Goal: Task Accomplishment & Management: Complete application form

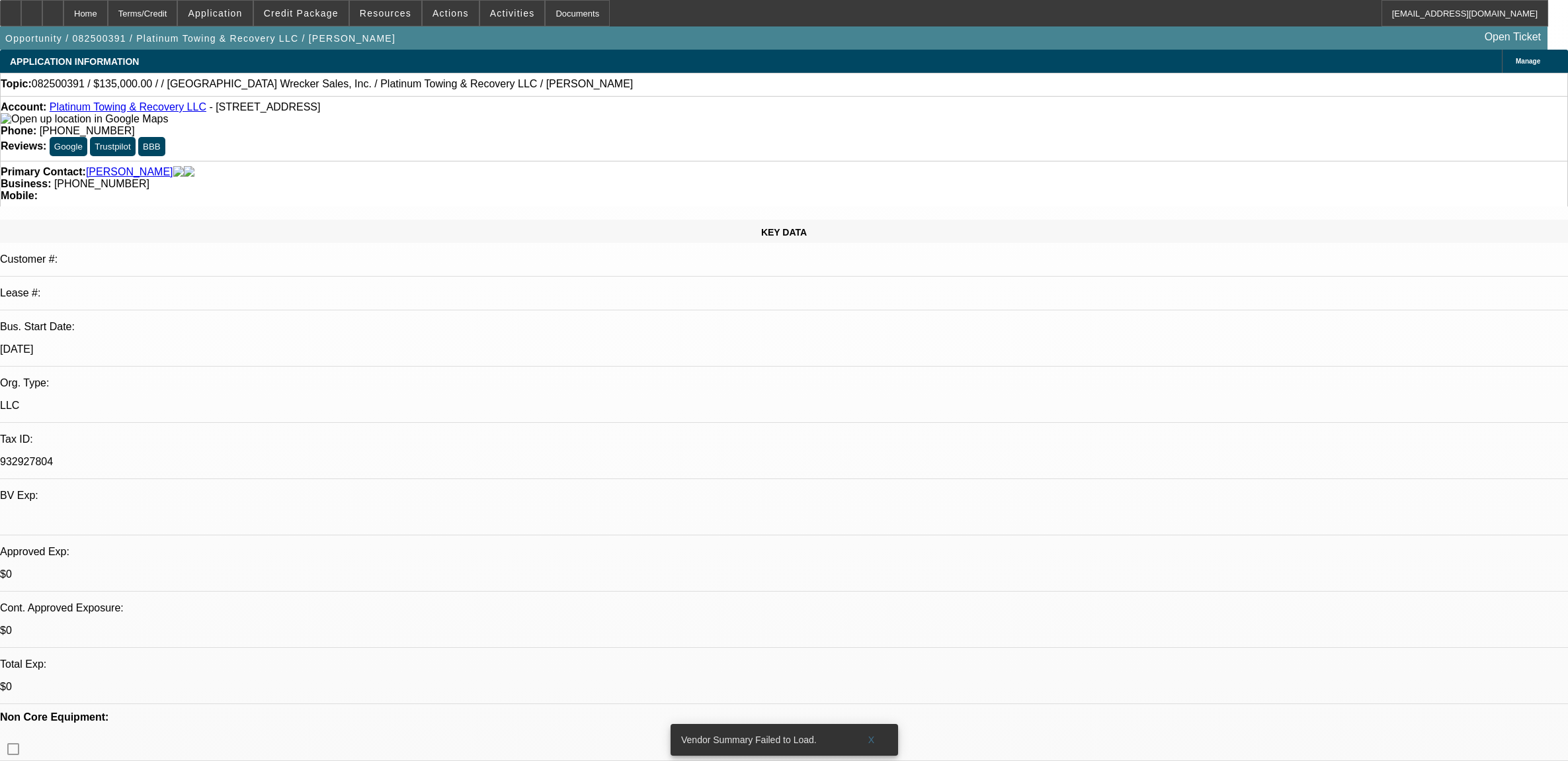
select select "0"
select select "2"
select select "0.1"
select select "4"
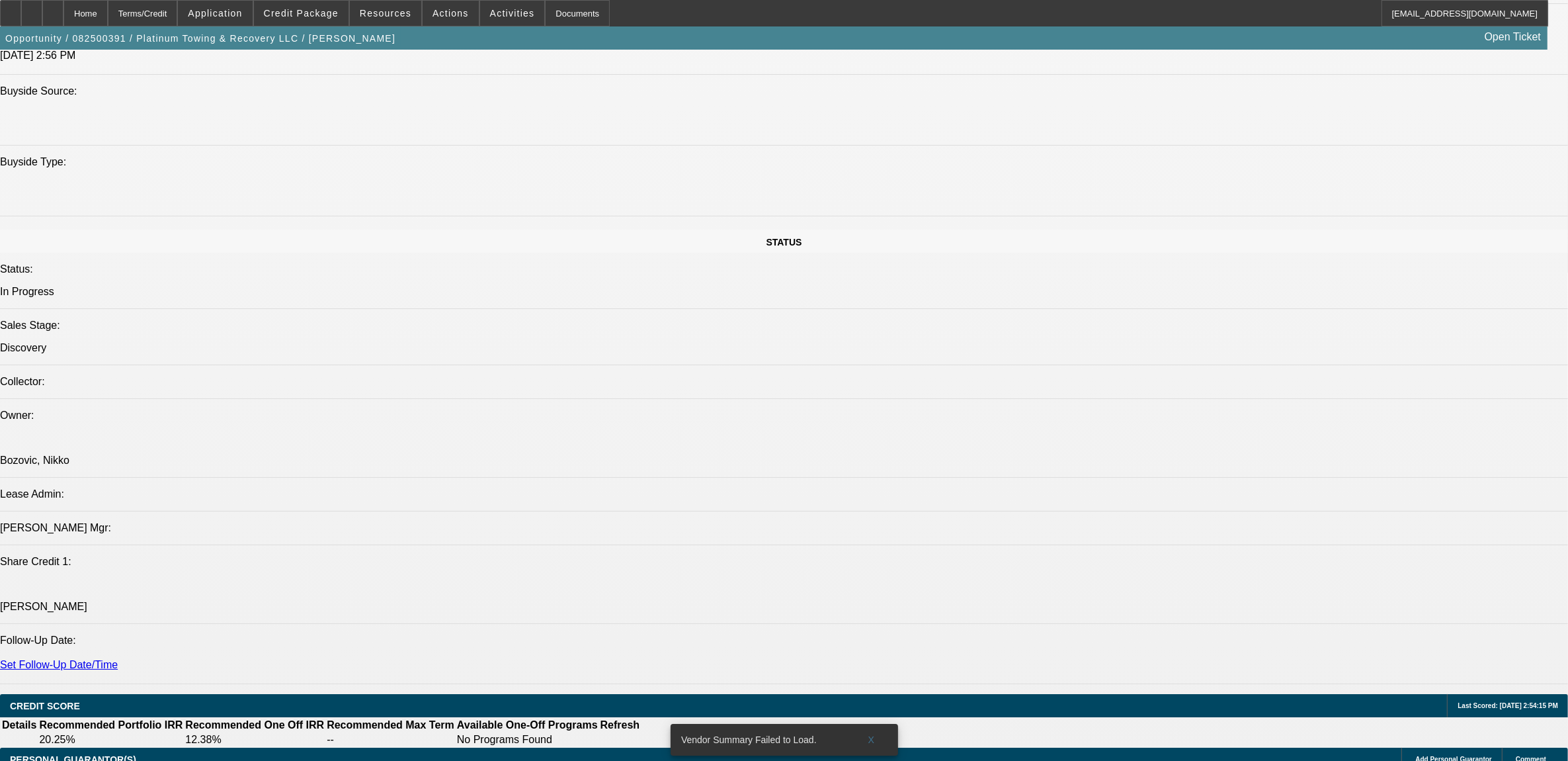
scroll to position [1406, 0]
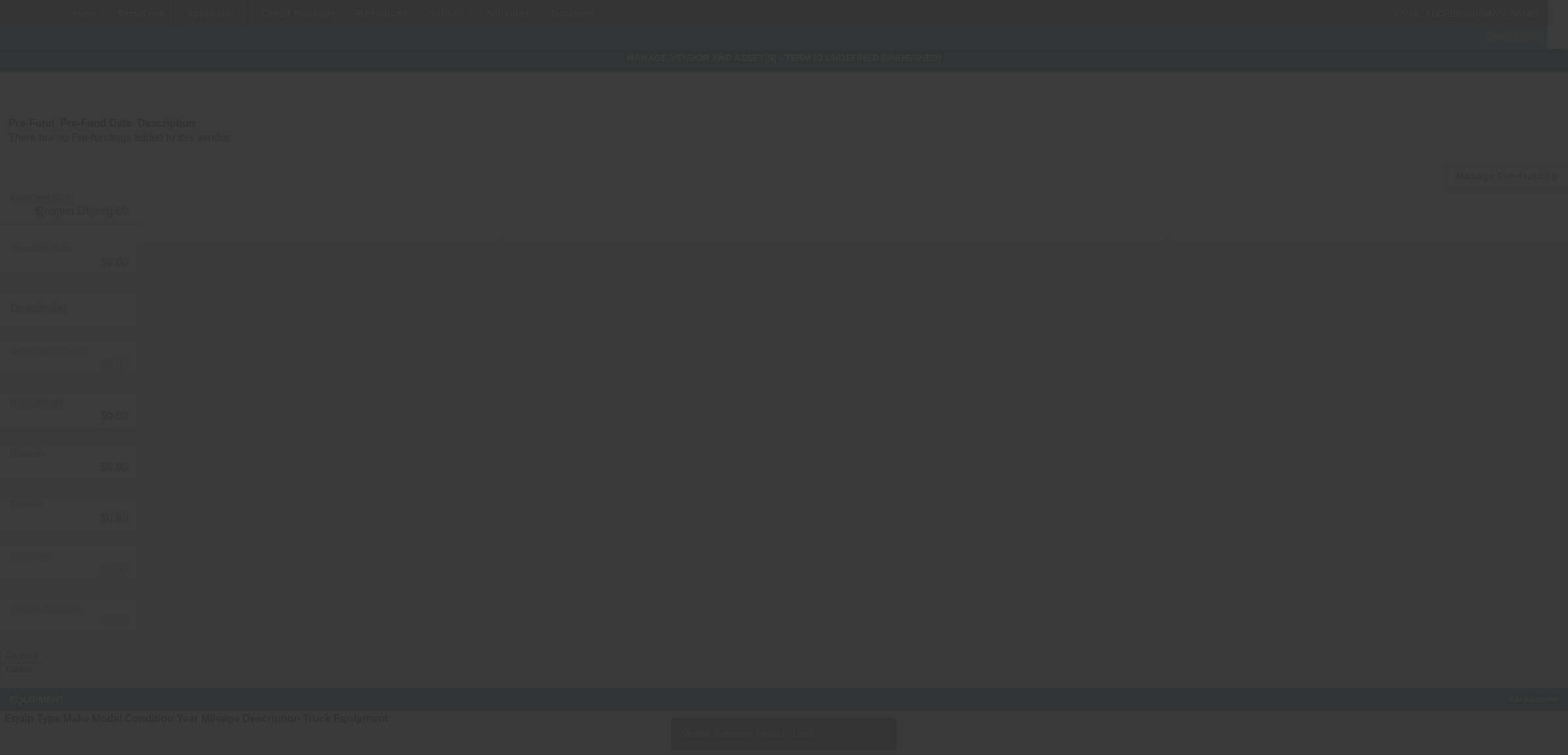
type input "$135,000.00"
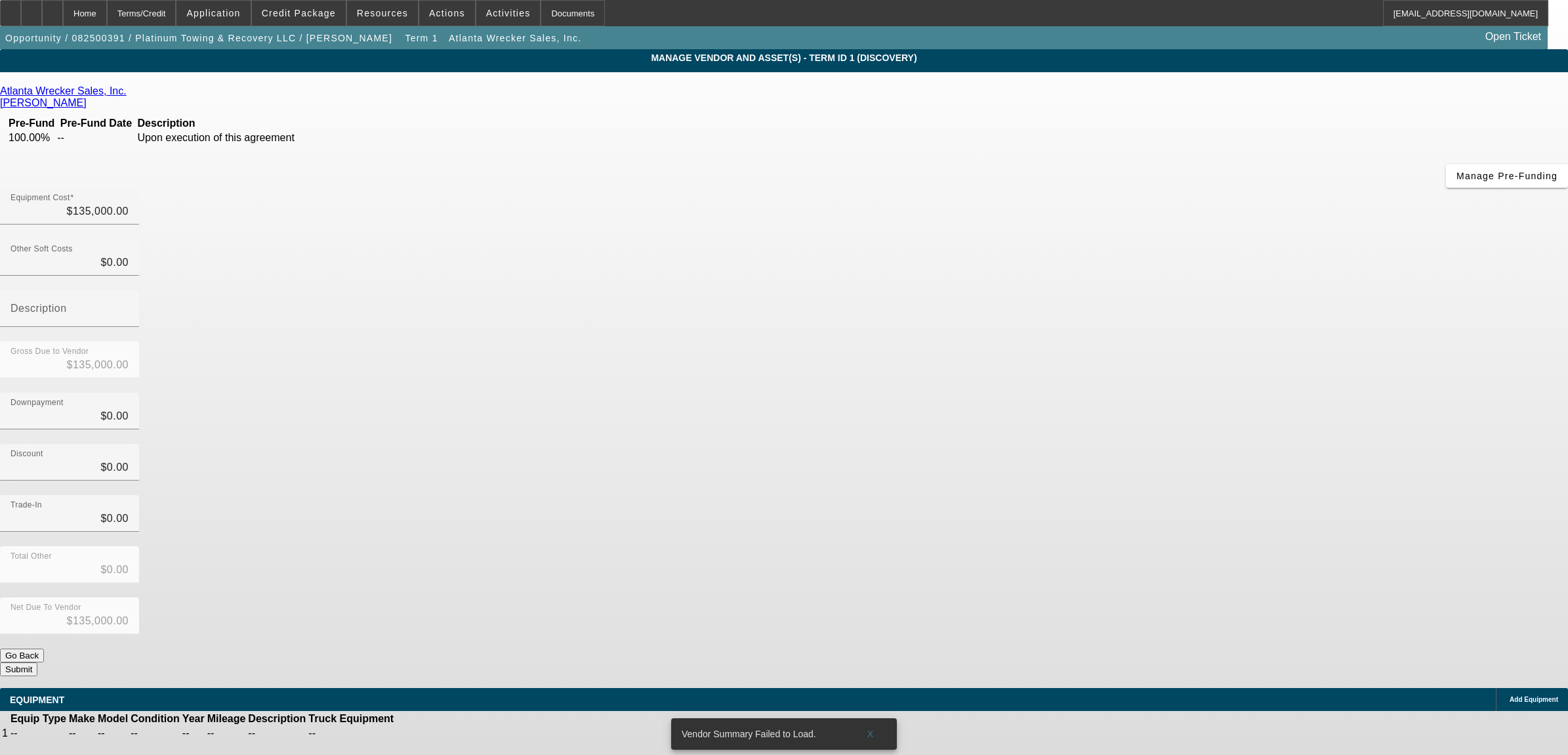
click at [448, 712] on th at bounding box center [435, 719] width 26 height 13
click at [423, 733] on link at bounding box center [423, 733] width 0 height 0
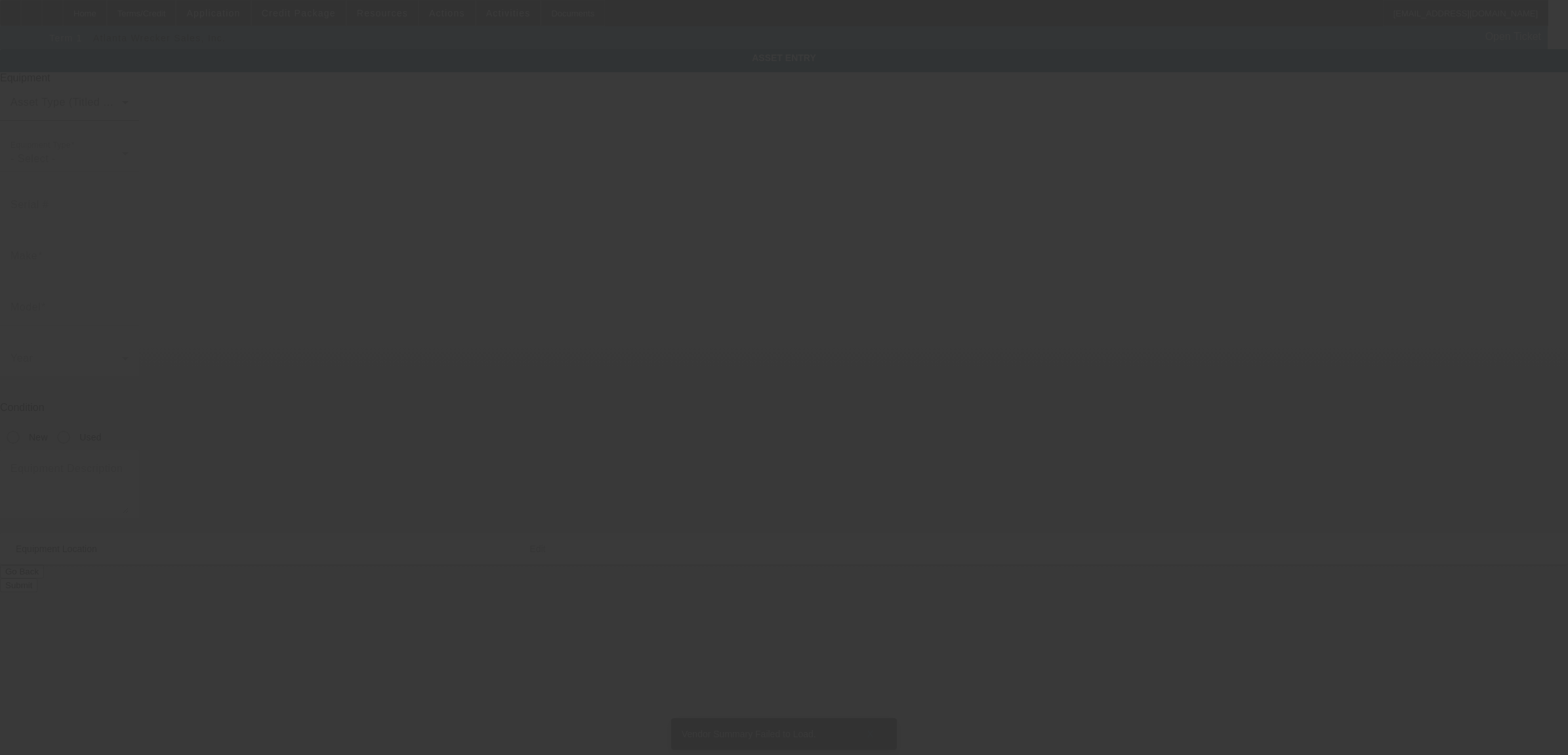
type input "2226 Sorrento Pl SW"
type input "Decatur"
type input "35603"
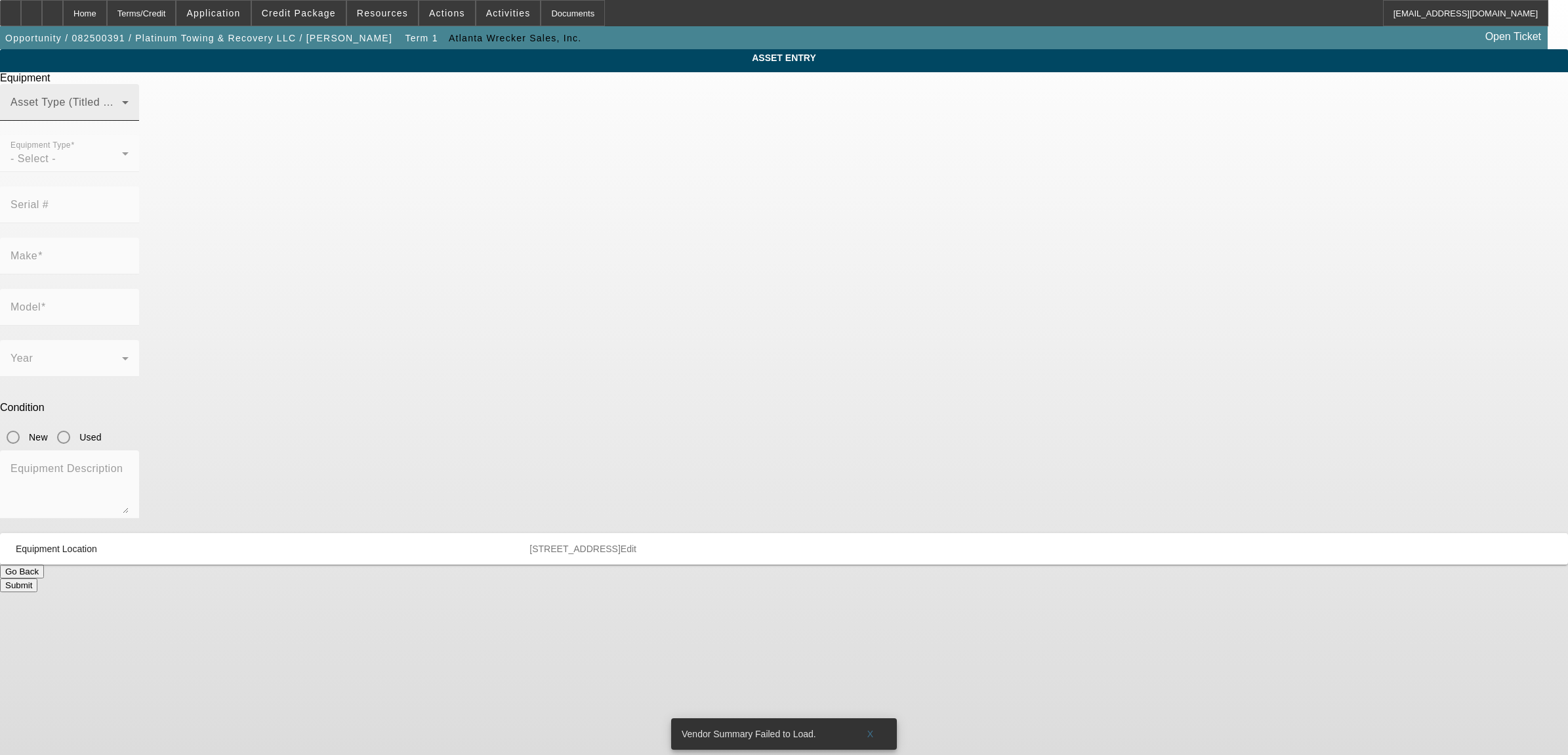
click at [122, 115] on span at bounding box center [66, 107] width 112 height 16
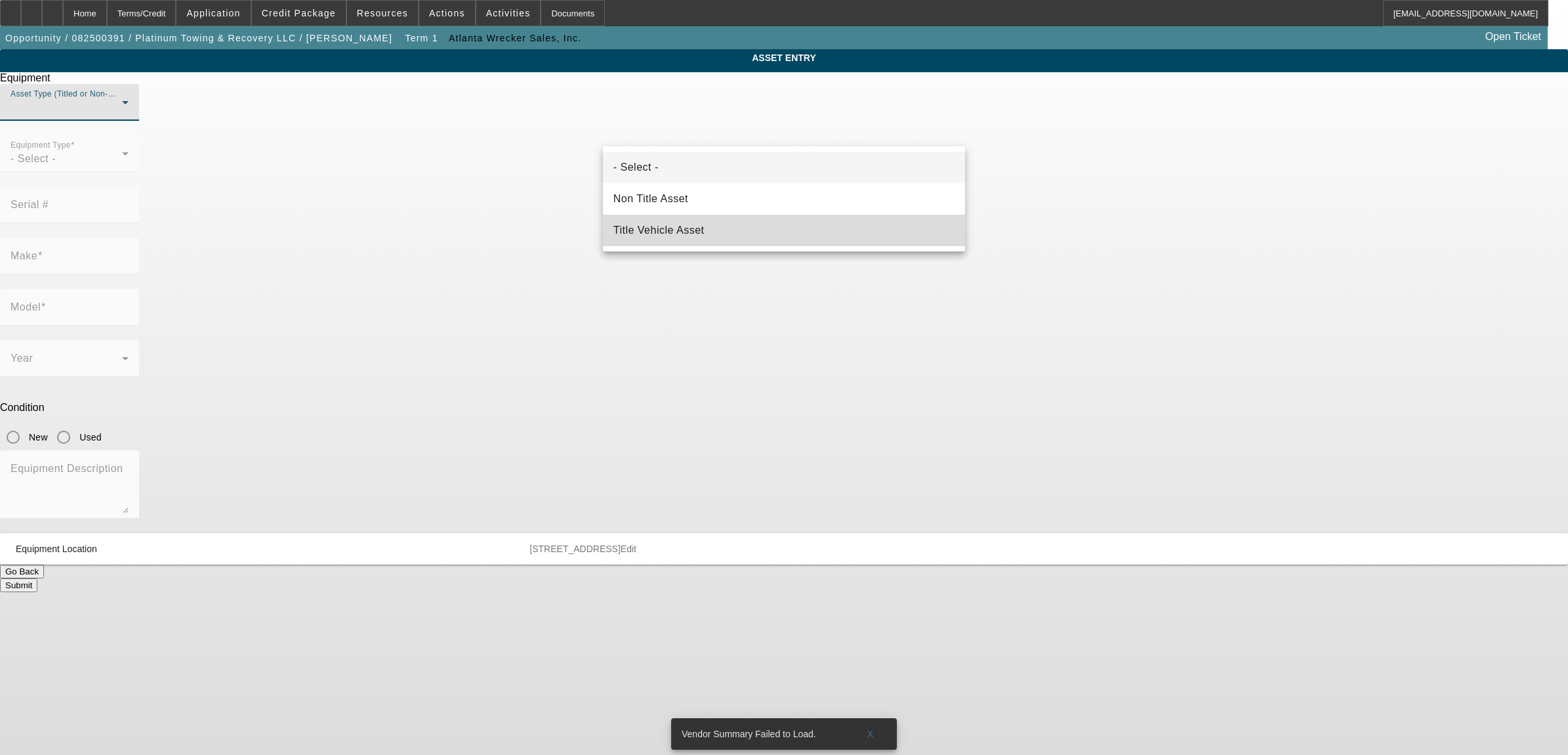
click at [650, 225] on span "Title Vehicle Asset" at bounding box center [659, 230] width 91 height 16
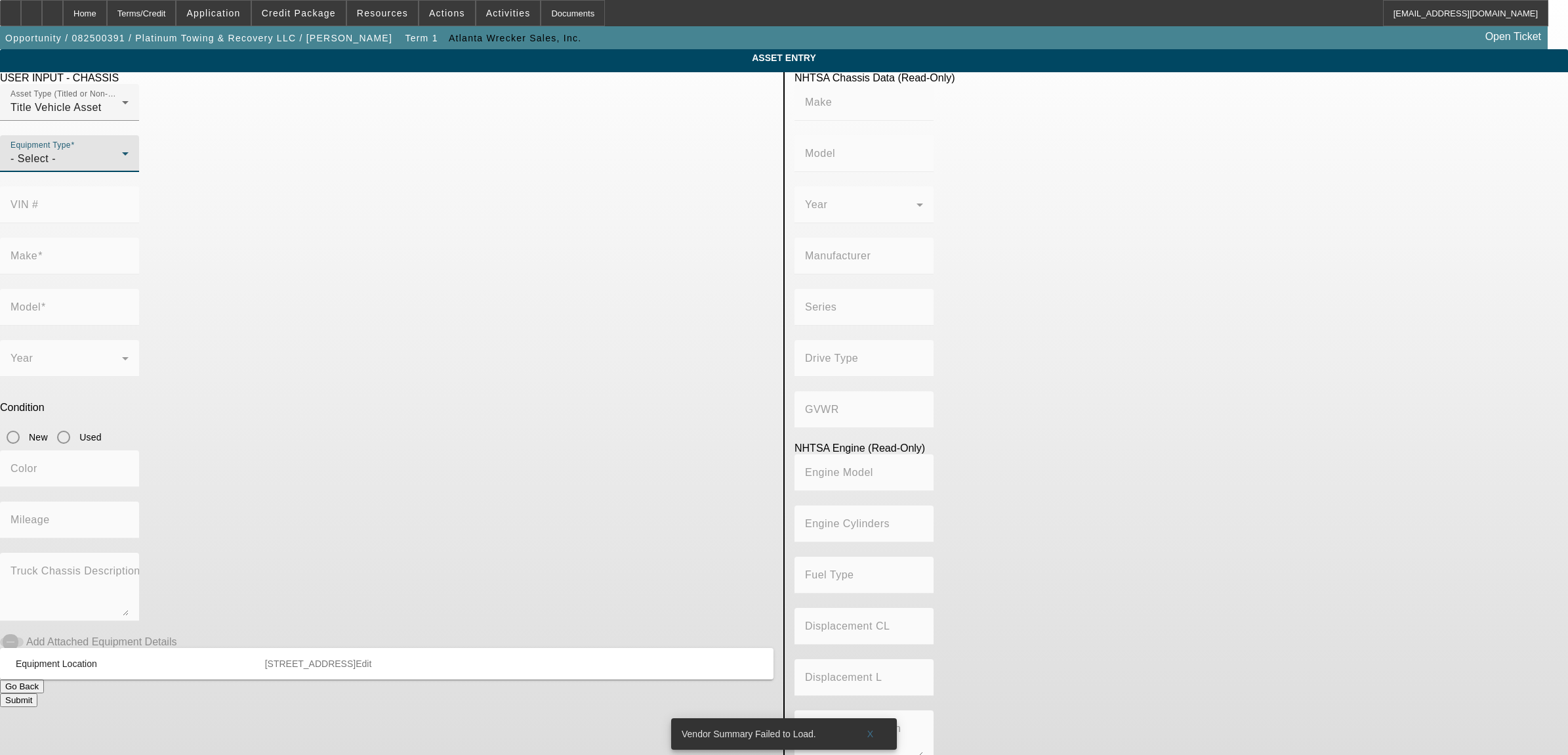
click at [122, 166] on div "- Select -" at bounding box center [66, 158] width 112 height 16
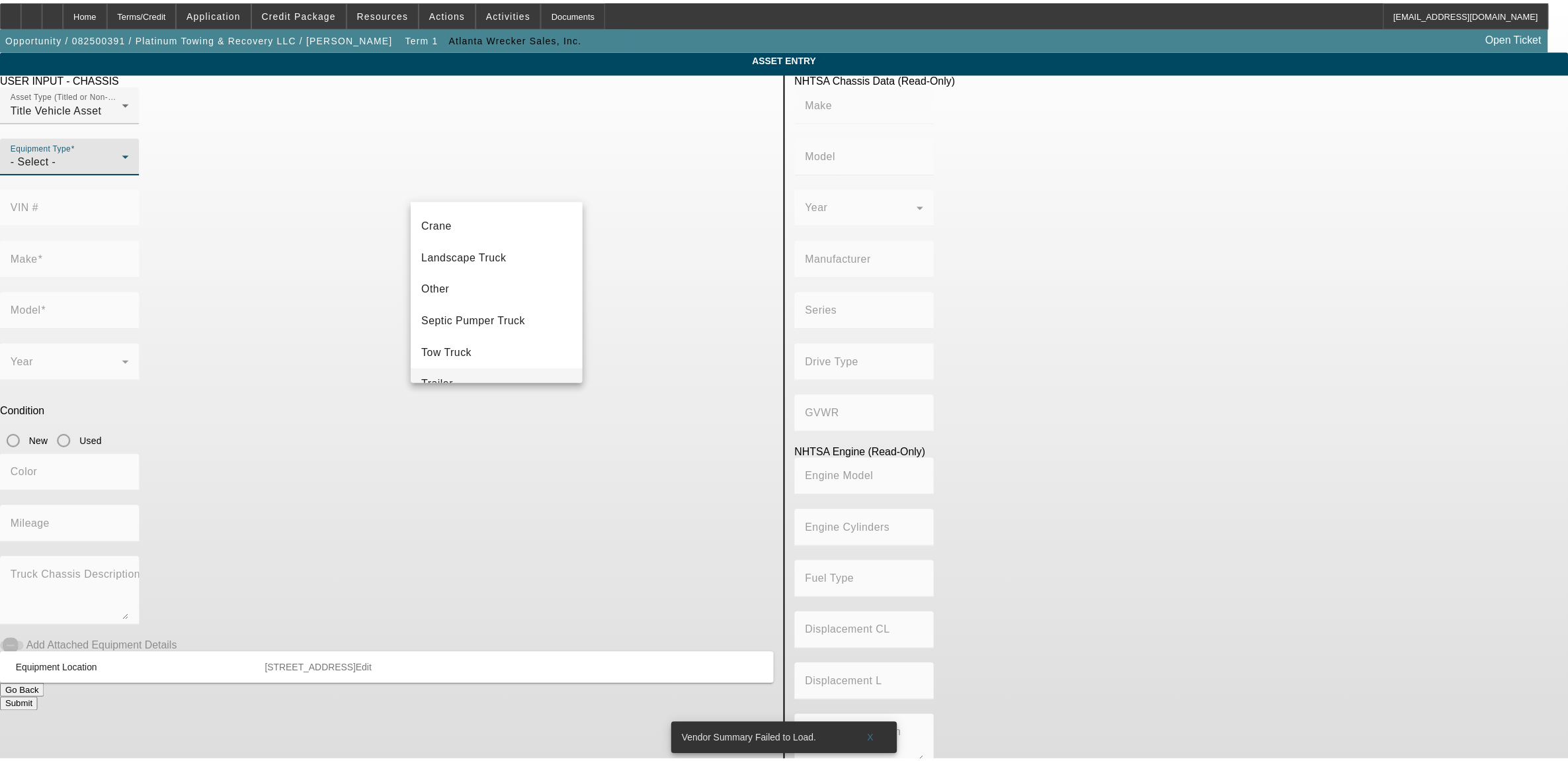
scroll to position [146, 0]
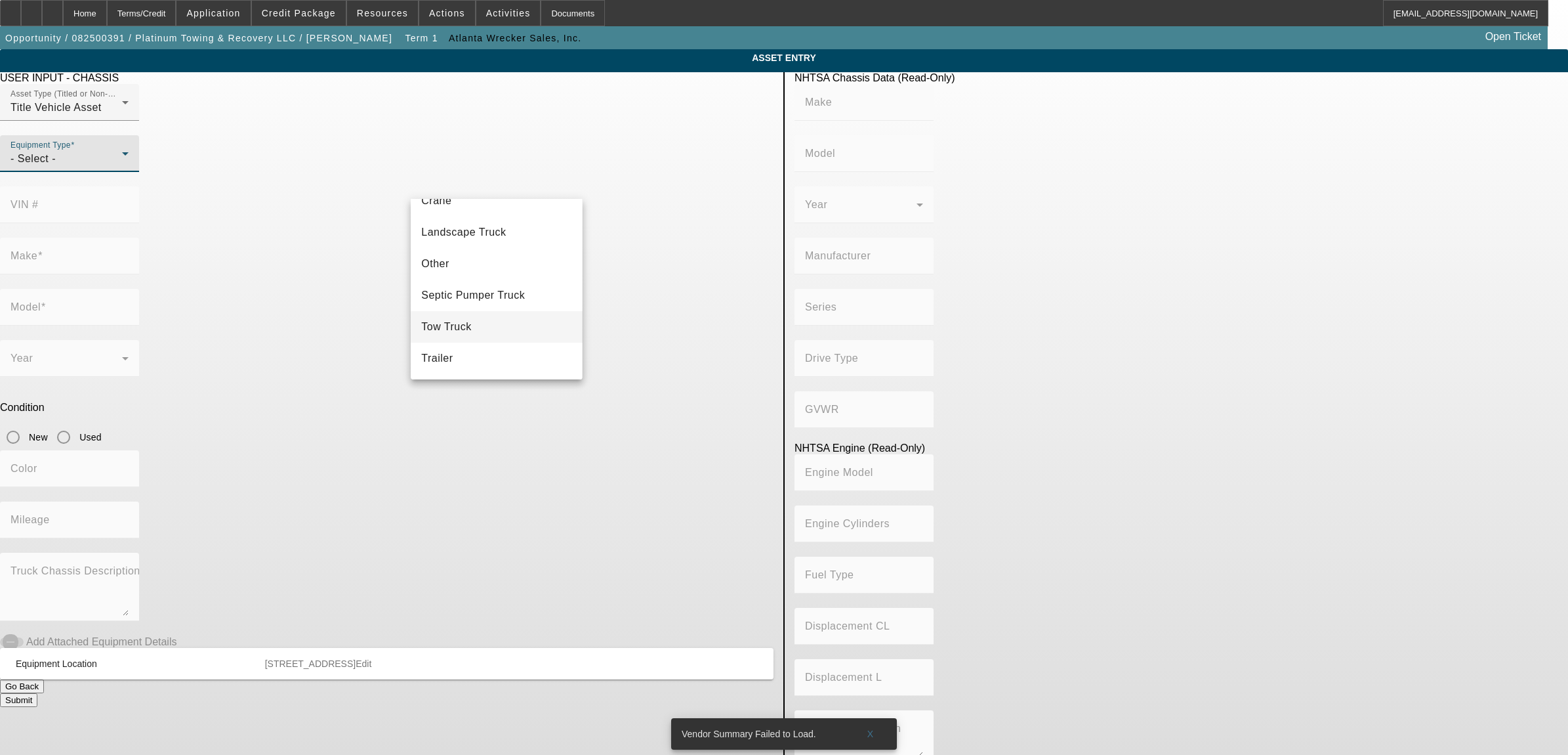
click at [453, 330] on span "Tow Truck" at bounding box center [447, 326] width 50 height 16
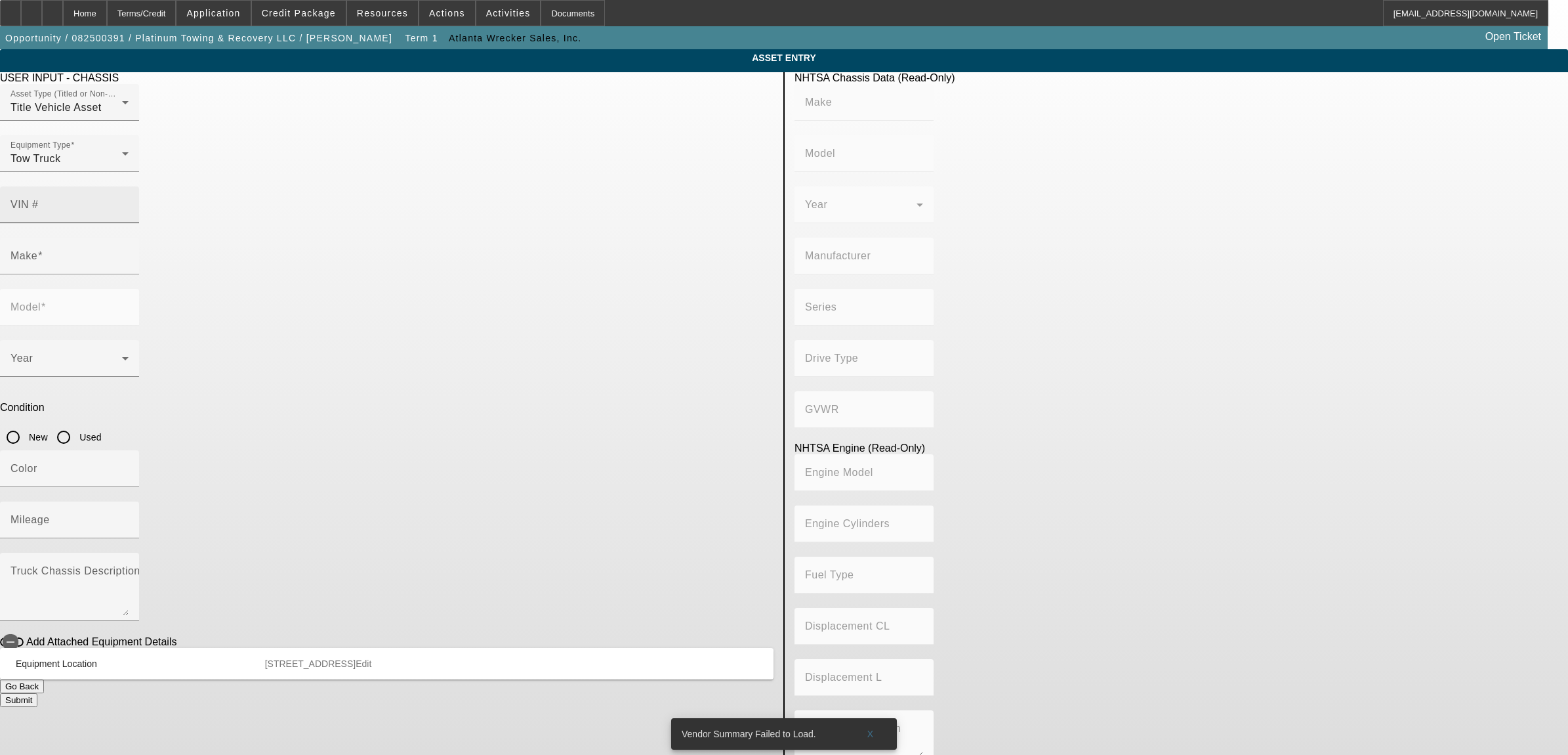
click at [38, 199] on mat-label "VIN #" at bounding box center [24, 204] width 28 height 11
click at [129, 202] on input "VIN #" at bounding box center [69, 209] width 118 height 16
paste input "5TDAAAB53SS100352"
type input "5TDAAAB53SS100352"
type input "TOYOTA"
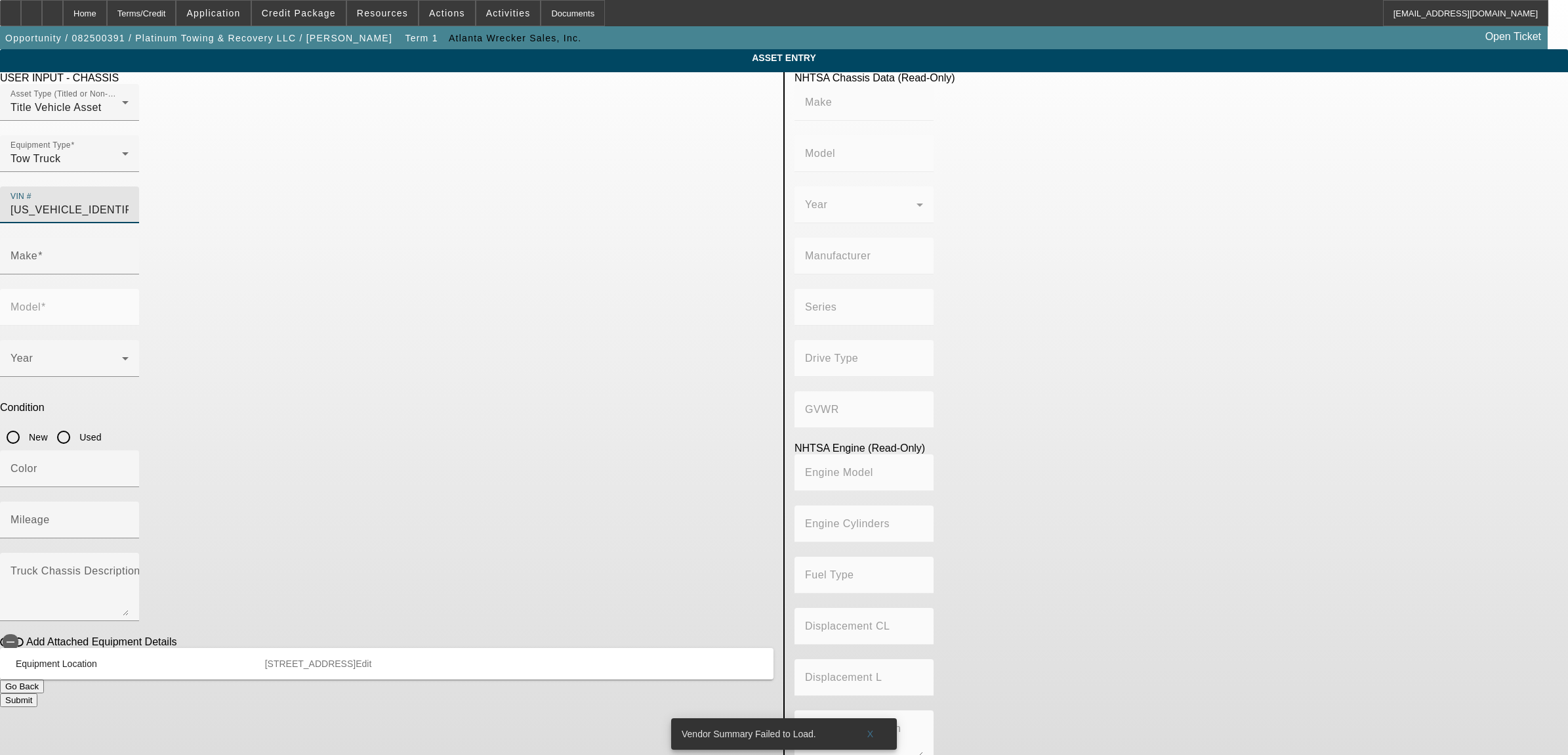
type input "Grand Highlander"
type input "TOYOTA MOTOR MANUFACTURING, INDIANA, INC."
type input "15 Series"
type input "4WD/4-Wheel Drive/4x4"
type input "Class 2E: 6,001 - 7,000 lb (2,722 - 3,175 kg)"
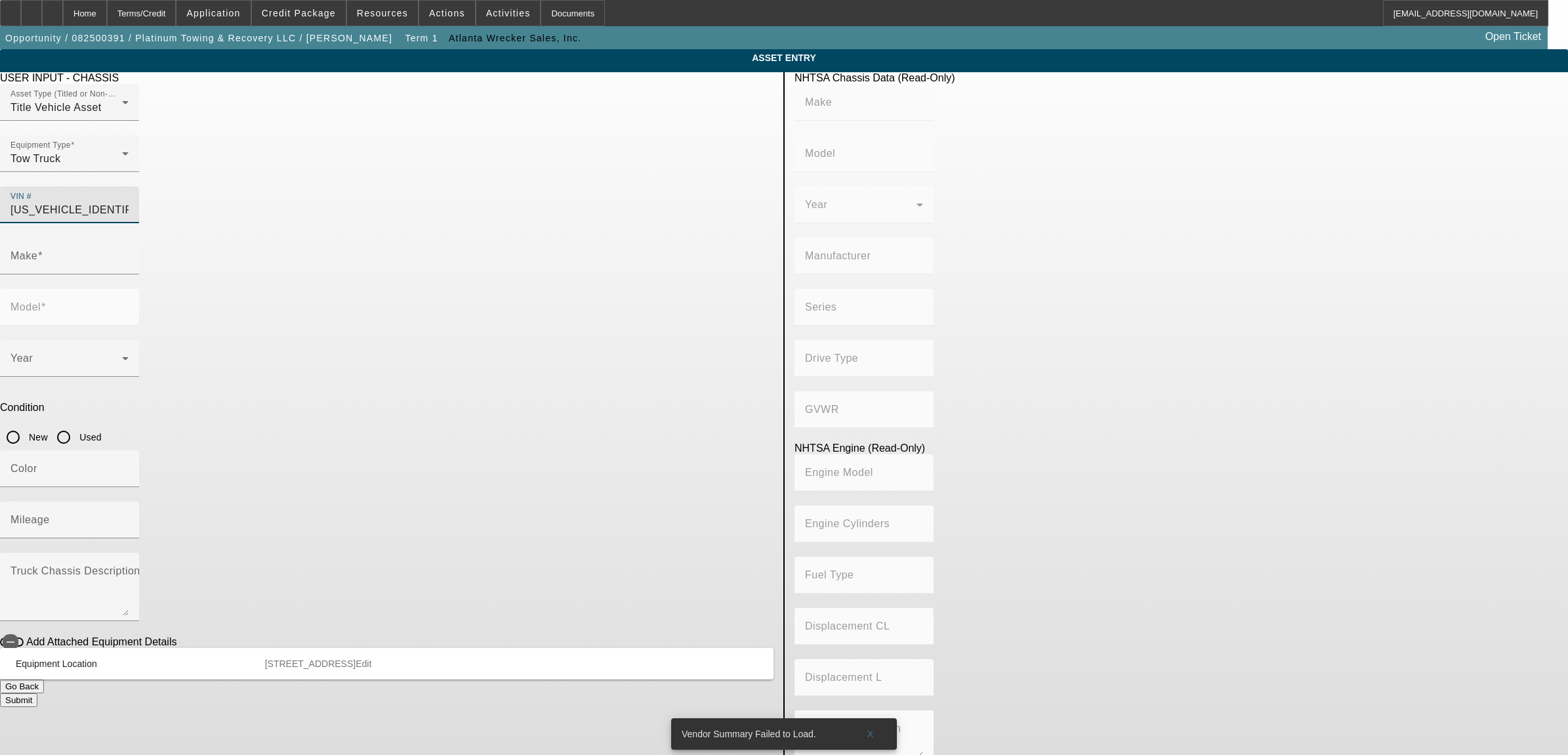
type input "T24A-FTS"
type input "4"
type input "Gasoline"
type input "146.45698582735"
type input "2.4"
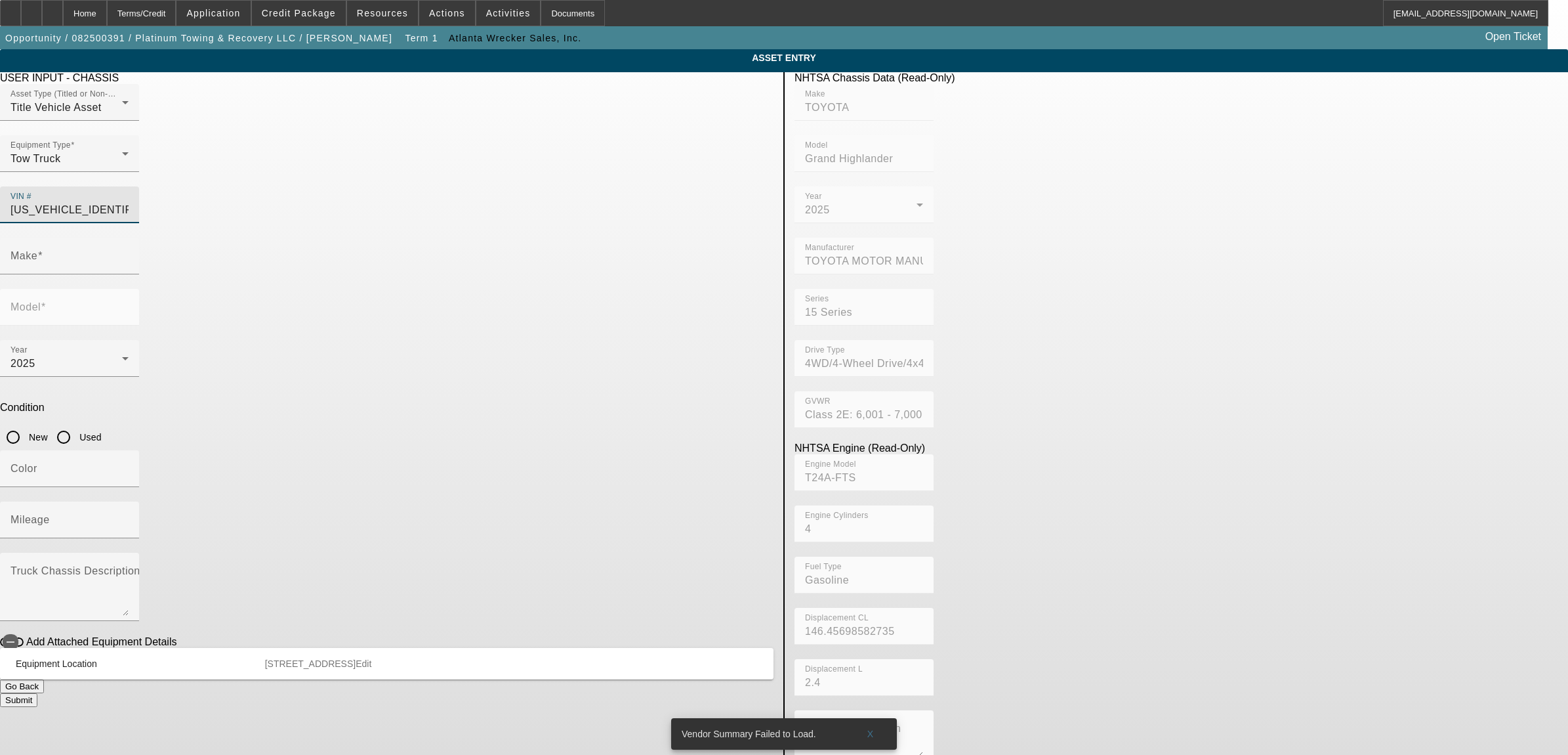
type input "TOYOTA"
type input "Grand Highlander"
type input "5TDAAAB53SS100352"
type input "TOYOTA"
type input "Grand Highlander"
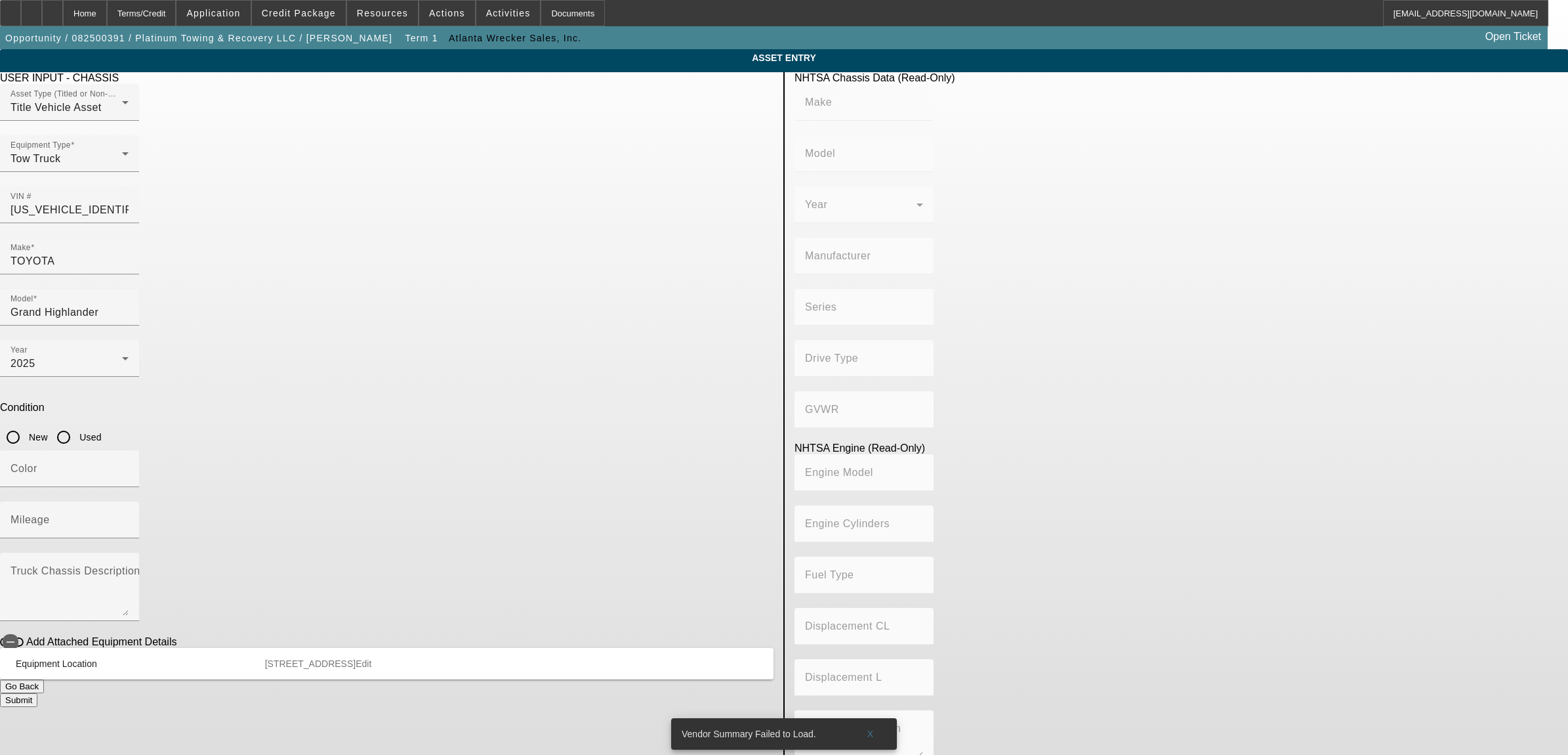
type input "TOYOTA MOTOR MANUFACTURING, INDIANA, INC."
type input "15 Series"
type input "4WD/4-Wheel Drive/4x4"
type input "Class 2E: 6,001 - 7,000 lb (2,722 - 3,175 kg)"
type input "T24A-FTS"
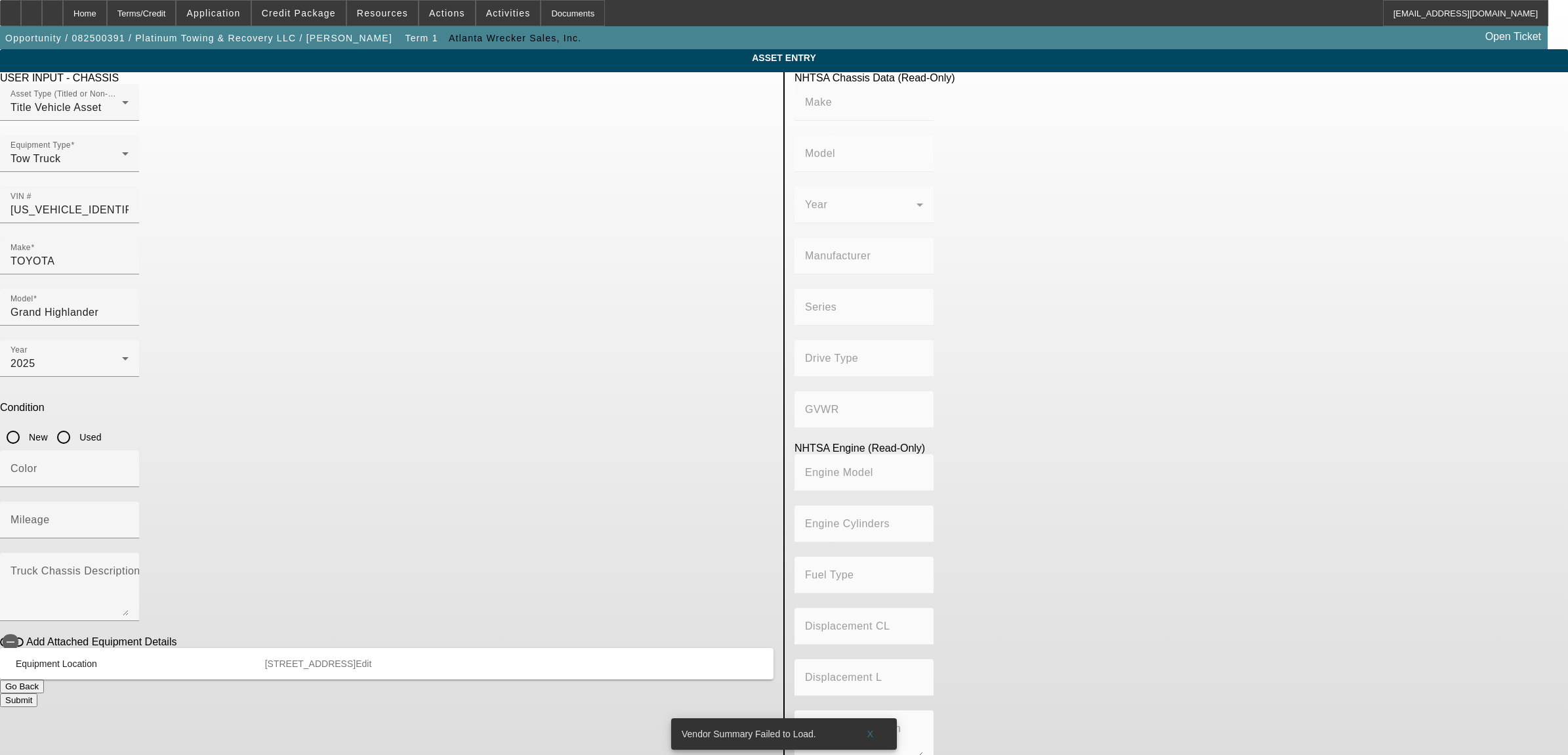
type input "4"
type input "Gasoline"
type input "146.45698582735"
type input "2.4"
click at [129, 202] on input "5TDAAAB53SS100352" at bounding box center [69, 209] width 118 height 16
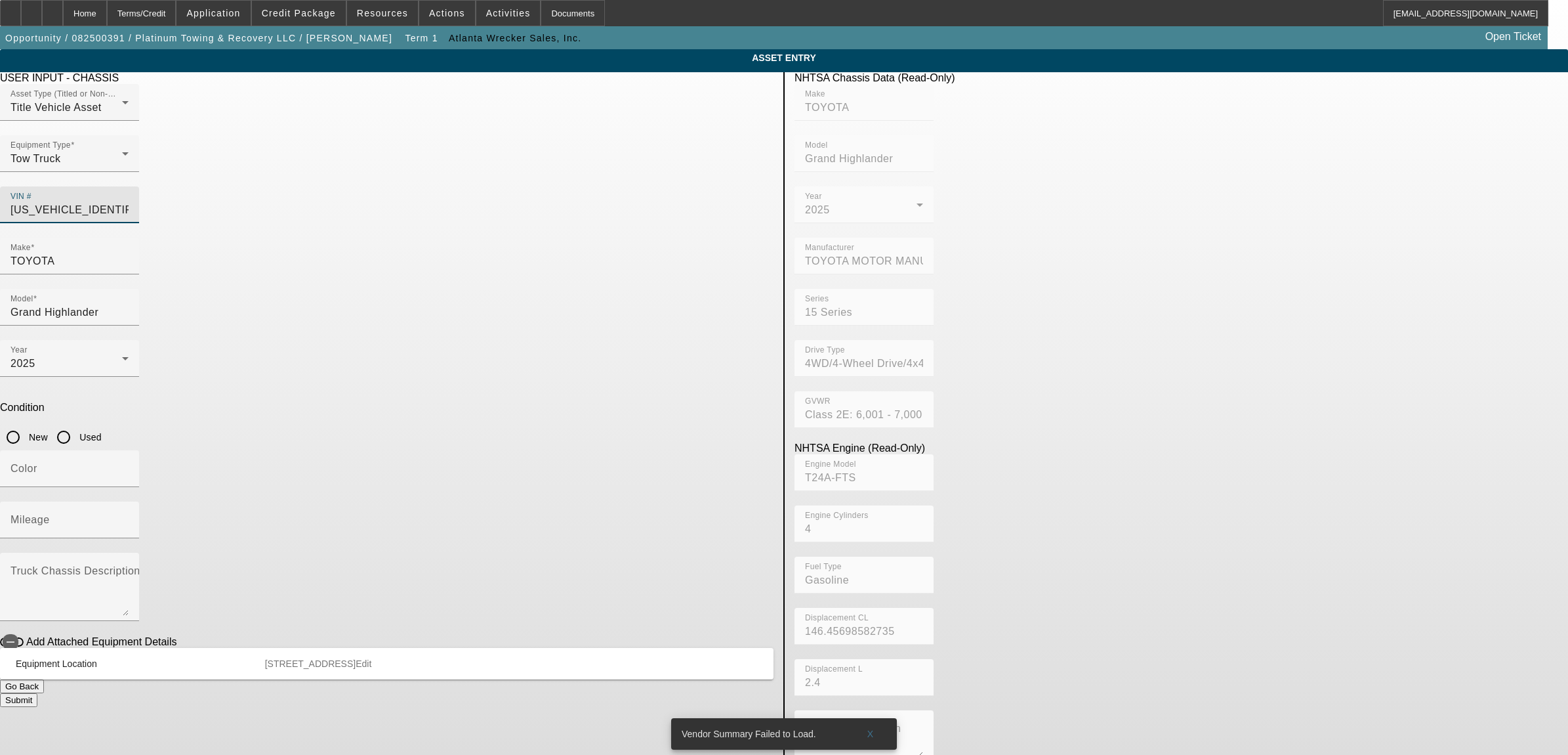
click at [129, 202] on input "5TDAAAB53SS100352" at bounding box center [69, 209] width 118 height 16
click at [107, 12] on div "Home" at bounding box center [84, 13] width 44 height 26
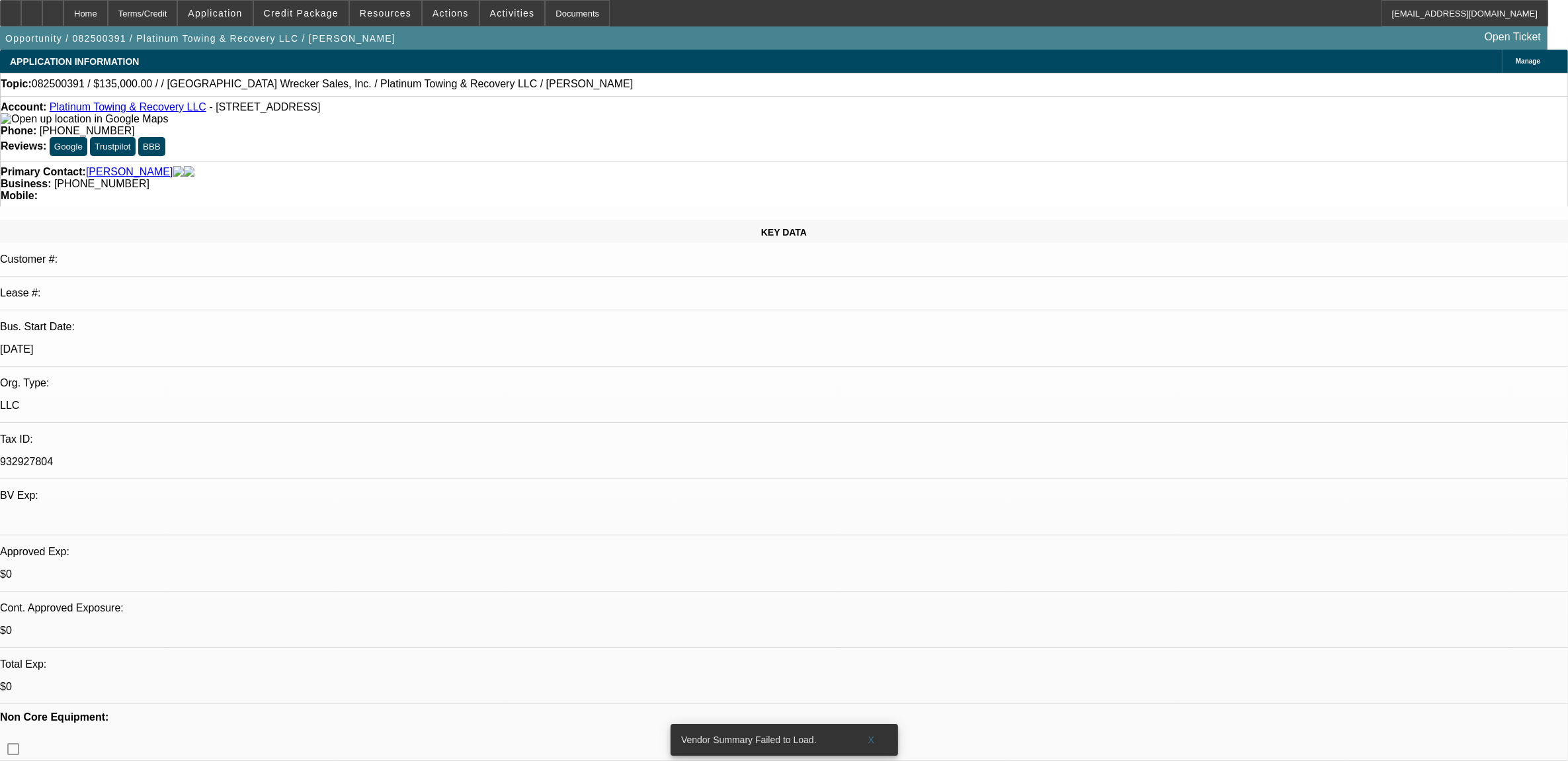
select select "0"
select select "2"
select select "0.1"
select select "4"
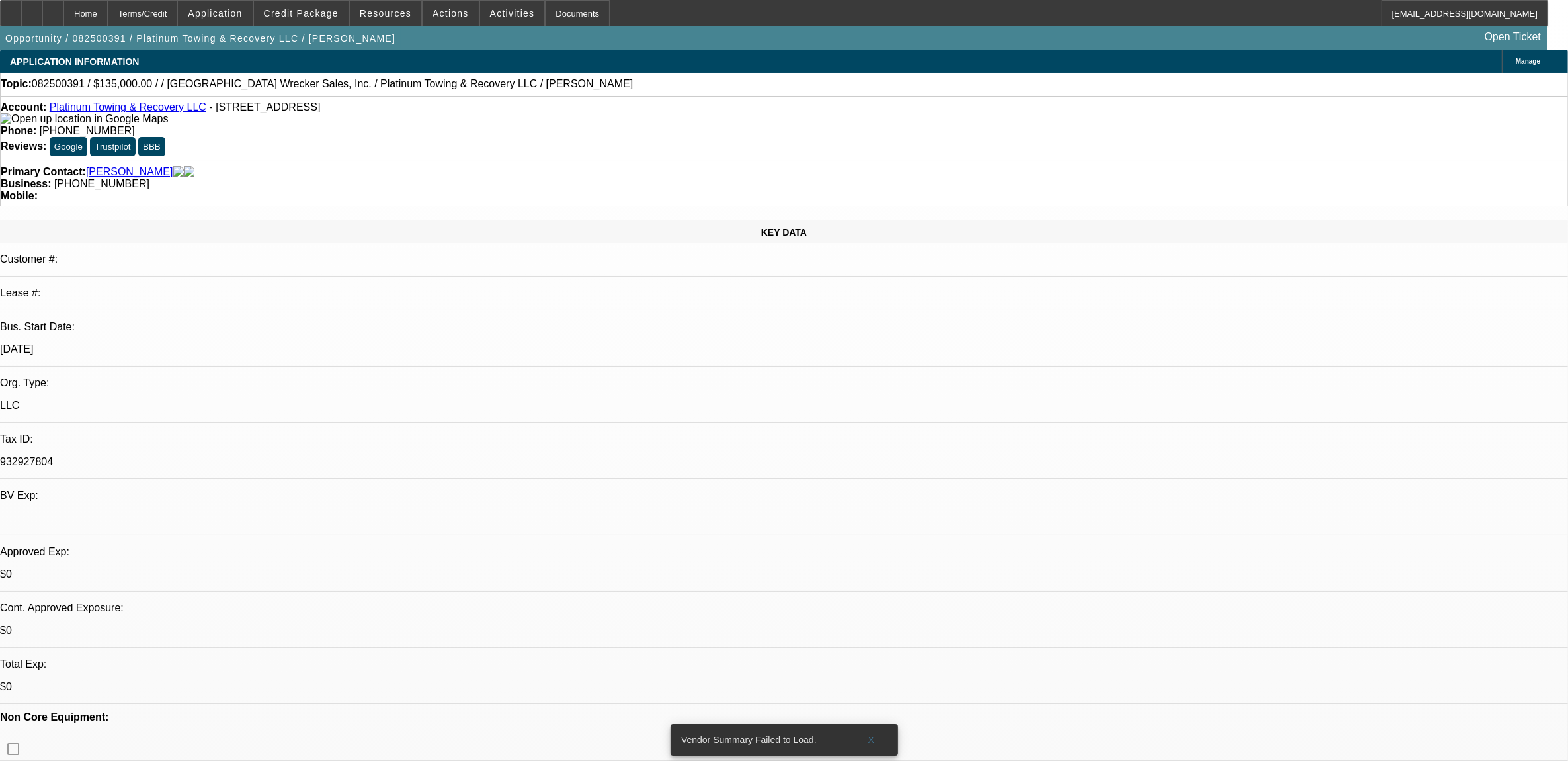
click at [312, 16] on span "Credit Package" at bounding box center [301, 13] width 75 height 10
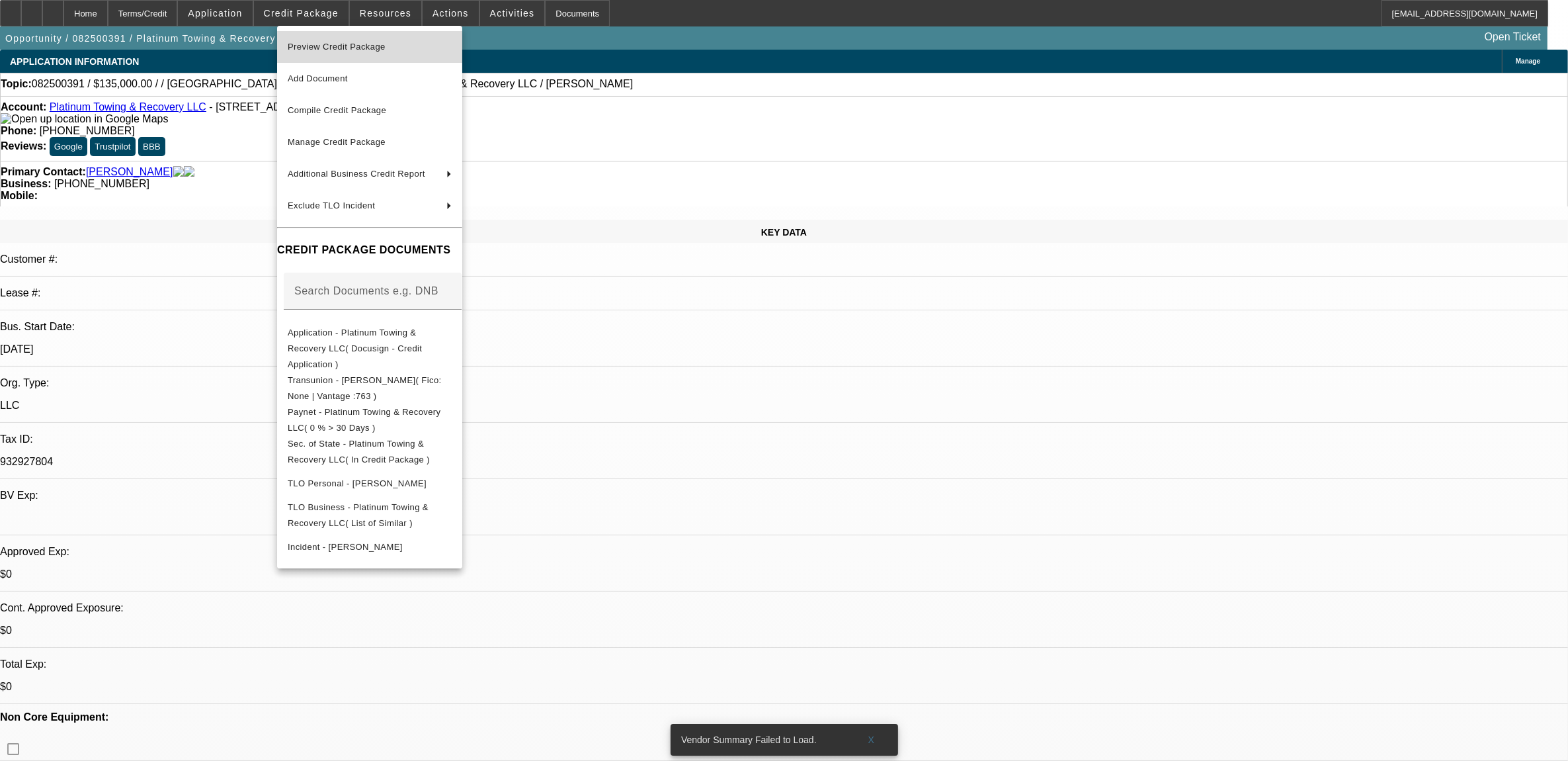
click at [332, 51] on span "Preview Credit Package" at bounding box center [370, 46] width 164 height 16
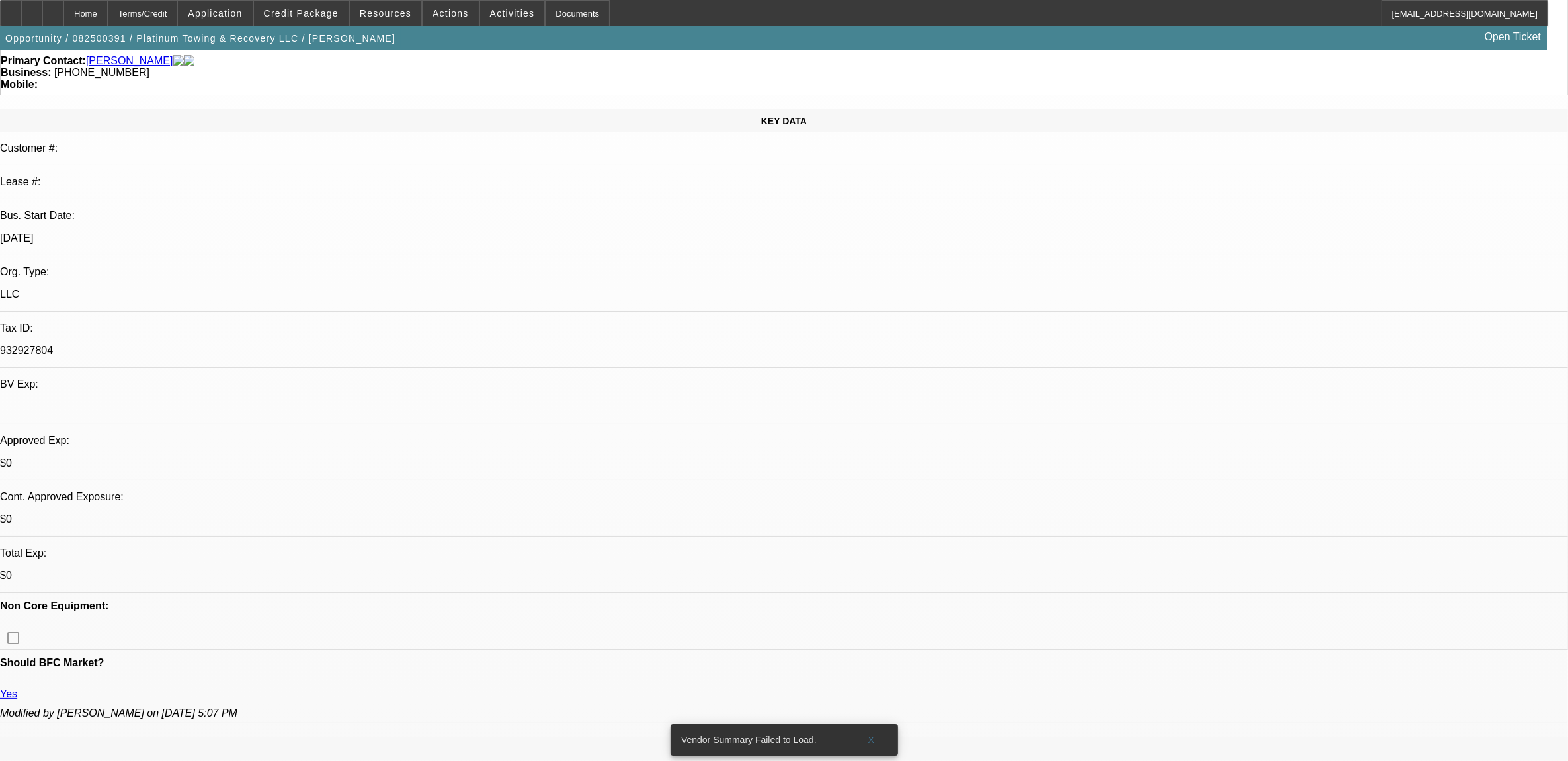
scroll to position [83, 0]
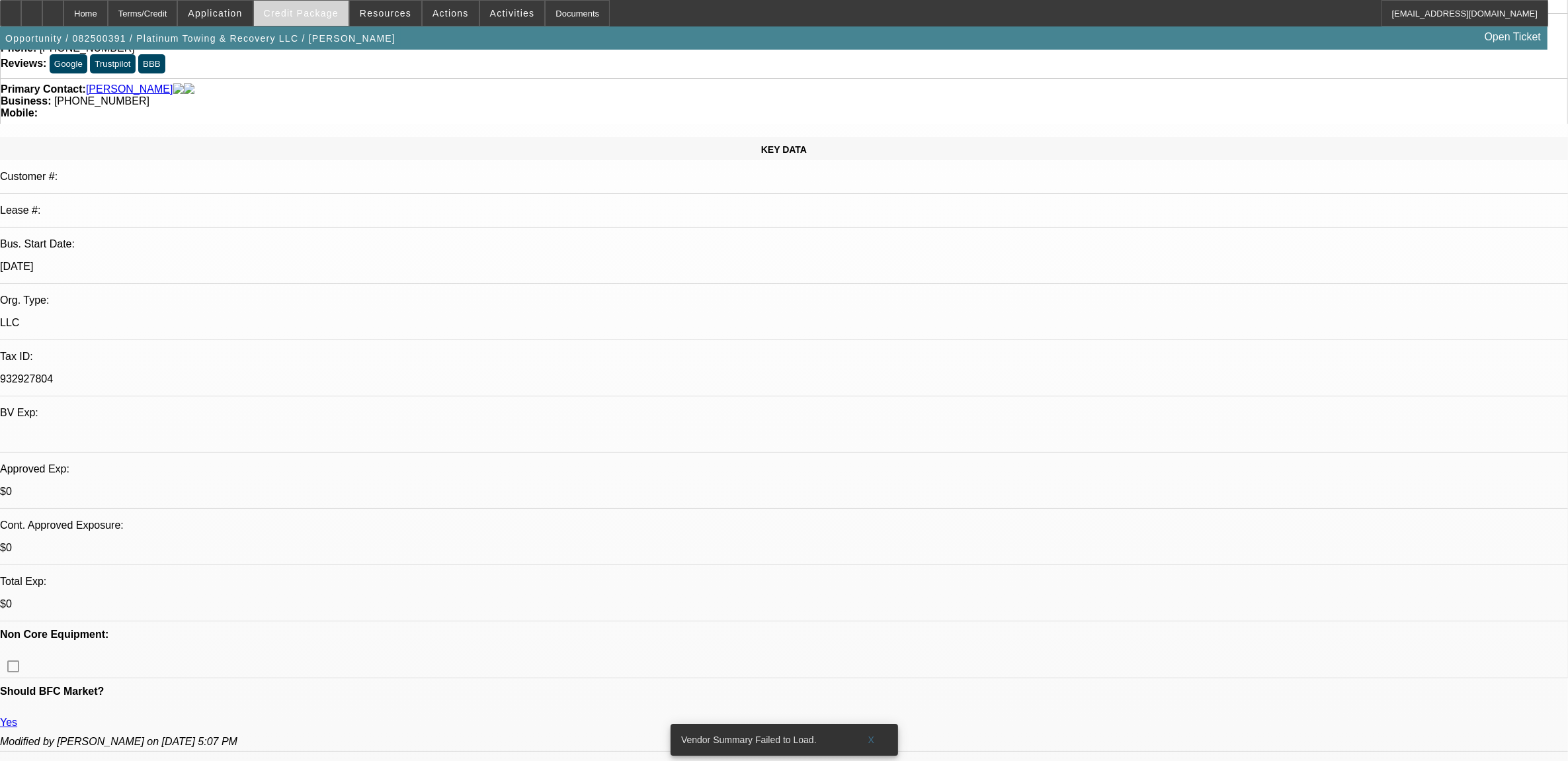
click at [309, 4] on span at bounding box center [301, 13] width 95 height 32
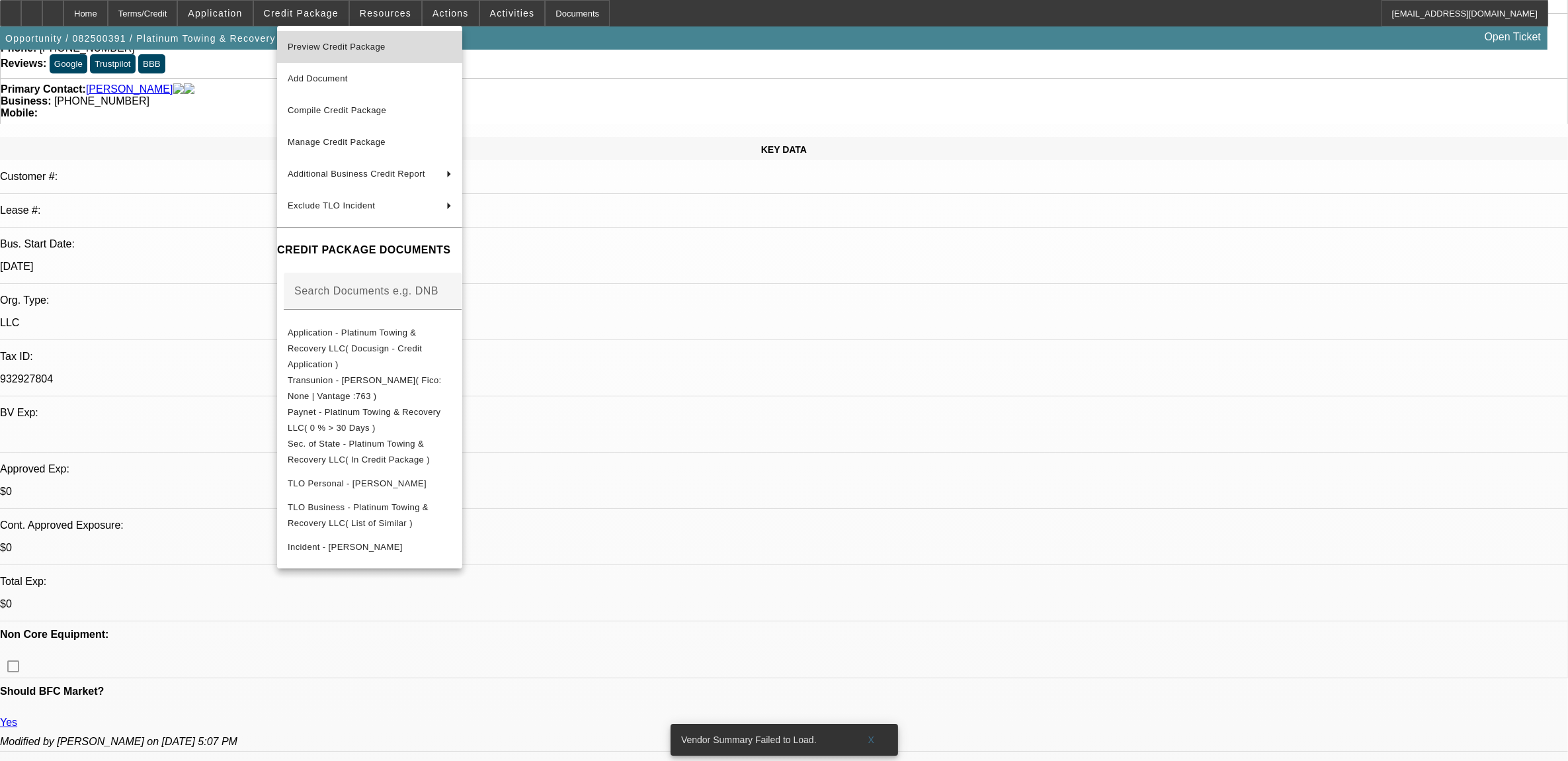
click at [329, 45] on span "Preview Credit Package" at bounding box center [336, 46] width 98 height 10
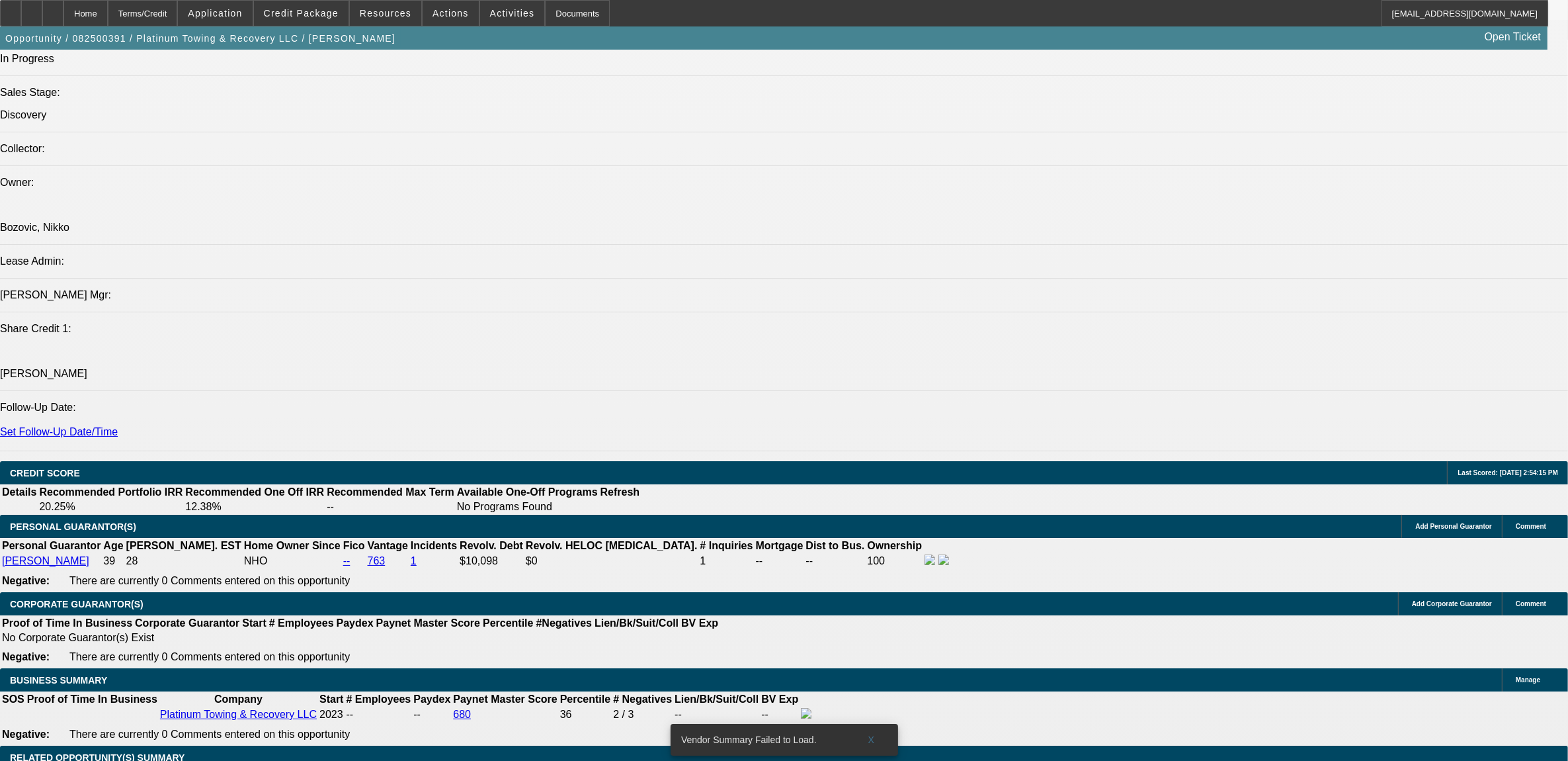
scroll to position [1488, 0]
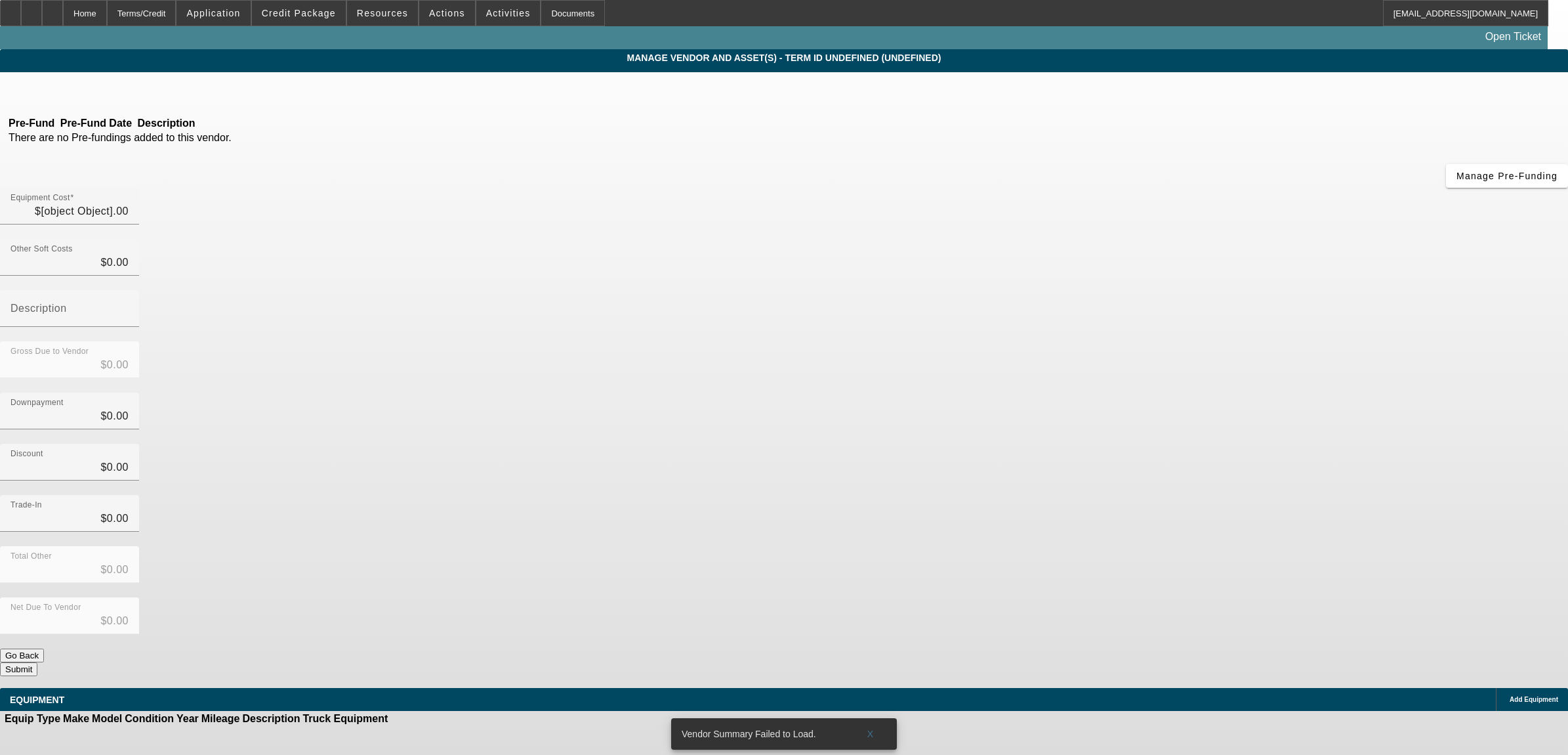
type input "$135,000.00"
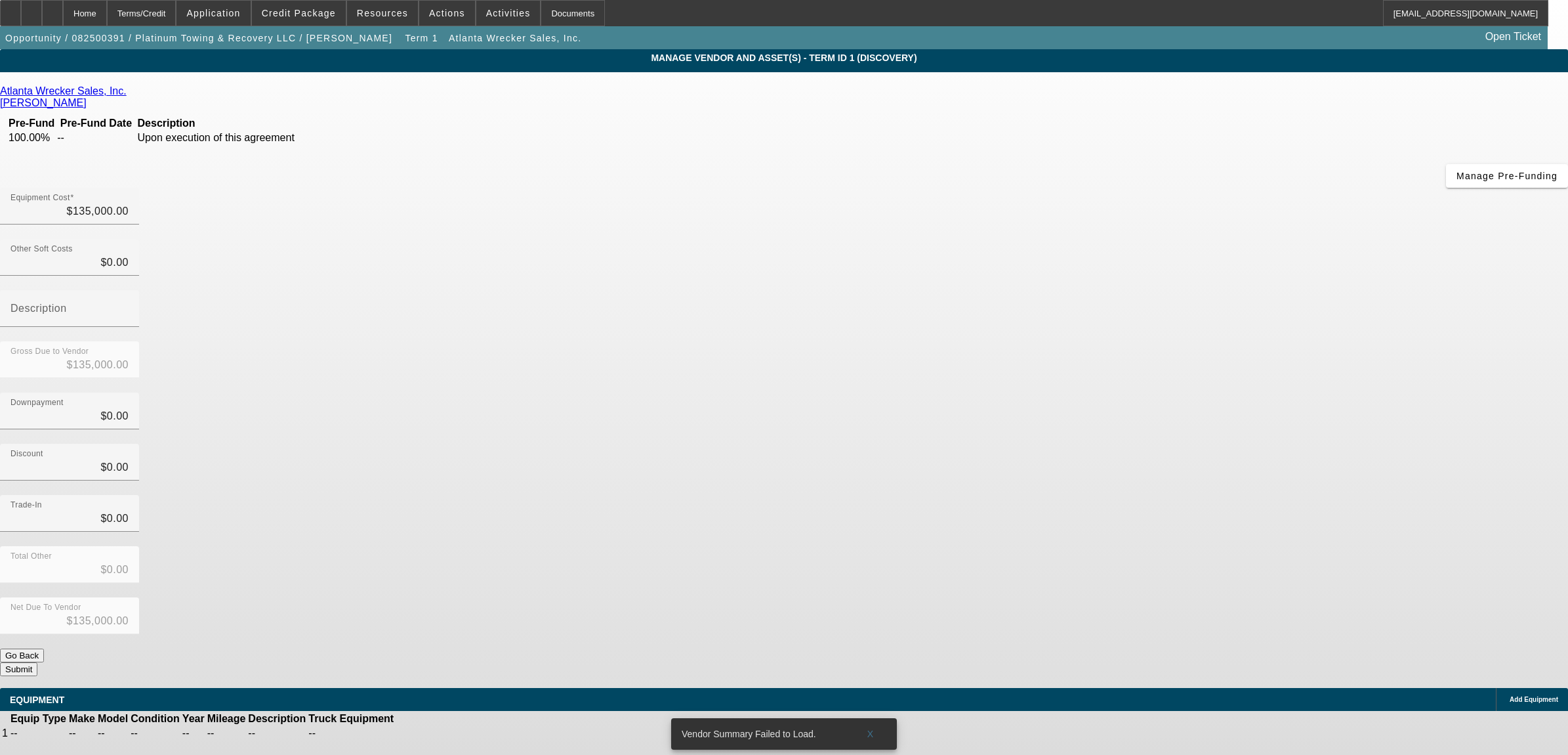
click at [435, 733] on icon at bounding box center [435, 733] width 0 height 0
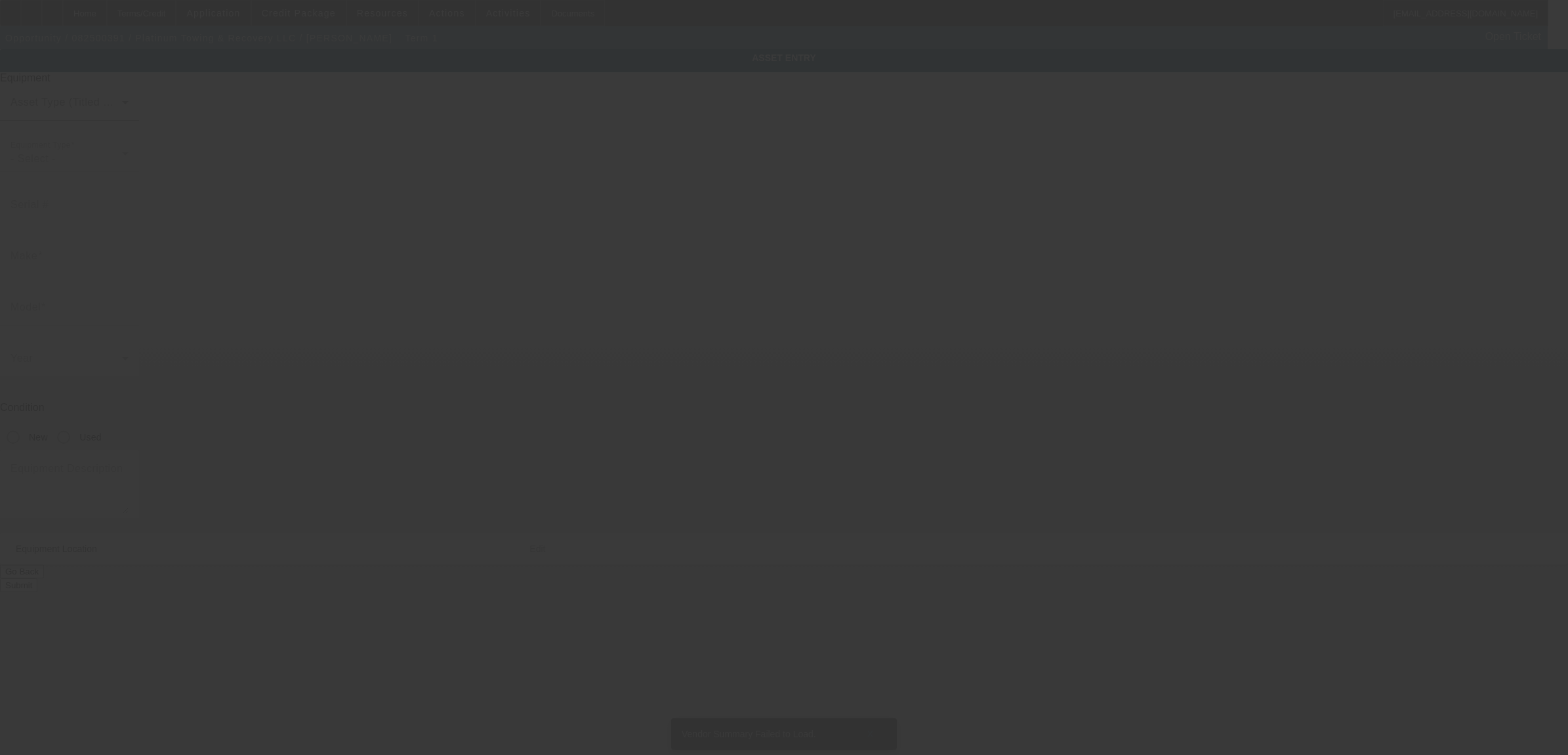
type input "2226 Sorrento Pl SW"
type input "Decatur"
type input "35603"
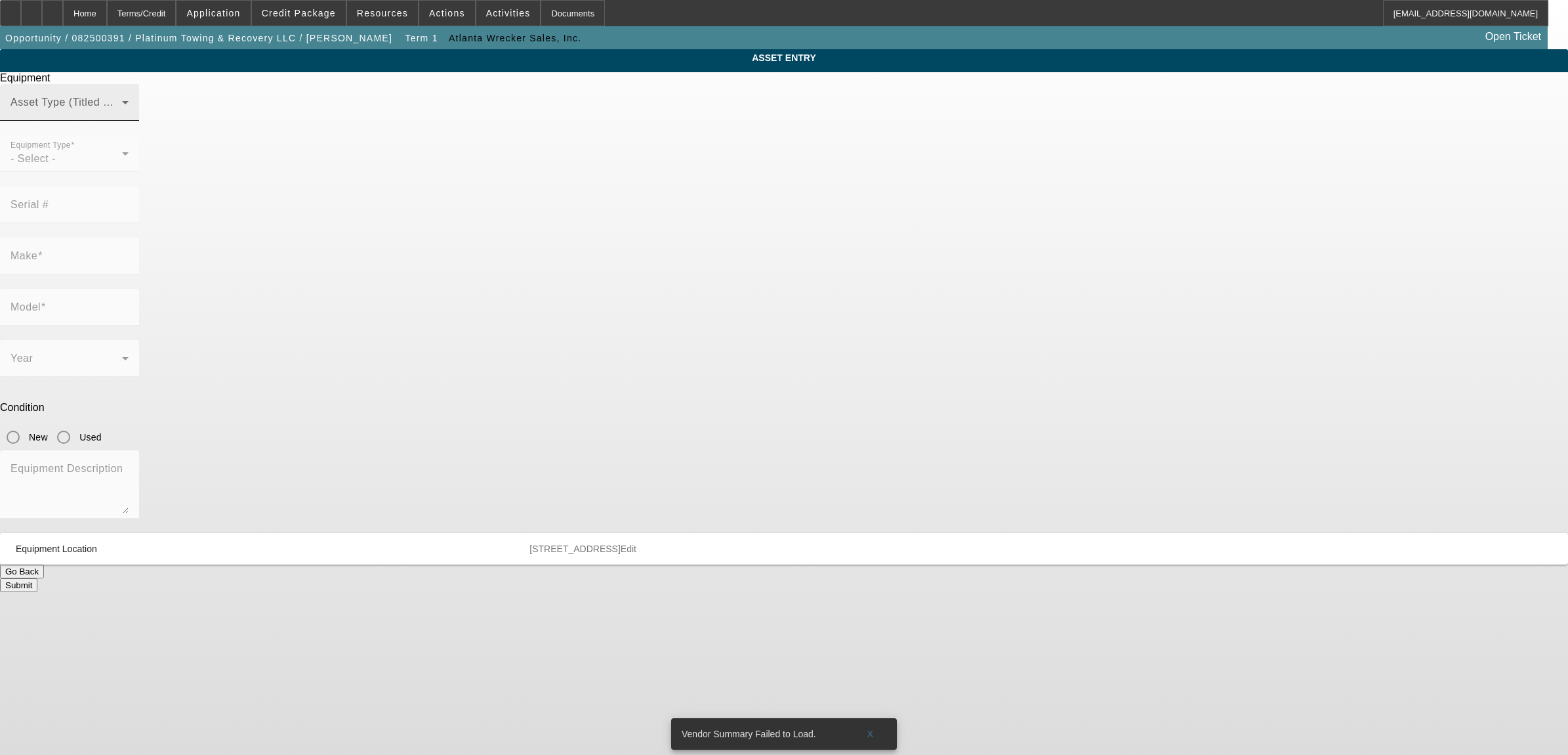
click at [122, 115] on span at bounding box center [66, 107] width 112 height 16
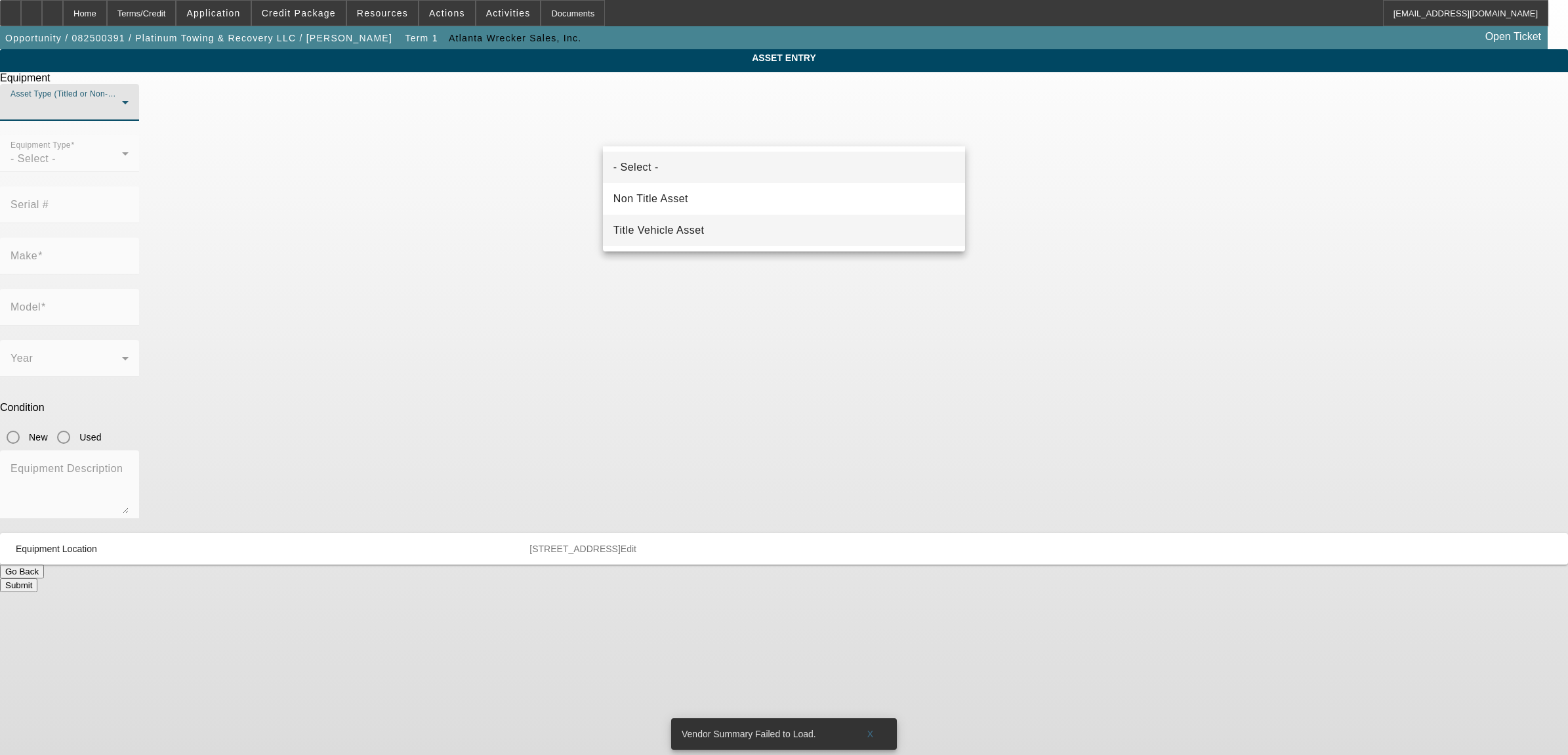
click at [625, 234] on span "Title Vehicle Asset" at bounding box center [659, 230] width 91 height 16
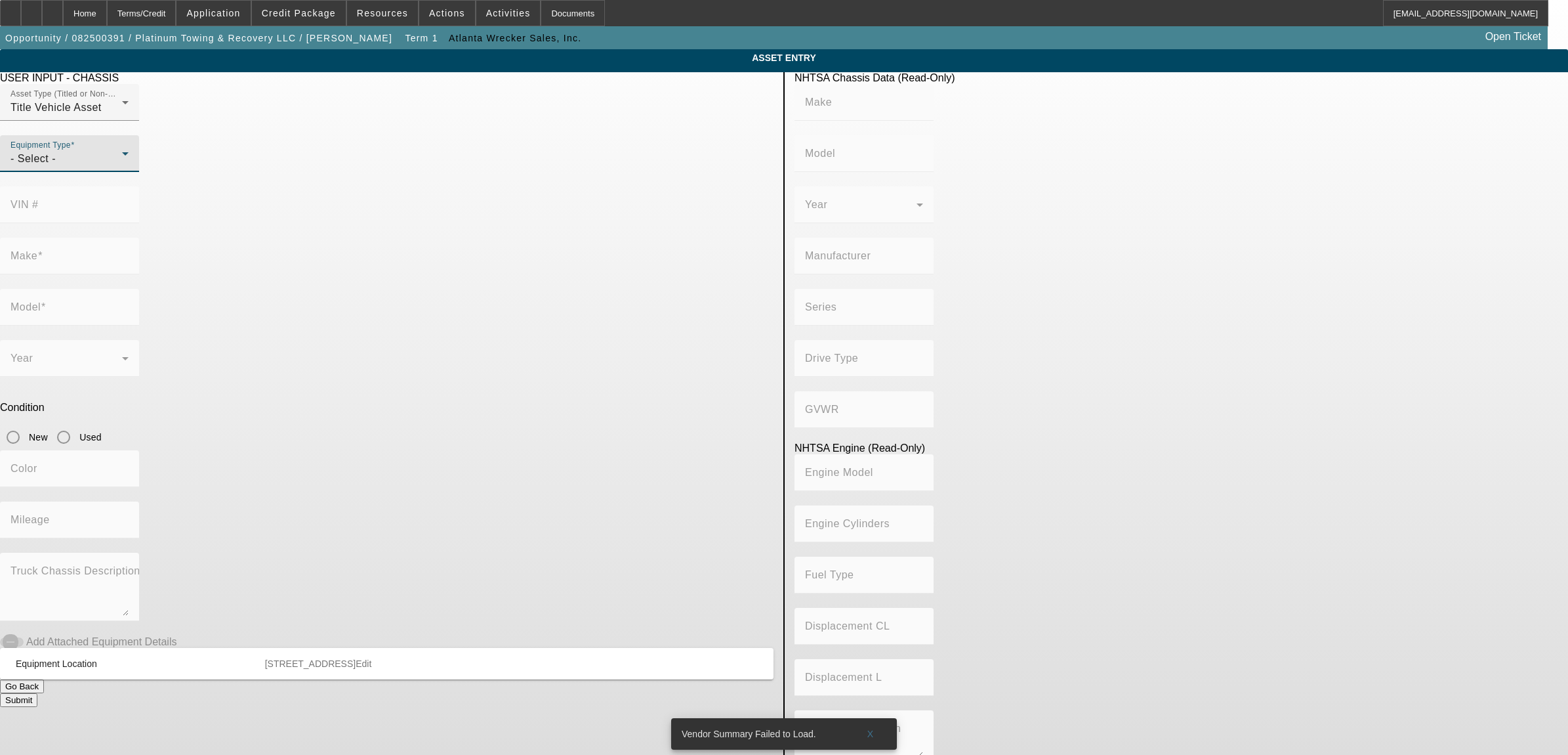
click at [122, 166] on div "- Select -" at bounding box center [66, 158] width 112 height 16
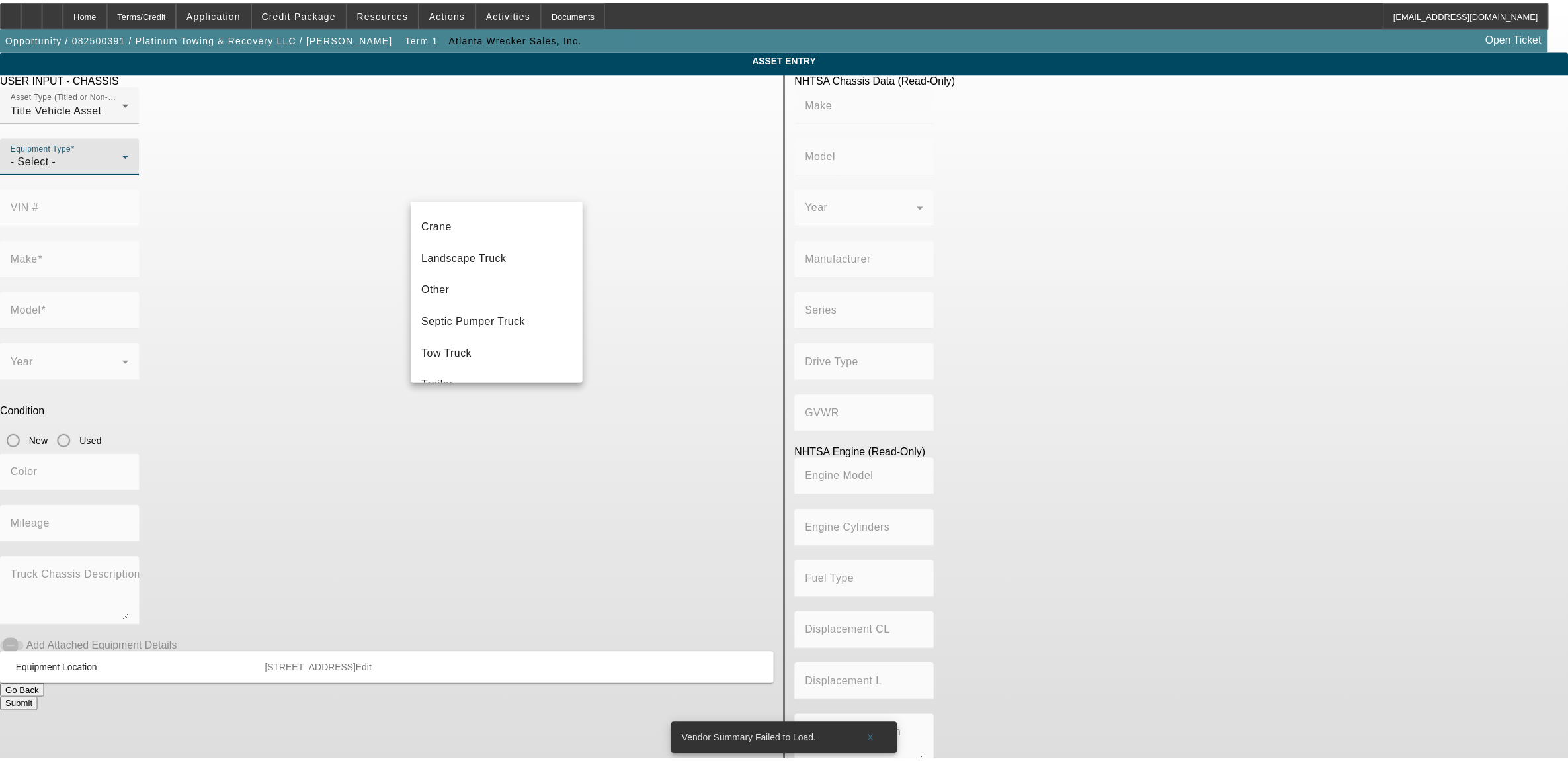
scroll to position [146, 0]
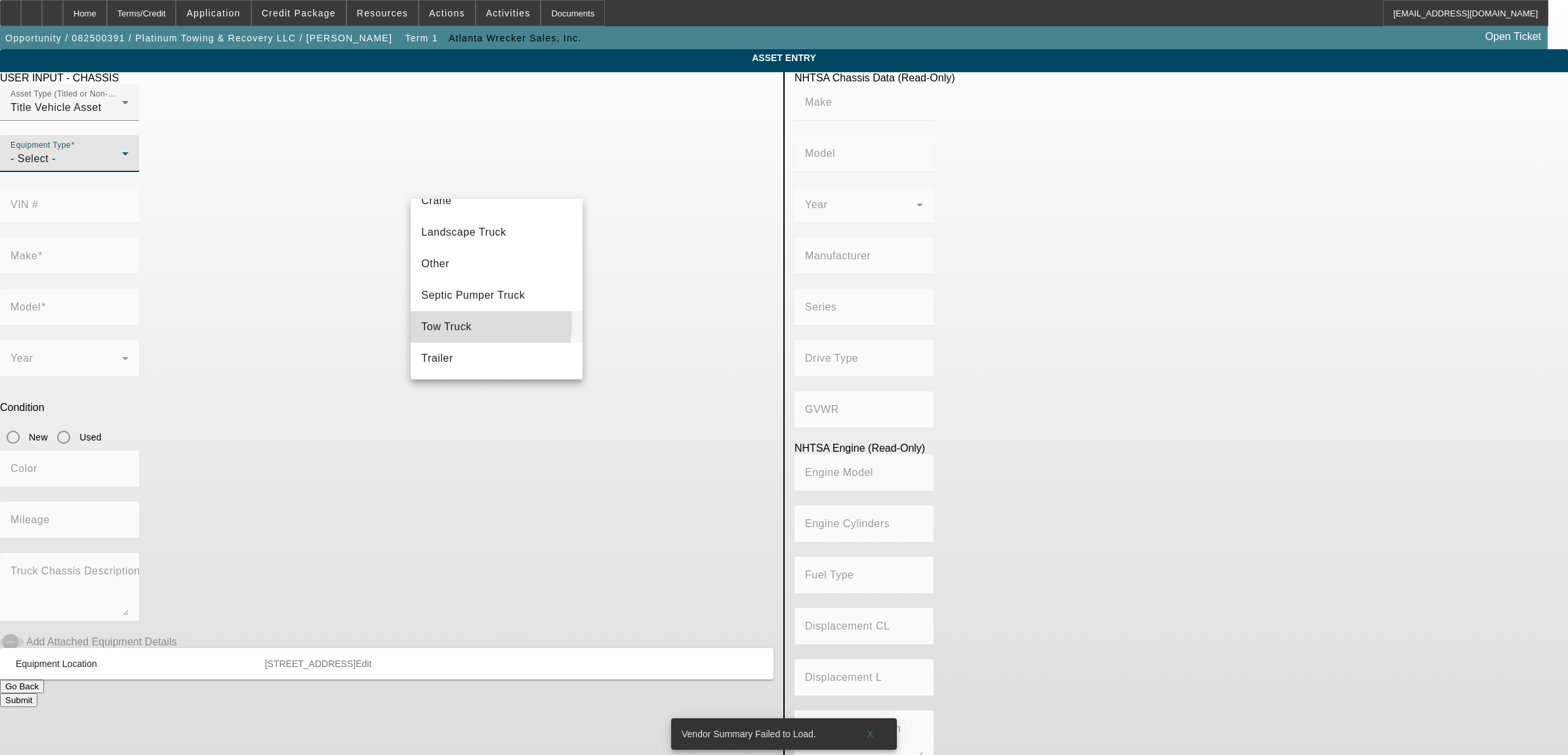
click at [473, 322] on mat-option "Tow Truck" at bounding box center [497, 327] width 172 height 32
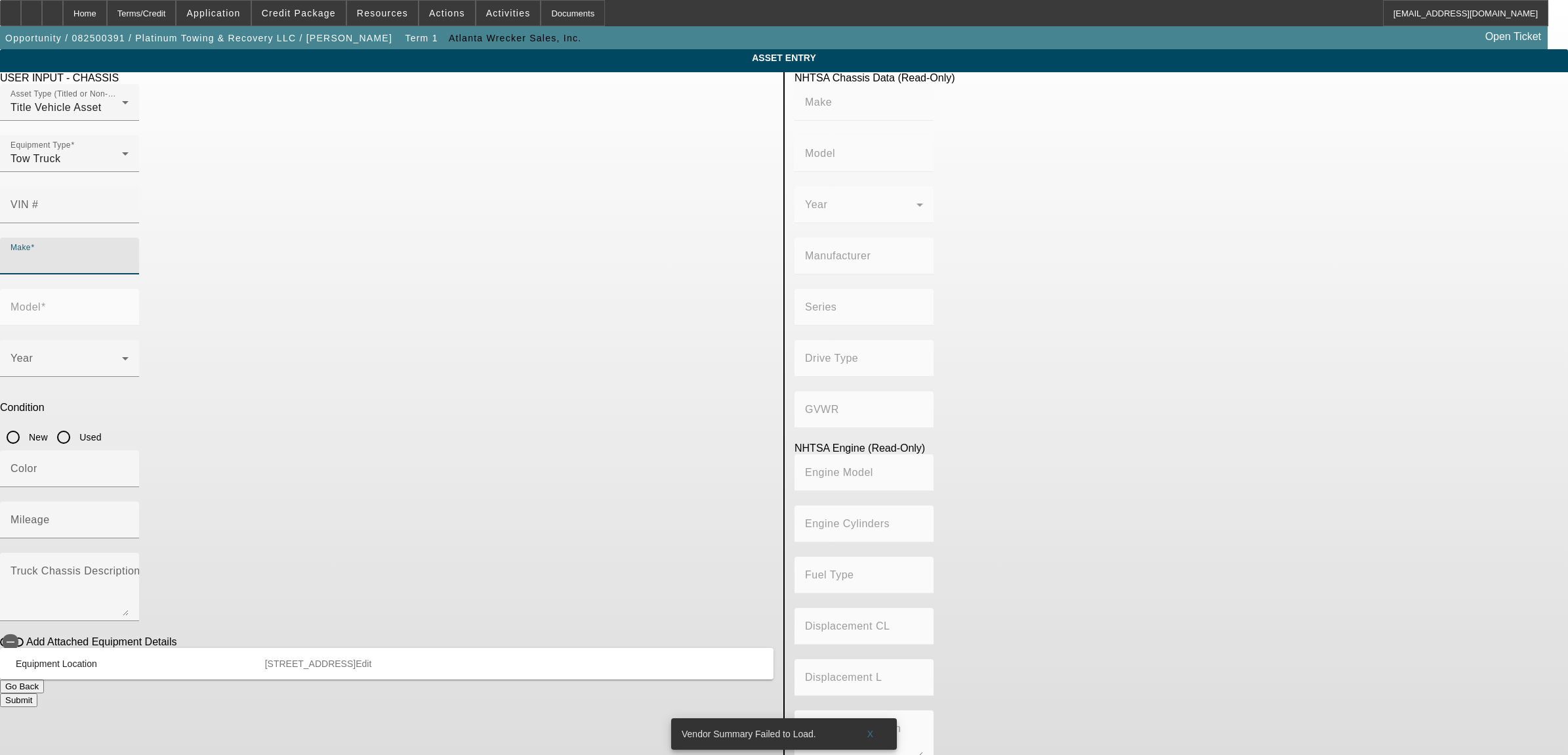
click at [129, 254] on input "Make" at bounding box center [69, 261] width 118 height 16
click at [433, 336] on span "Ram" at bounding box center [432, 334] width 23 height 11
type input "Ram"
click at [46, 301] on span at bounding box center [43, 306] width 5 height 11
click at [129, 305] on input "Model" at bounding box center [69, 312] width 118 height 16
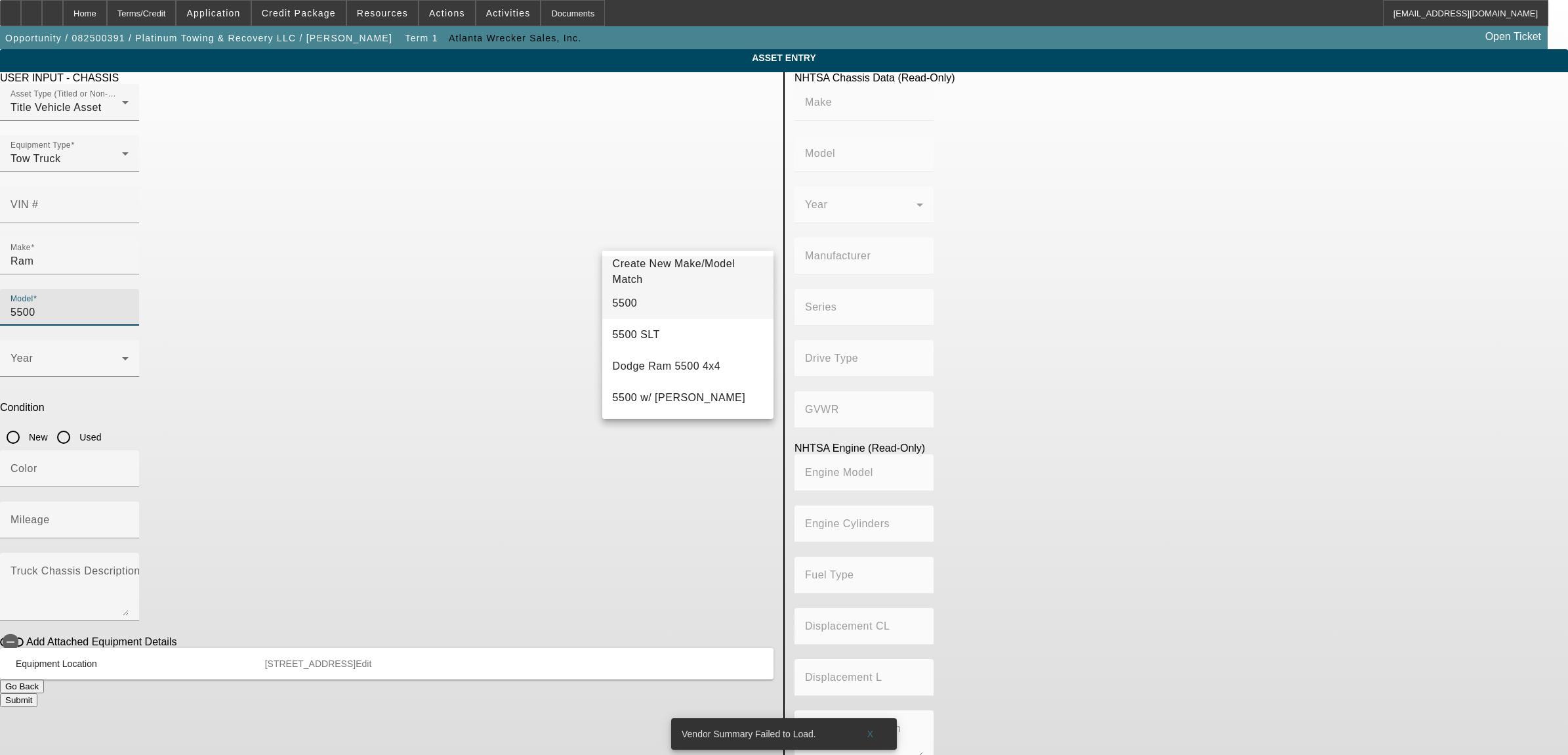
type input "5500"
click at [634, 308] on mat-option "5500" at bounding box center [688, 303] width 172 height 32
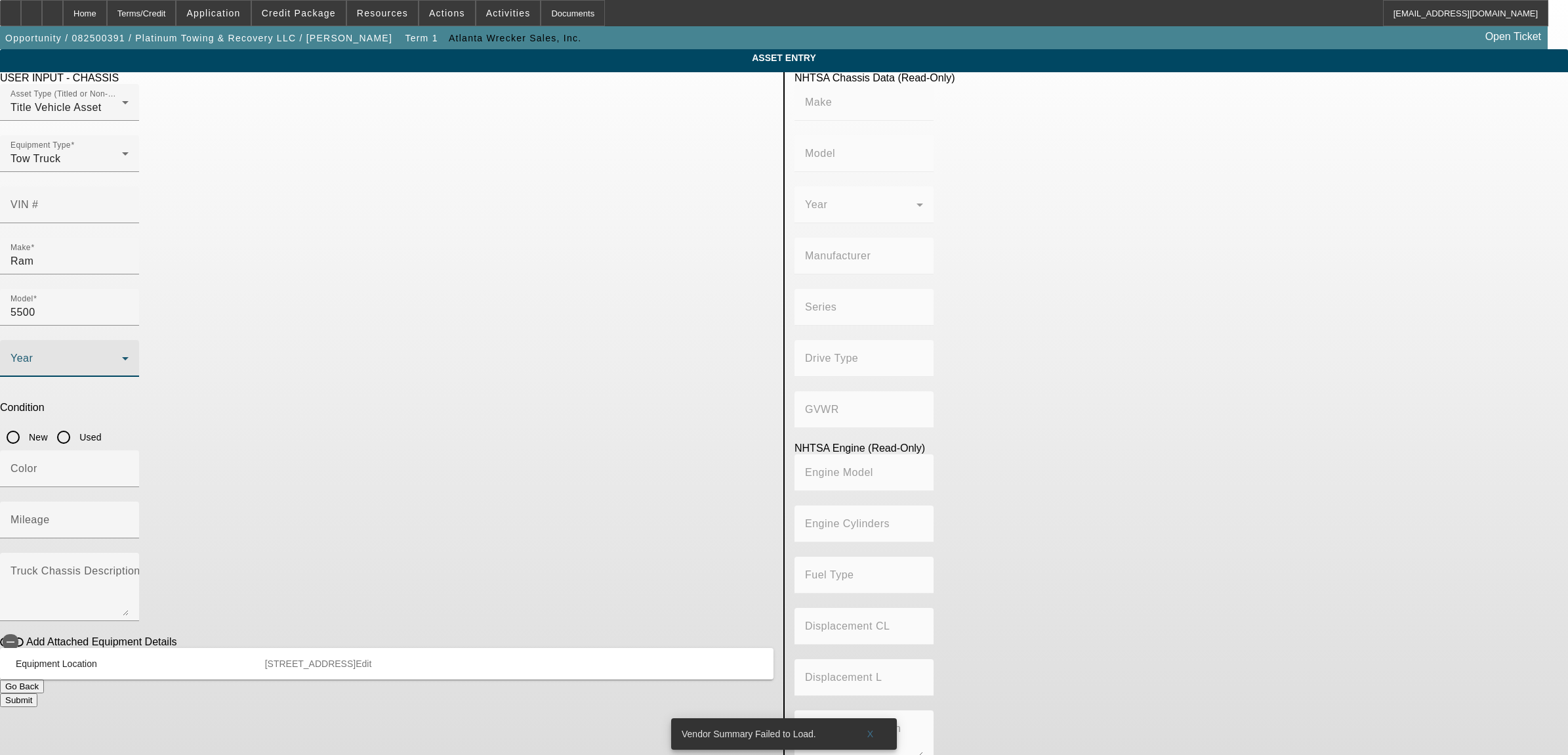
click at [122, 356] on span at bounding box center [66, 363] width 112 height 16
click at [469, 412] on mat-option "2025" at bounding box center [497, 419] width 172 height 32
click at [26, 424] on input "New" at bounding box center [13, 436] width 26 height 26
radio input "true"
click at [50, 514] on mat-label "Mileage" at bounding box center [30, 519] width 39 height 11
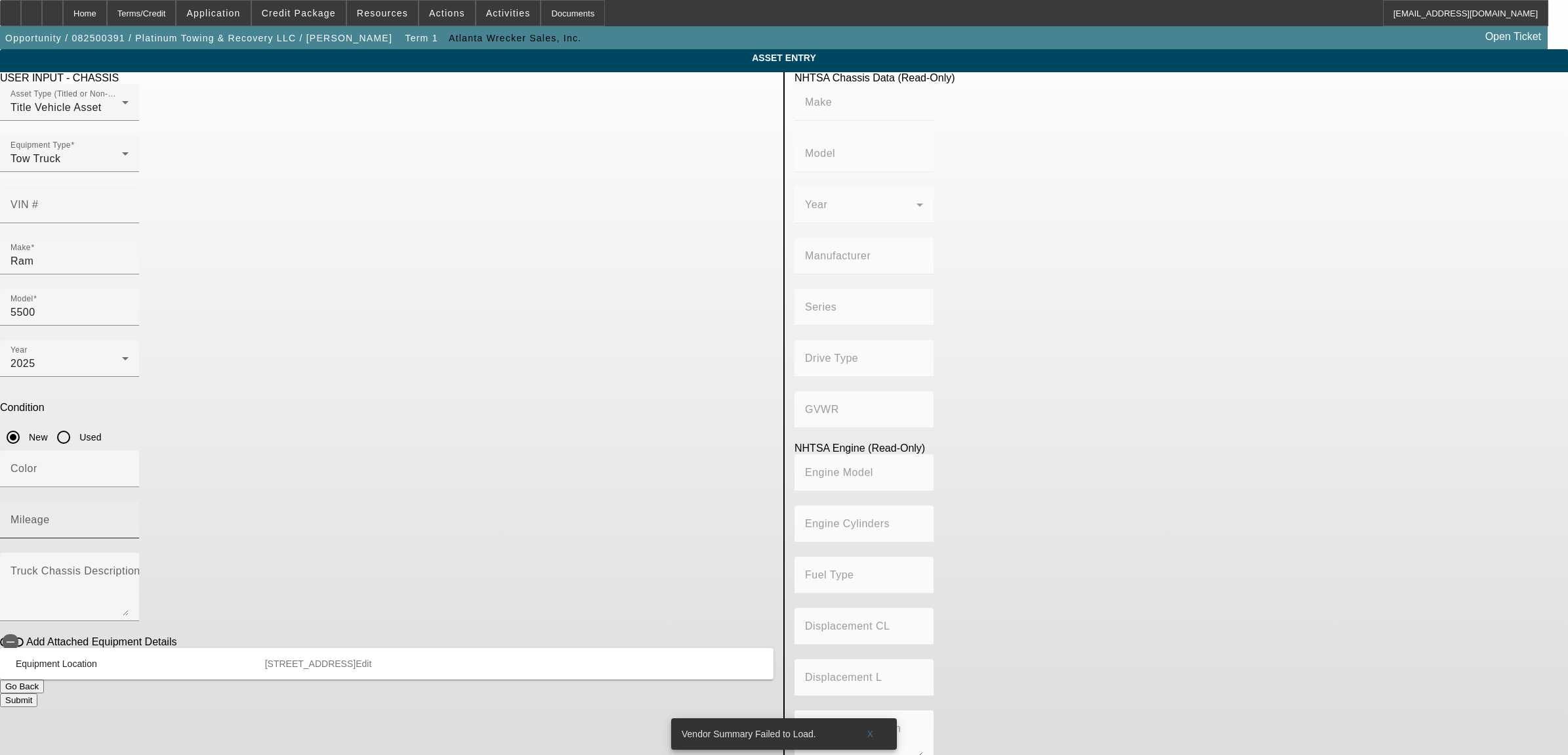
click at [129, 517] on input "Mileage" at bounding box center [69, 524] width 118 height 16
type input "1"
type textarea "w/"
click at [16, 636] on icon "button" at bounding box center [10, 642] width 12 height 12
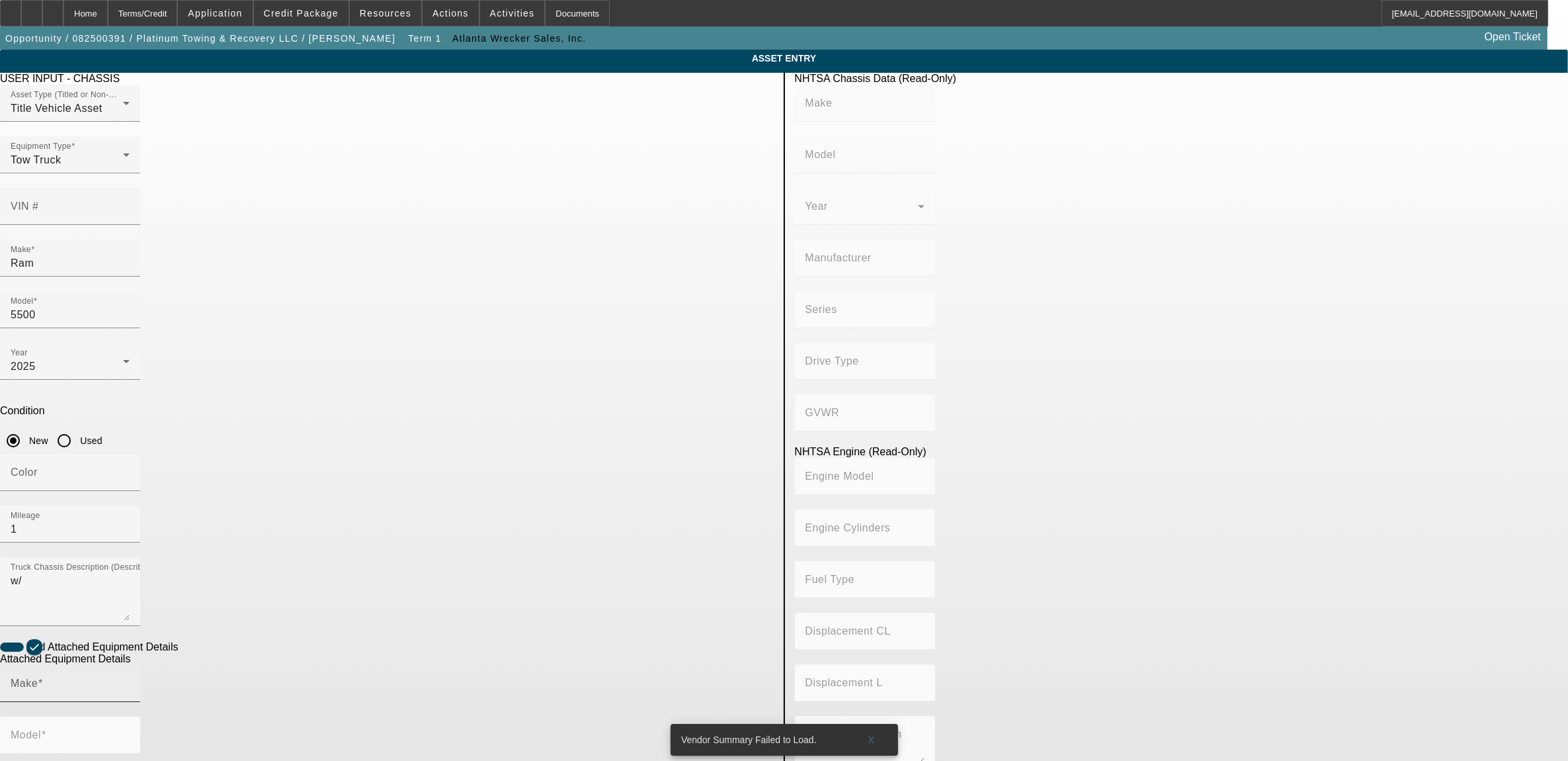
click at [38, 678] on mat-label "Make" at bounding box center [24, 683] width 27 height 11
click at [130, 681] on input "Make" at bounding box center [70, 688] width 119 height 16
click at [461, 616] on mat-option "Jerr-Dan" at bounding box center [495, 606] width 173 height 32
type input "Jerr-Dan"
click at [130, 716] on div "Model" at bounding box center [70, 735] width 119 height 37
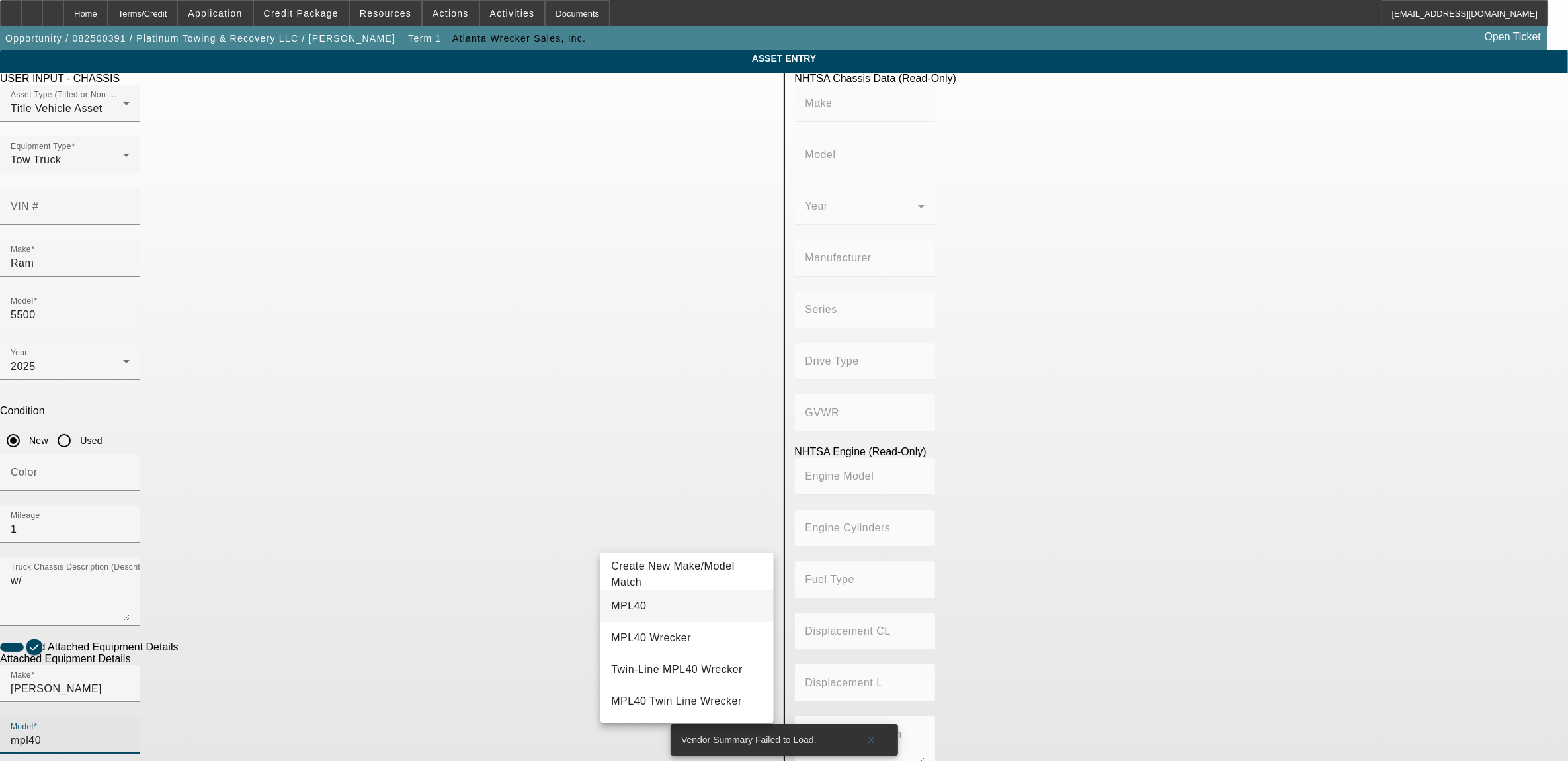
click at [661, 609] on mat-option "MPL40" at bounding box center [687, 606] width 173 height 32
type input "MPL40"
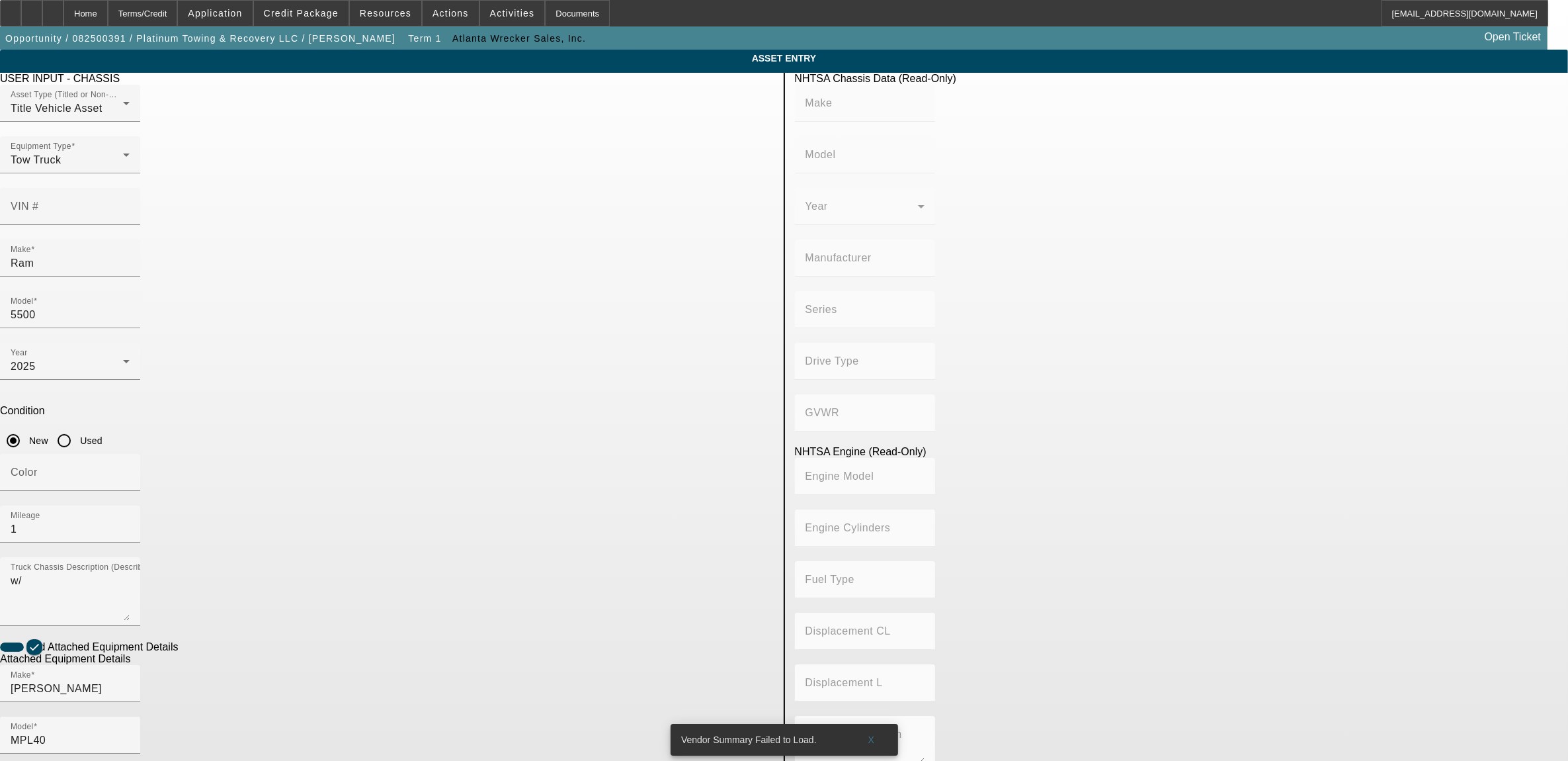
radio input "true"
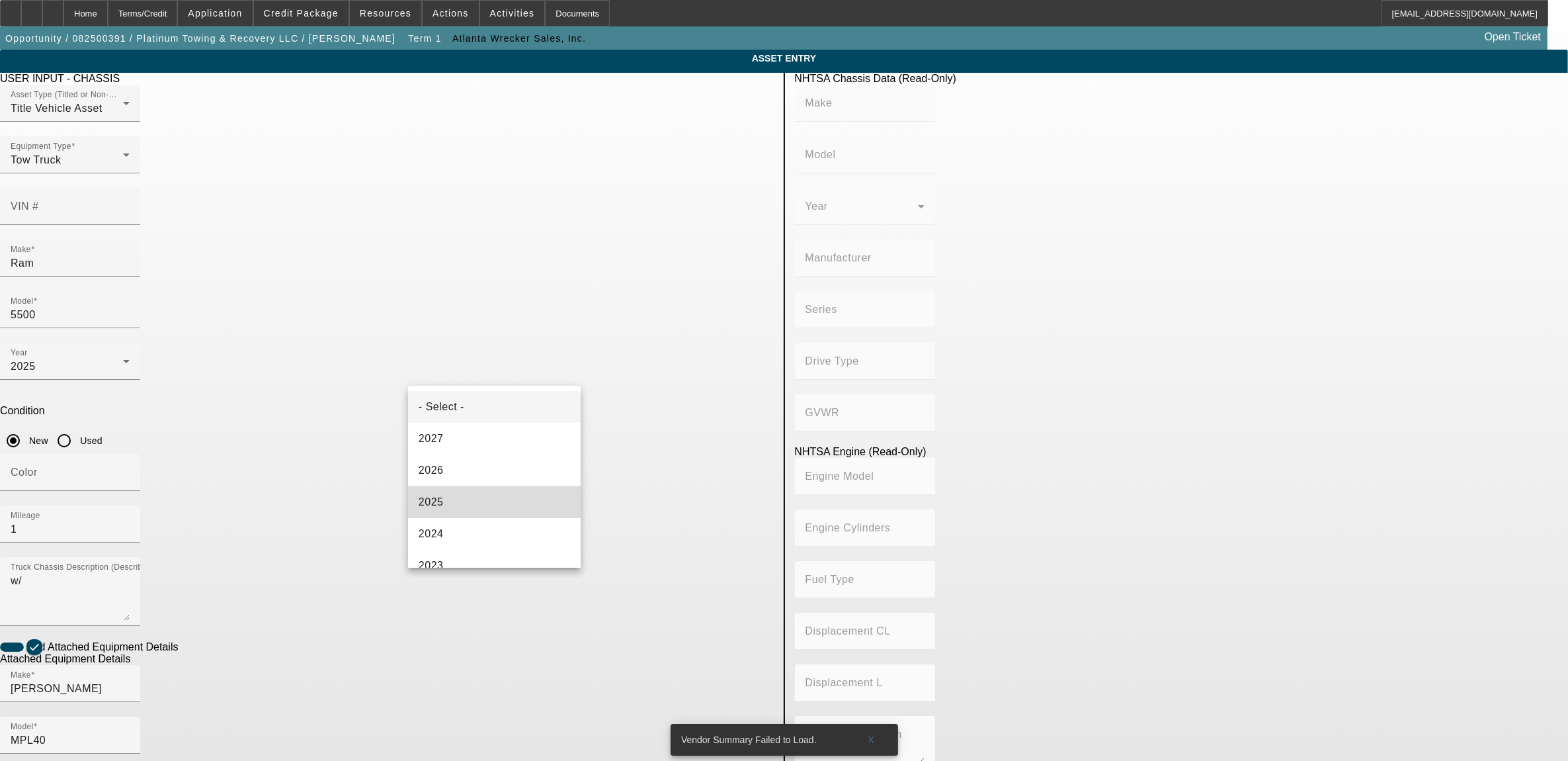
click at [504, 506] on mat-option "2025" at bounding box center [495, 502] width 173 height 32
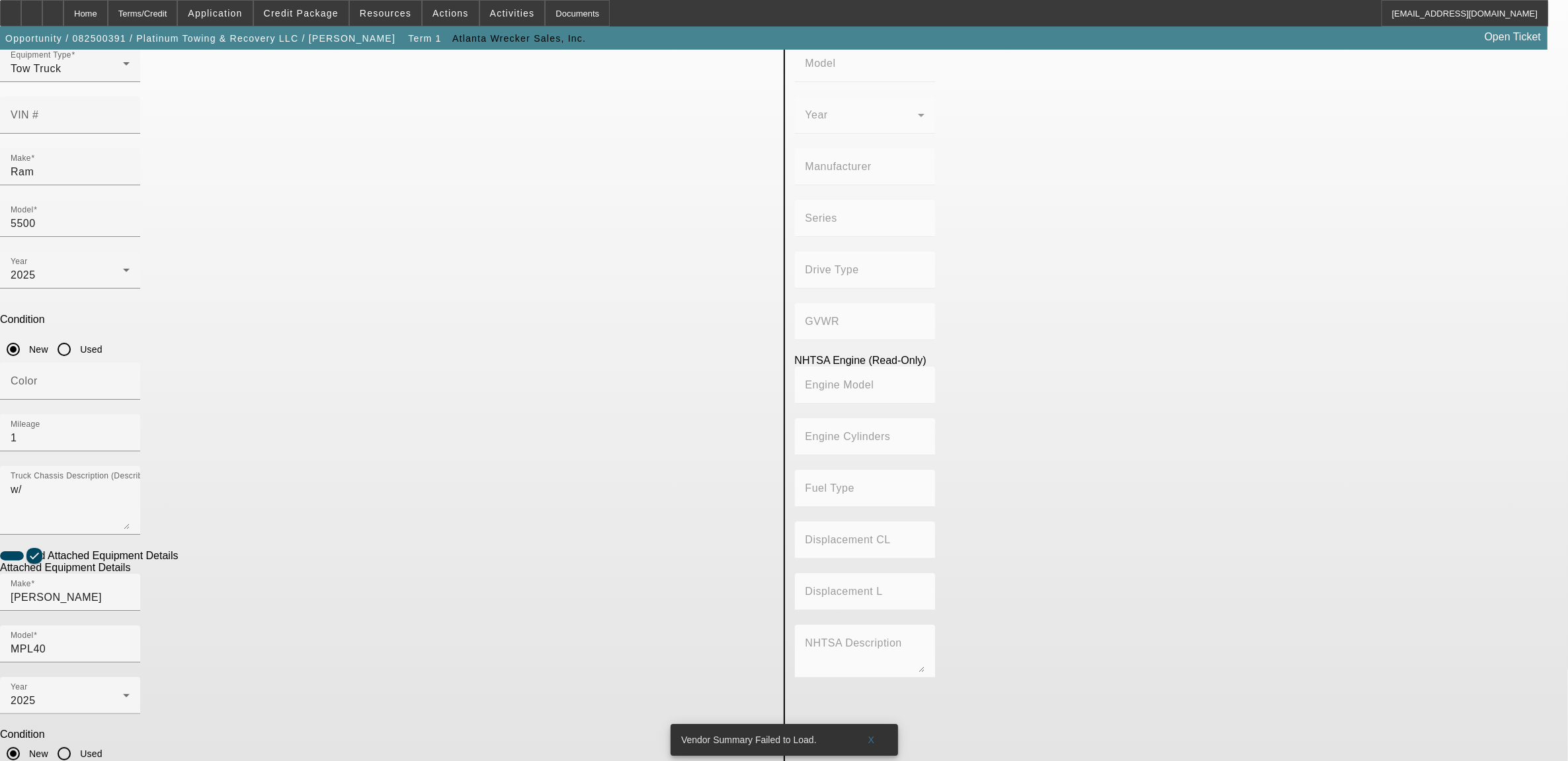
scroll to position [94, 0]
type textarea "twin line wrecker"
click at [873, 734] on span "X" at bounding box center [871, 739] width 7 height 10
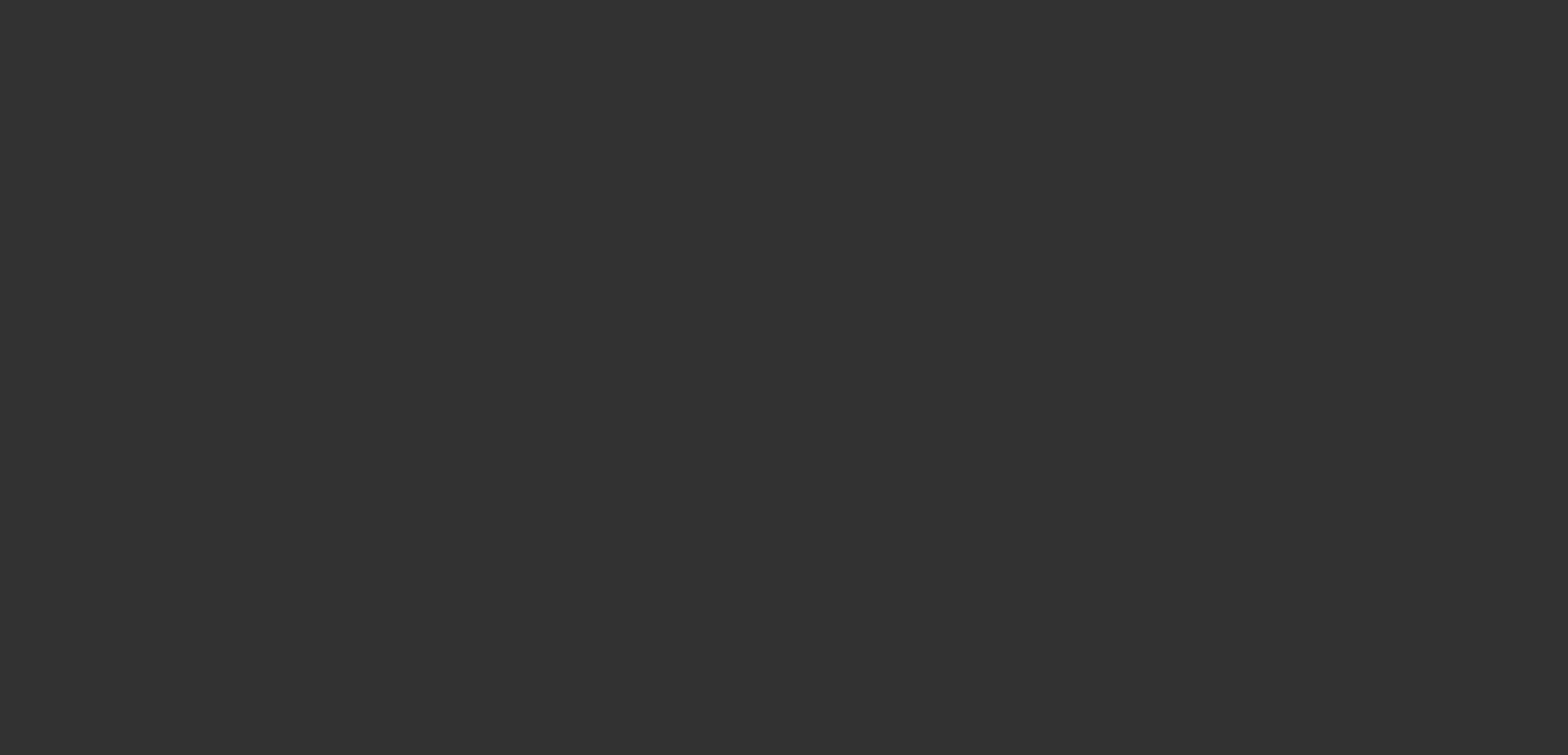
type input "$135,000.00"
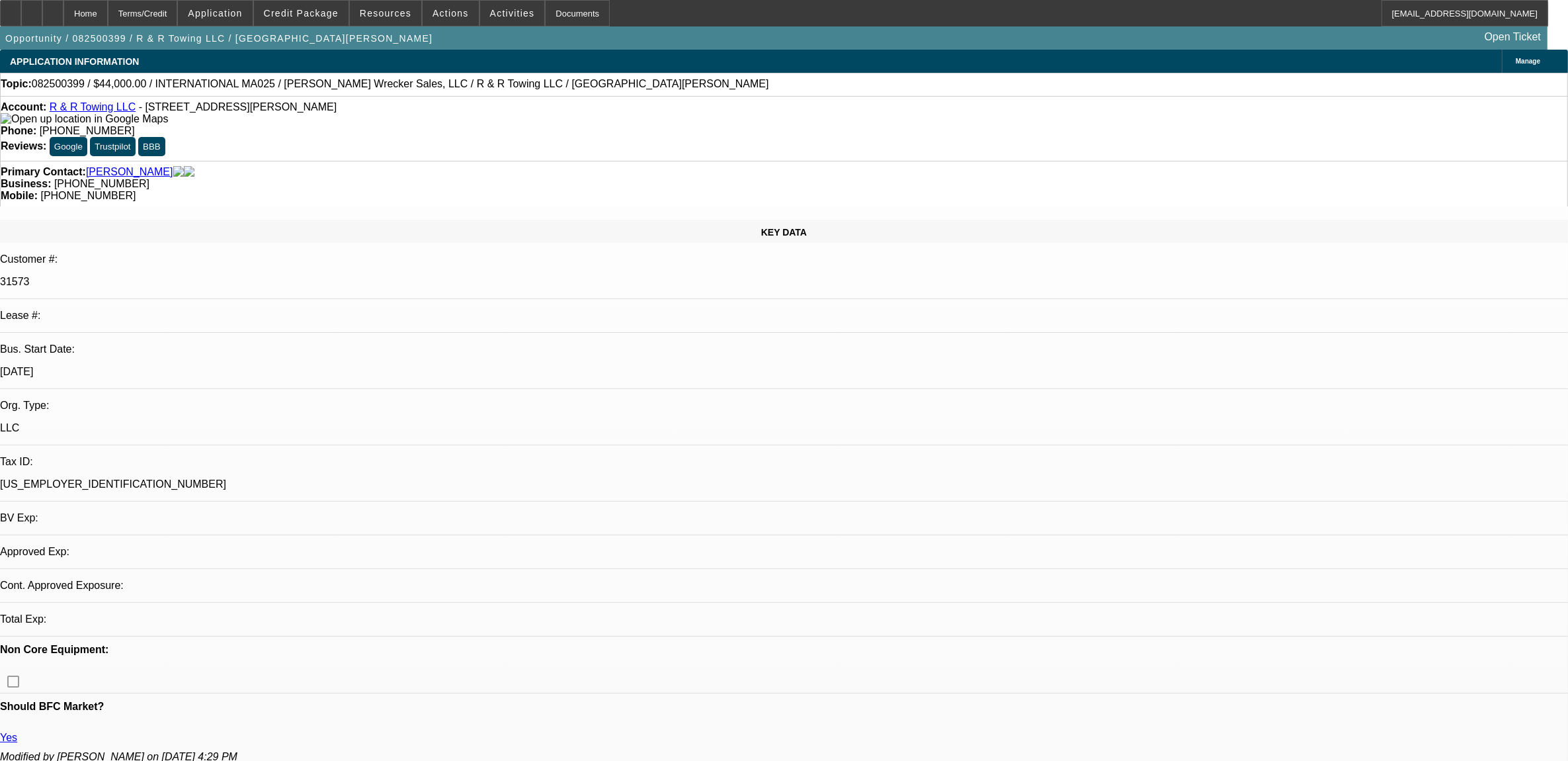
select select "0"
select select "2"
select select "0"
select select "6"
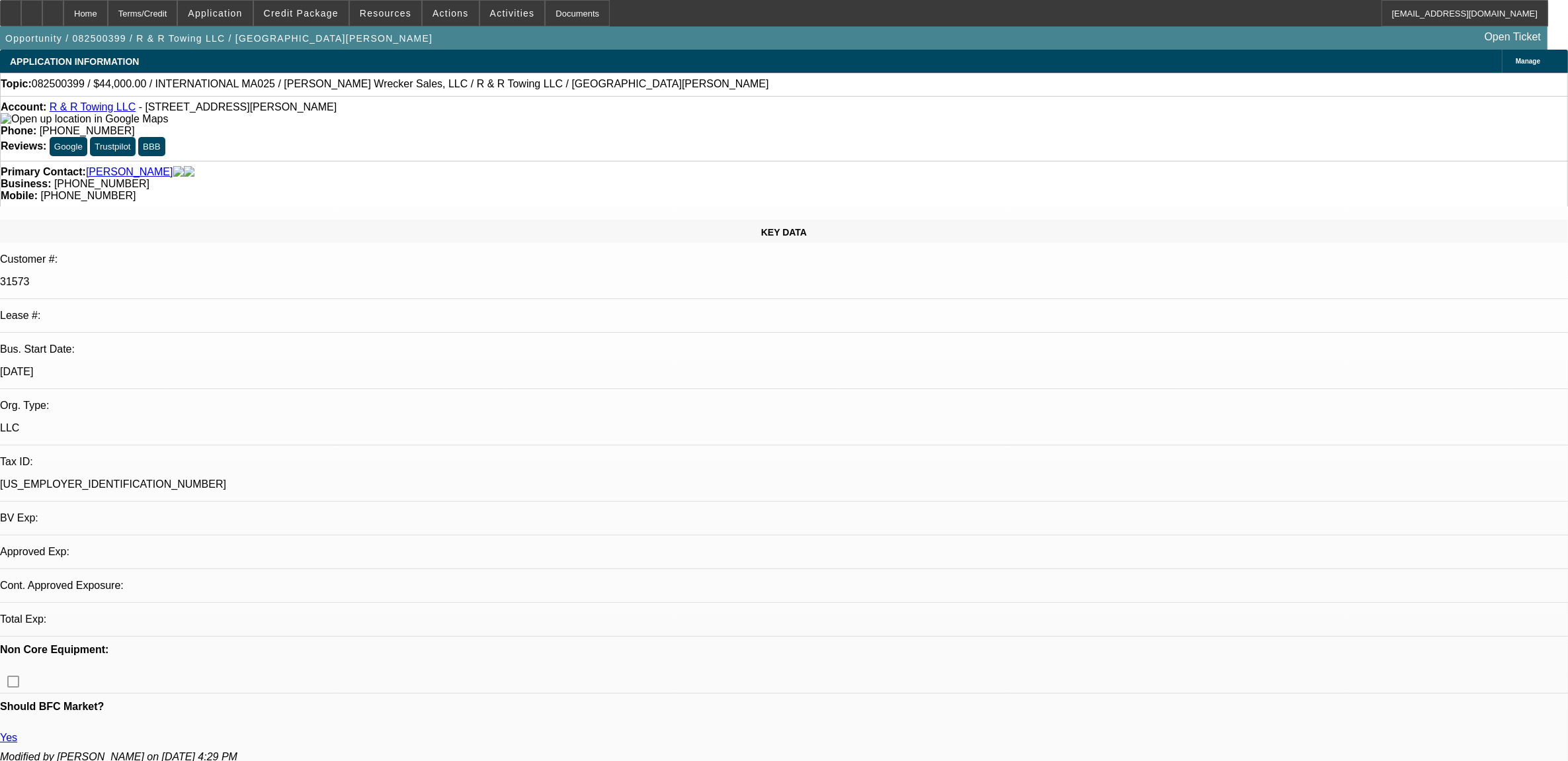
select select "0"
select select "2"
select select "0"
select select "6"
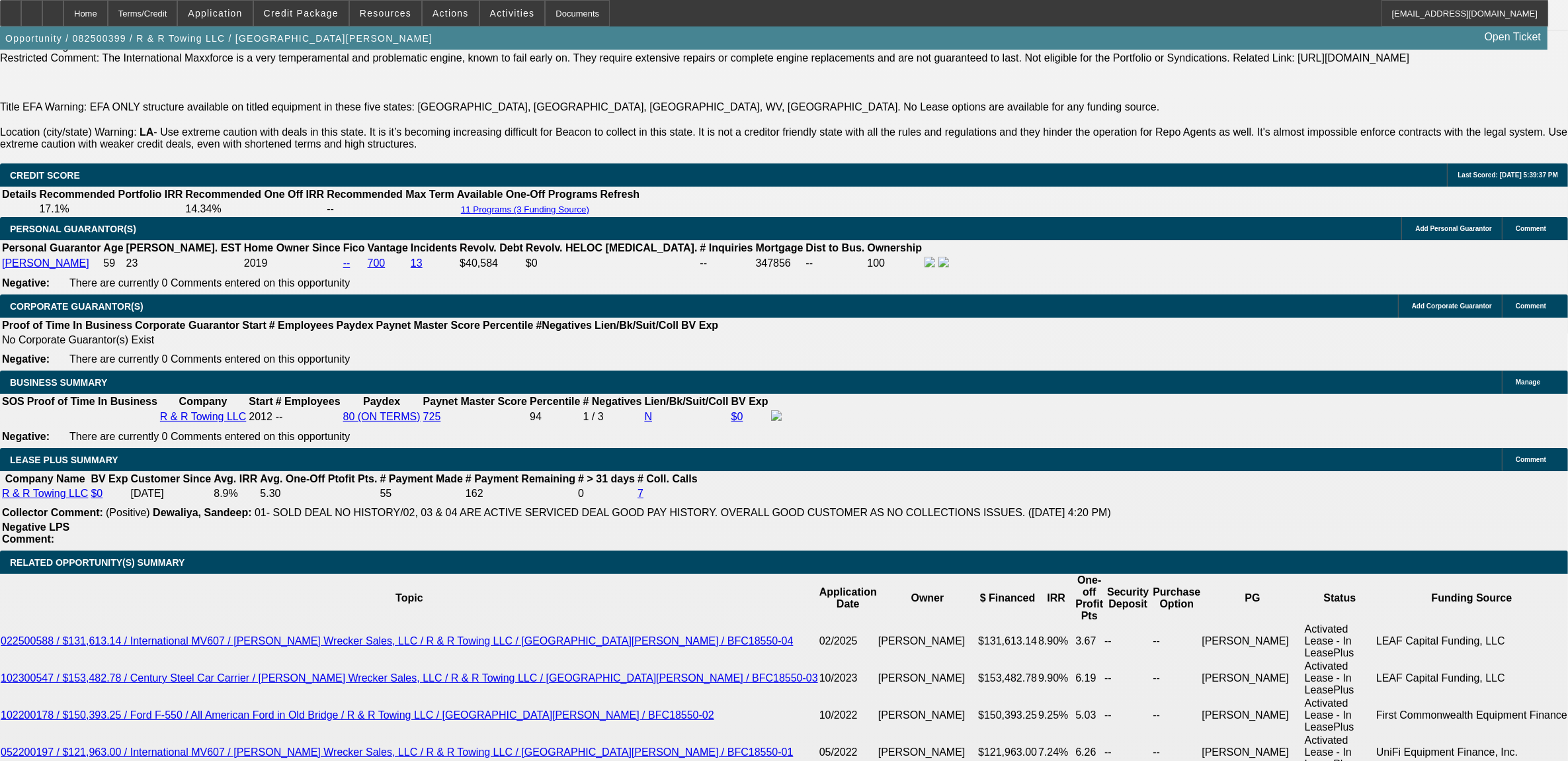
scroll to position [1958, 0]
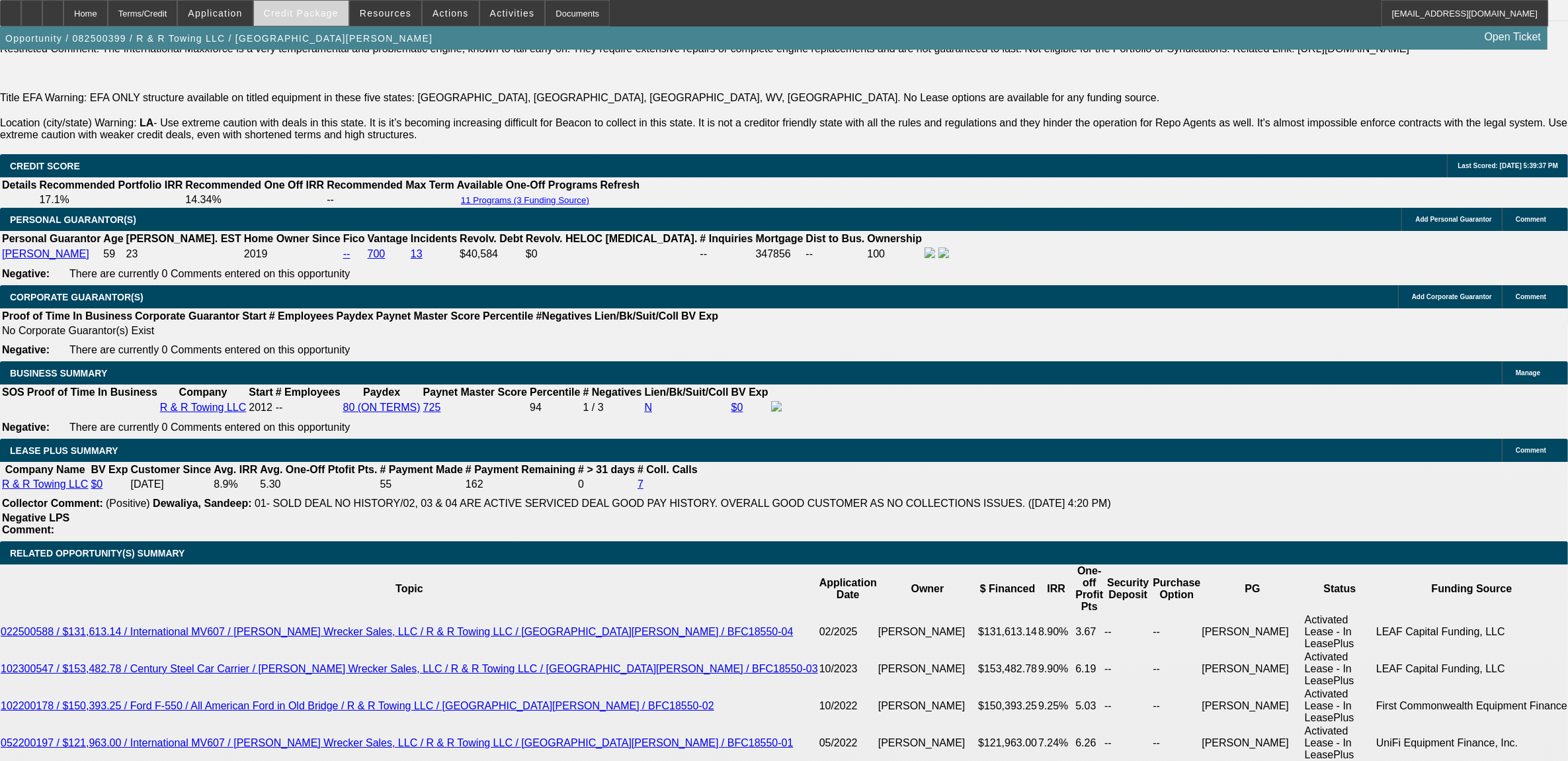
click at [329, 24] on span at bounding box center [301, 13] width 95 height 32
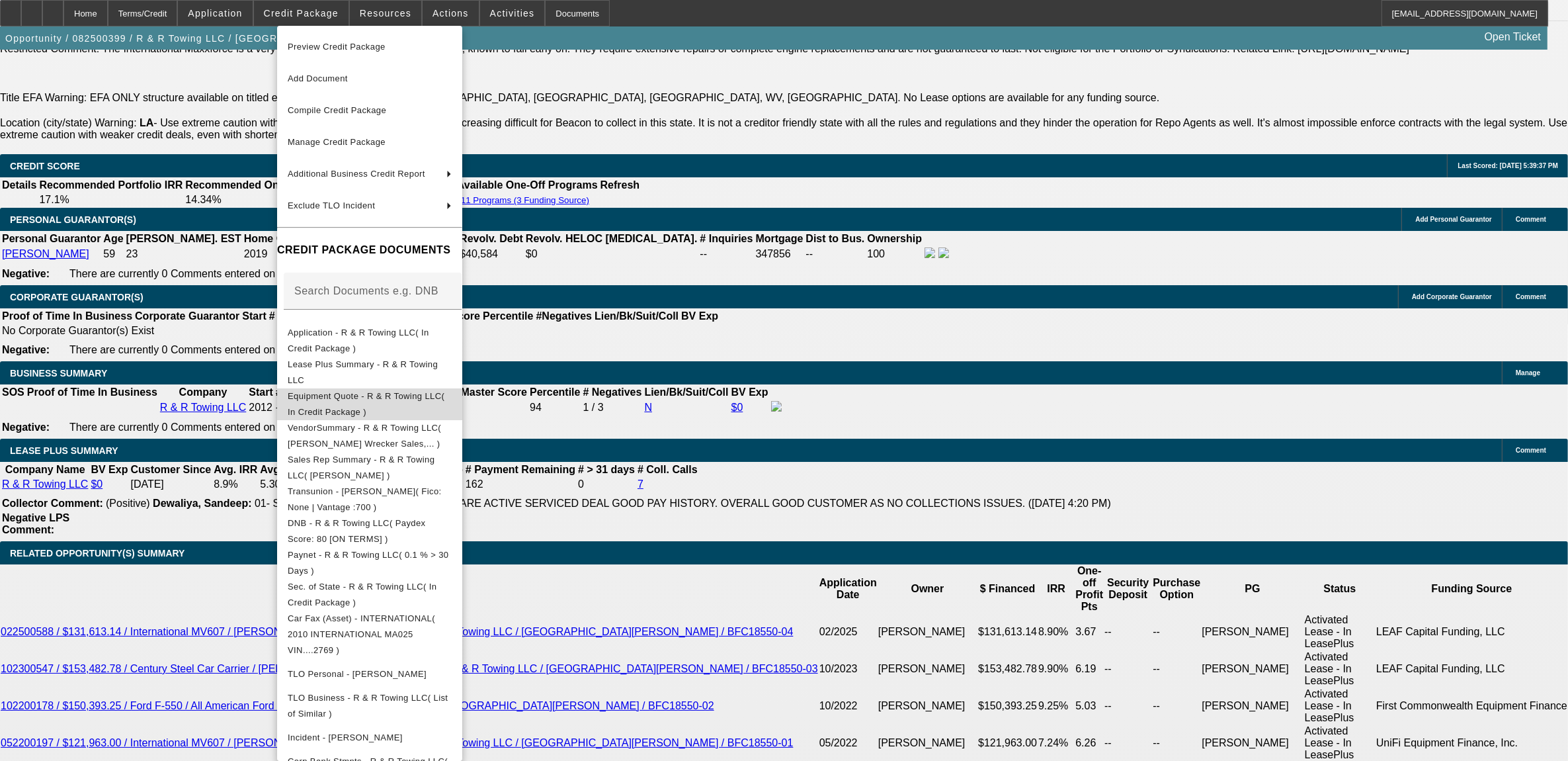
click at [314, 389] on button "Equipment Quote - R & R Towing LLC( In Credit Package )" at bounding box center [370, 403] width 185 height 32
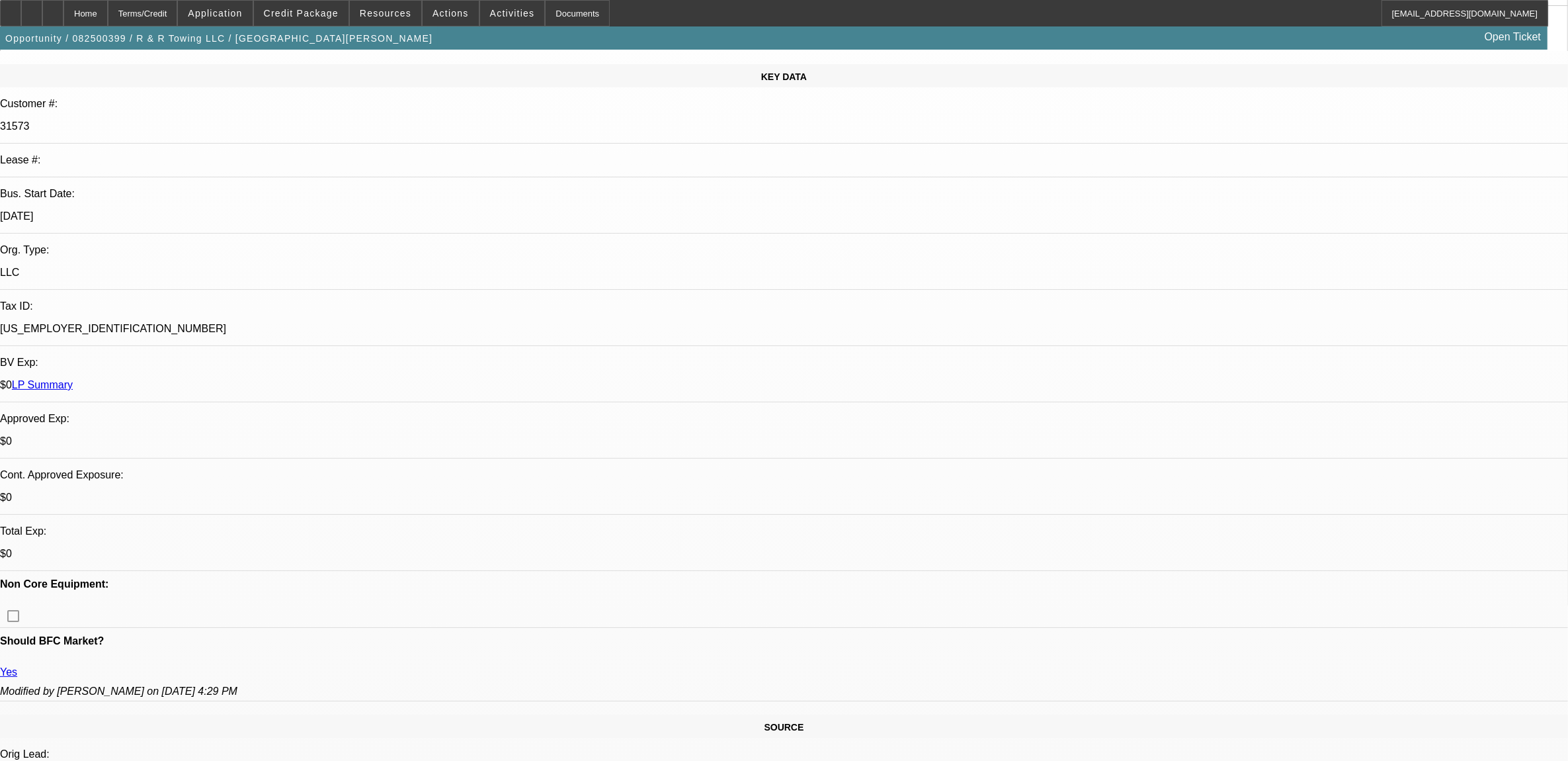
scroll to position [0, 0]
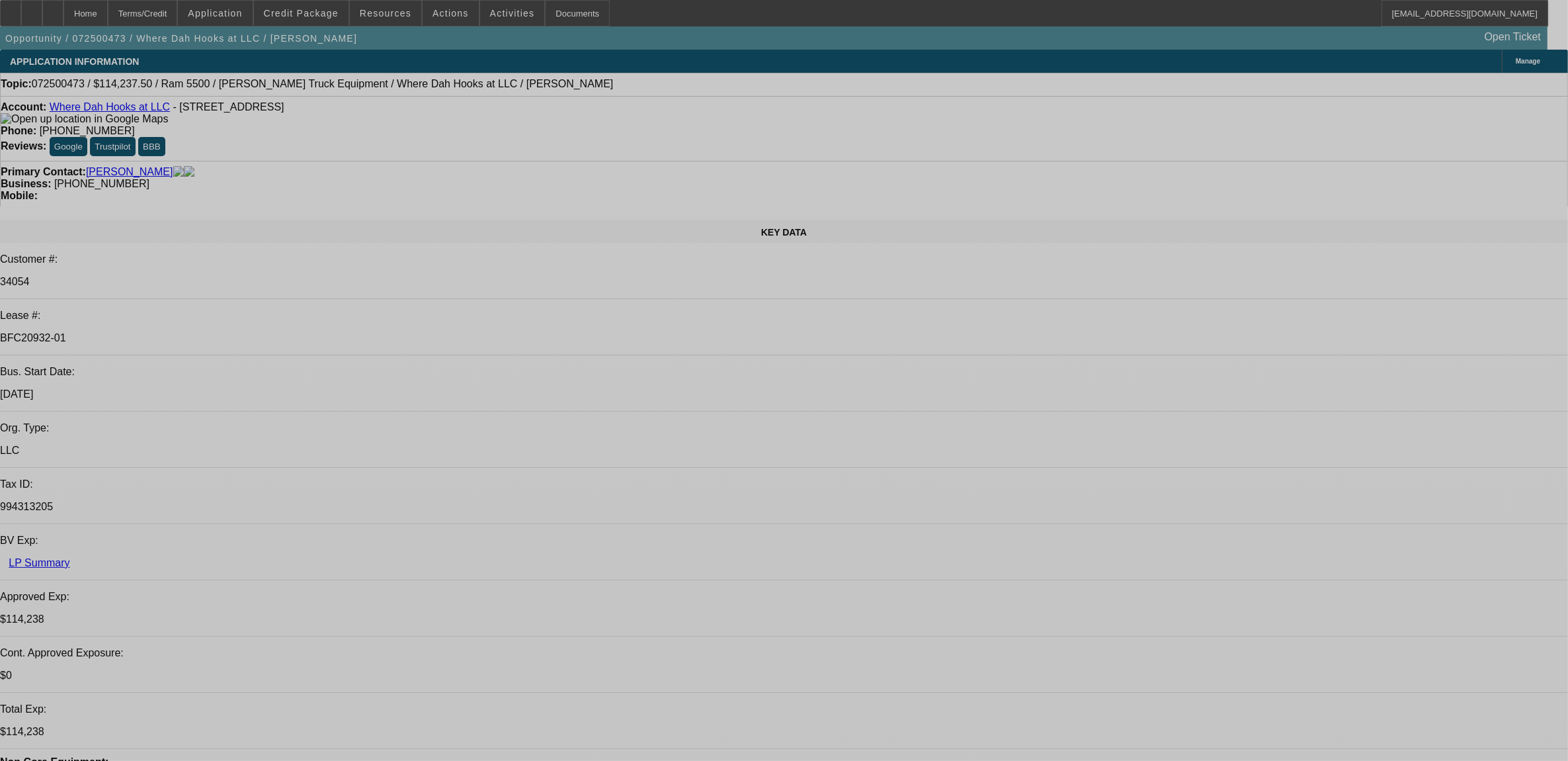
select select "0"
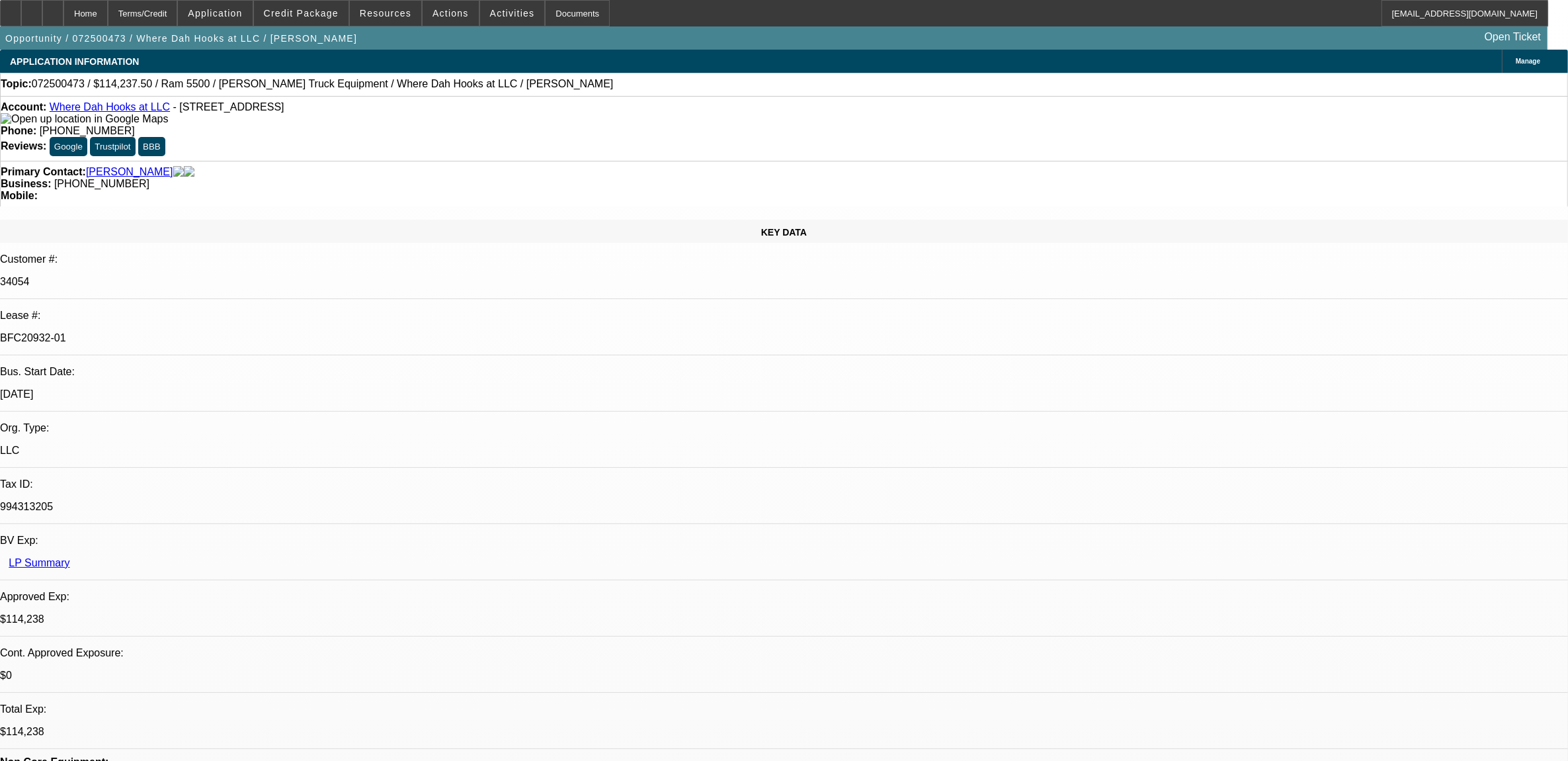
select select "0"
select select "0.1"
select select "0"
select select "0.1"
select select "0"
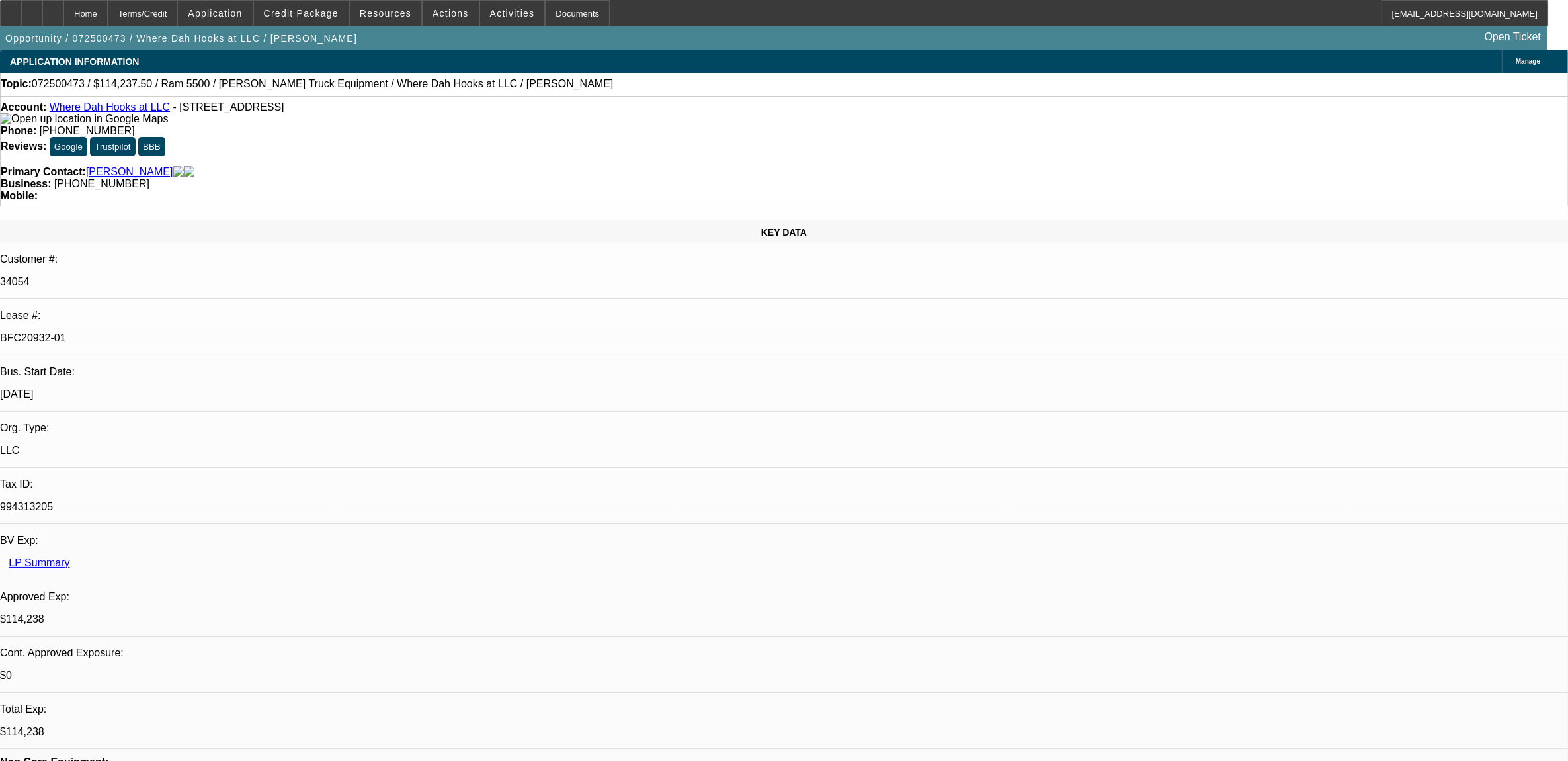
select select "0"
select select "0.1"
select select "1"
select select "2"
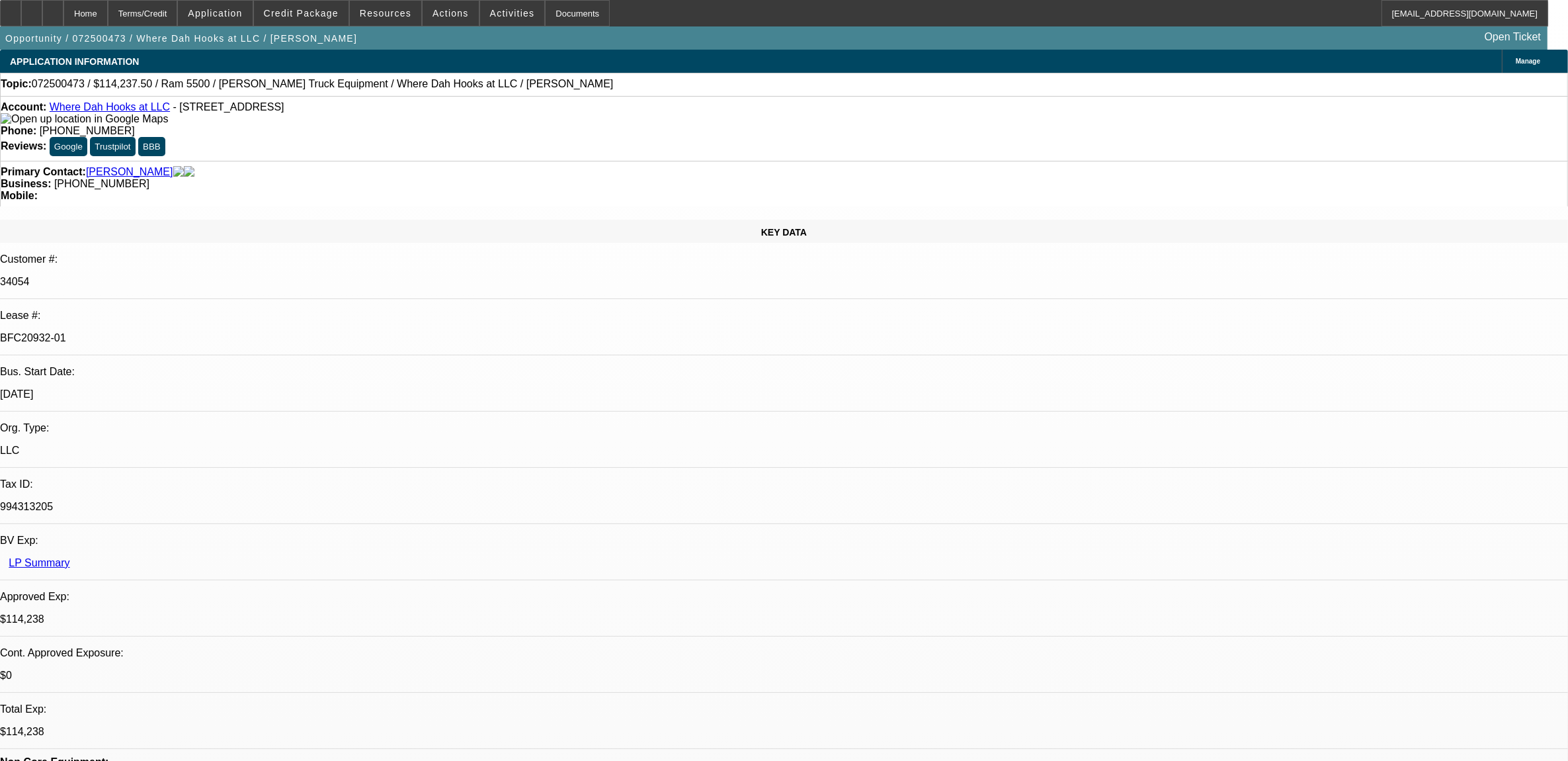
select select "4"
select select "1"
select select "2"
select select "4"
select select "1"
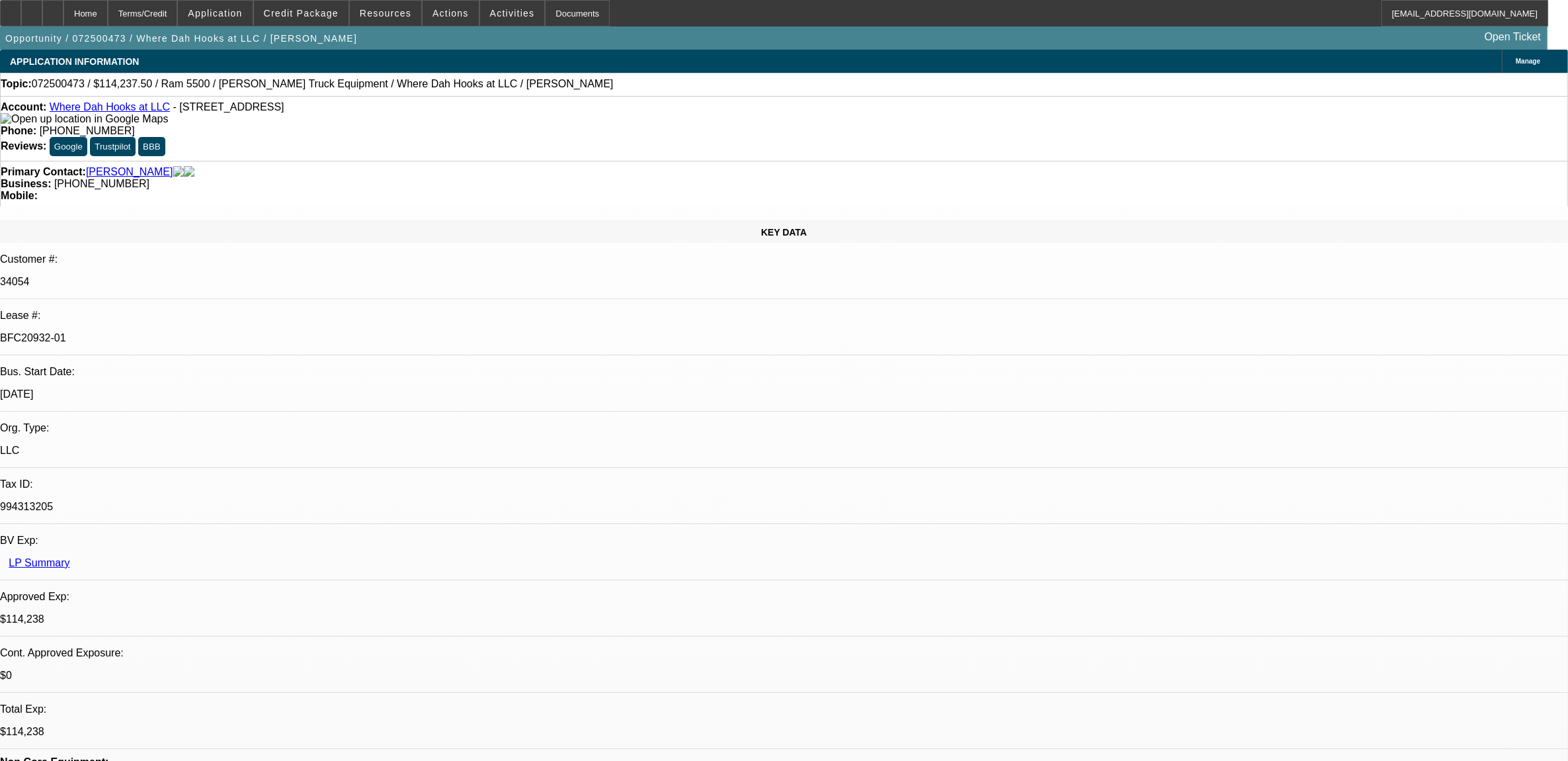
select select "2"
select select "6"
select select "1"
select select "2"
select select "4"
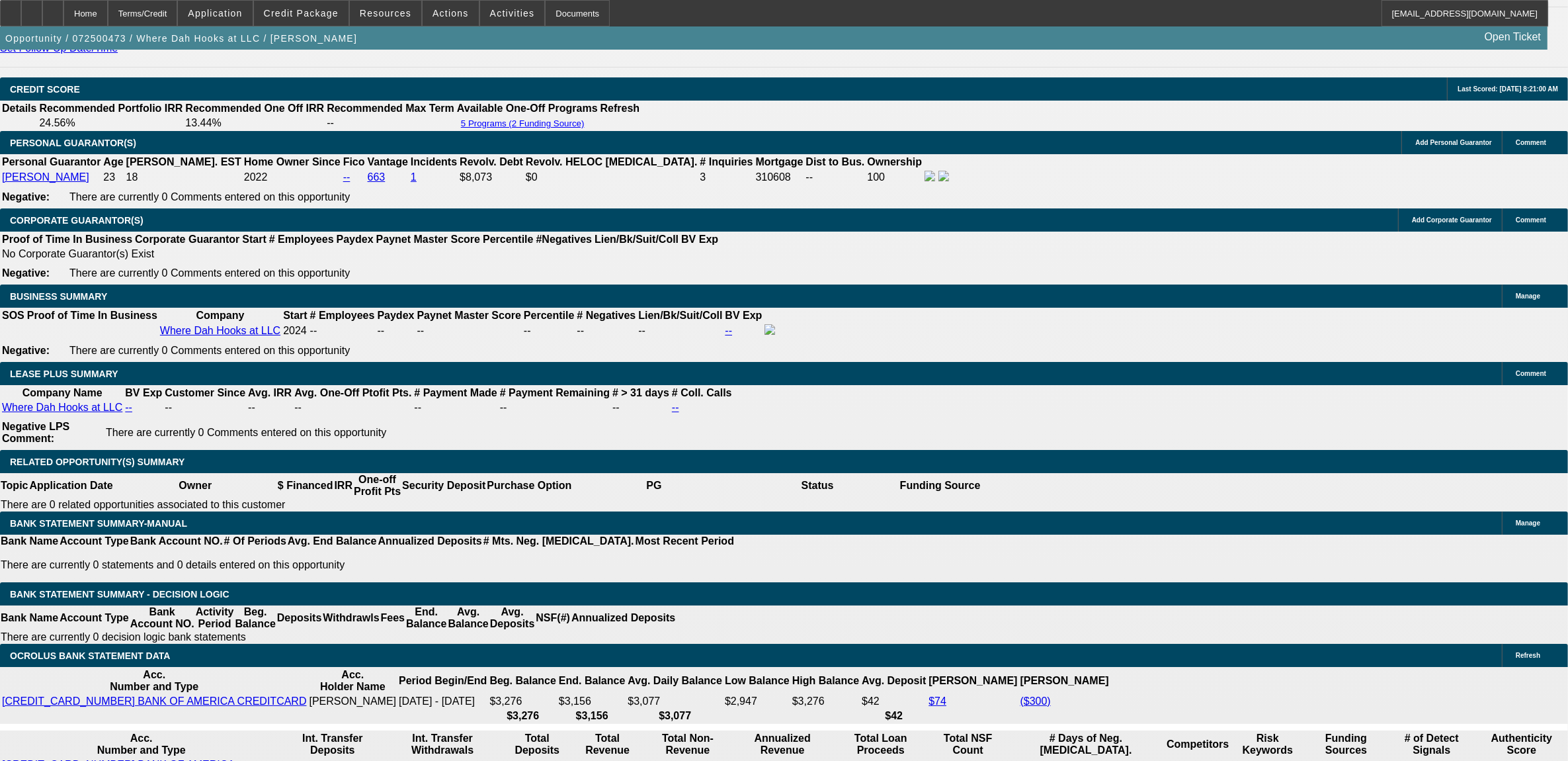
scroll to position [83, 0]
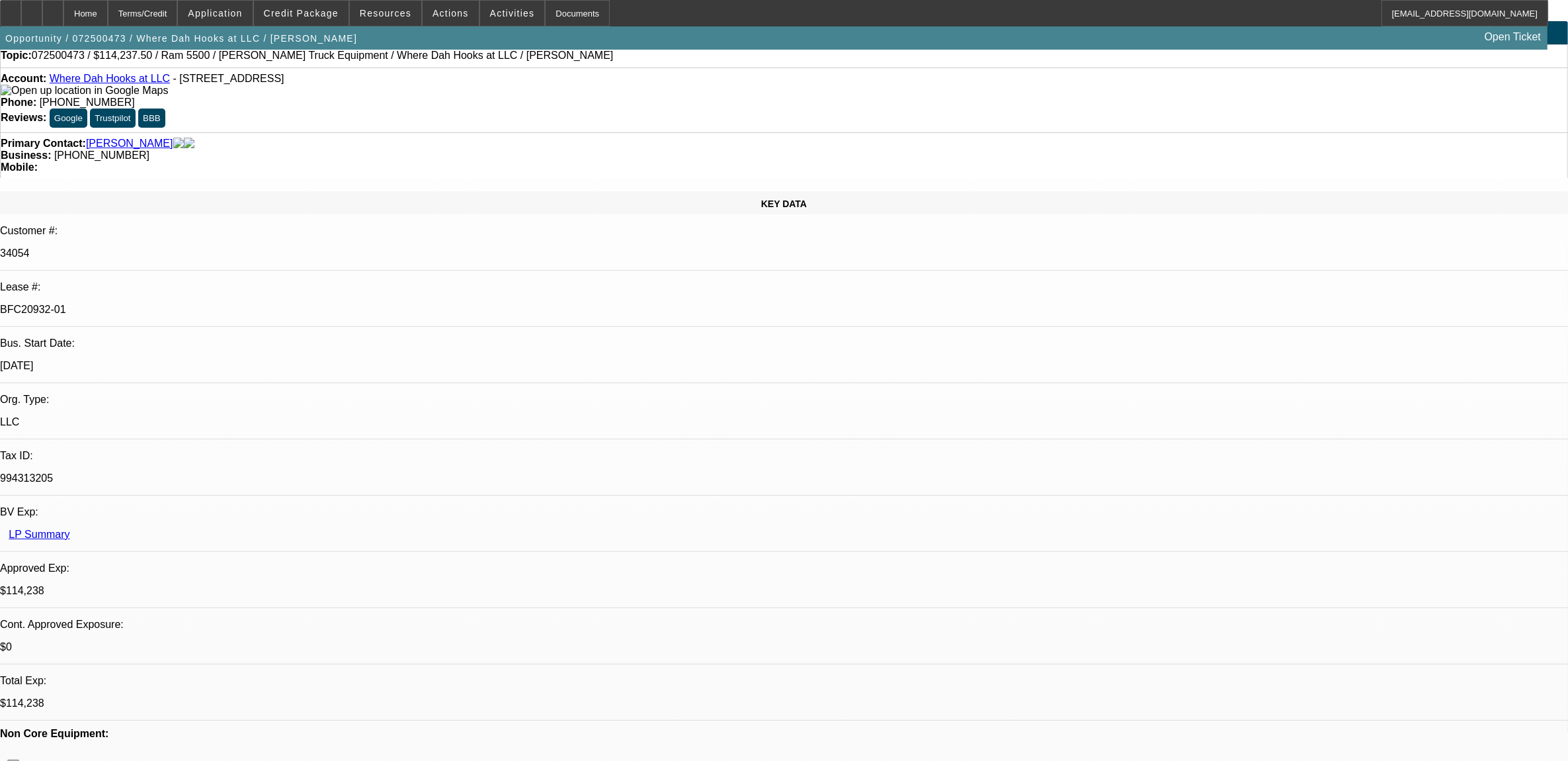
scroll to position [0, 0]
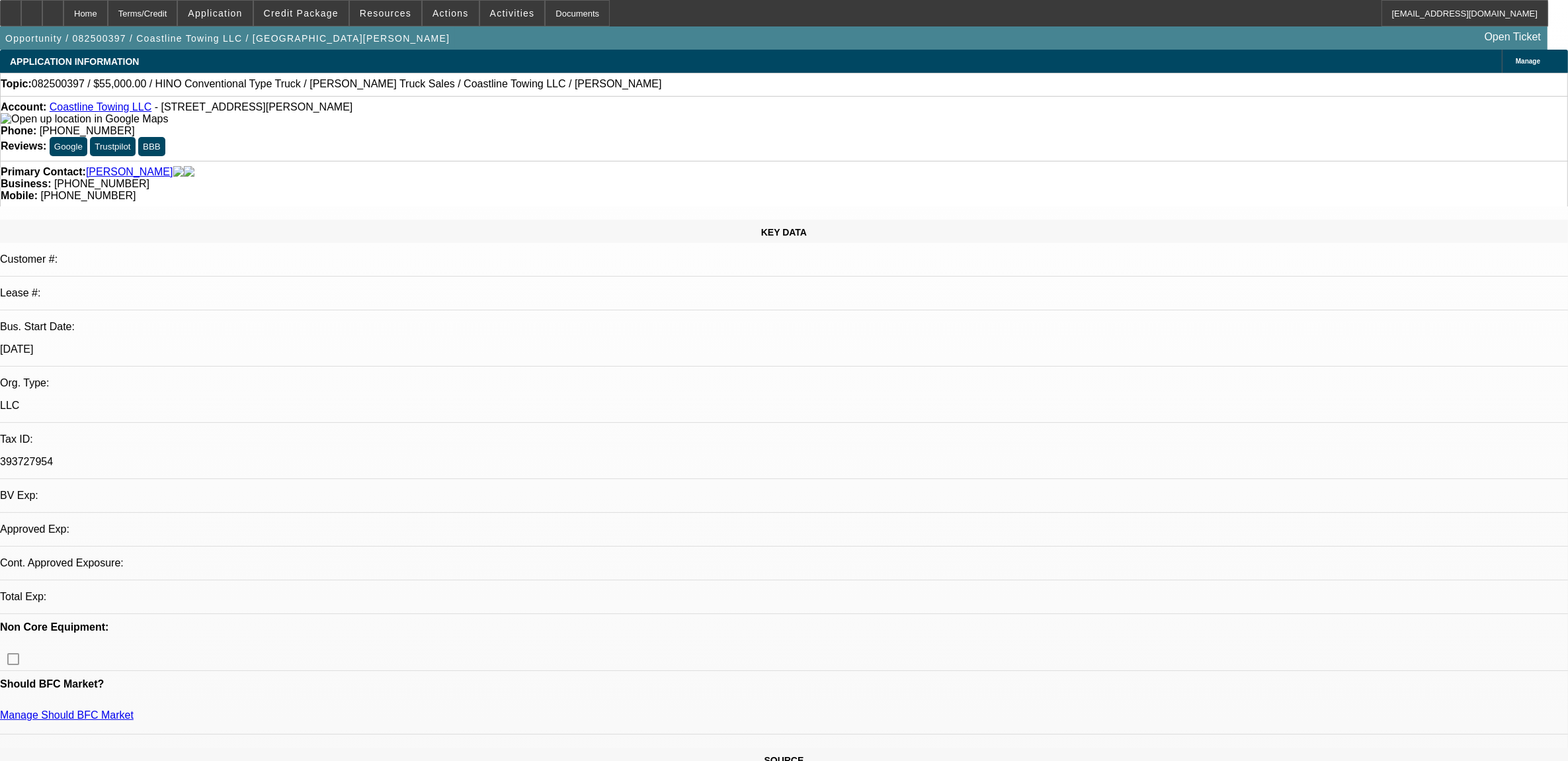
select select "0"
select select "2"
select select "0.1"
select select "1"
select select "2"
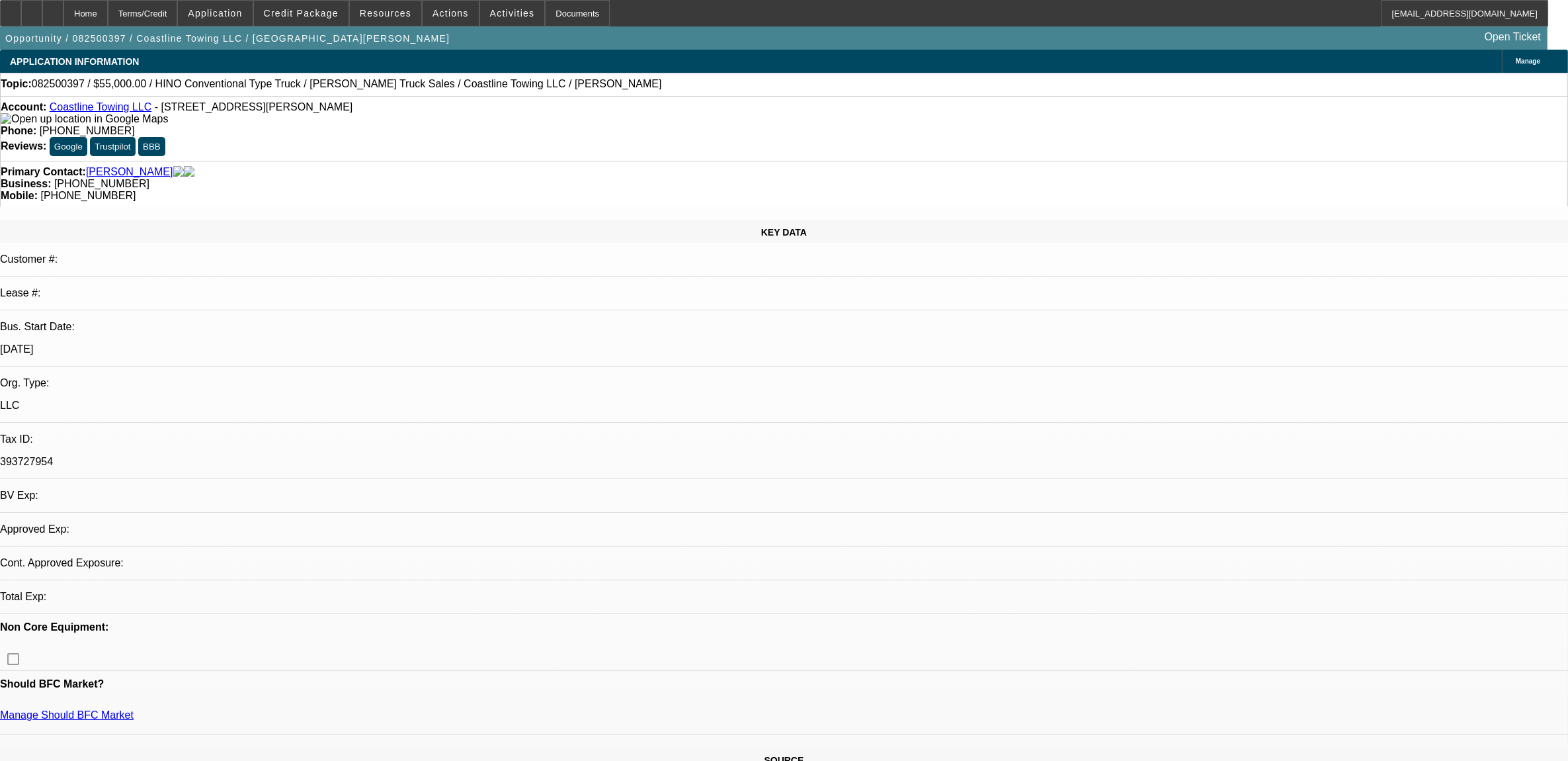
select select "4"
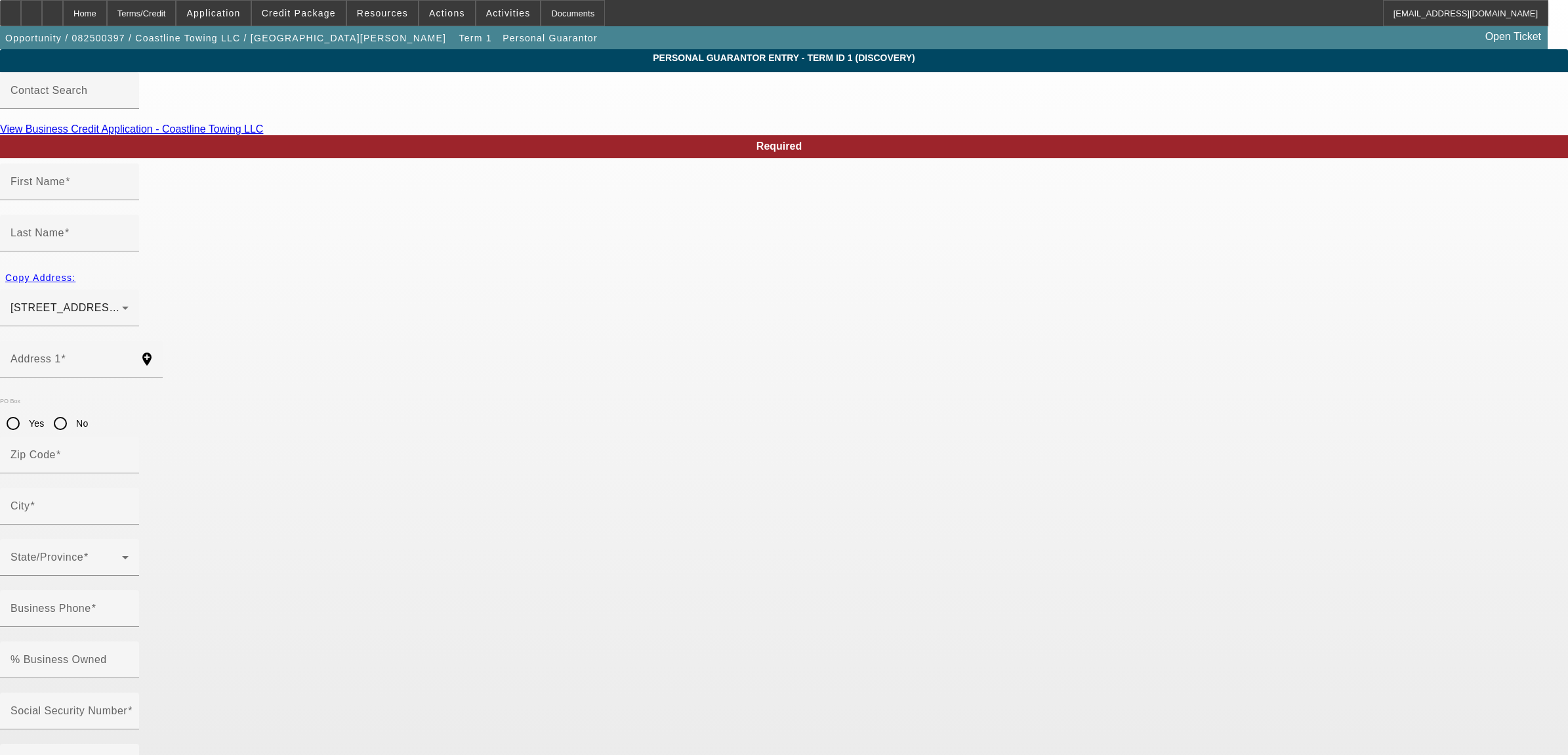
type input "Allen"
type input "Hatch"
type input "12 Winslow St."
radio input "true"
type input "02740"
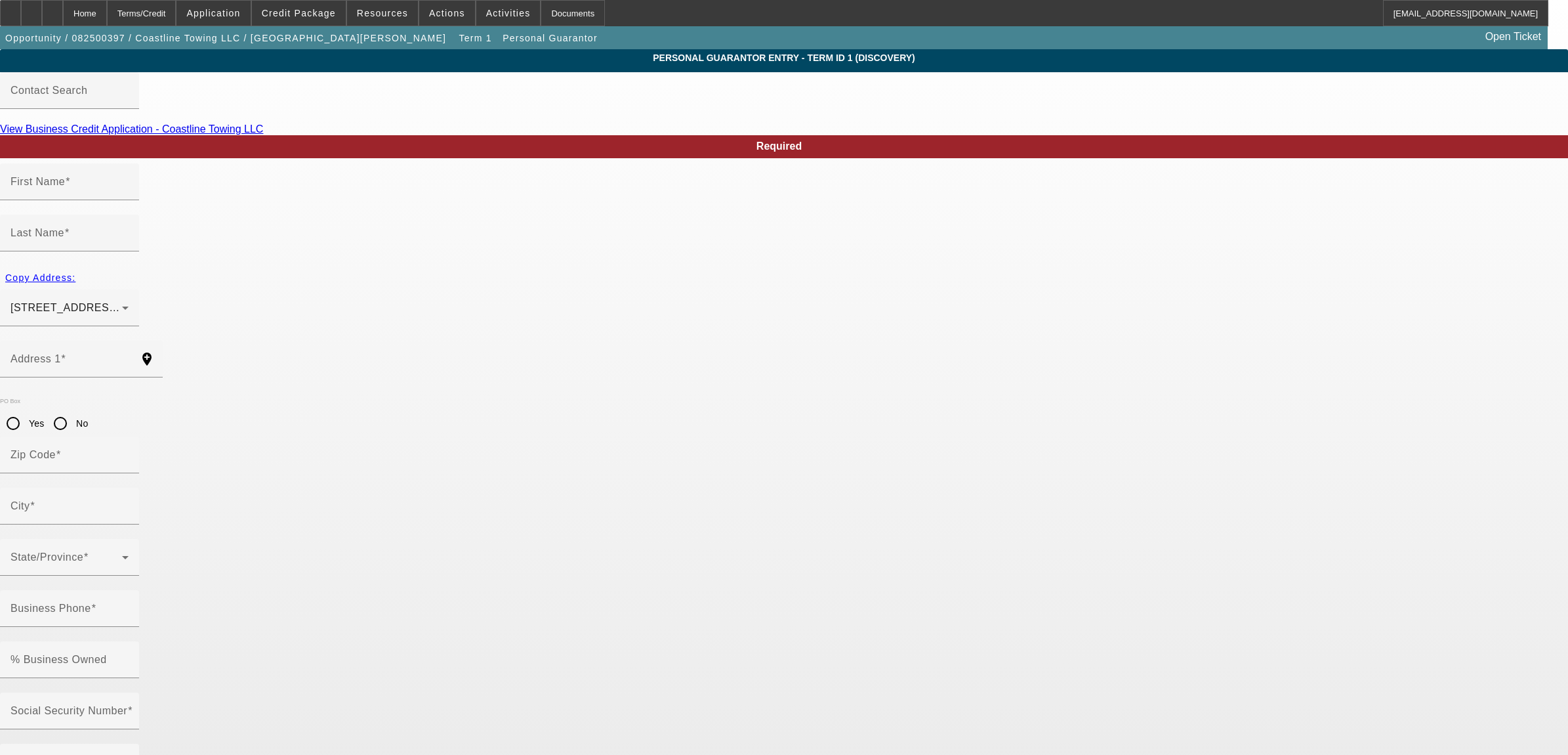
type input "New Bedford"
type input "(508) 542-0375"
type input "50"
type input "033-66-7561"
type input "coastlineroadsideassistance@gmail.com"
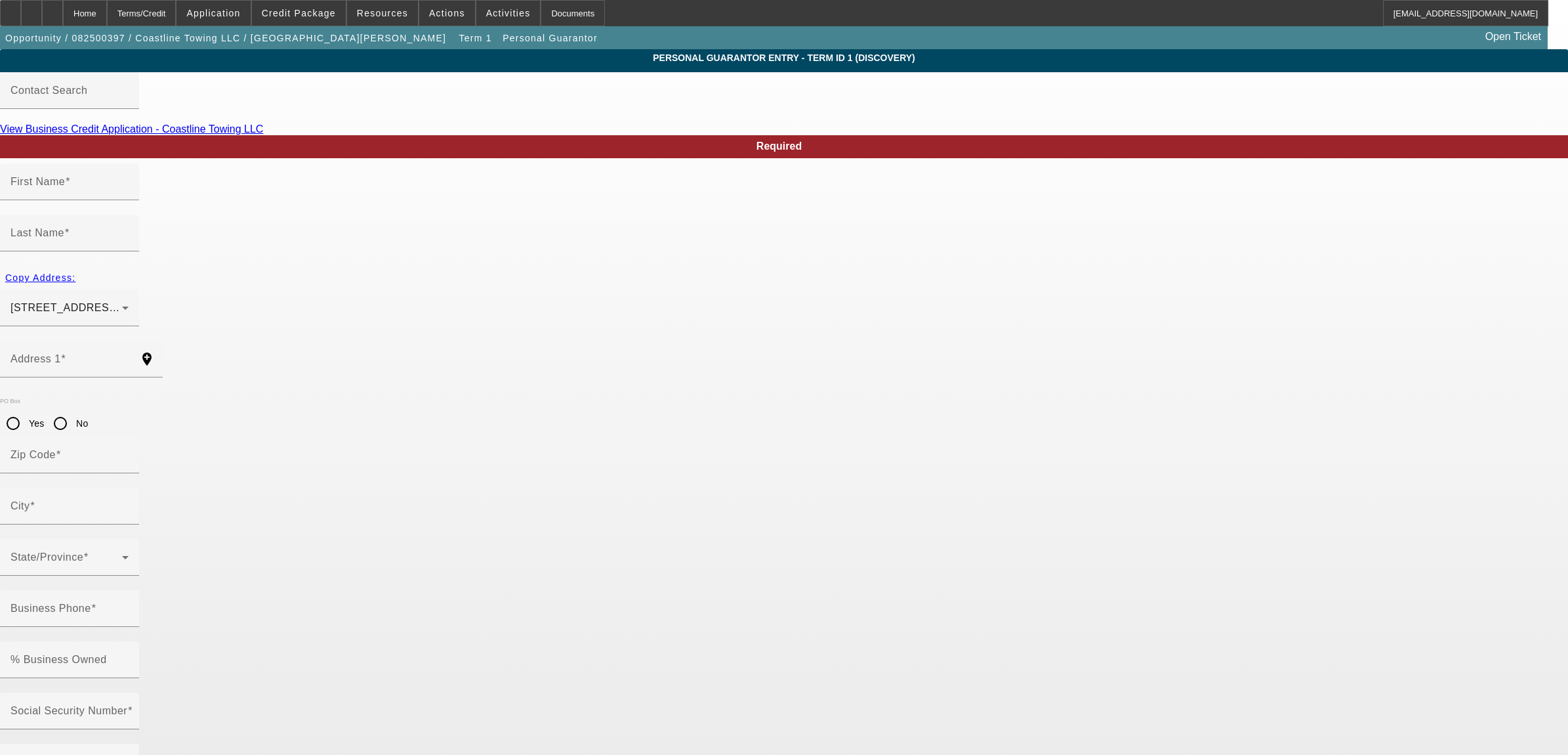
type input "(508) 441-7081"
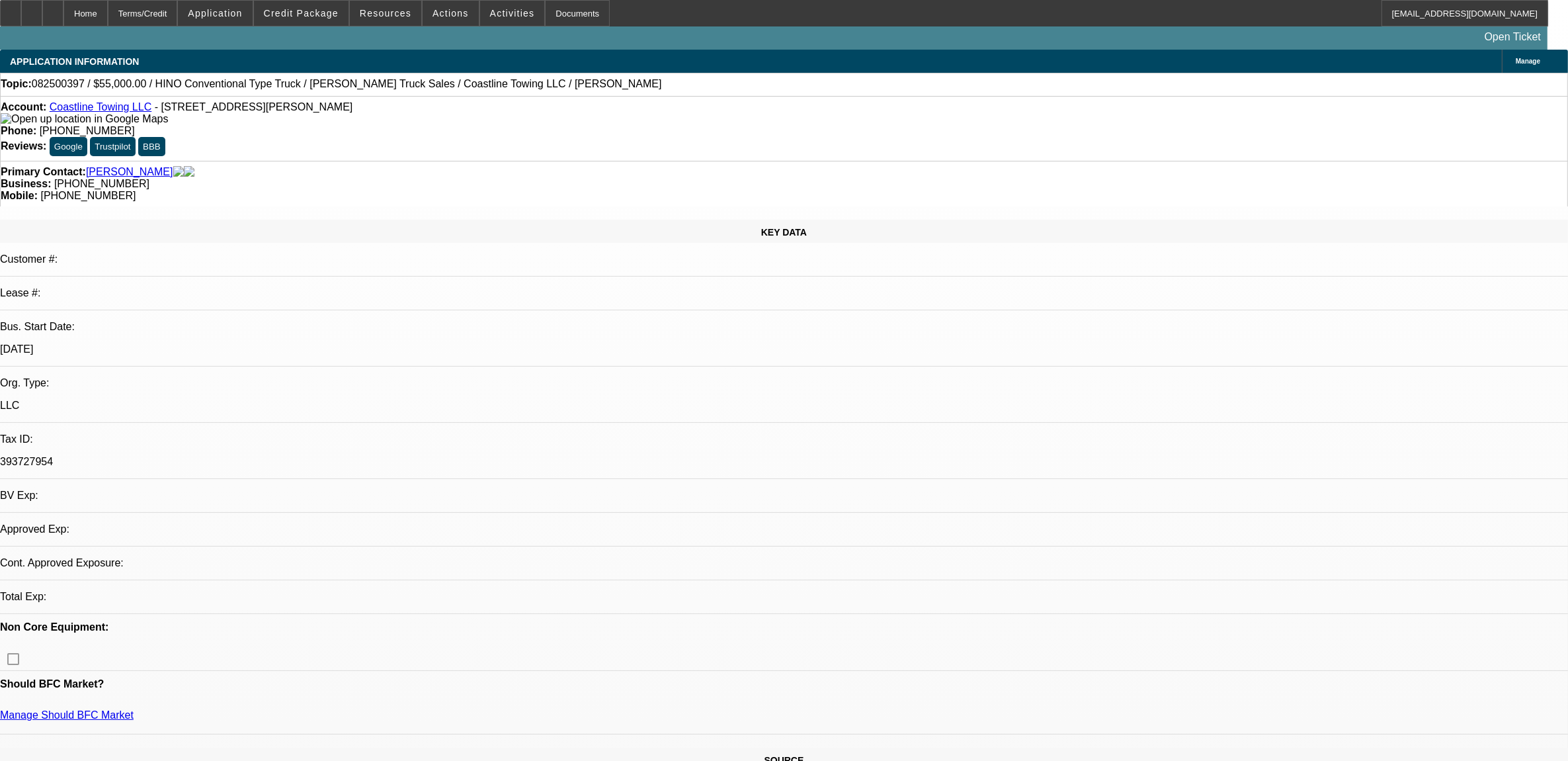
select select "0"
select select "2"
select select "0.1"
select select "4"
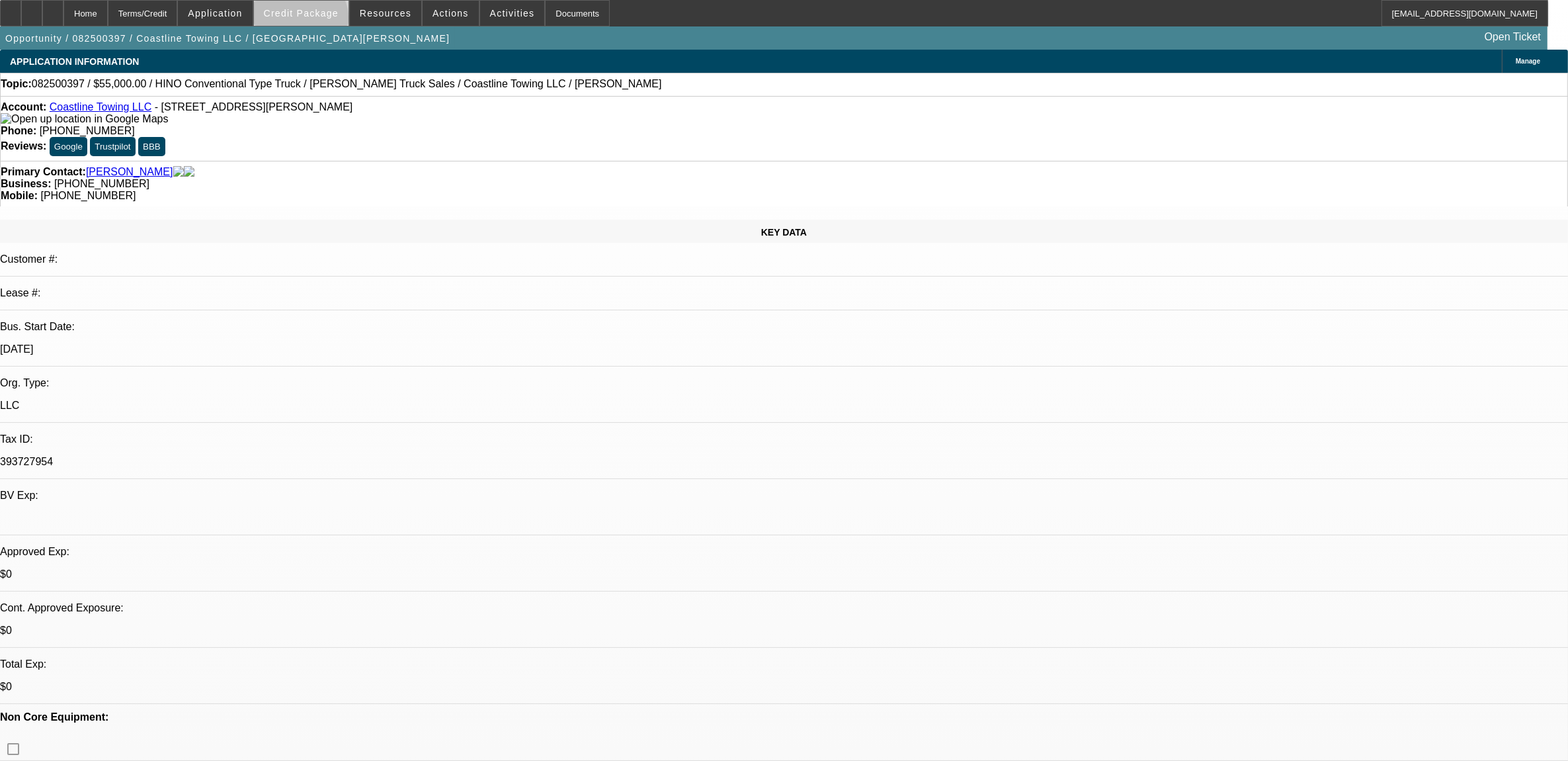
click at [323, 21] on span at bounding box center [301, 13] width 95 height 32
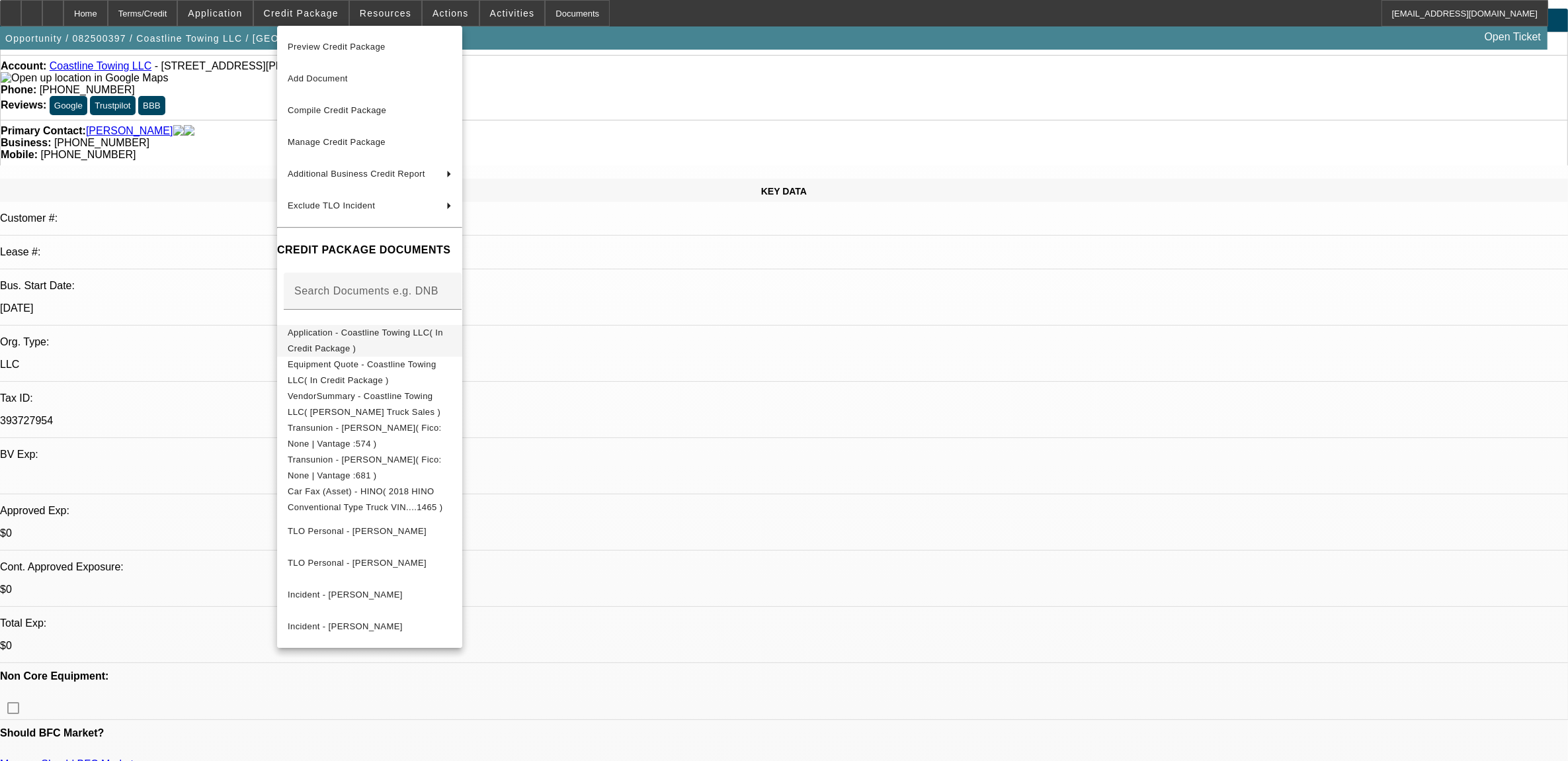
scroll to position [83, 0]
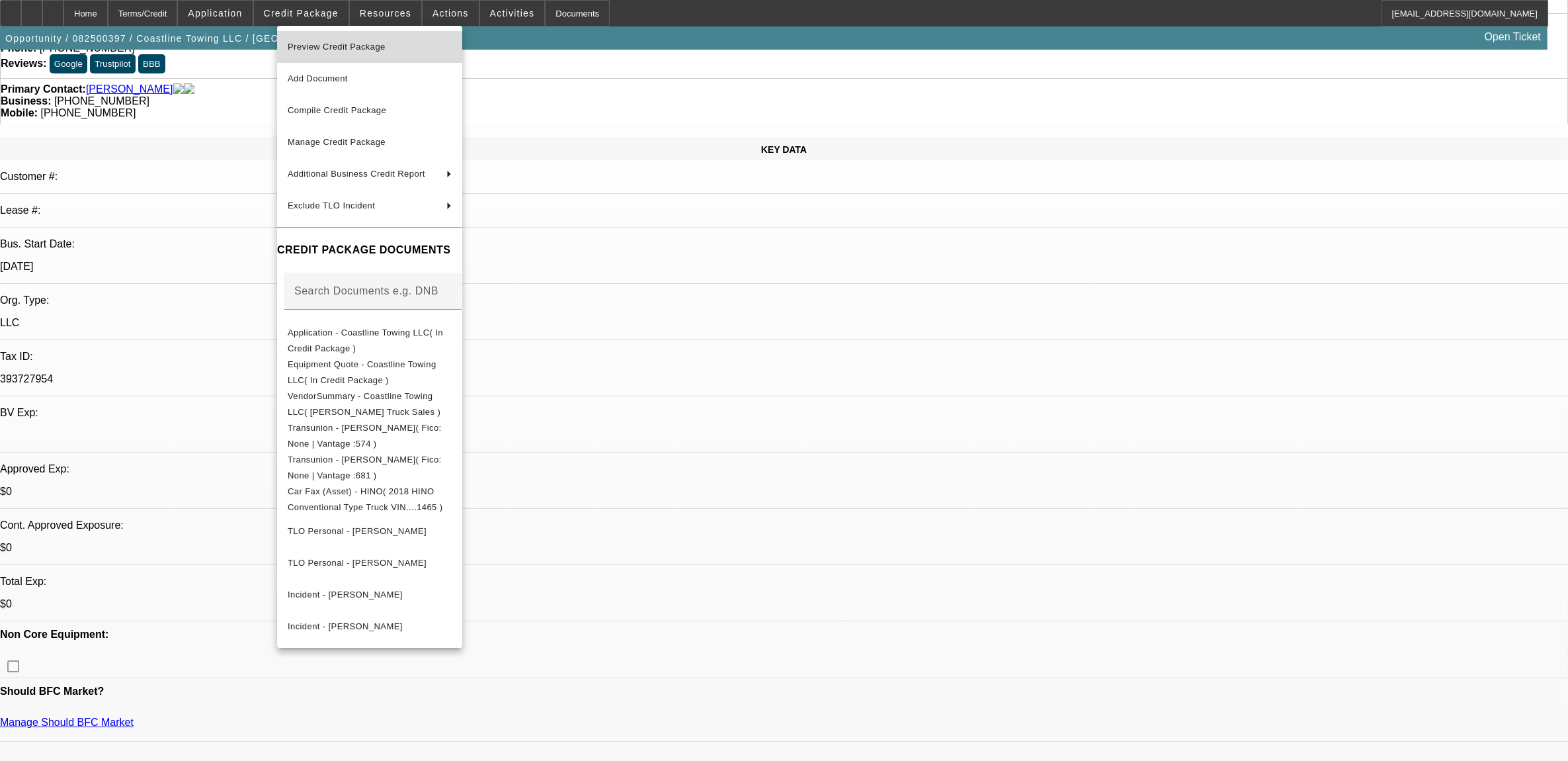
click at [394, 50] on span "Preview Credit Package" at bounding box center [370, 46] width 164 height 16
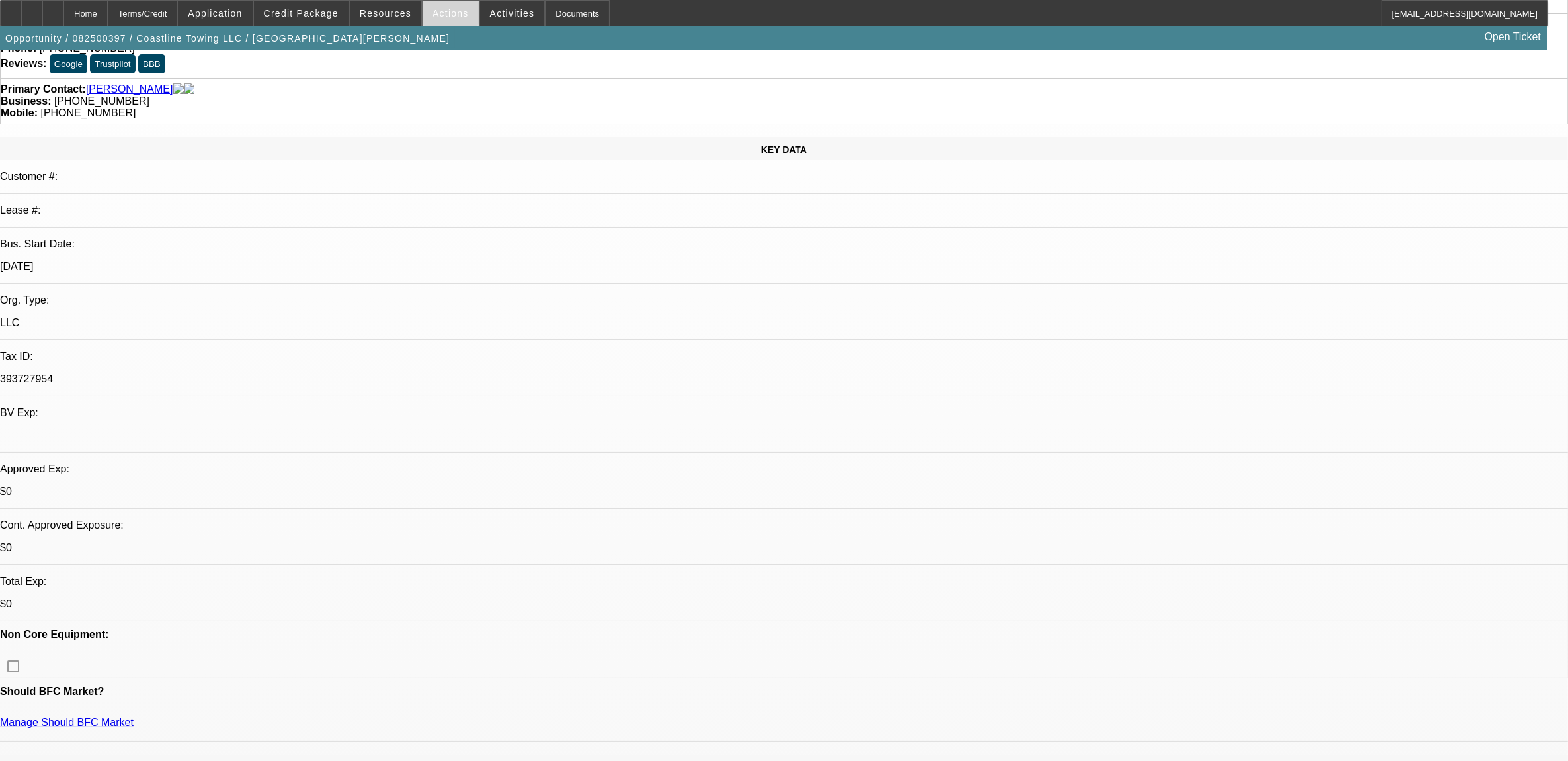
click at [450, 16] on span "Actions" at bounding box center [450, 13] width 37 height 10
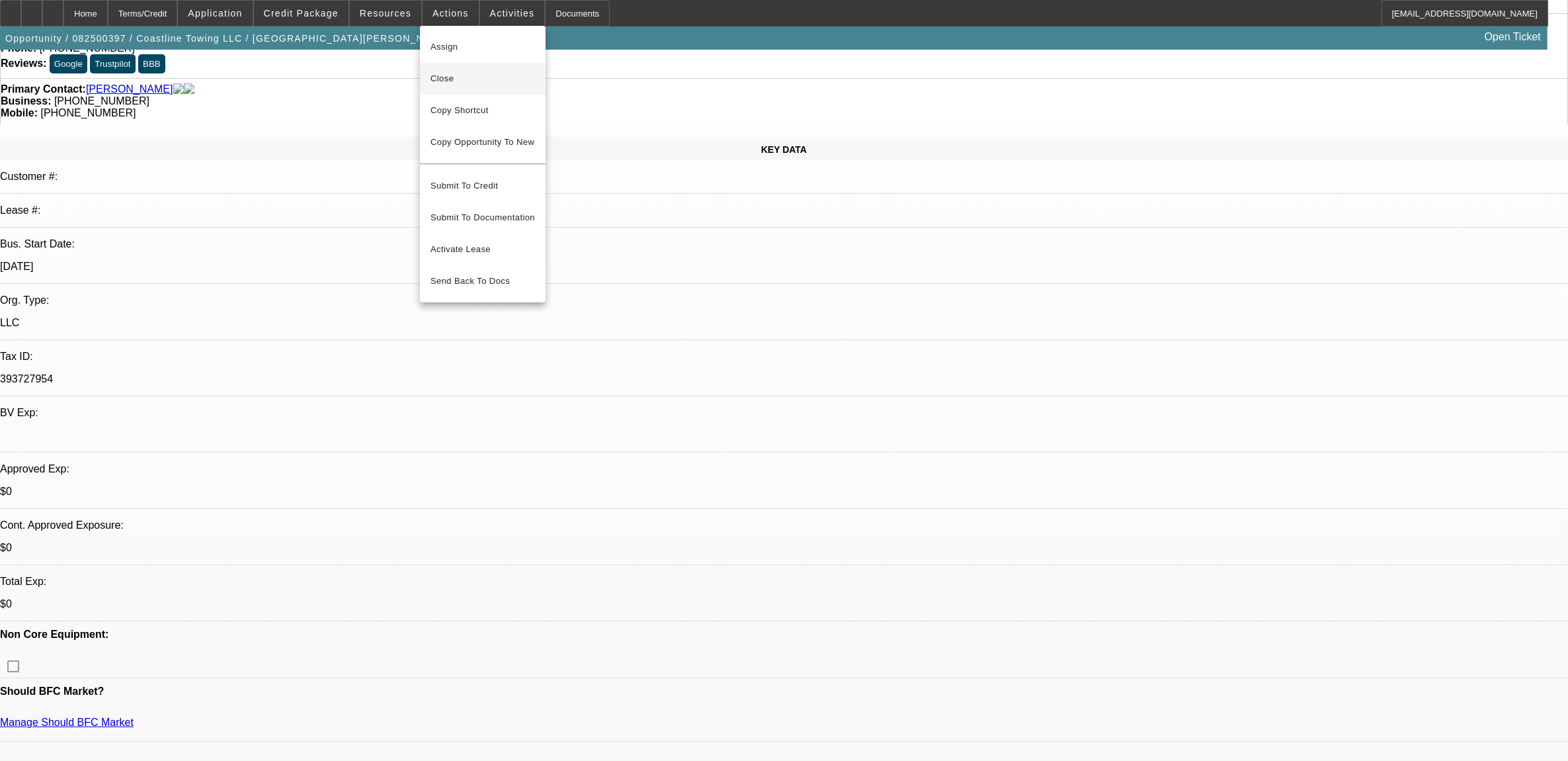
click at [440, 77] on span "Close" at bounding box center [483, 78] width 104 height 16
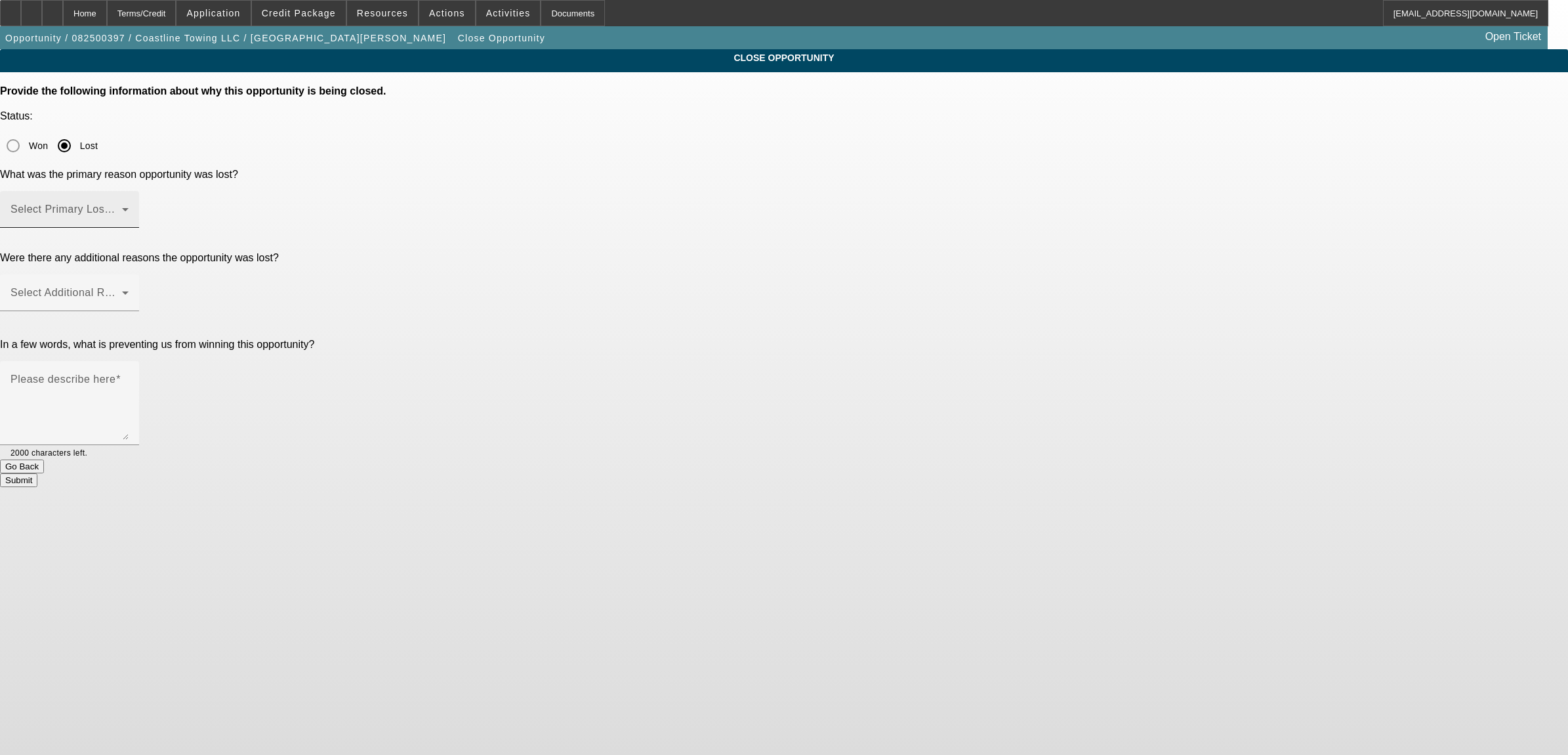
click at [122, 207] on span at bounding box center [66, 214] width 112 height 16
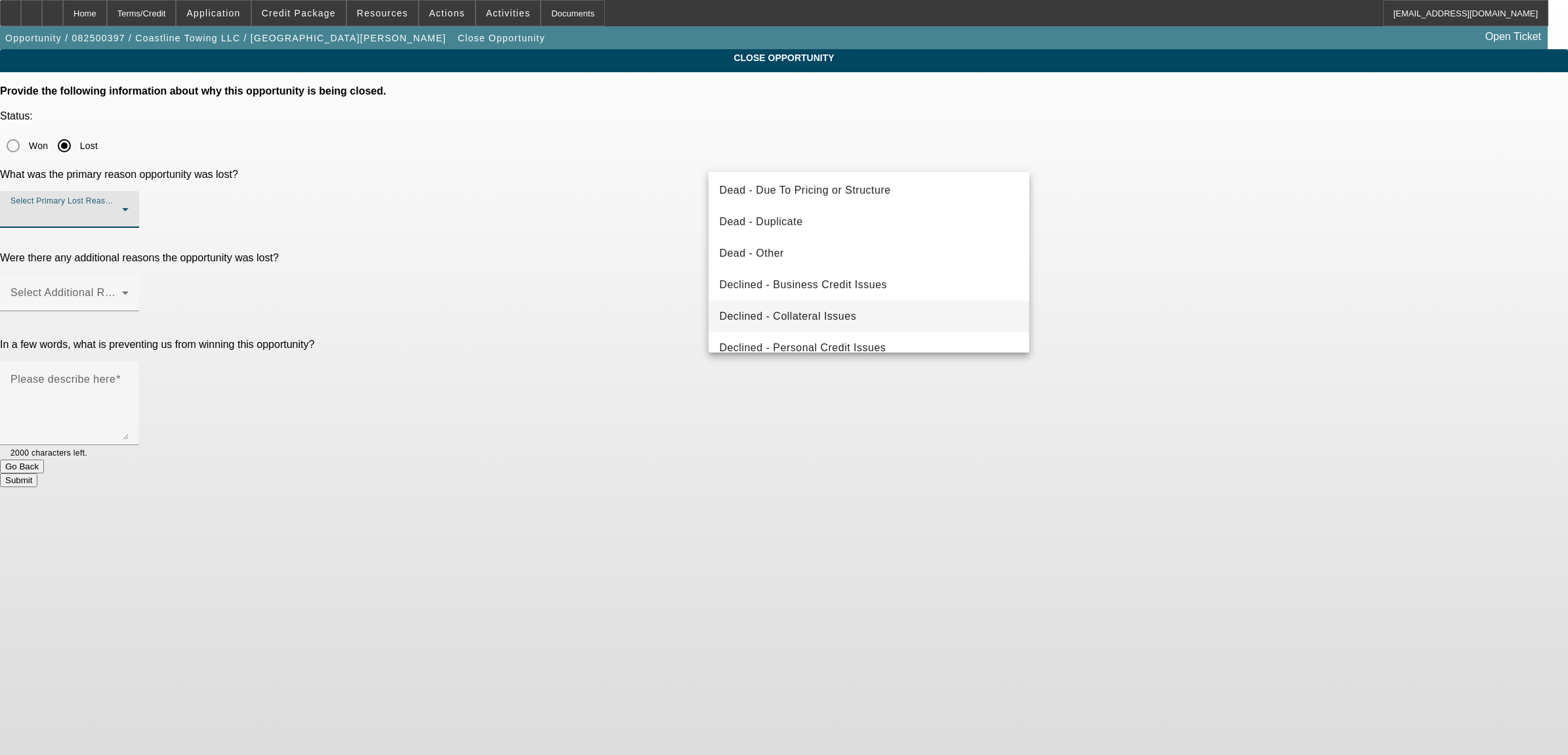
scroll to position [164, 0]
click at [797, 254] on span "Declined - Business Credit Issues" at bounding box center [803, 249] width 168 height 16
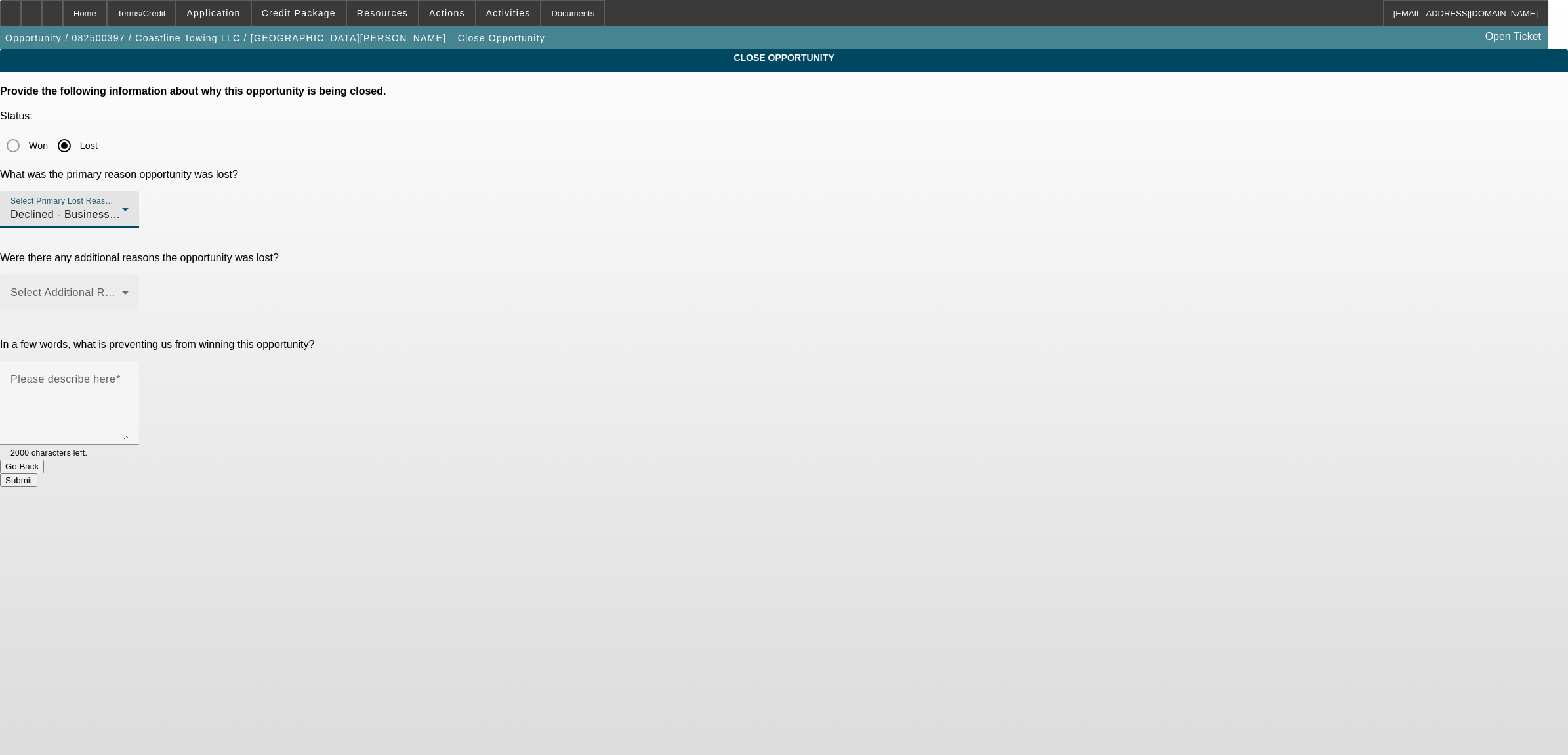
click at [122, 290] on span at bounding box center [66, 297] width 112 height 16
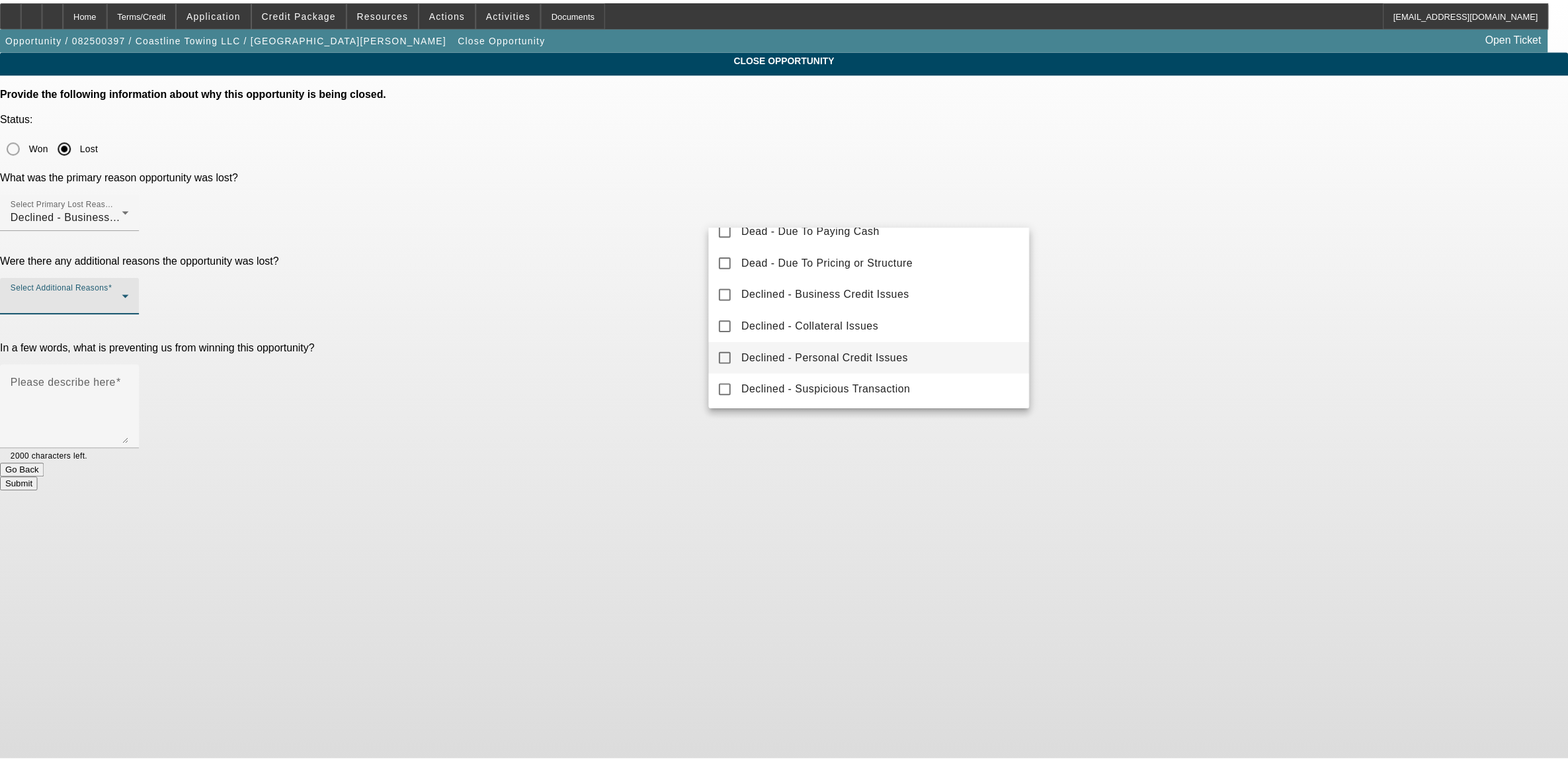
scroll to position [146, 0]
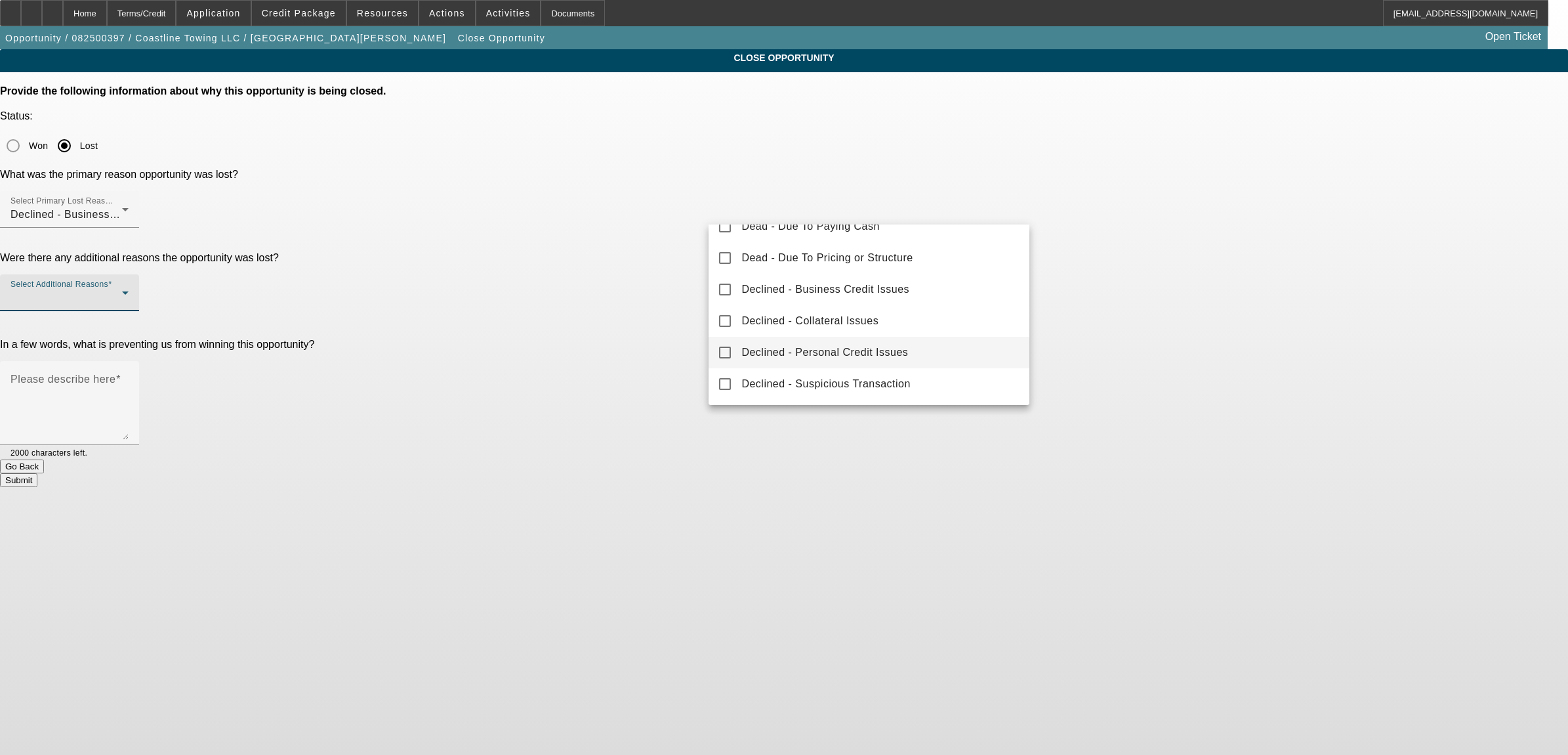
click at [791, 355] on span "Declined - Personal Credit Issues" at bounding box center [824, 352] width 166 height 16
click at [680, 314] on div at bounding box center [784, 377] width 1568 height 755
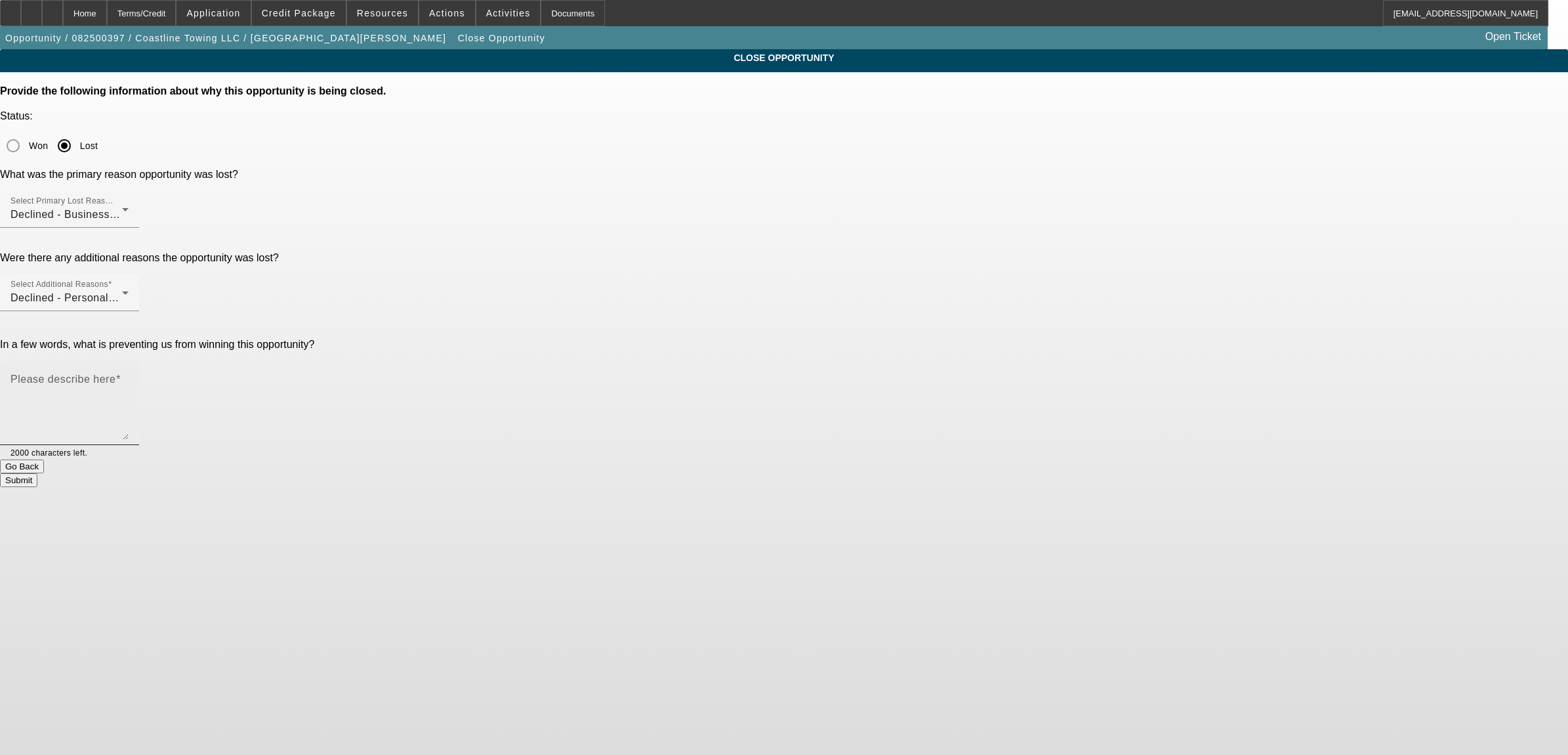
click at [129, 376] on textarea "Please describe here" at bounding box center [69, 407] width 118 height 63
type textarea "startup, santander charge off. past BK"
click at [38, 473] on button "Submit" at bounding box center [18, 480] width 38 height 14
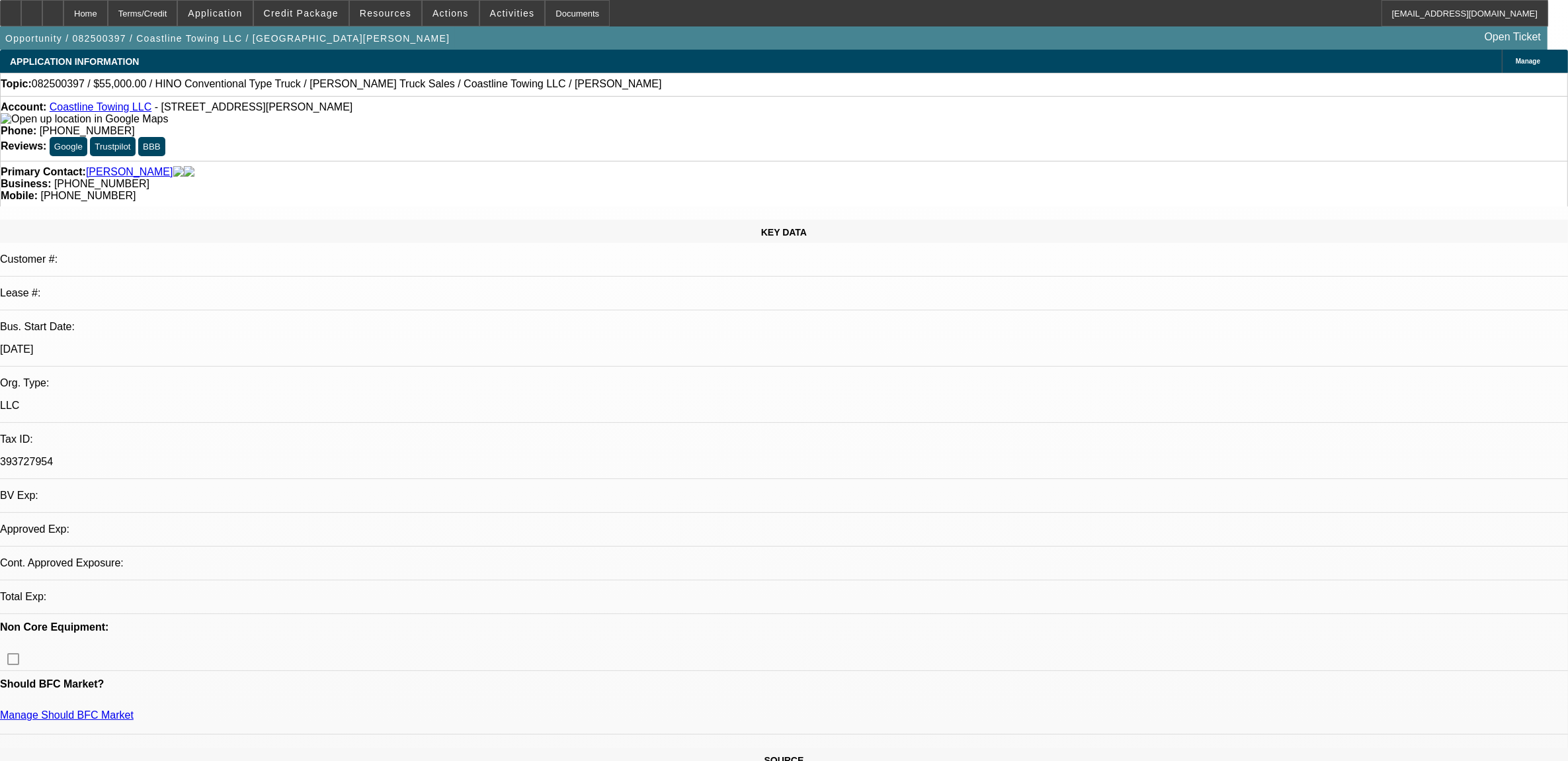
select select "0"
select select "2"
select select "0.1"
select select "1"
select select "2"
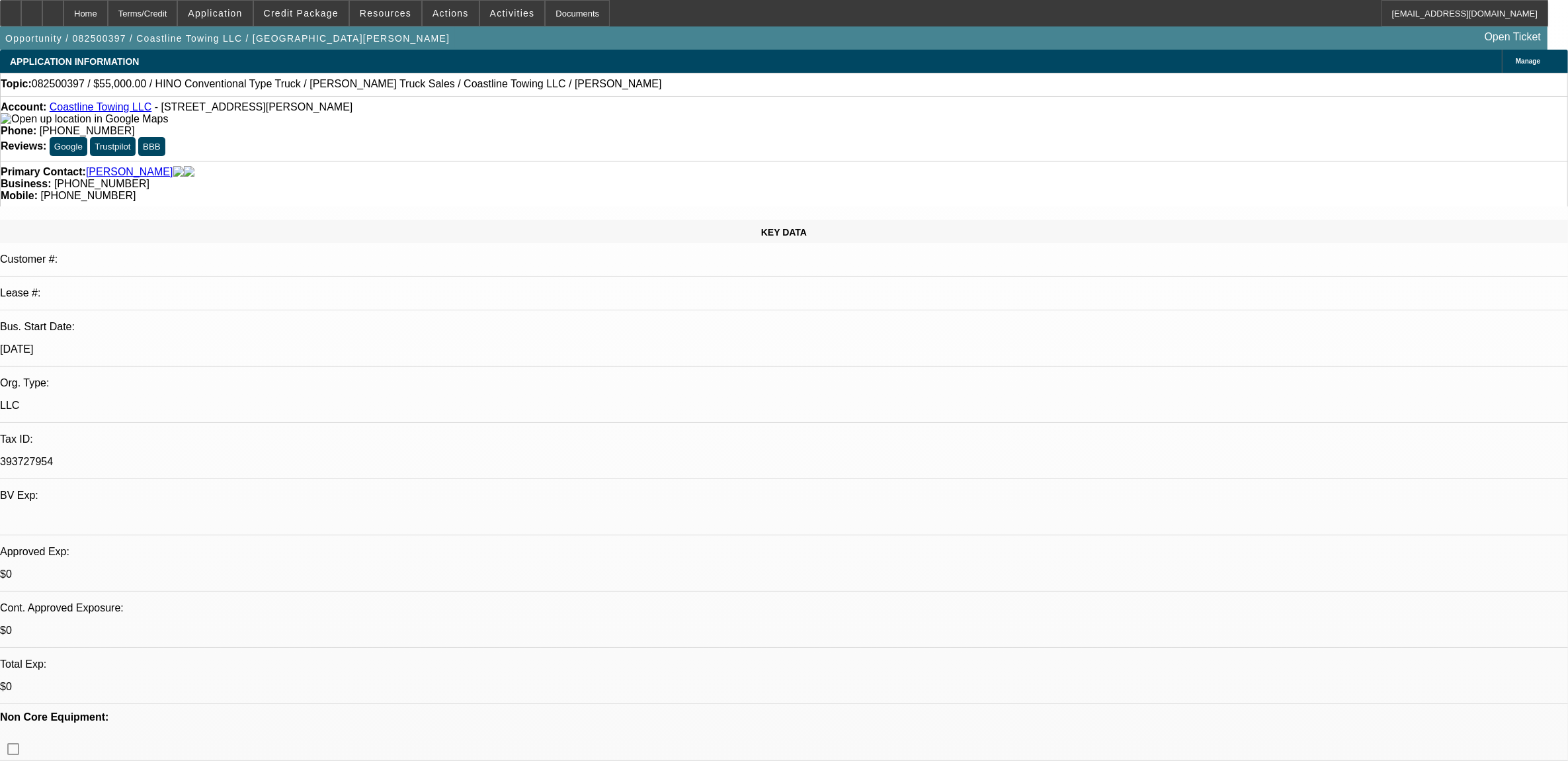
select select "4"
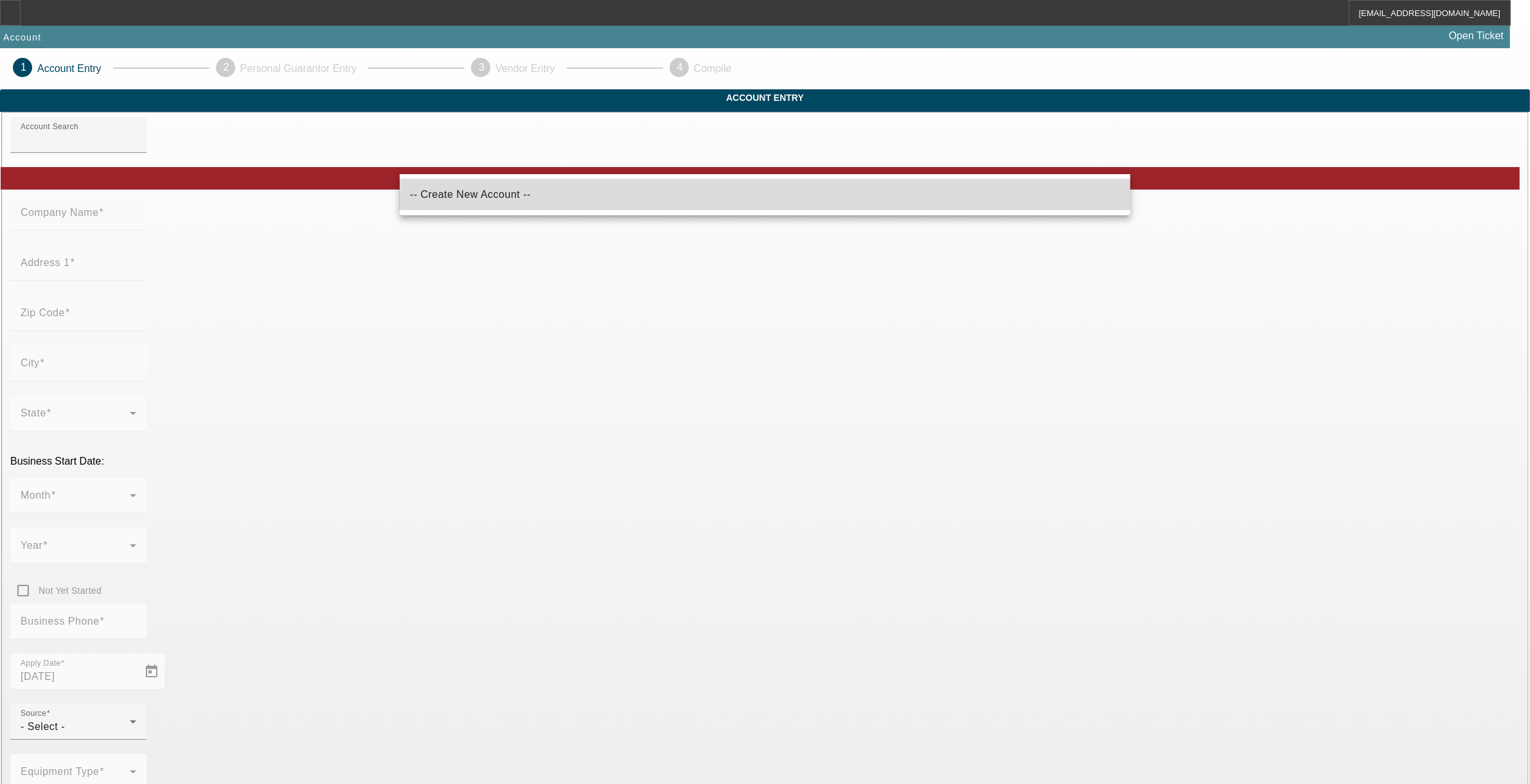
click at [466, 196] on span "-- Create New Account --" at bounding box center [470, 194] width 121 height 11
type input "-- Create New Account --"
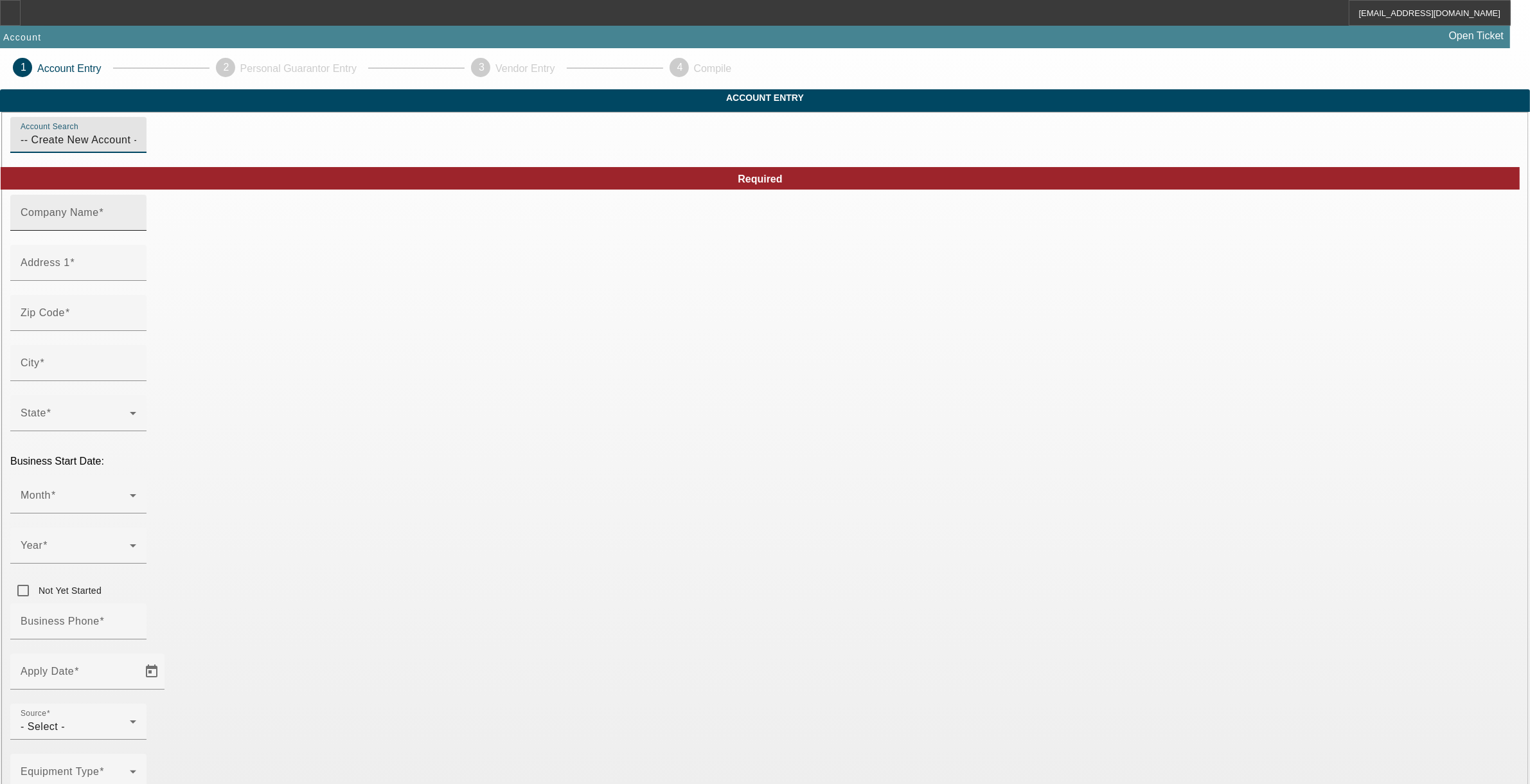
click at [136, 231] on div "Company Name" at bounding box center [78, 213] width 116 height 36
type input "[PERSON_NAME] Heavy Towing and Recoery"
type input "2895 State Route 28"
type input "13420"
type input "Old Forge"
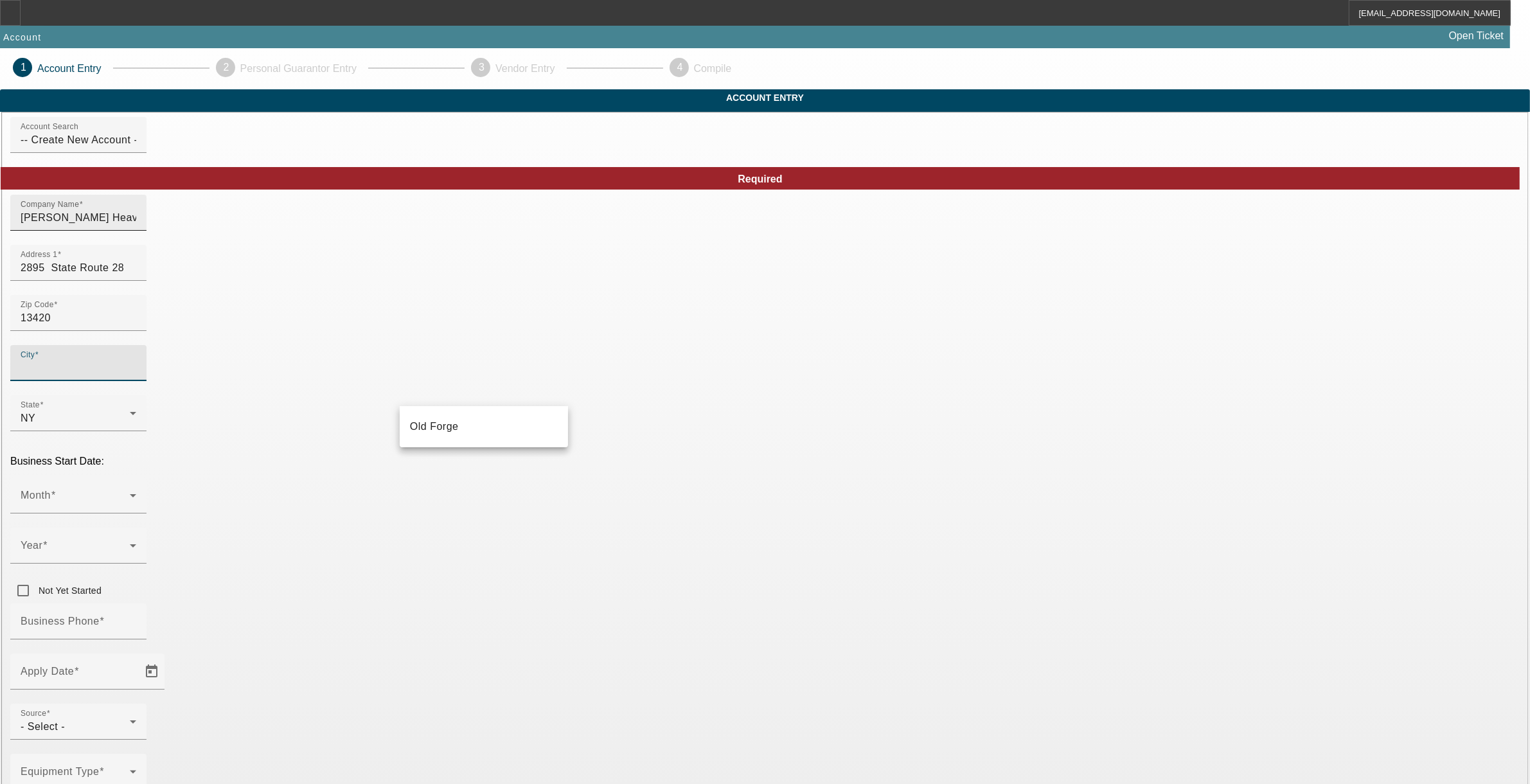
type input "Herkimer"
click at [421, 436] on mat-option "Old Forge" at bounding box center [484, 426] width 169 height 31
type input "Old Forge"
click at [130, 493] on span at bounding box center [75, 500] width 109 height 15
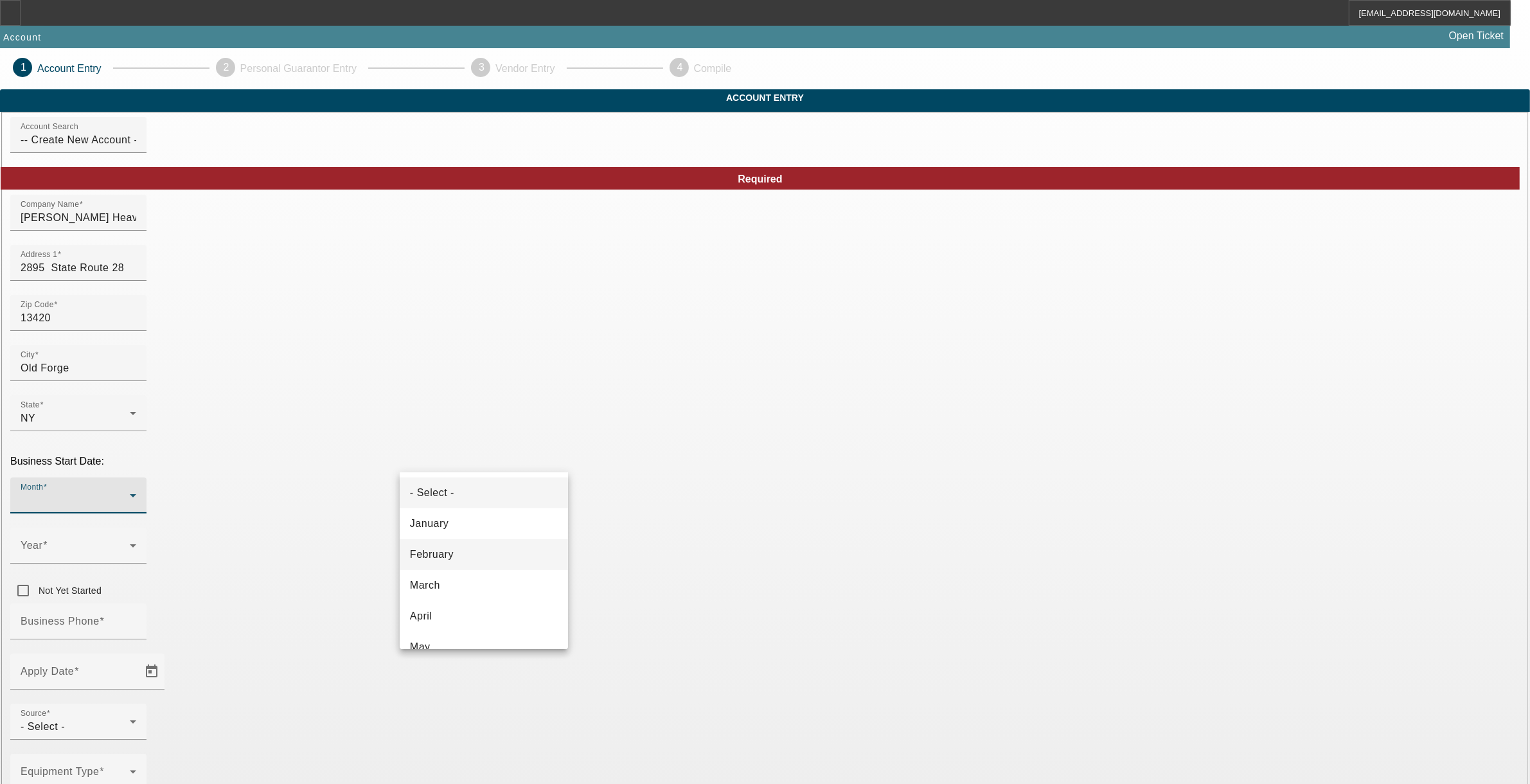
drag, startPoint x: 432, startPoint y: 576, endPoint x: 453, endPoint y: 562, distance: 25.2
click at [437, 575] on mat-option "March" at bounding box center [484, 585] width 169 height 31
click at [130, 543] on span at bounding box center [75, 550] width 109 height 15
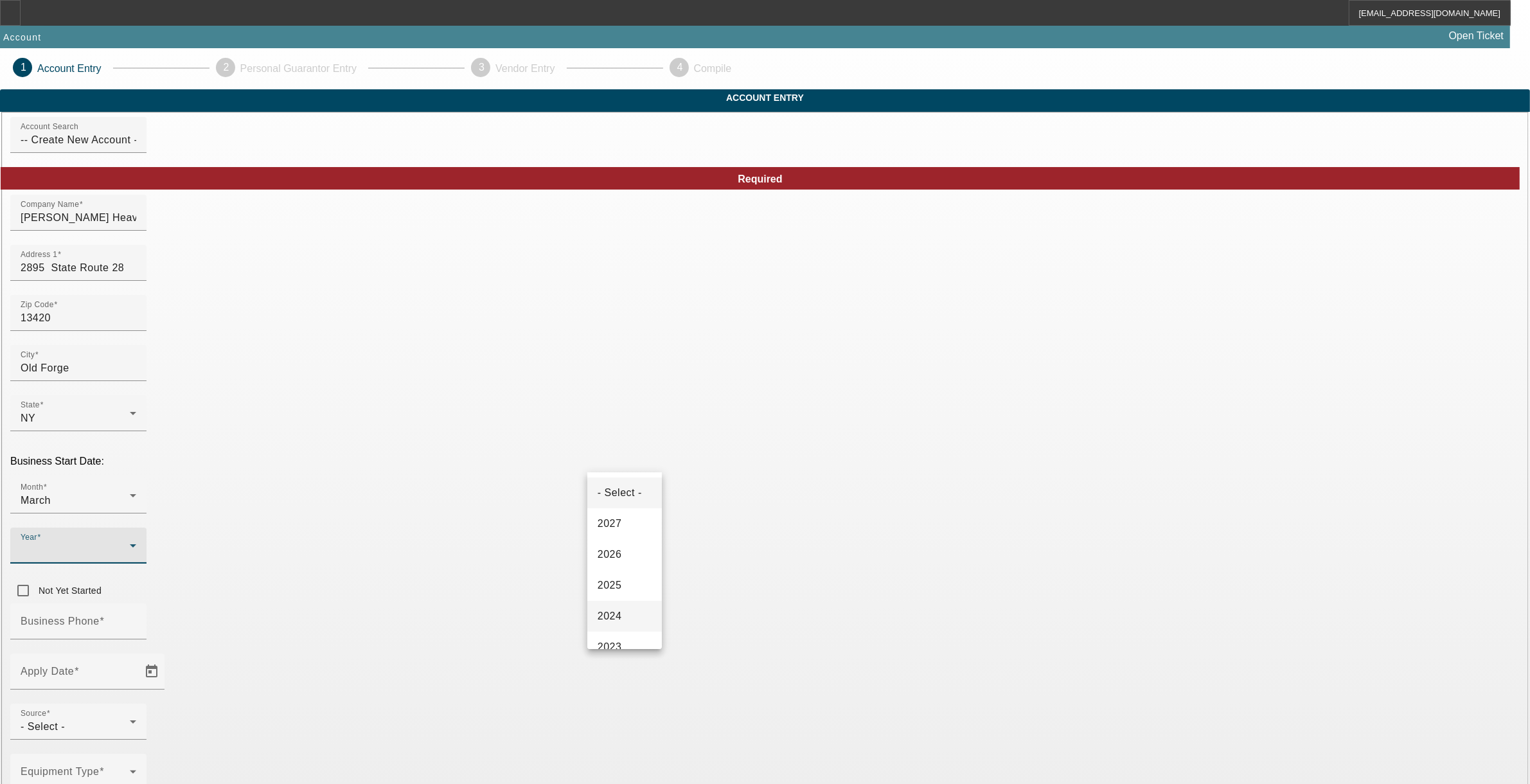
scroll to position [80, 0]
click at [623, 577] on mat-option "2023" at bounding box center [624, 566] width 75 height 31
click at [100, 615] on mat-label "Business Phone" at bounding box center [59, 620] width 79 height 11
click at [136, 619] on input "Business Phone" at bounding box center [78, 626] width 116 height 15
type input "(315) 717-3890"
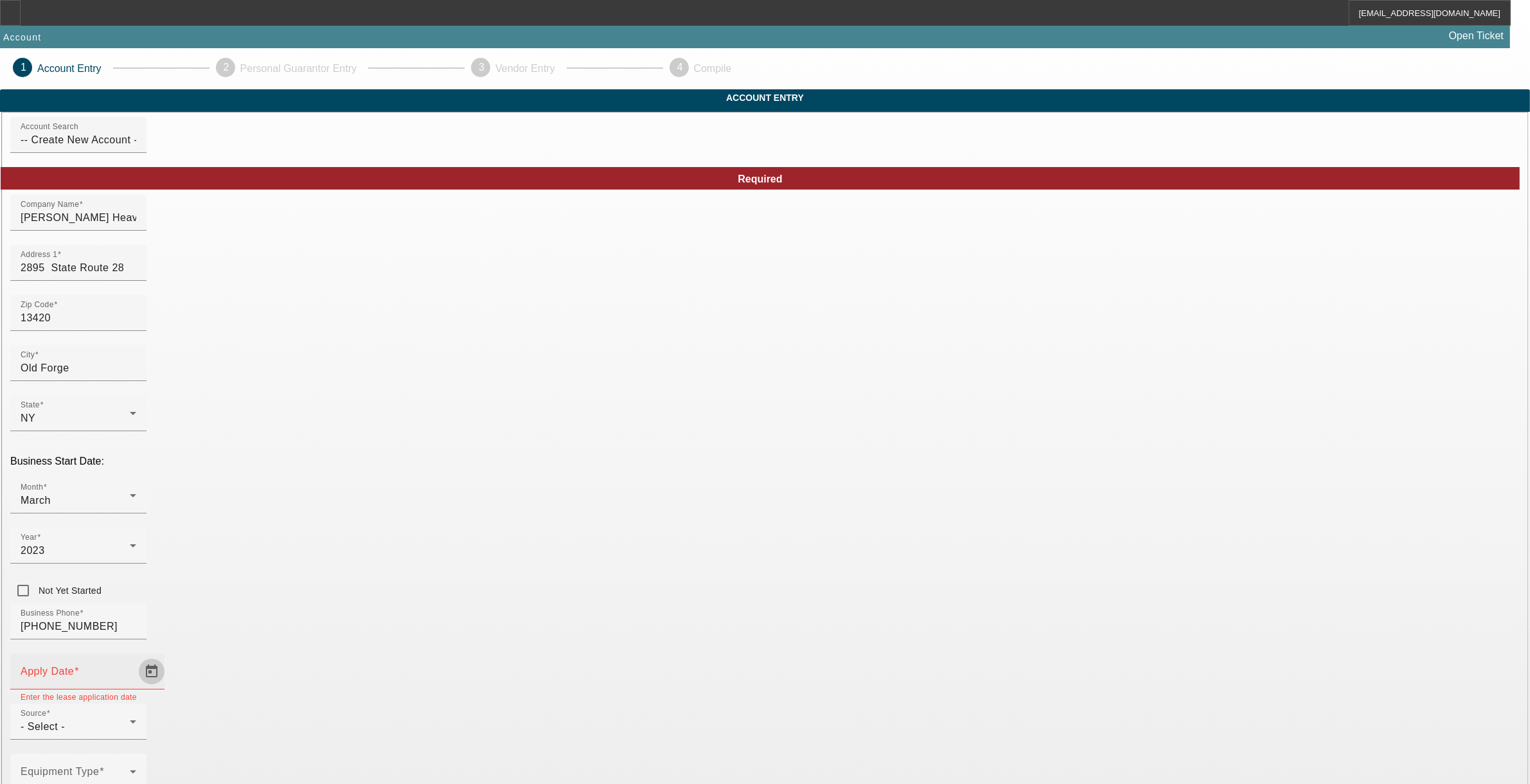
click at [167, 656] on span "Open calendar" at bounding box center [151, 671] width 31 height 31
click at [545, 441] on span "15" at bounding box center [546, 442] width 23 height 23
type input "8/15/2025"
click at [130, 719] on div "- Select -" at bounding box center [75, 726] width 109 height 15
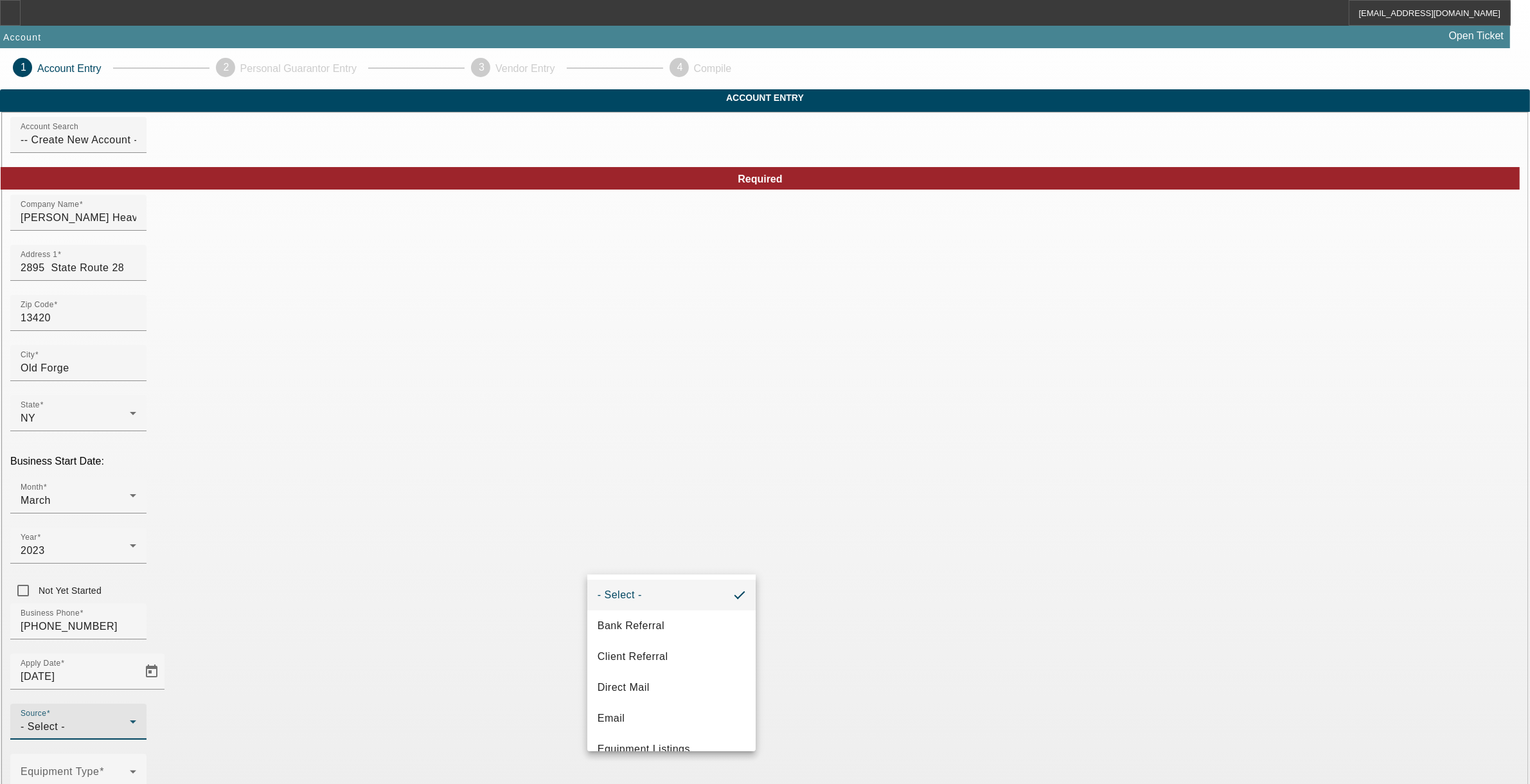
scroll to position [421, 0]
click at [639, 737] on span "Vendor Referral" at bounding box center [636, 729] width 77 height 15
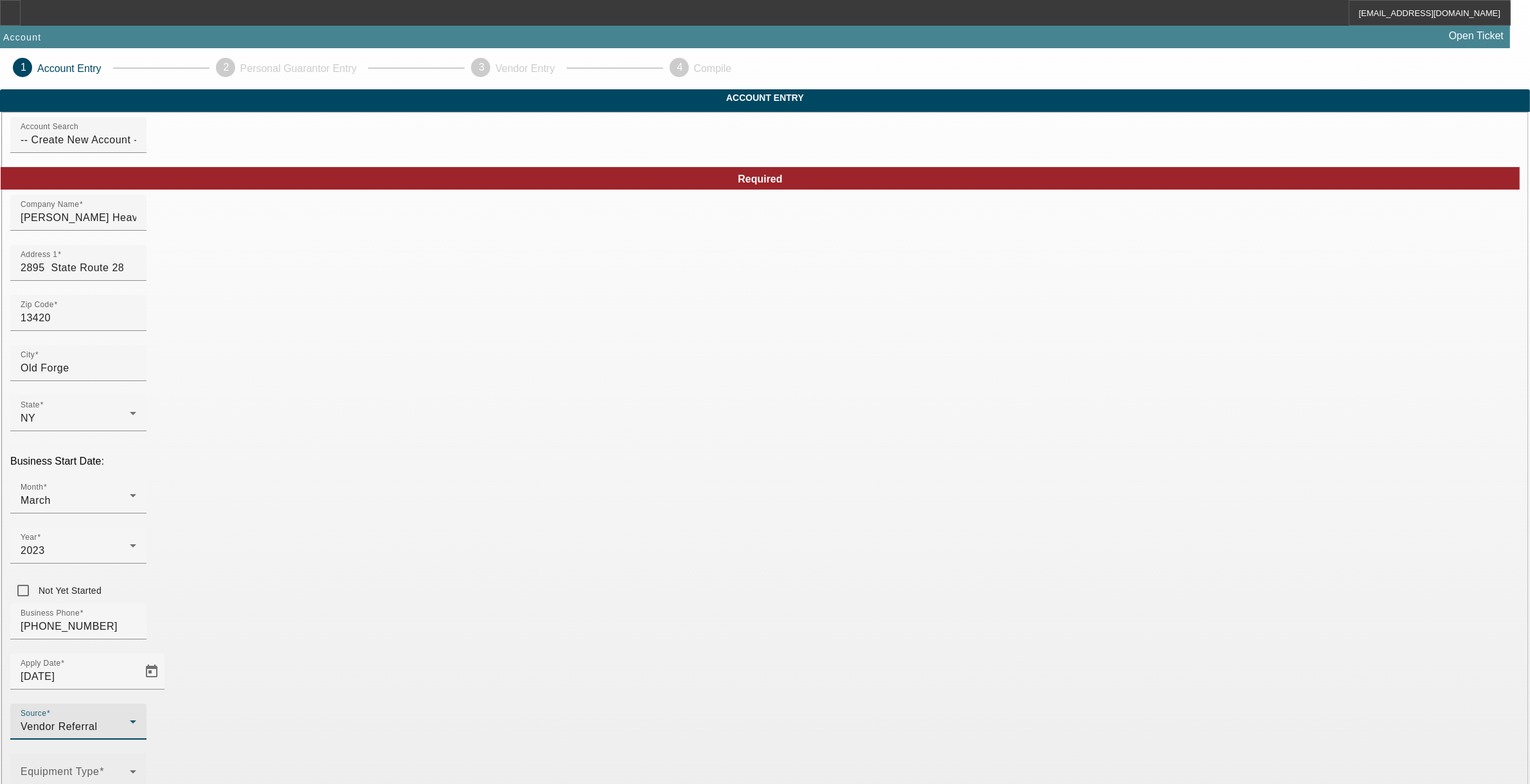
click at [130, 769] on span at bounding box center [75, 776] width 109 height 15
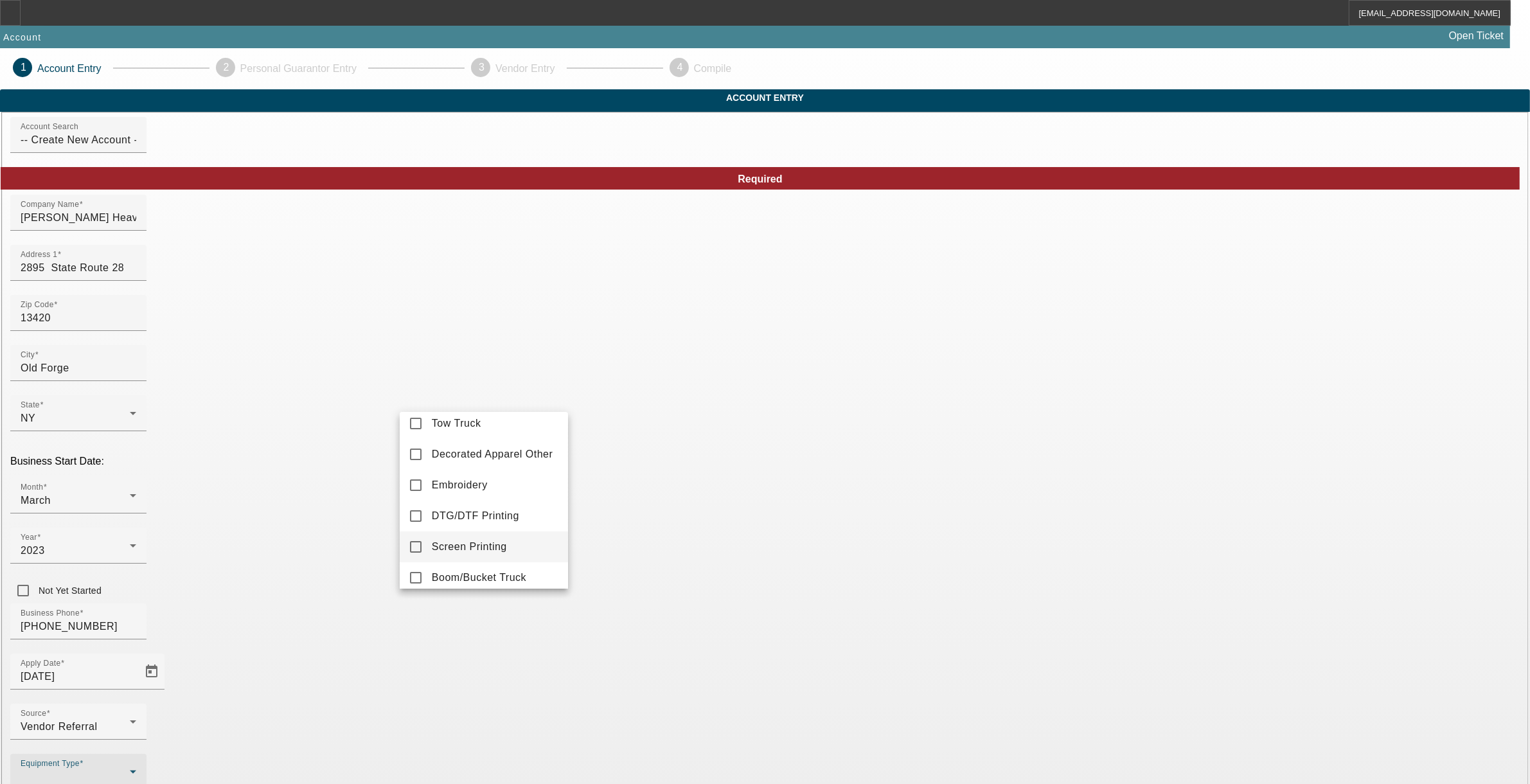
scroll to position [0, 0]
click at [458, 470] on span "Tow Truck" at bounding box center [456, 463] width 49 height 15
click at [647, 643] on div at bounding box center [765, 392] width 1530 height 784
click at [460, 490] on span "Towing" at bounding box center [448, 484] width 34 height 15
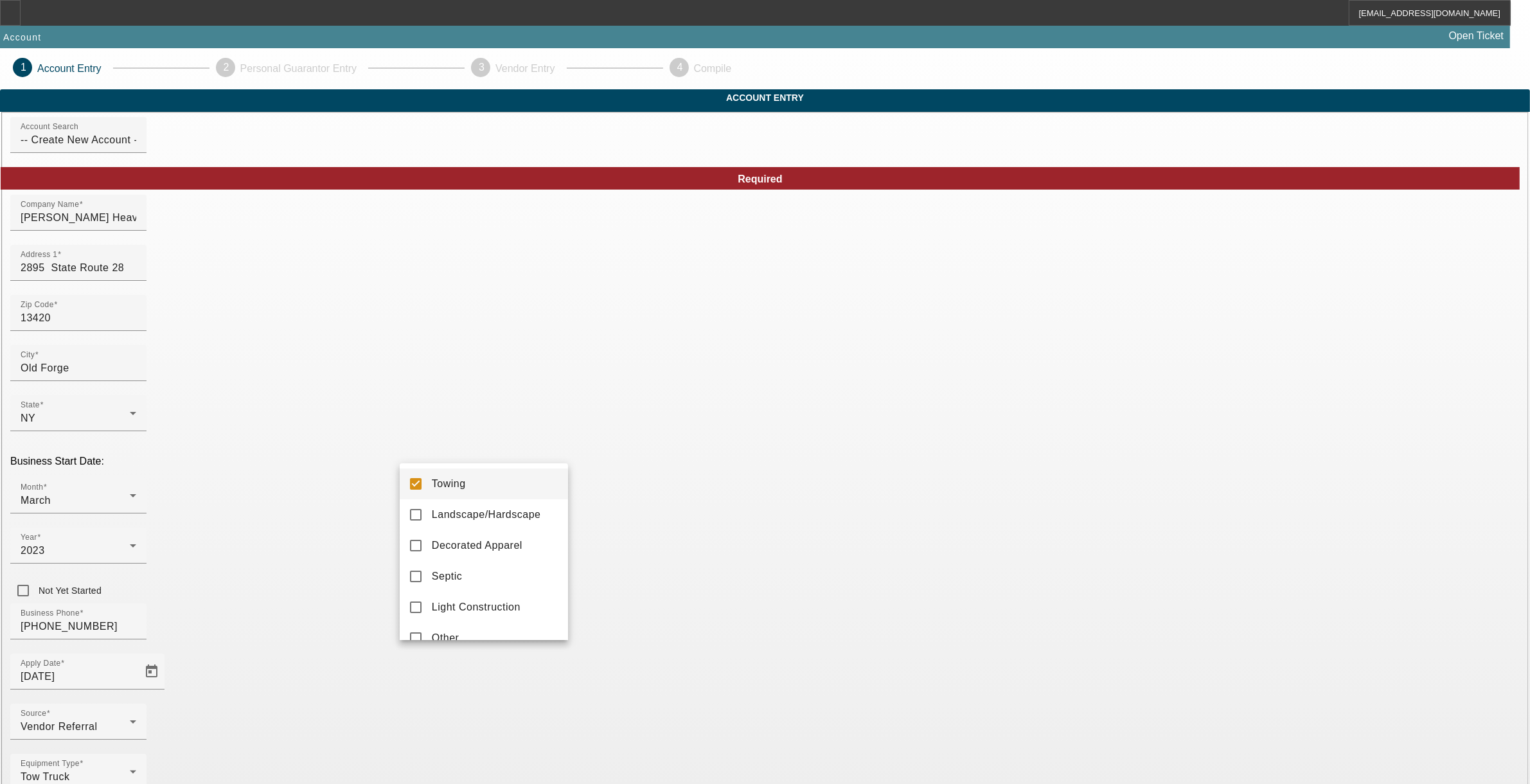
click at [701, 649] on div at bounding box center [765, 392] width 1530 height 784
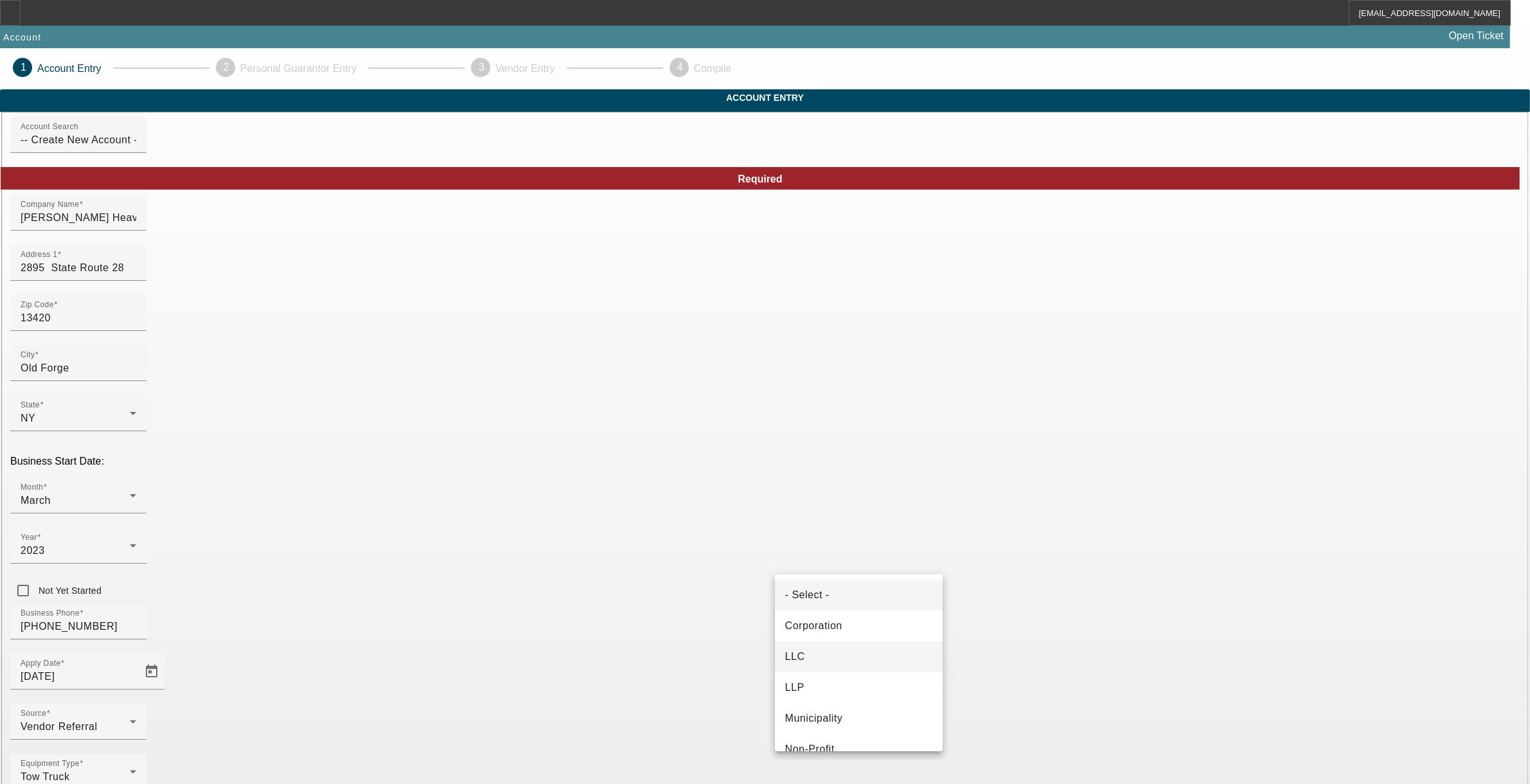
click at [791, 655] on span "LLC" at bounding box center [795, 656] width 20 height 15
type input "921898729"
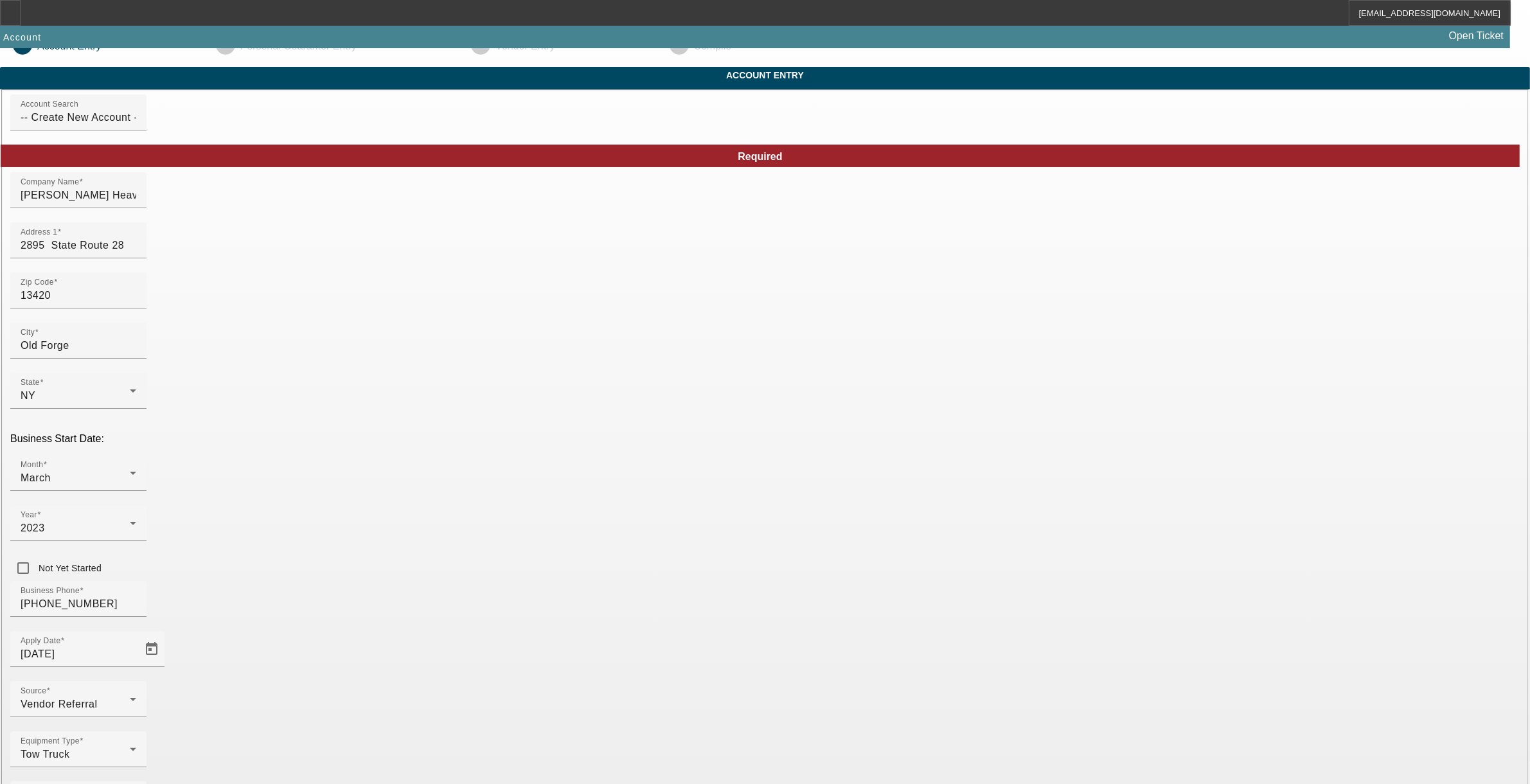
scroll to position [29, 0]
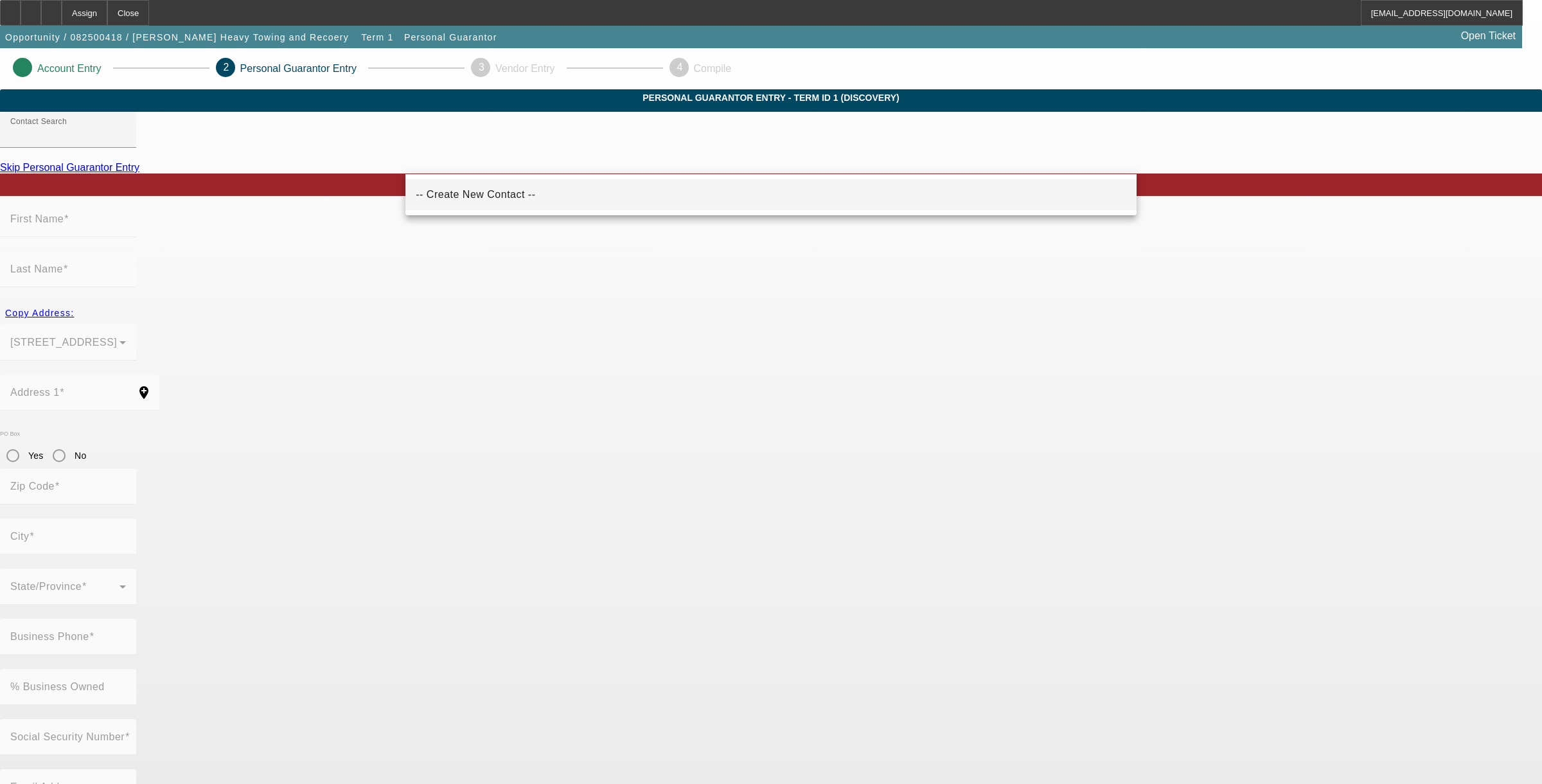
click at [460, 206] on mat-option "-- Create New Contact --" at bounding box center [771, 195] width 731 height 31
type input "-- Create New Contact --"
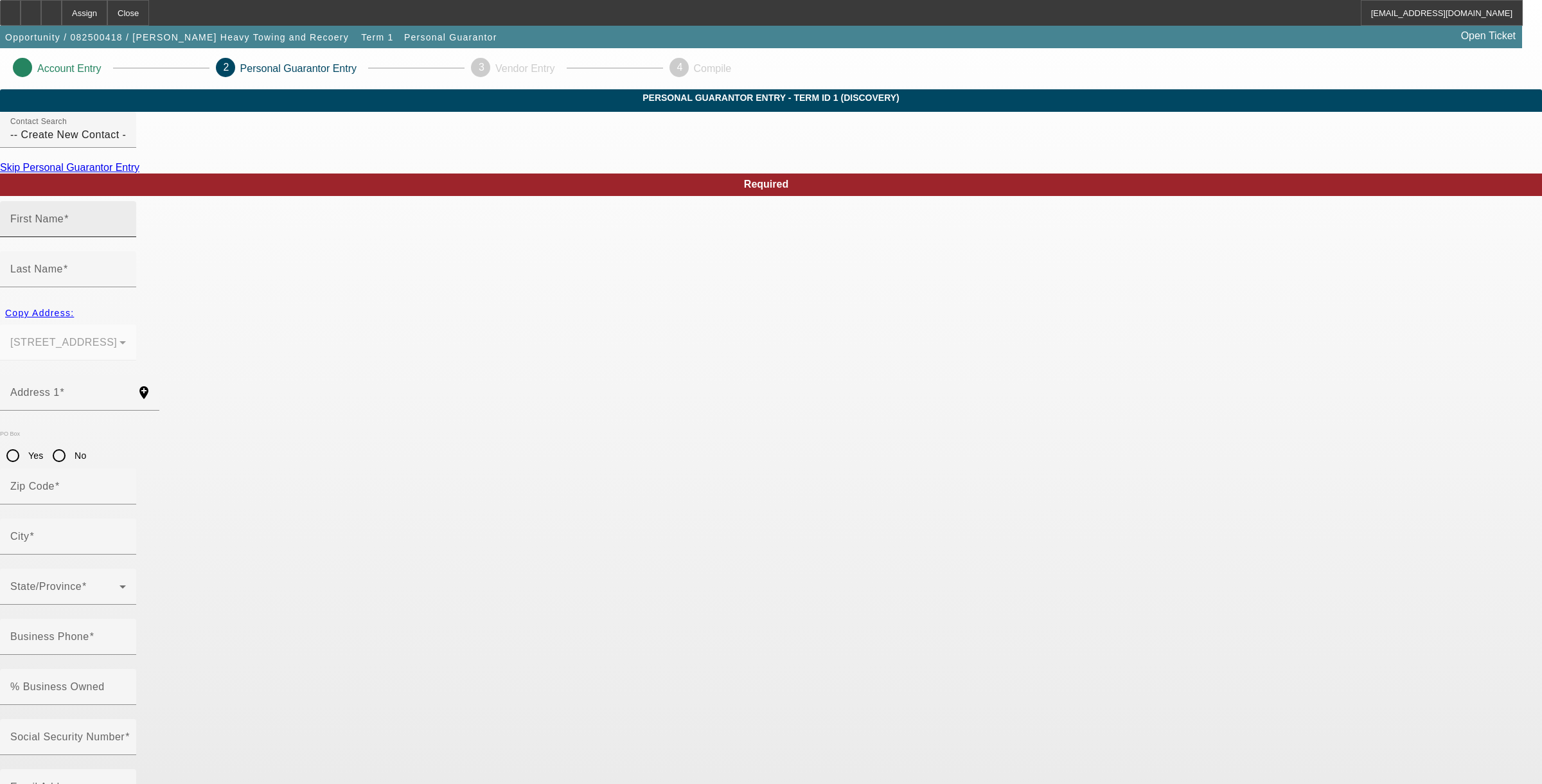
click at [64, 224] on mat-label "First Name" at bounding box center [37, 219] width 54 height 11
click at [126, 232] on input "First Name" at bounding box center [68, 224] width 116 height 15
type input "H"
type input "Howard"
type input "Eaton"
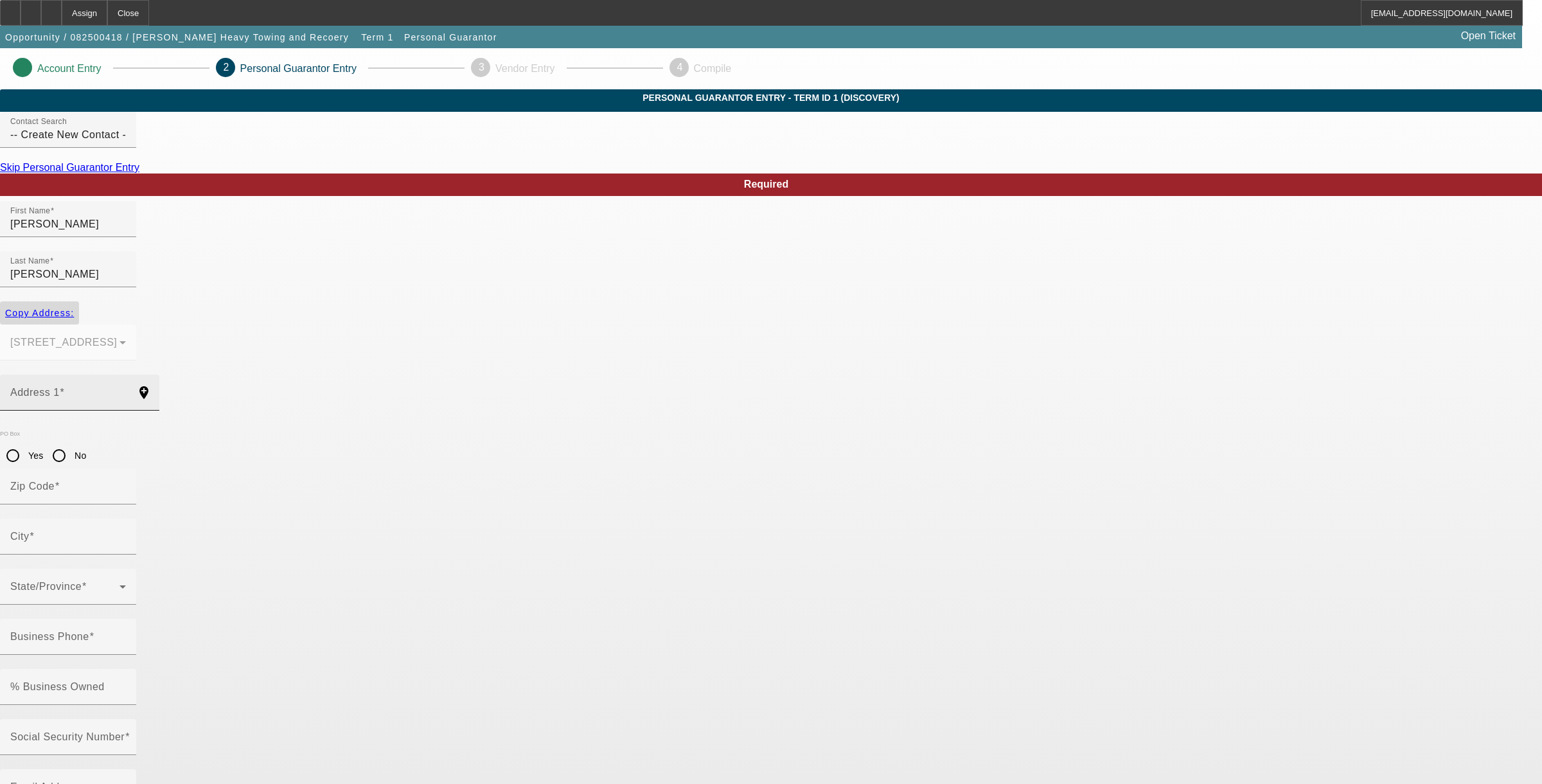
click at [60, 387] on mat-label "Address 1" at bounding box center [35, 392] width 49 height 11
click at [126, 390] on input "Address 1" at bounding box center [68, 397] width 116 height 15
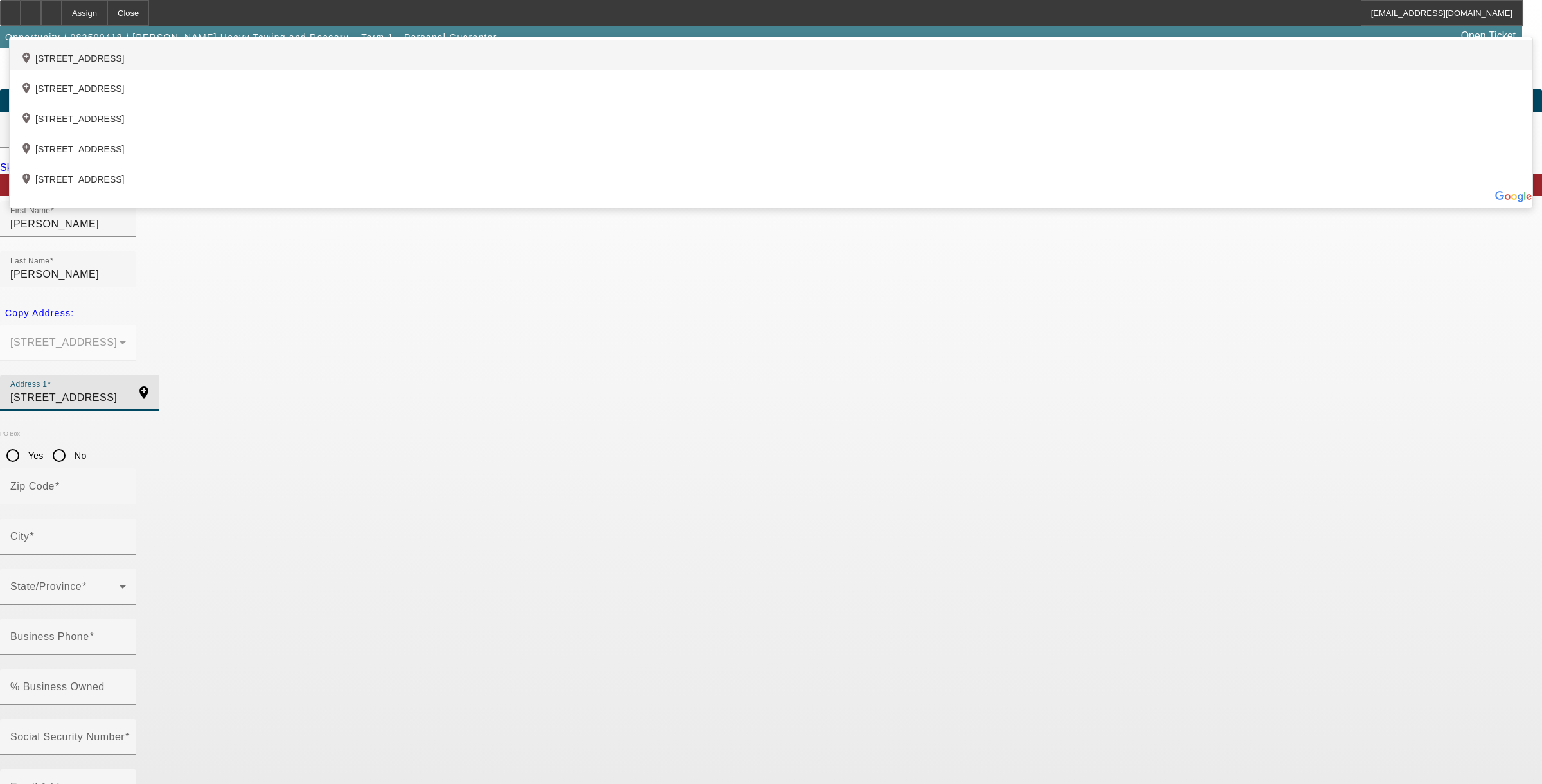
type input "1022 Elm Tree Road"
click at [482, 70] on div "add_location 1022 Elm Tree Road, Newport, NY 13416, US" at bounding box center [770, 55] width 1522 height 30
type input "13416"
type input "Newport"
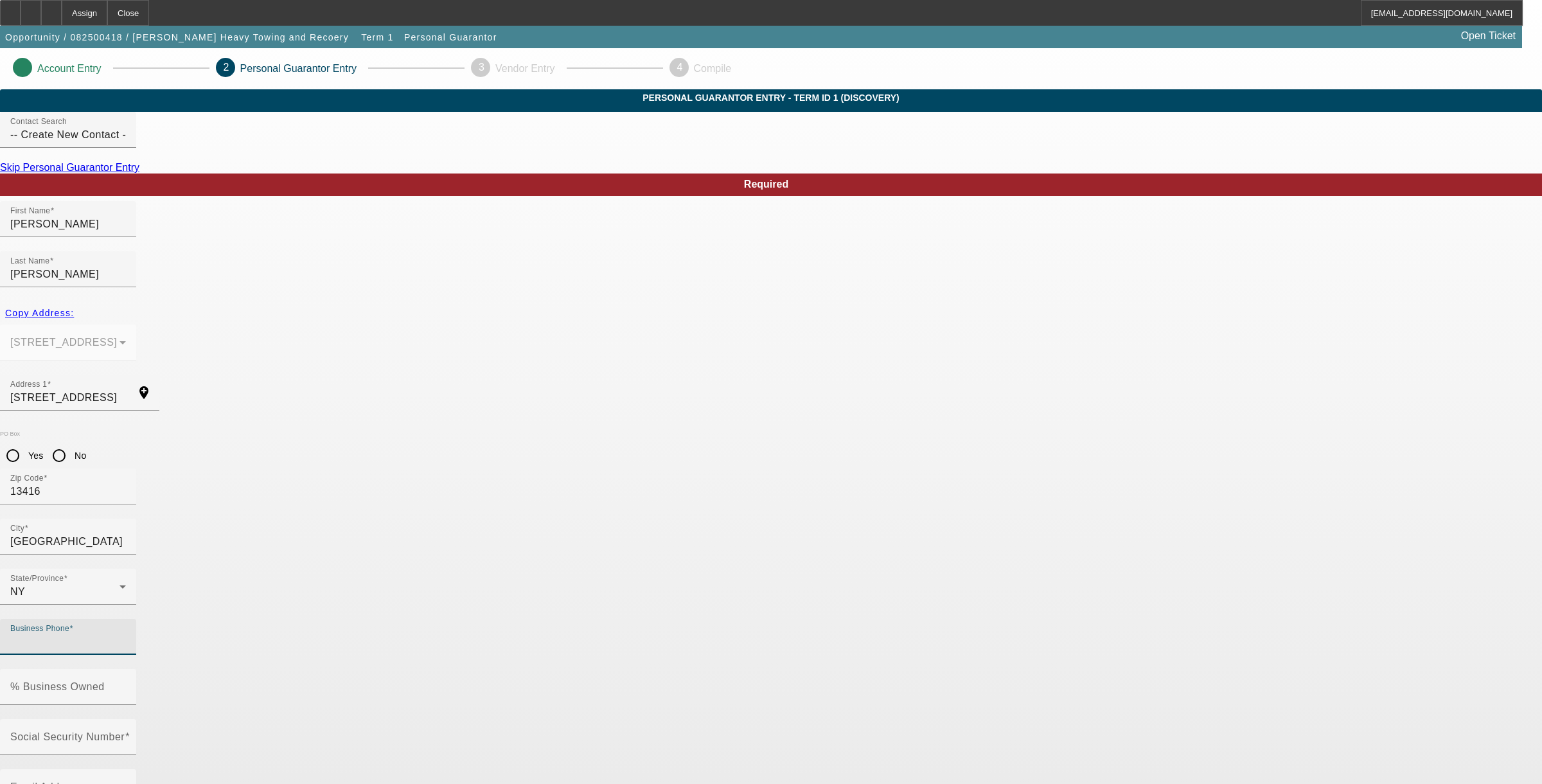
click at [126, 634] on input "Business Phone" at bounding box center [68, 641] width 116 height 15
type input "(315) 717-3890"
type input "100"
type input "085-68-5351"
drag, startPoint x: 714, startPoint y: 565, endPoint x: 532, endPoint y: 591, distance: 183.8
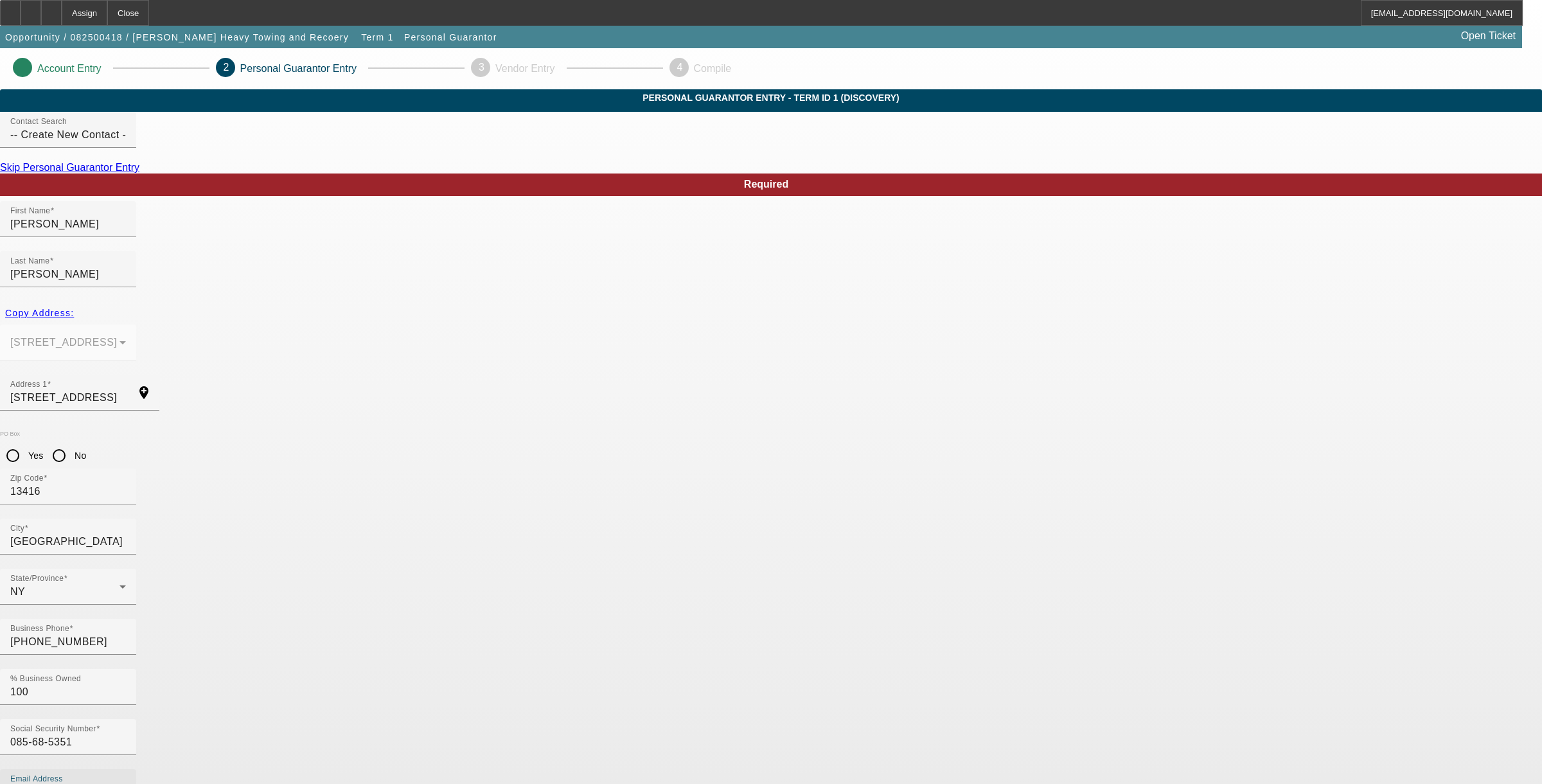
click at [532, 719] on div "Social Security Number 085-68-5351 Email Address howardeaton77@gmail.com" at bounding box center [771, 769] width 1542 height 100
type input "howardeaton77@gmail.com"
type input "(315) 717-3890"
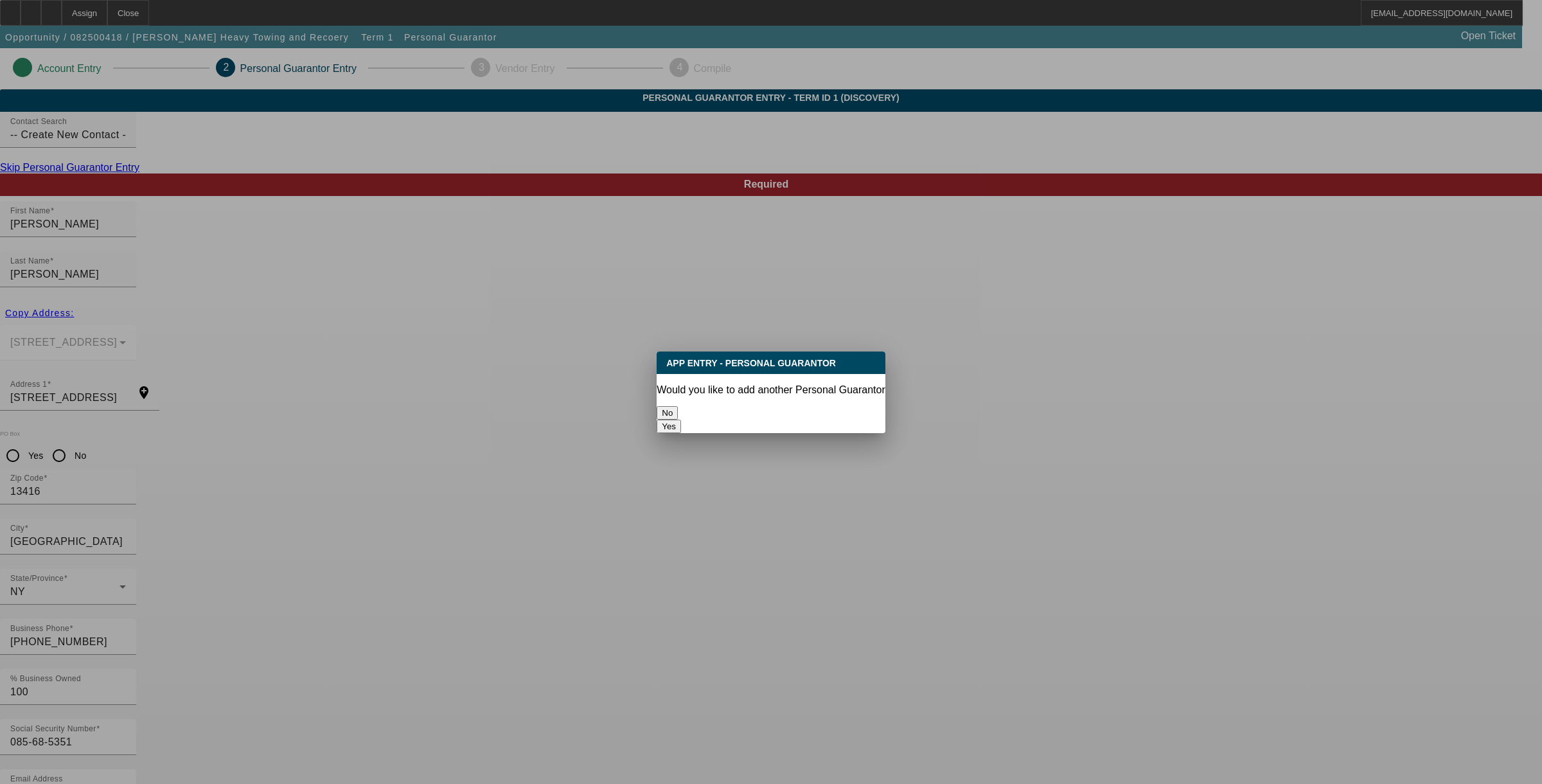
click at [678, 406] on button "No" at bounding box center [667, 413] width 21 height 14
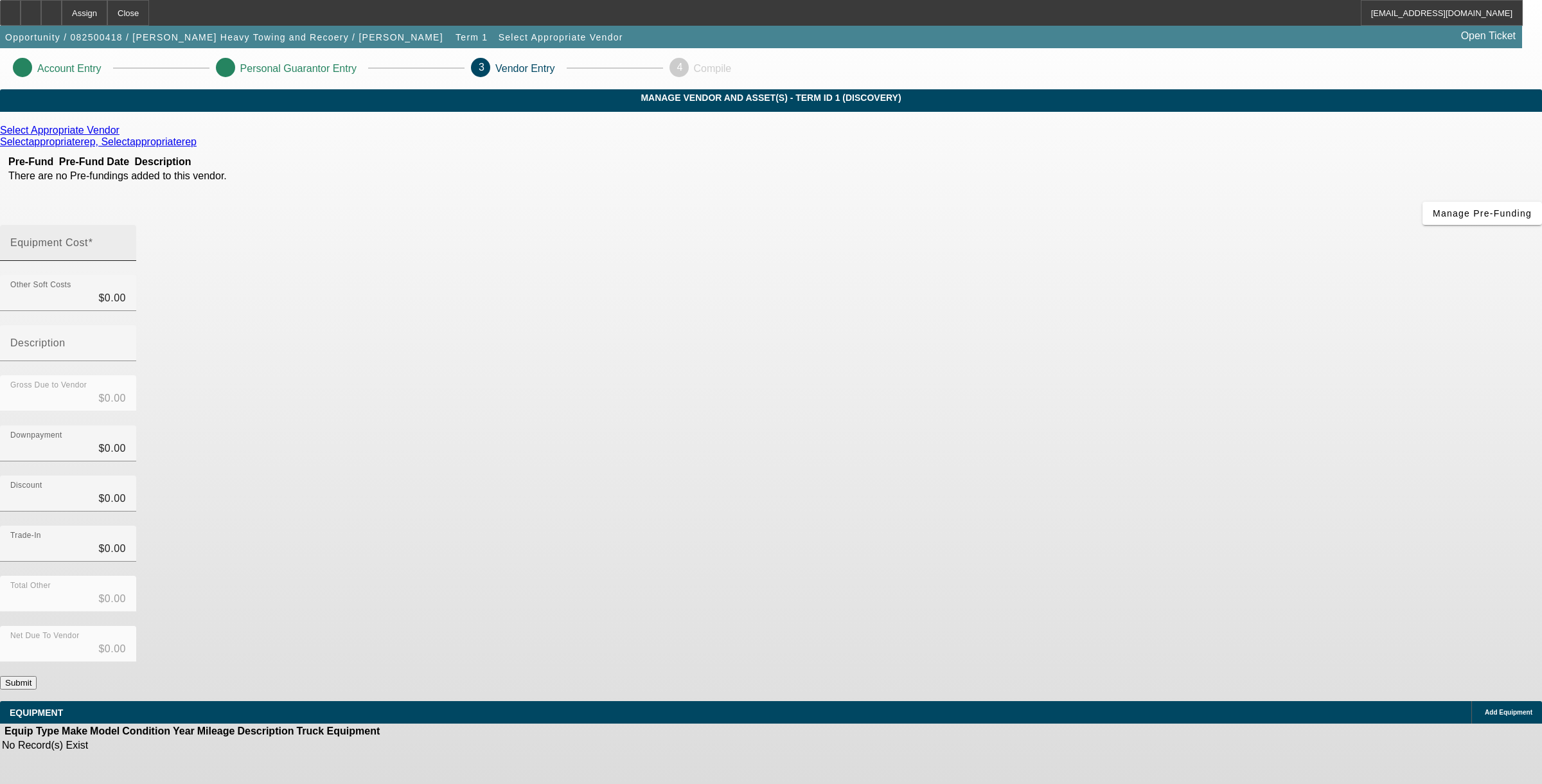
click at [126, 240] on input "Equipment Cost" at bounding box center [68, 248] width 116 height 15
type input "7"
type input "$7.00"
type input "75"
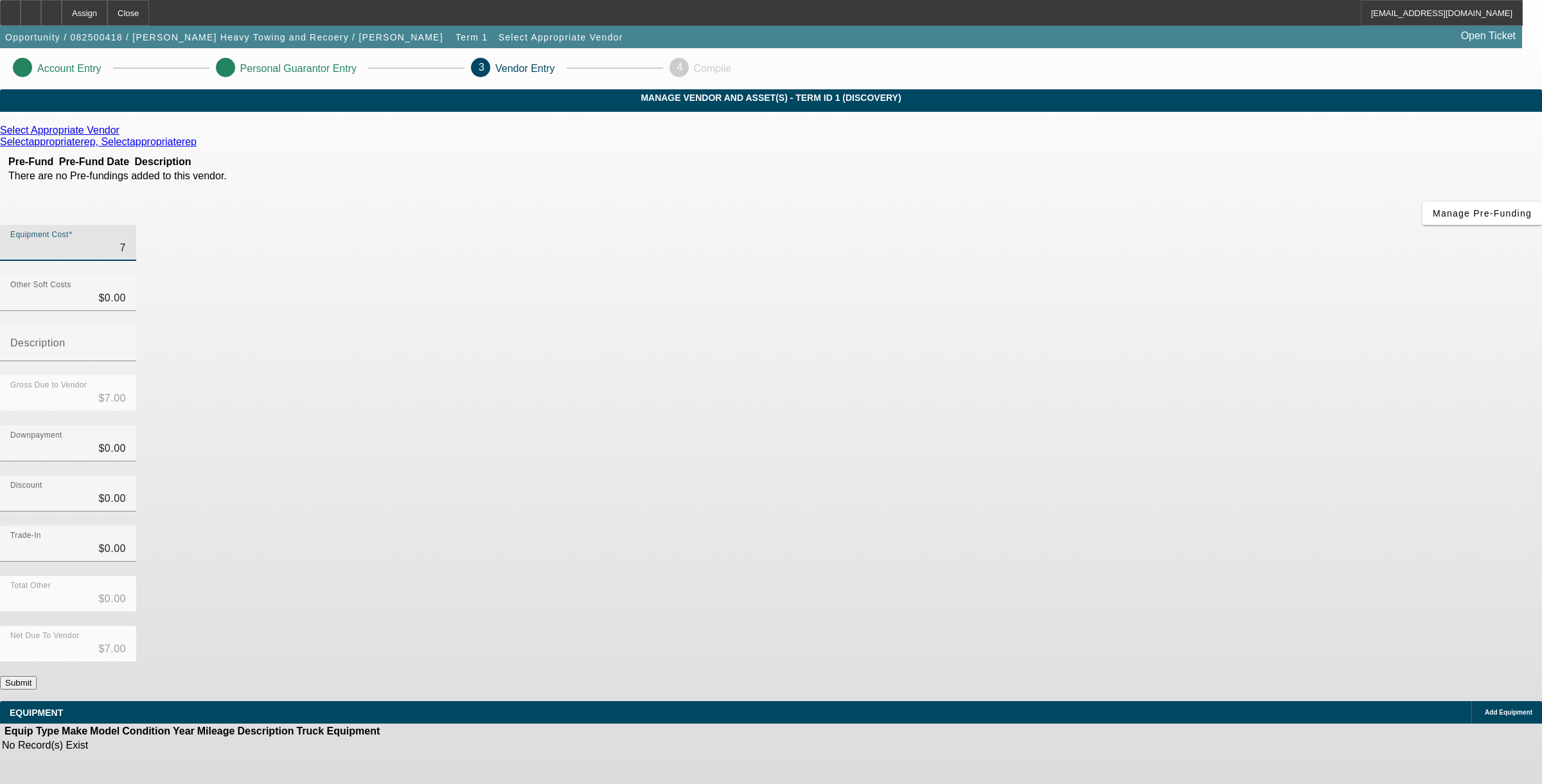
type input "$75.00"
type input "750"
type input "$750.00"
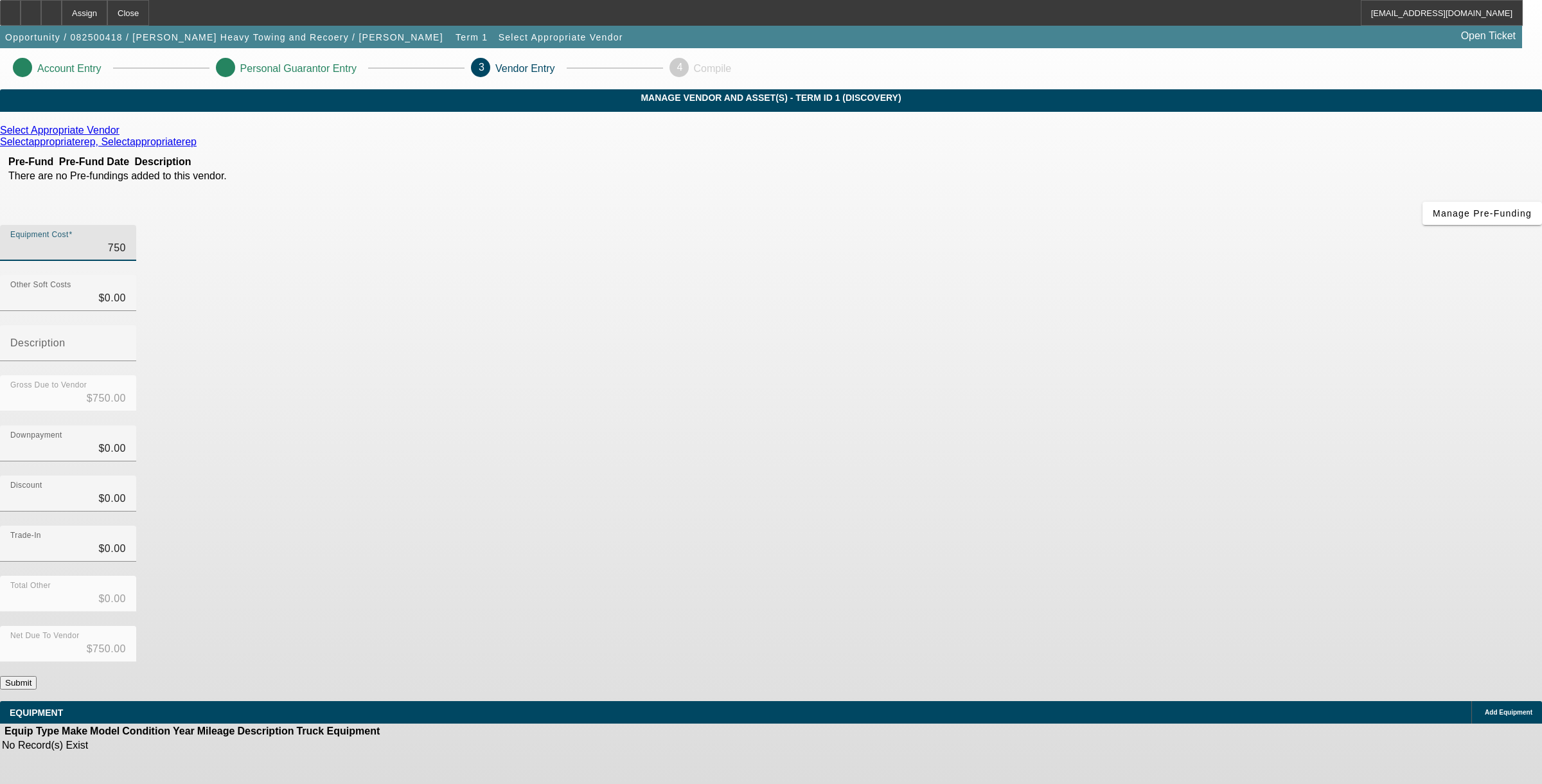
type input "7500"
type input "$7,500.00"
type input "75000"
type input "$75,000.00"
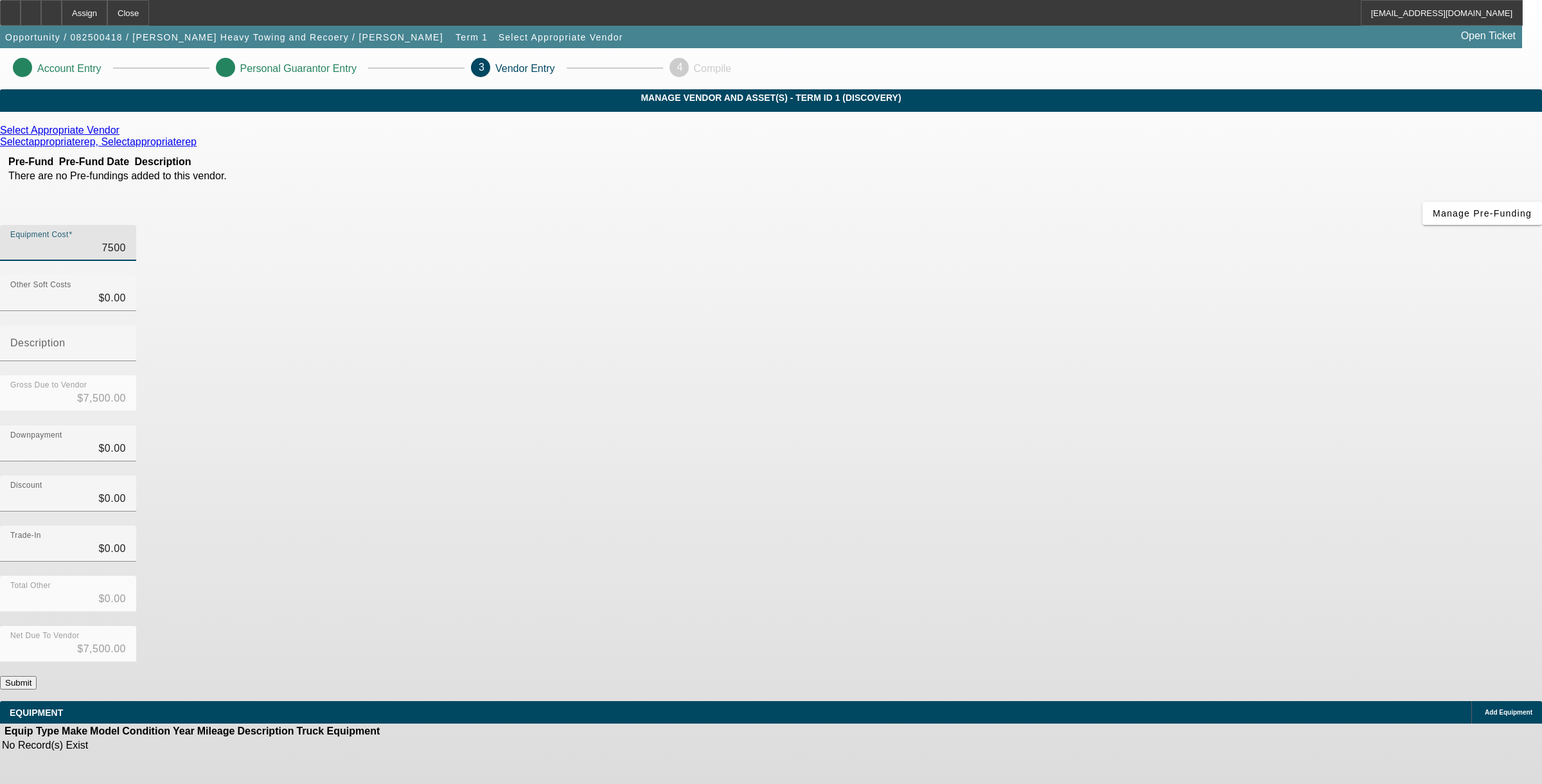
type input "$75,000.00"
click at [678, 476] on div "Select Appropriate Vendor Selectappropriaterep, Selectappropriaterep Pre-Fund P…" at bounding box center [771, 407] width 1542 height 565
click at [37, 676] on button "Submit" at bounding box center [18, 683] width 37 height 14
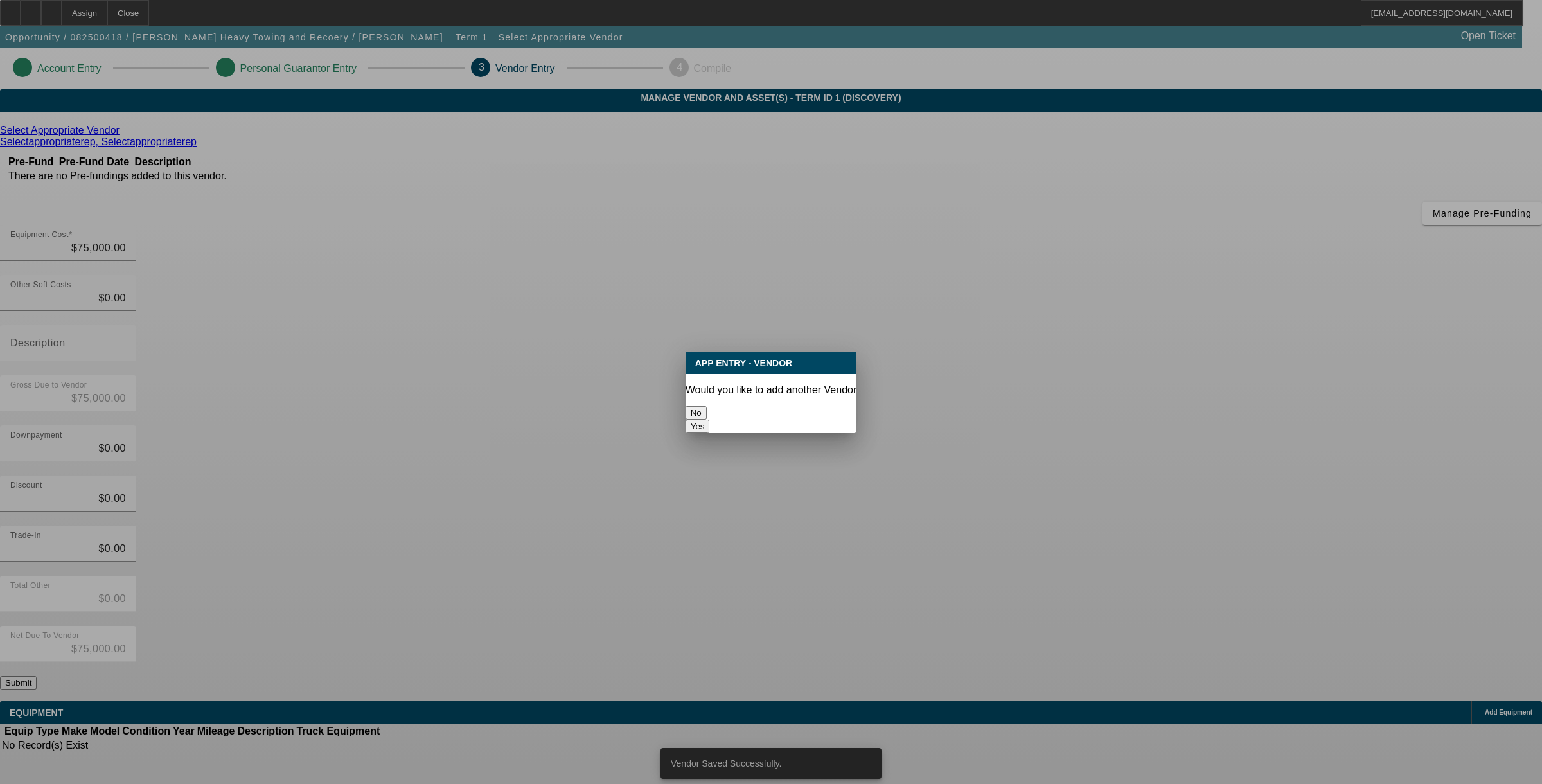
click at [707, 411] on button "No" at bounding box center [696, 413] width 21 height 14
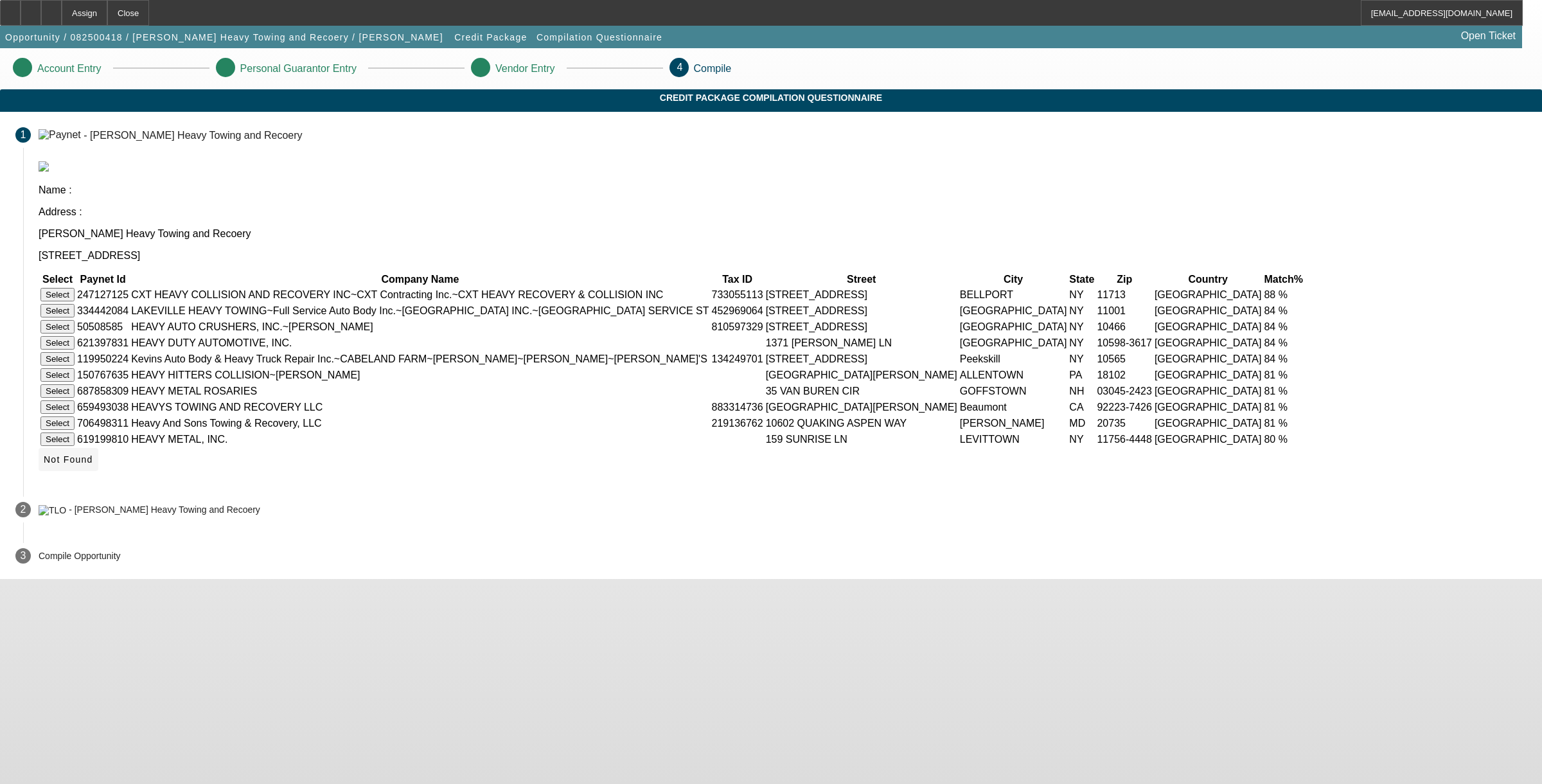
click at [43, 465] on icon at bounding box center [43, 459] width 0 height 10
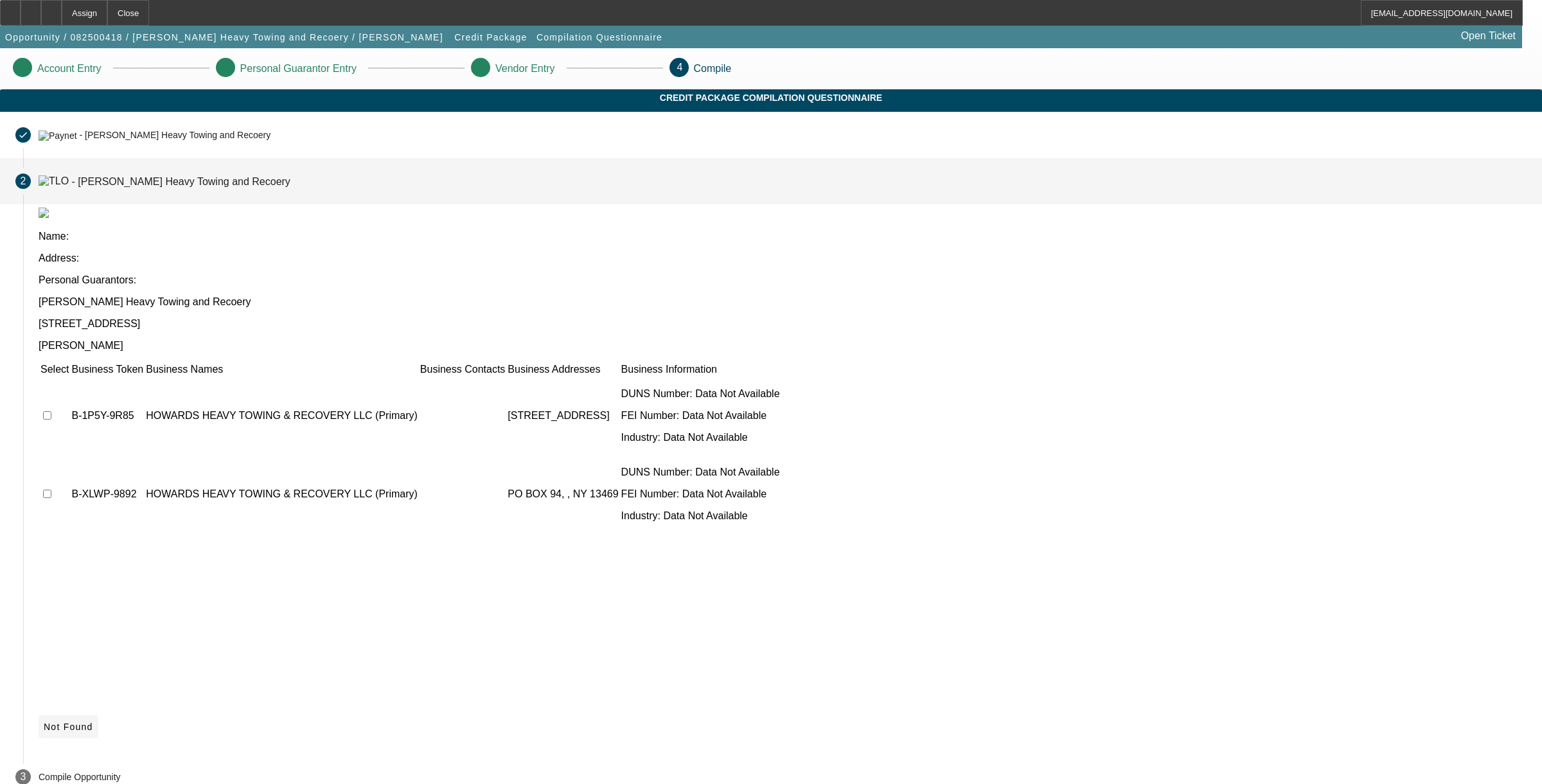
click at [43, 722] on icon at bounding box center [43, 727] width 0 height 10
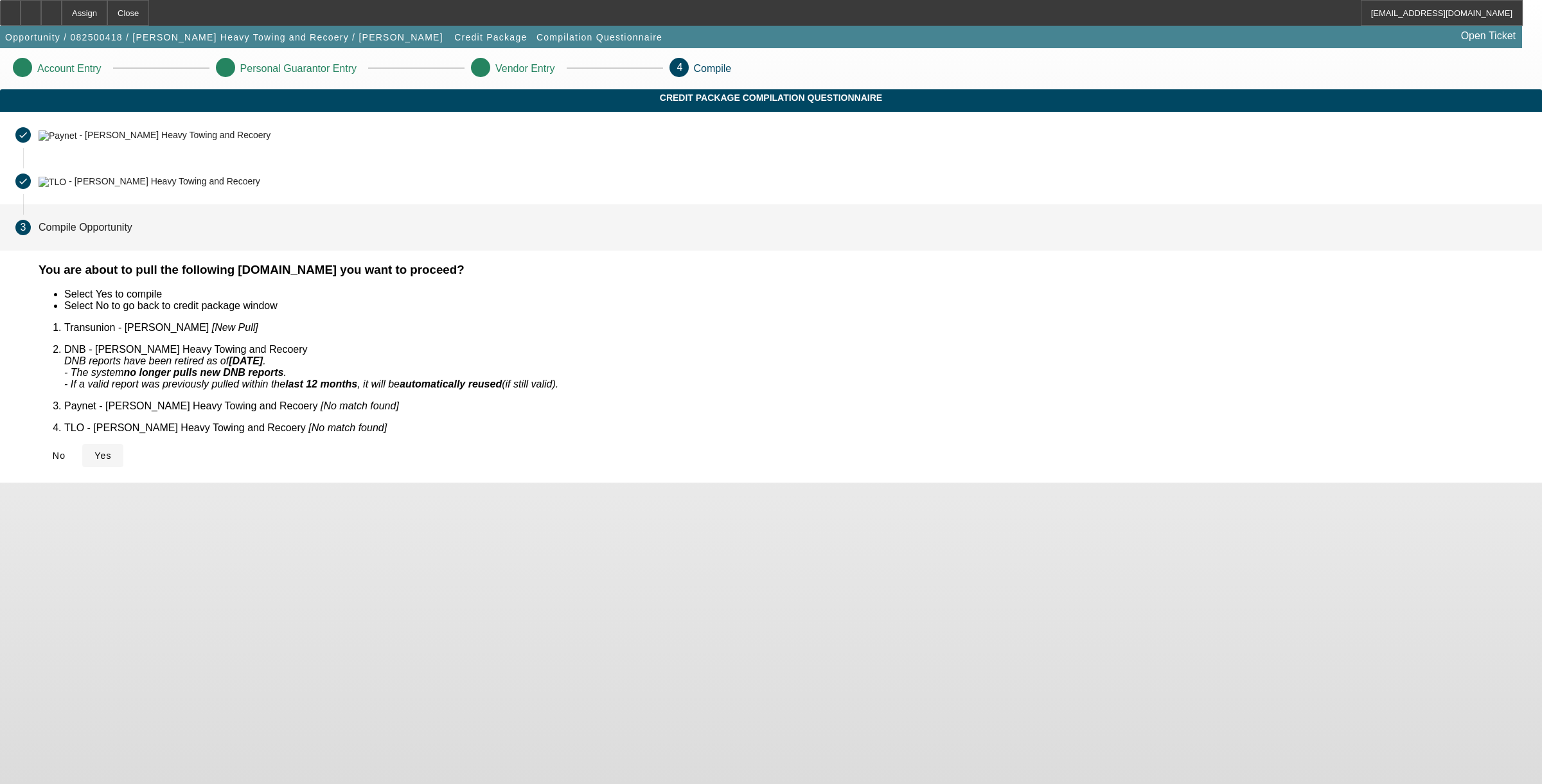
click at [94, 450] on icon at bounding box center [94, 455] width 0 height 10
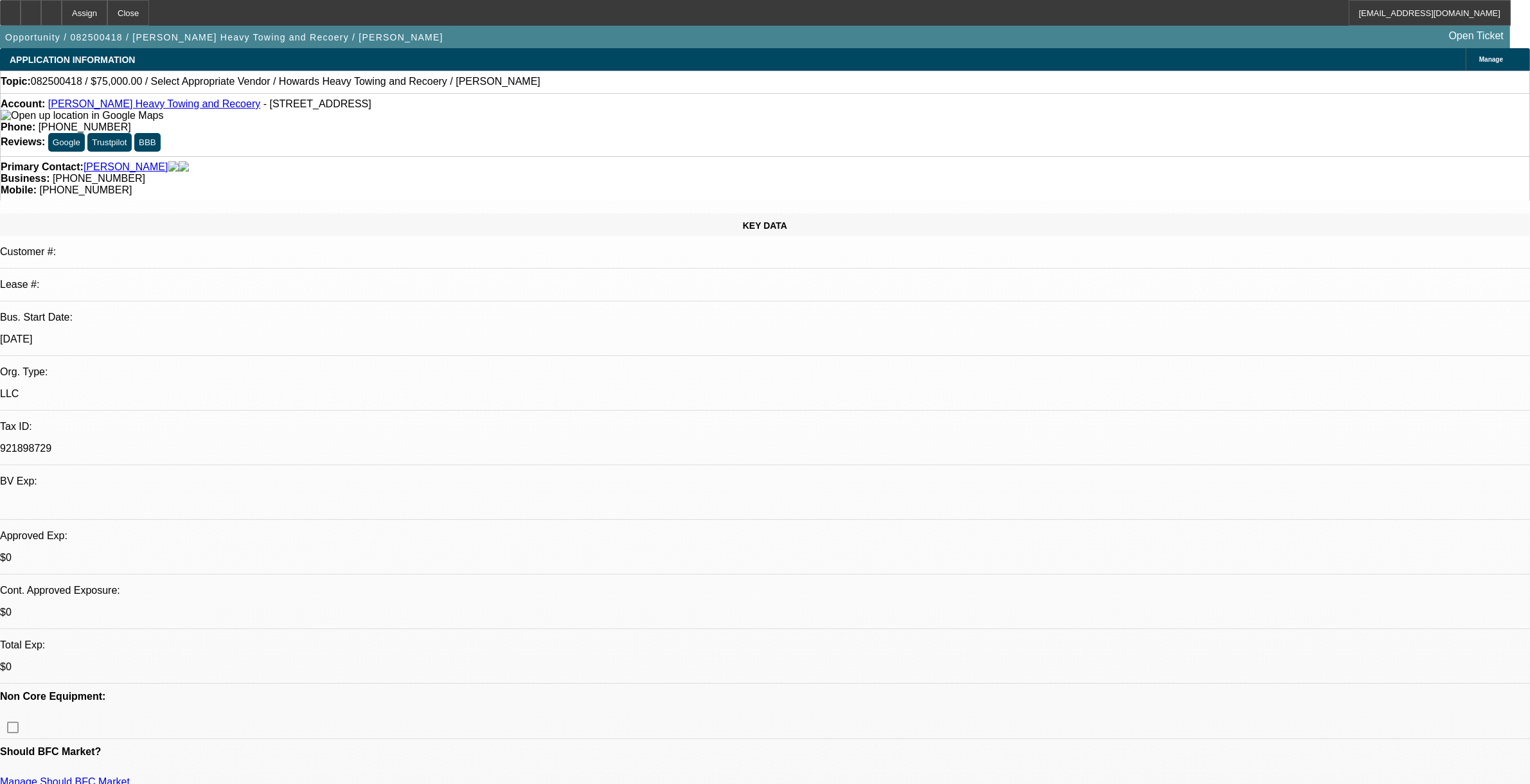
select select "0"
select select "2"
select select "0.1"
select select "4"
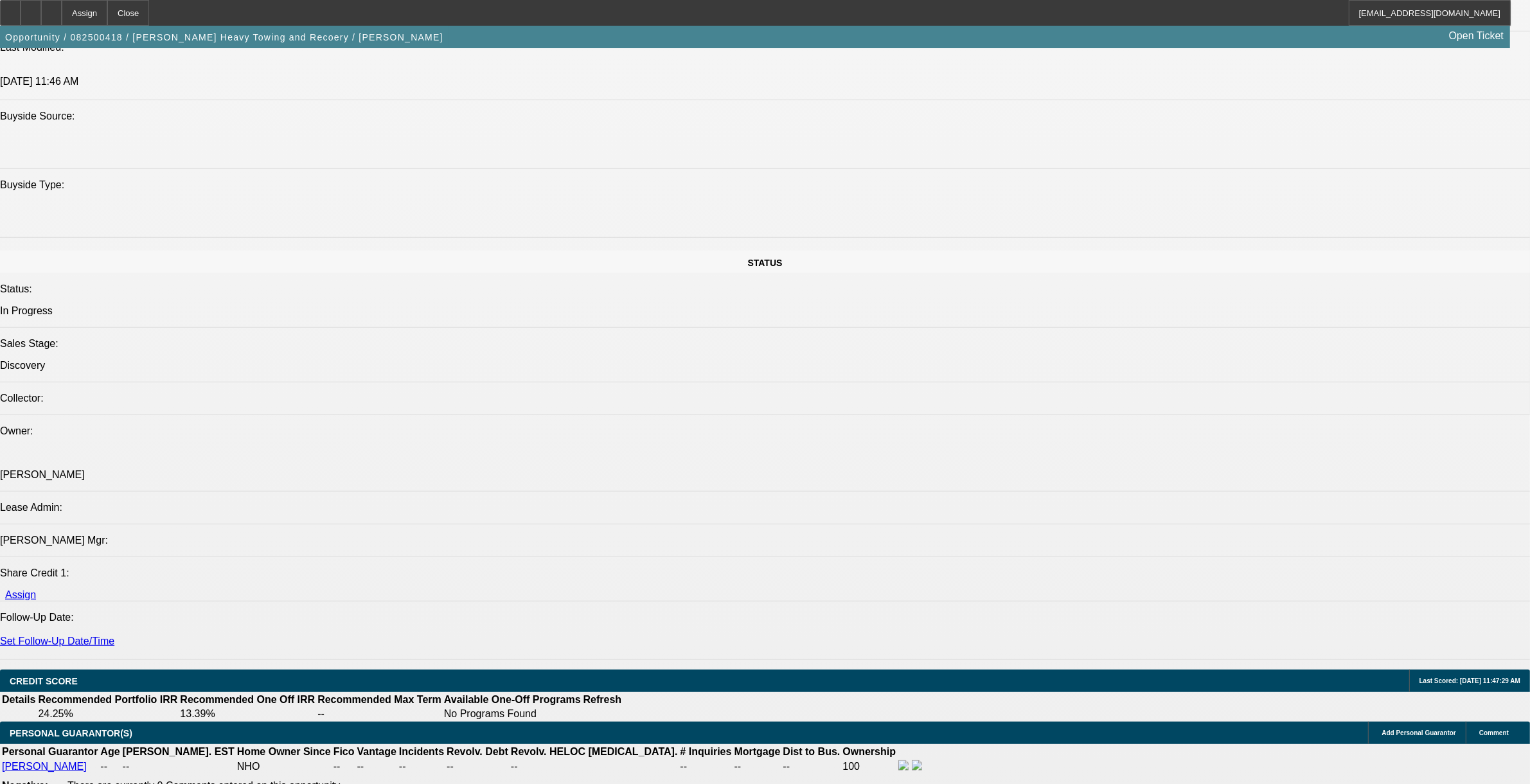
scroll to position [1124, 0]
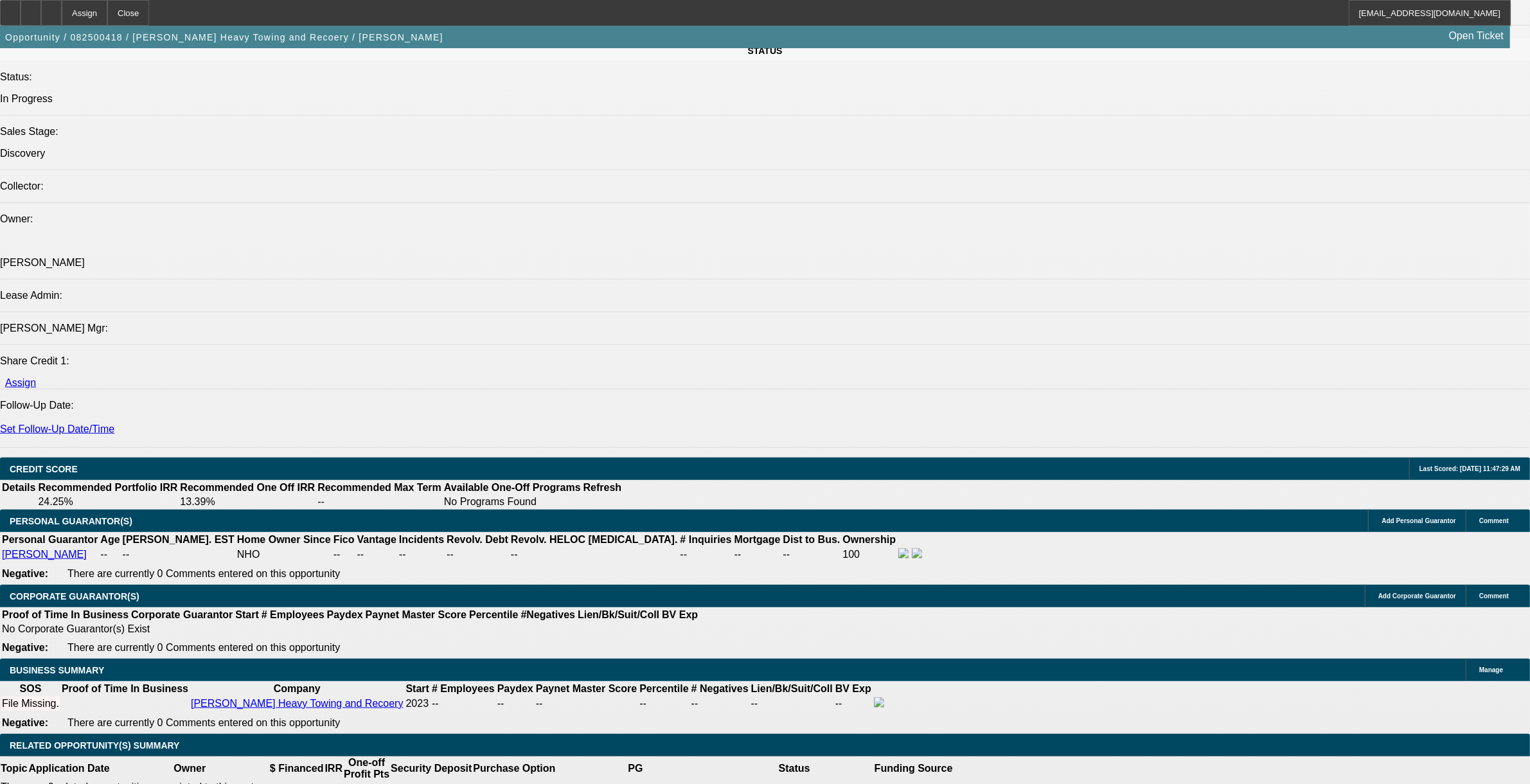
scroll to position [1446, 0]
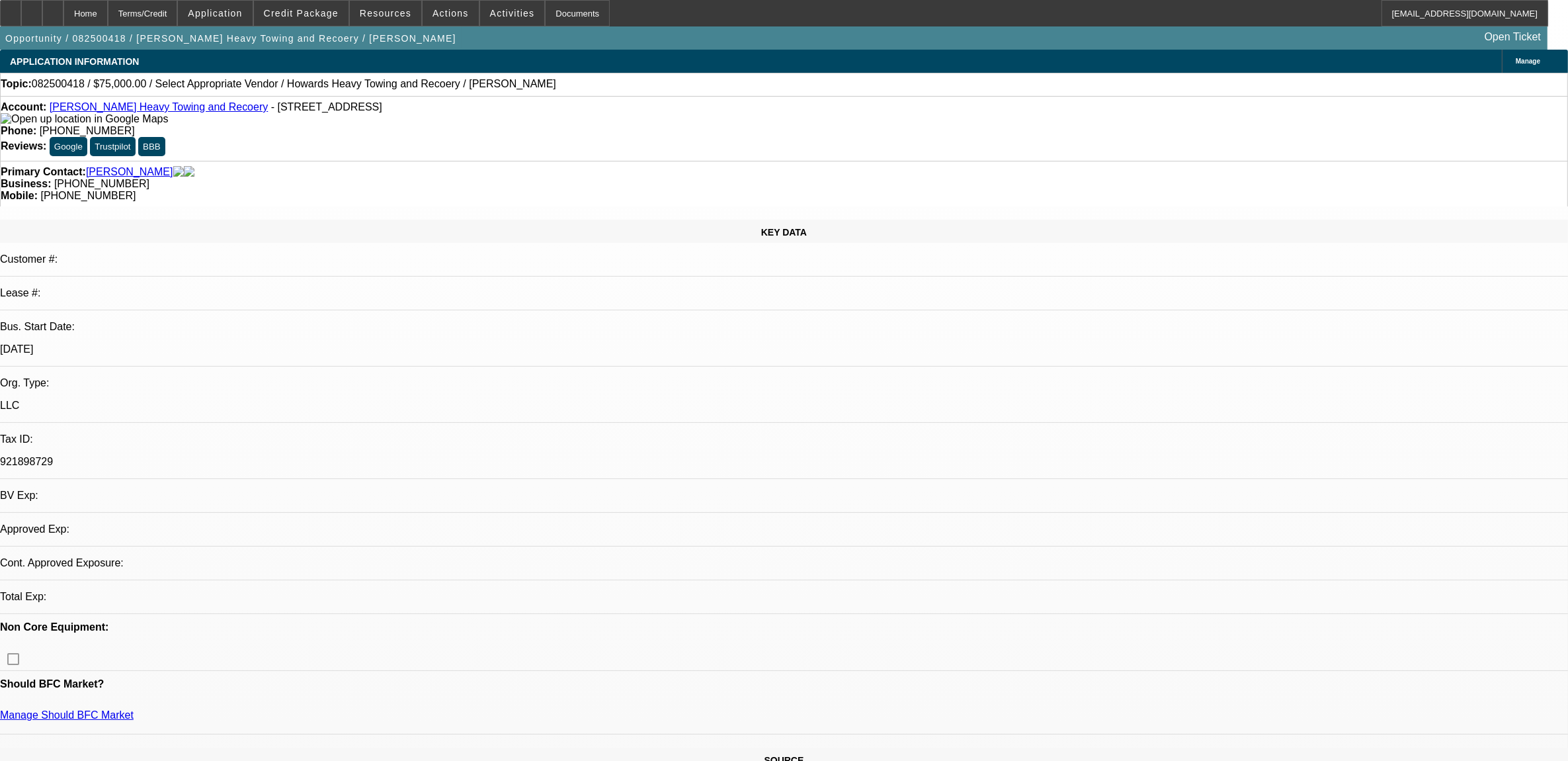
select select "0"
select select "2"
select select "0.1"
select select "4"
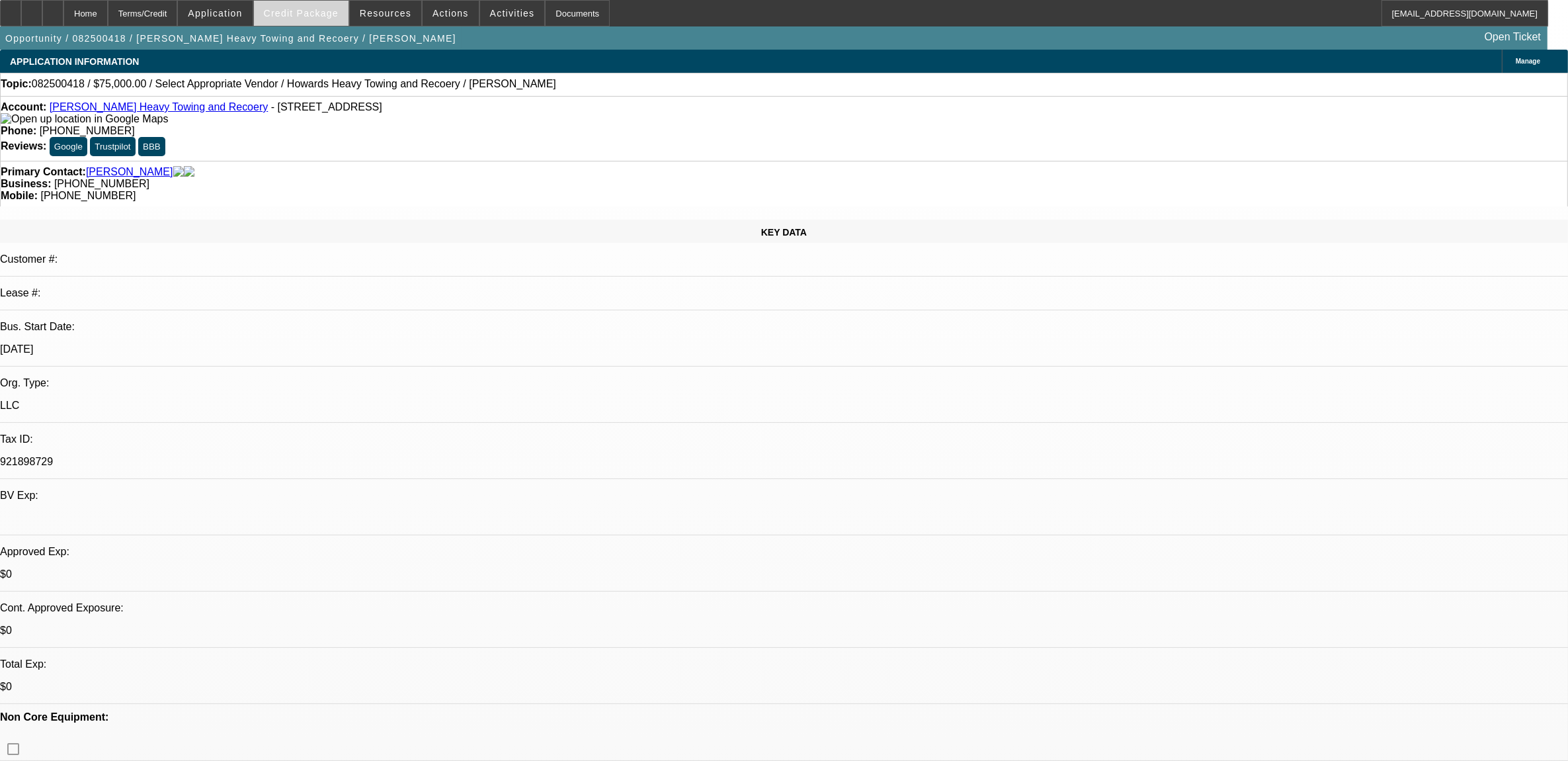
click at [302, 23] on span at bounding box center [301, 13] width 95 height 32
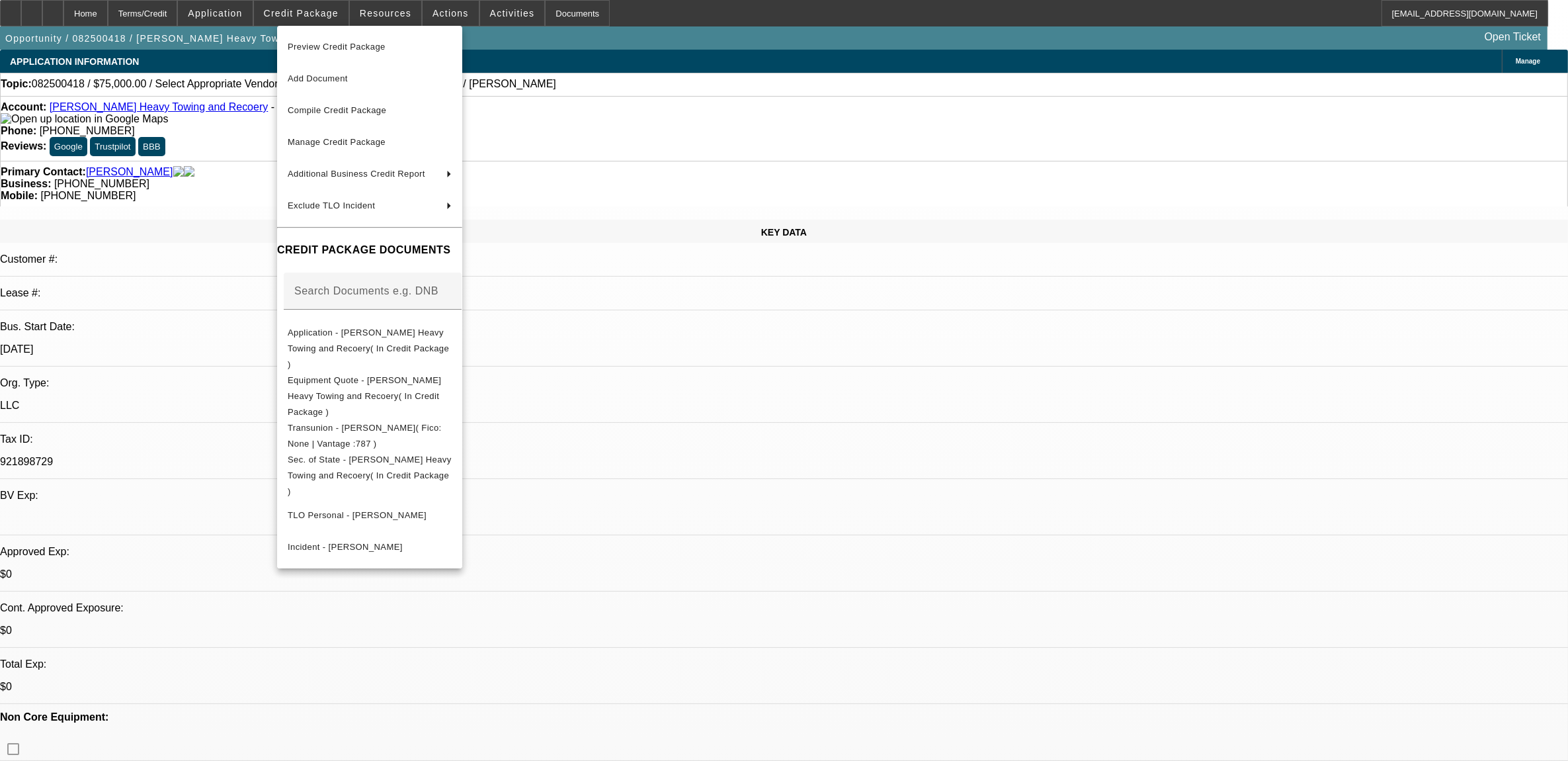
click at [322, 50] on span "Preview Credit Package" at bounding box center [336, 46] width 98 height 10
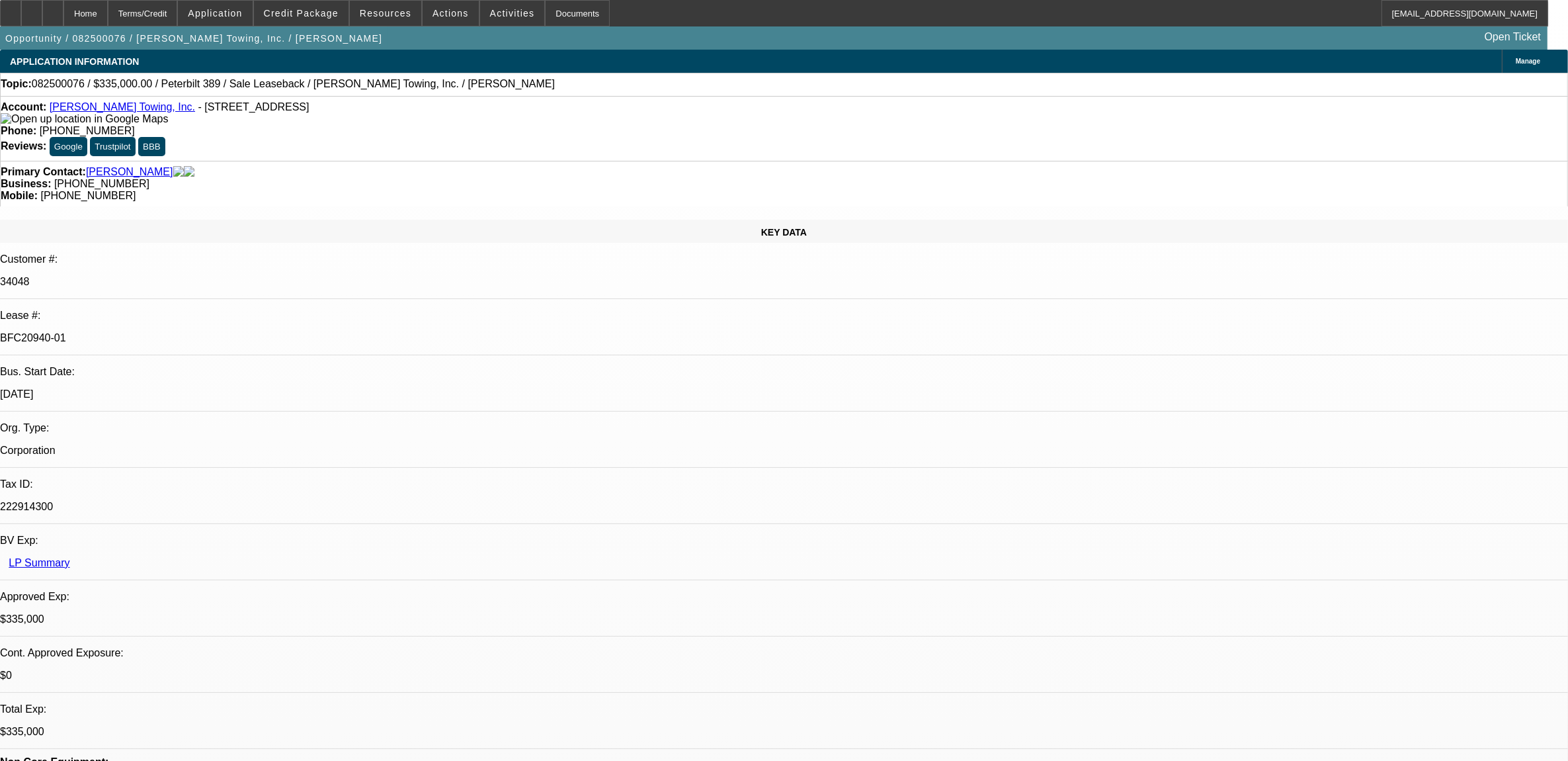
select select "0"
select select "2"
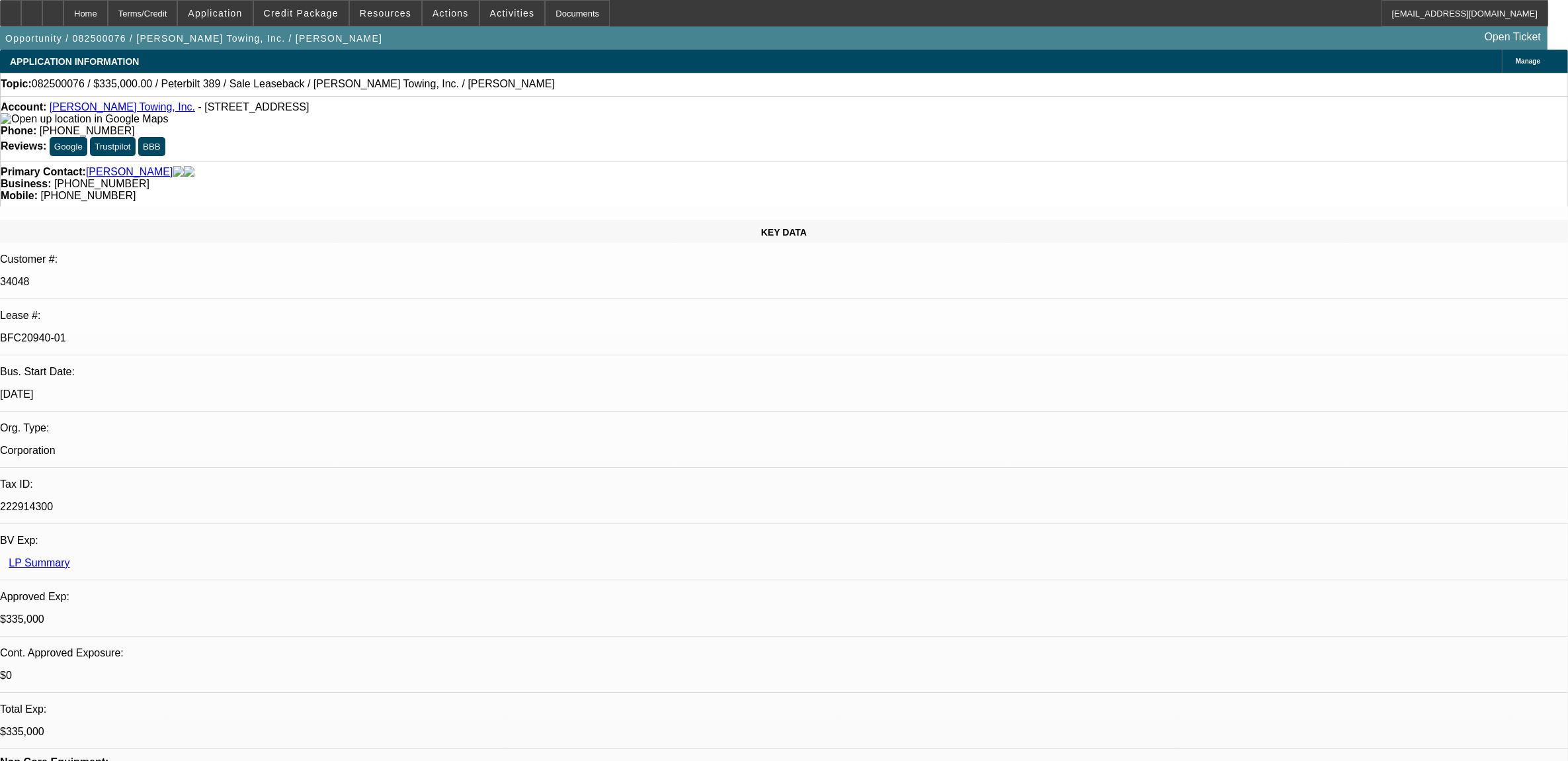
select select "0"
select select "2"
select select "0"
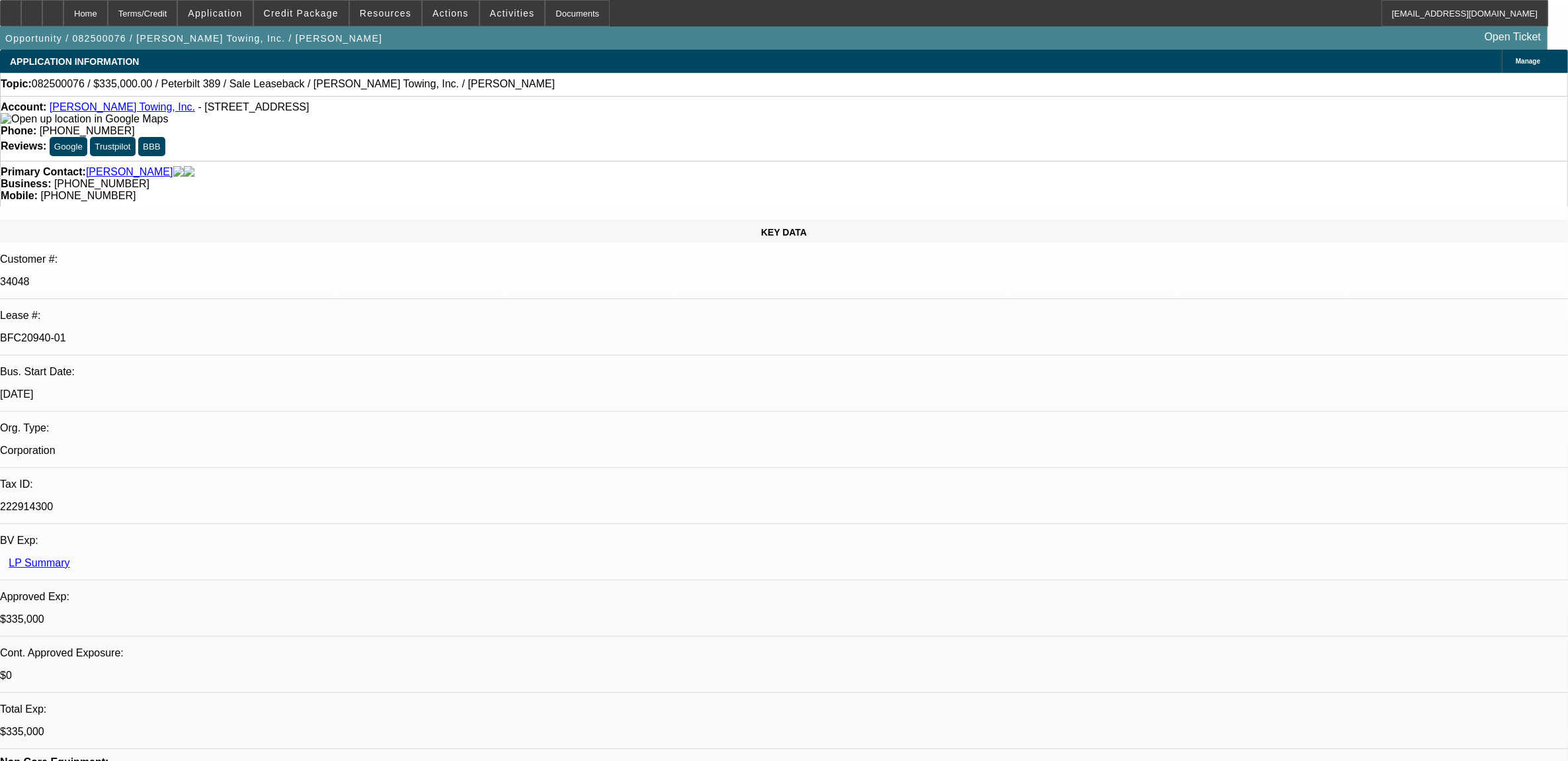
select select "0"
select select "1"
select select "2"
select select "6"
select select "1"
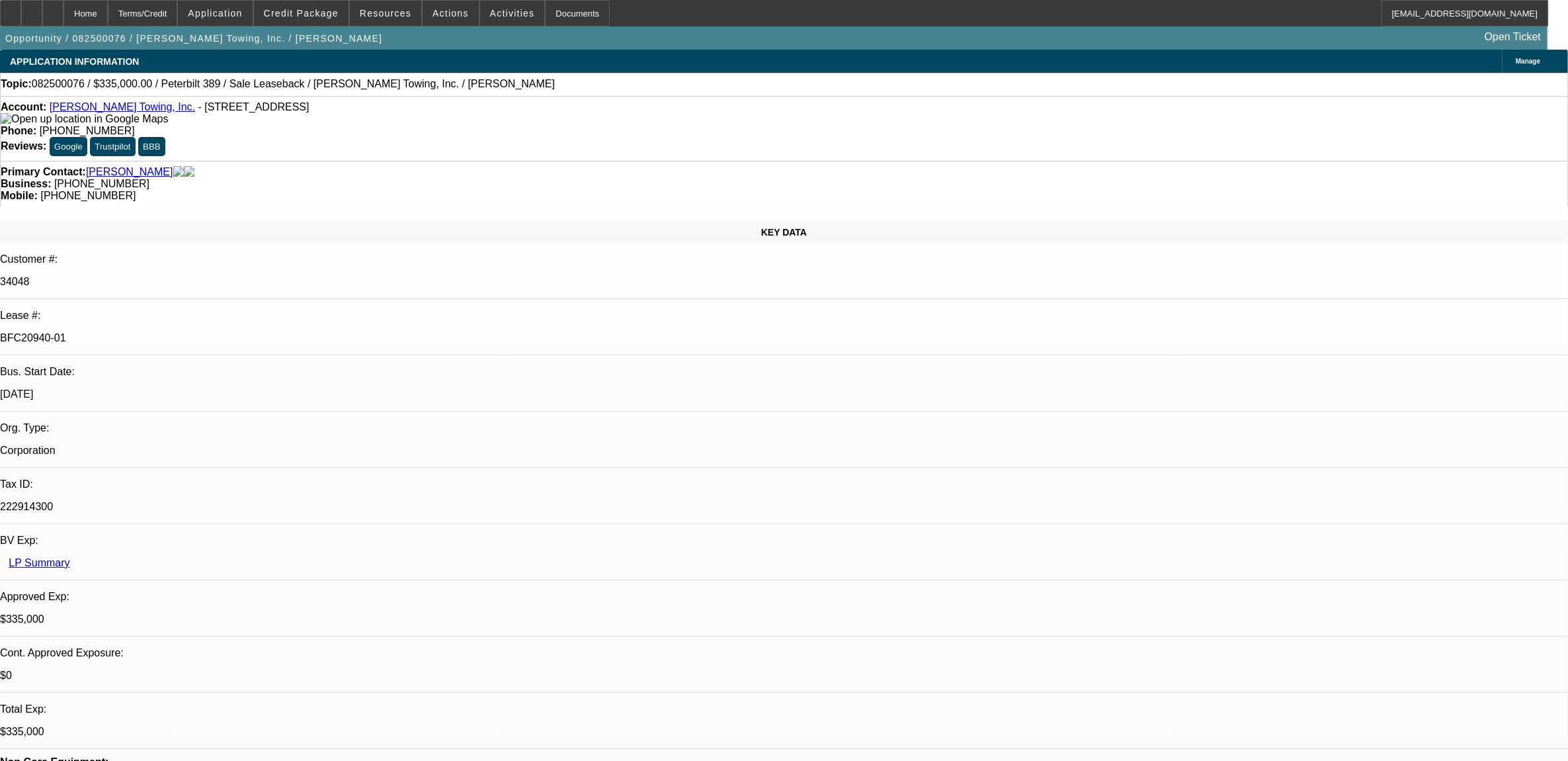
select select "2"
select select "6"
select select "1"
select select "2"
select select "6"
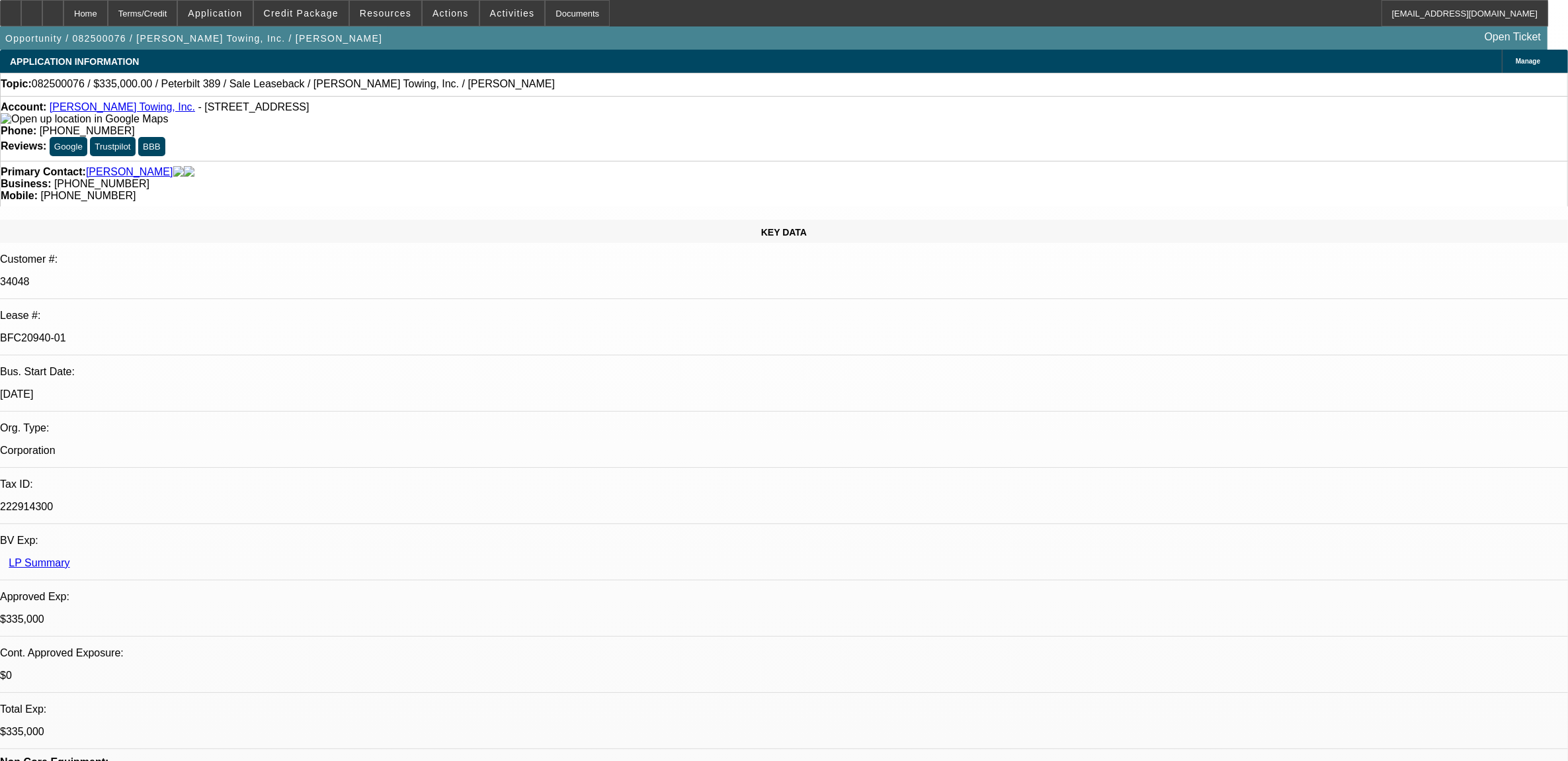
select select "1"
select select "2"
select select "6"
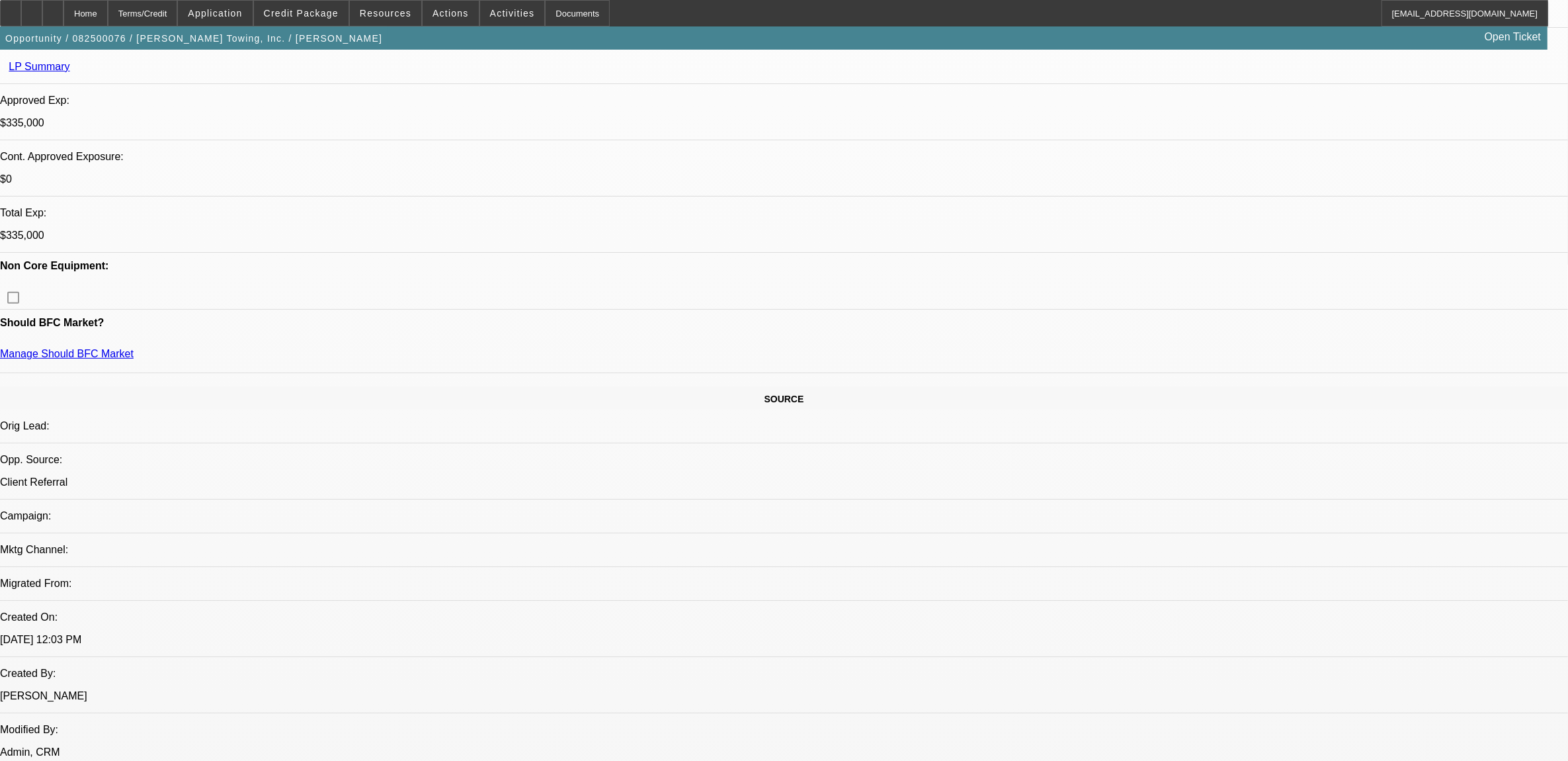
scroll to position [903, 0]
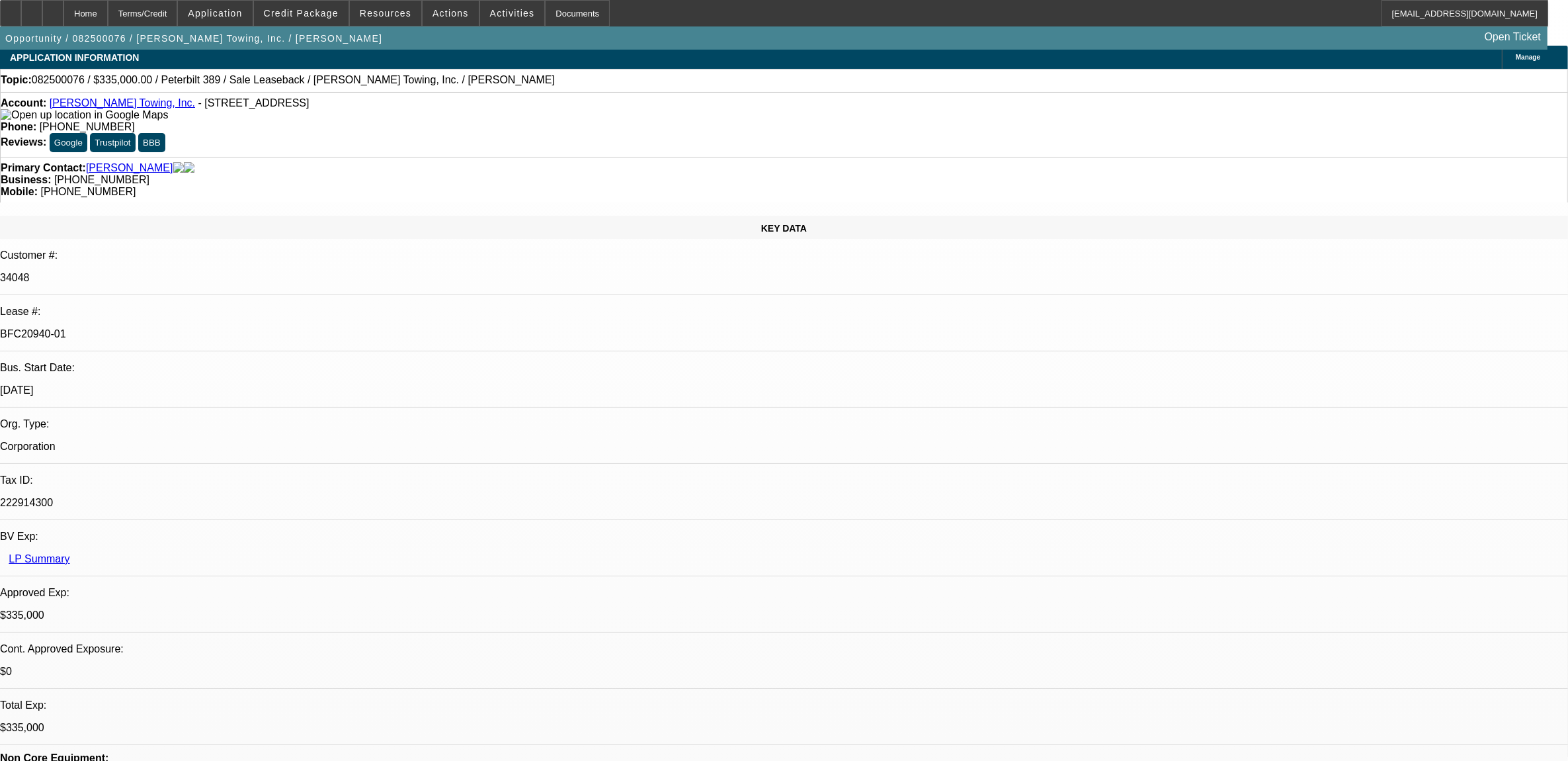
scroll to position [0, 0]
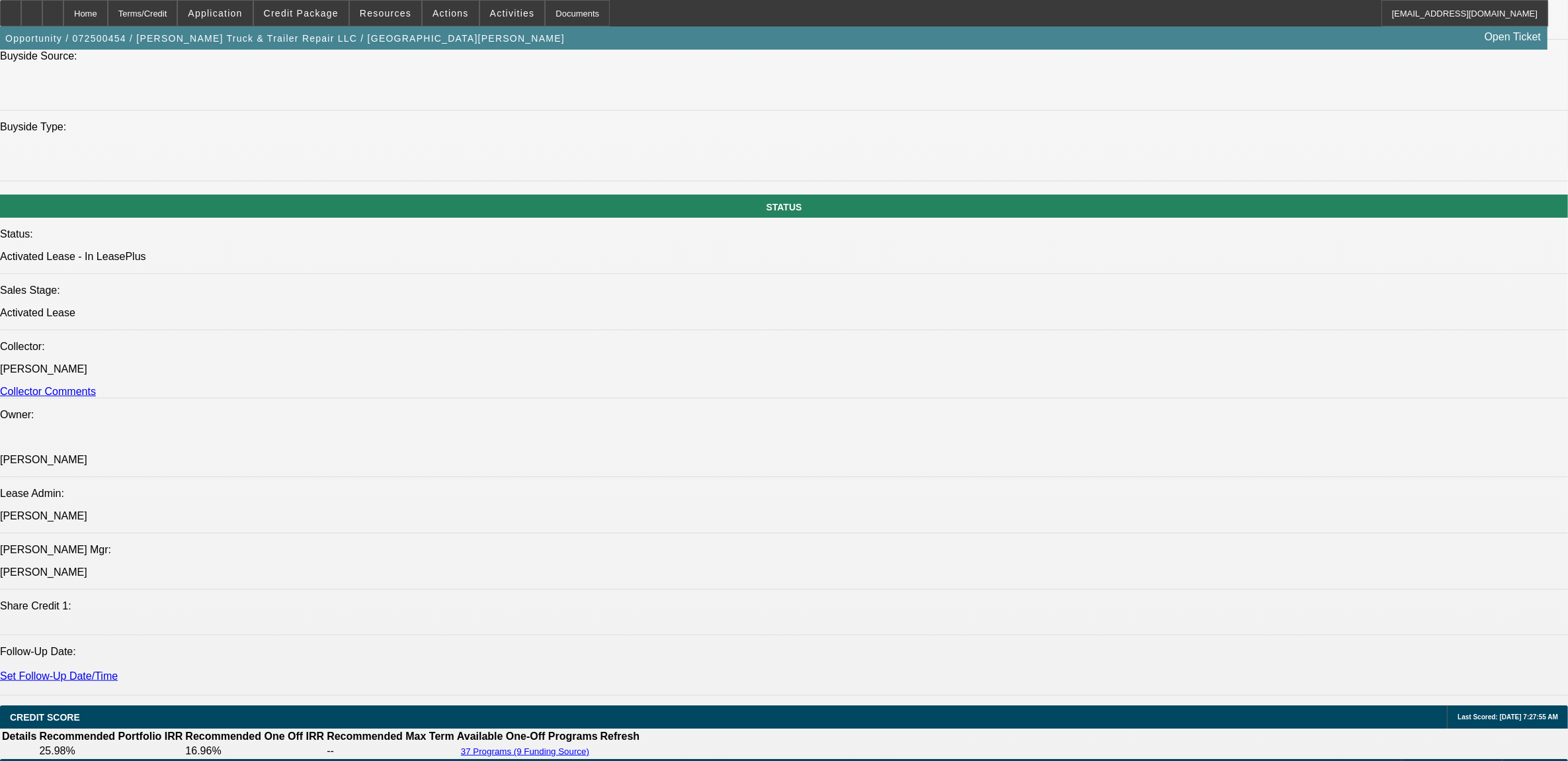
select select "0"
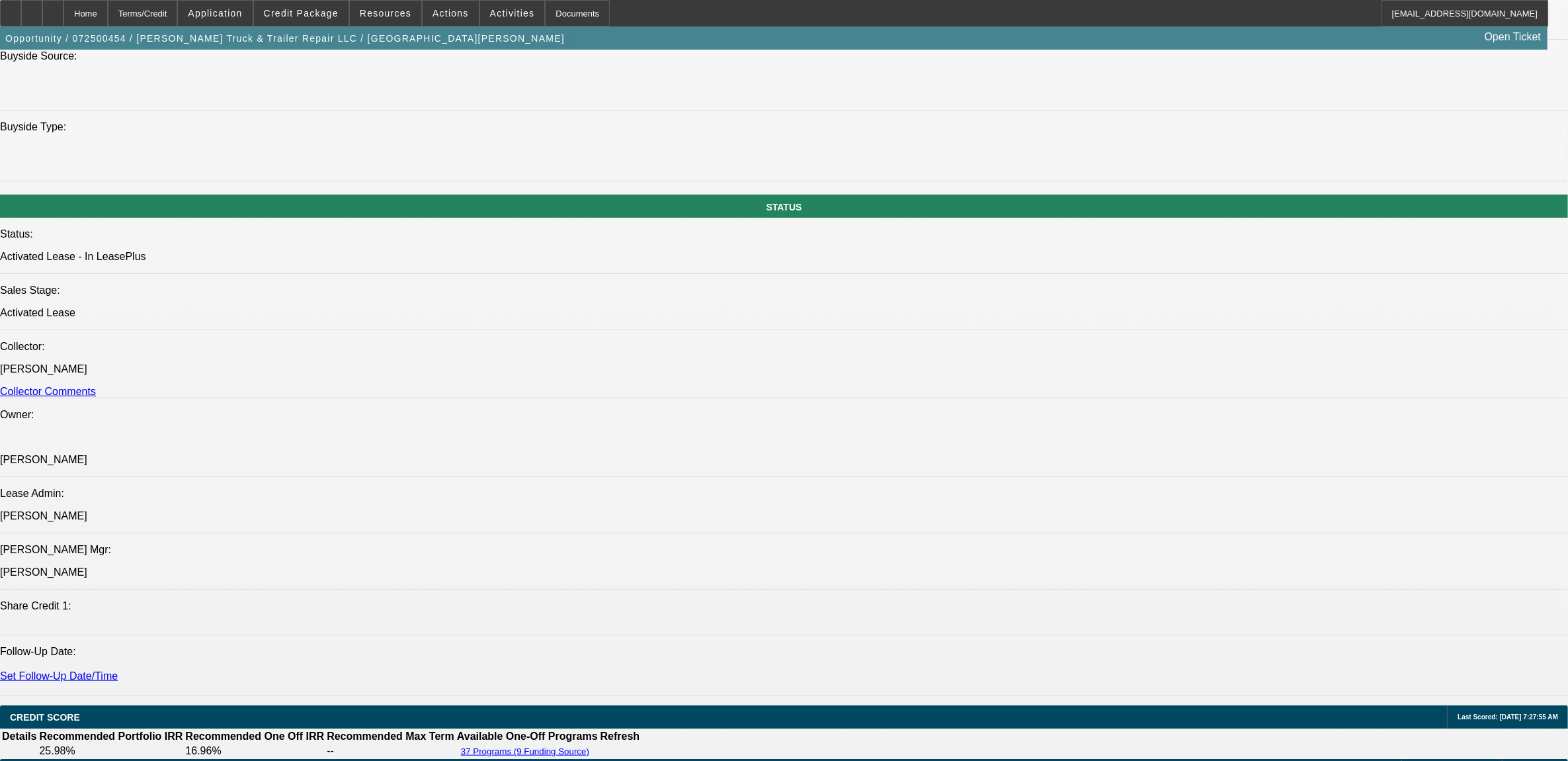
select select "0"
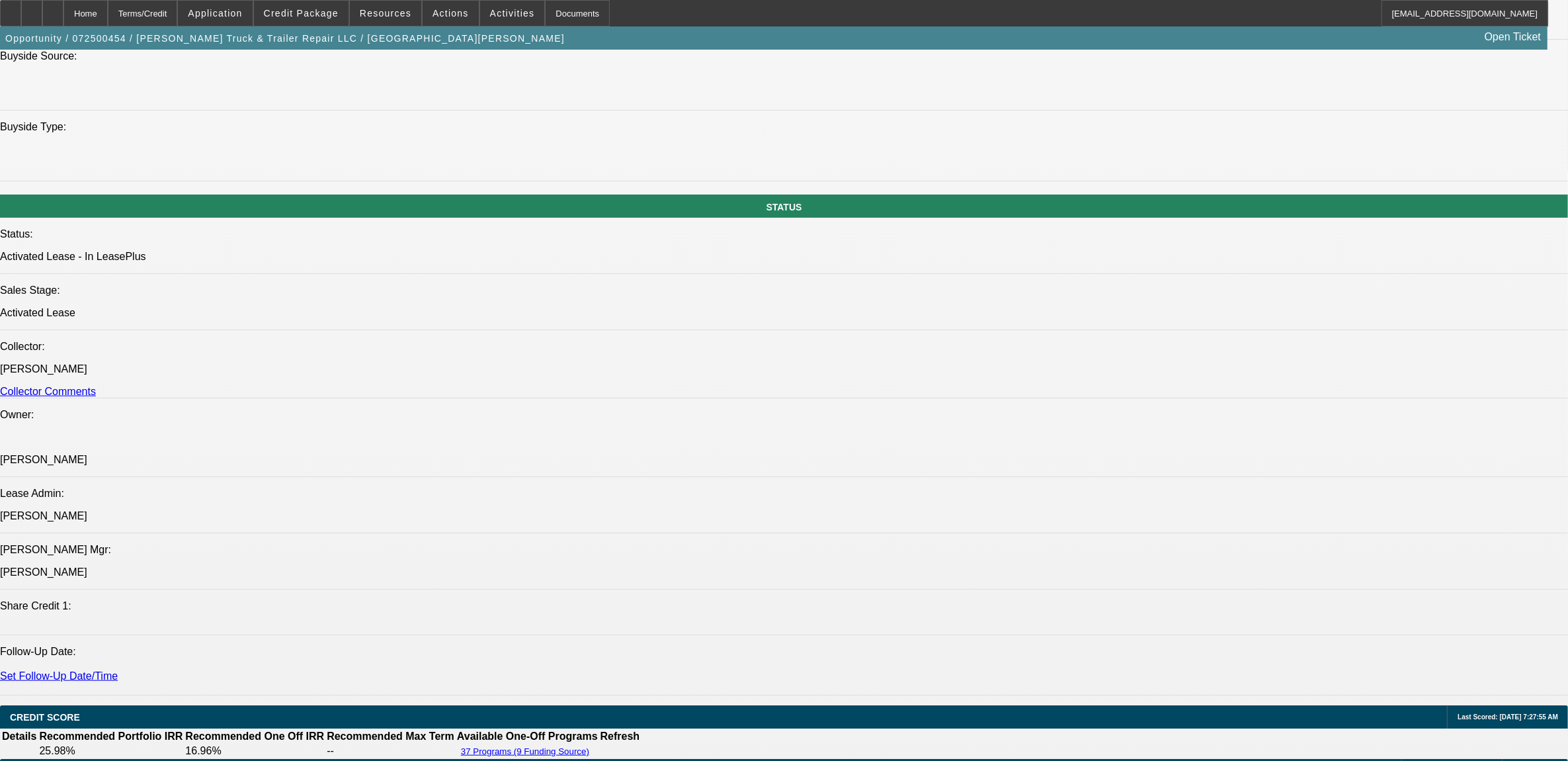
select select "0"
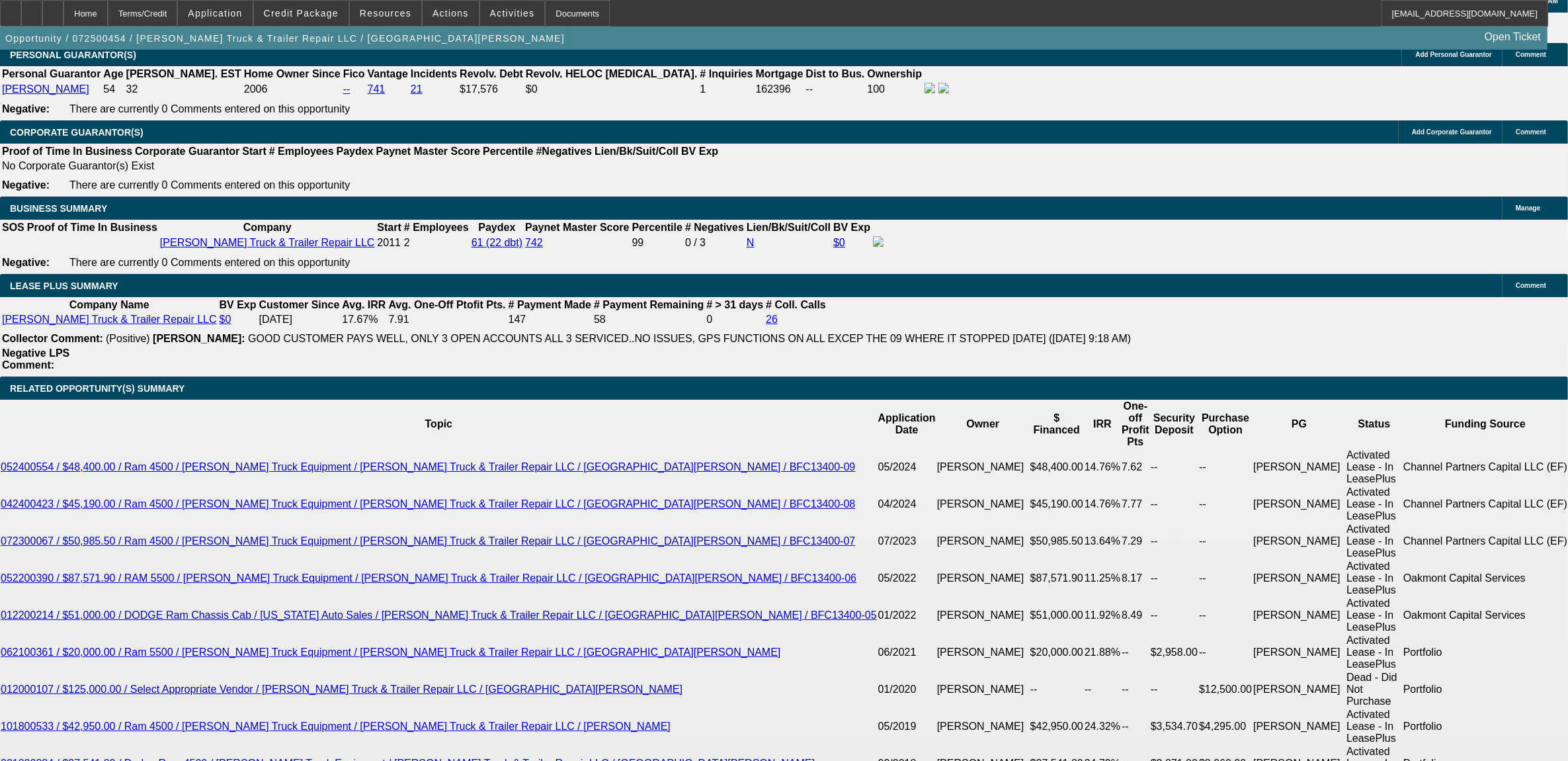
select select "1"
select select "6"
select select "1"
select select "2"
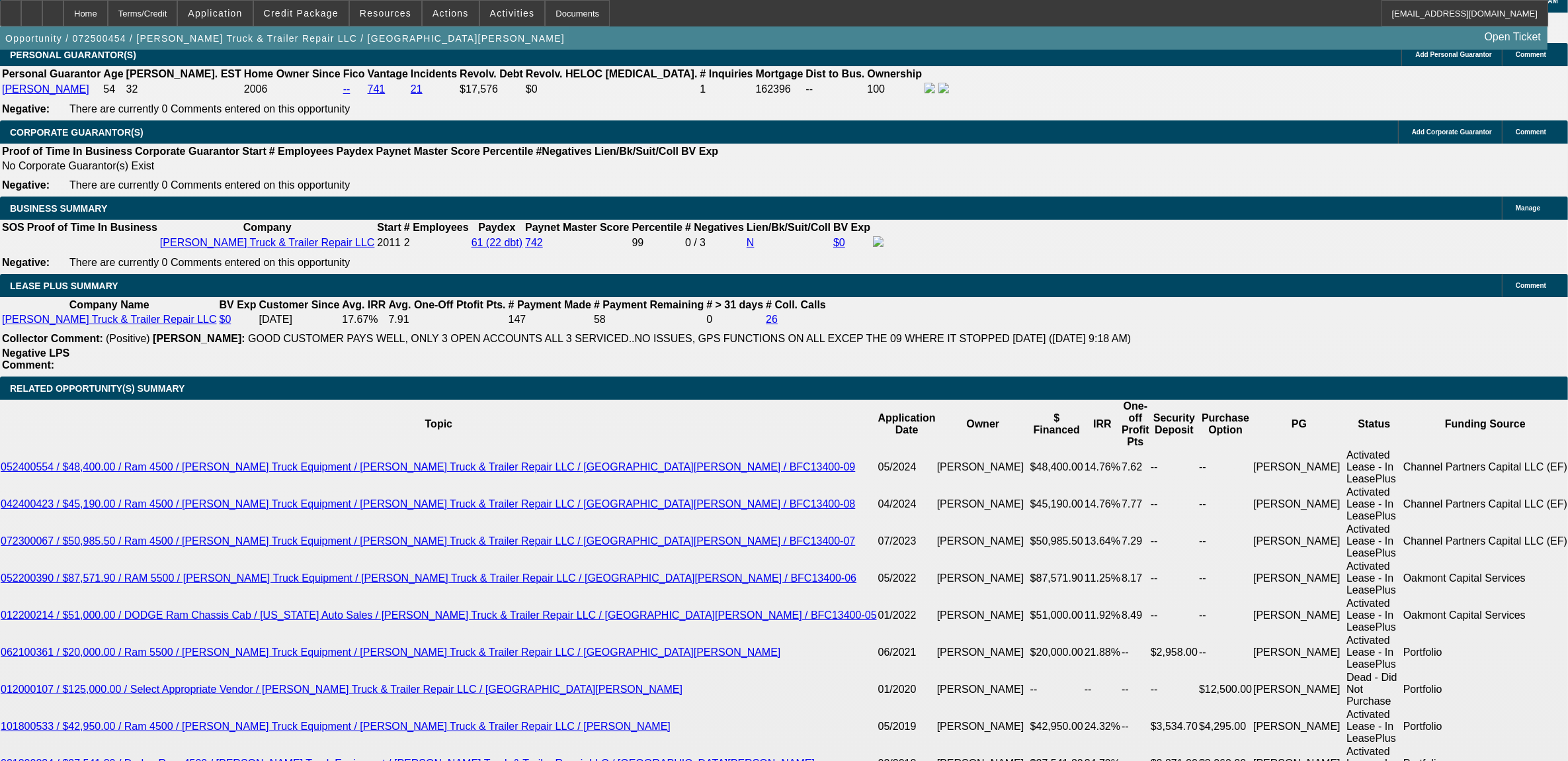
select select "6"
select select "1"
select select "2"
select select "6"
select select "1"
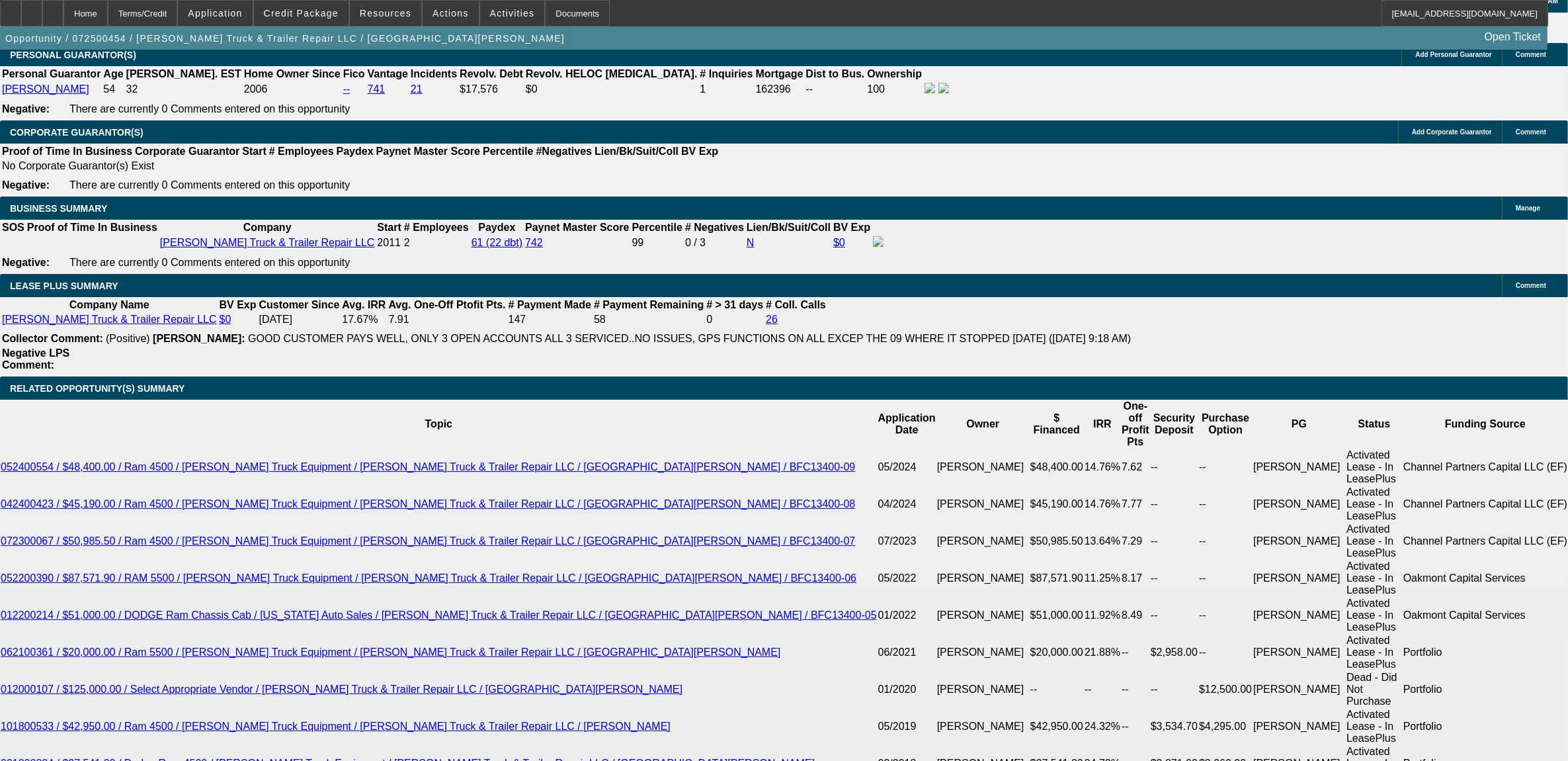
select select "2"
select select "6"
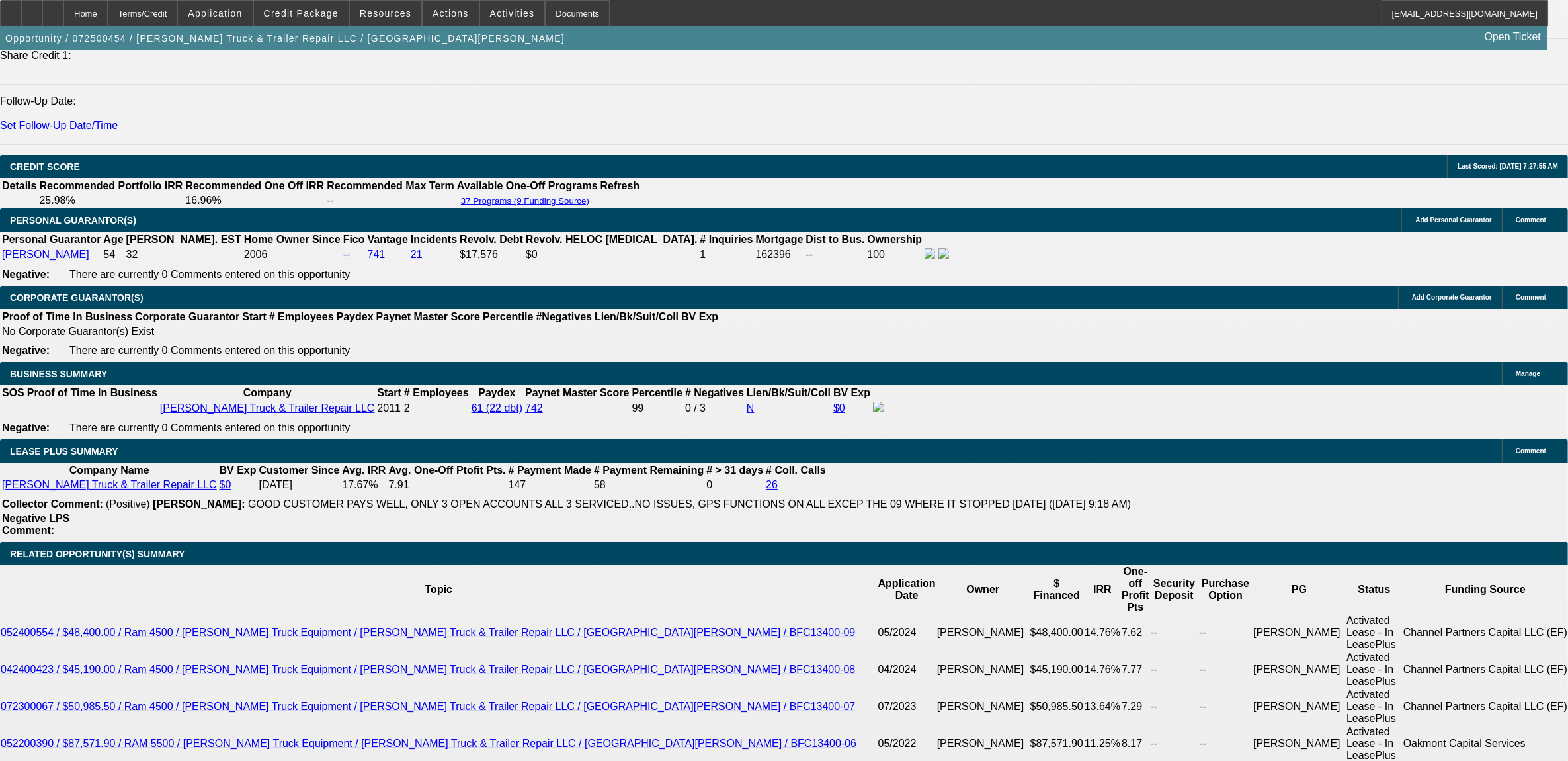
scroll to position [1984, 0]
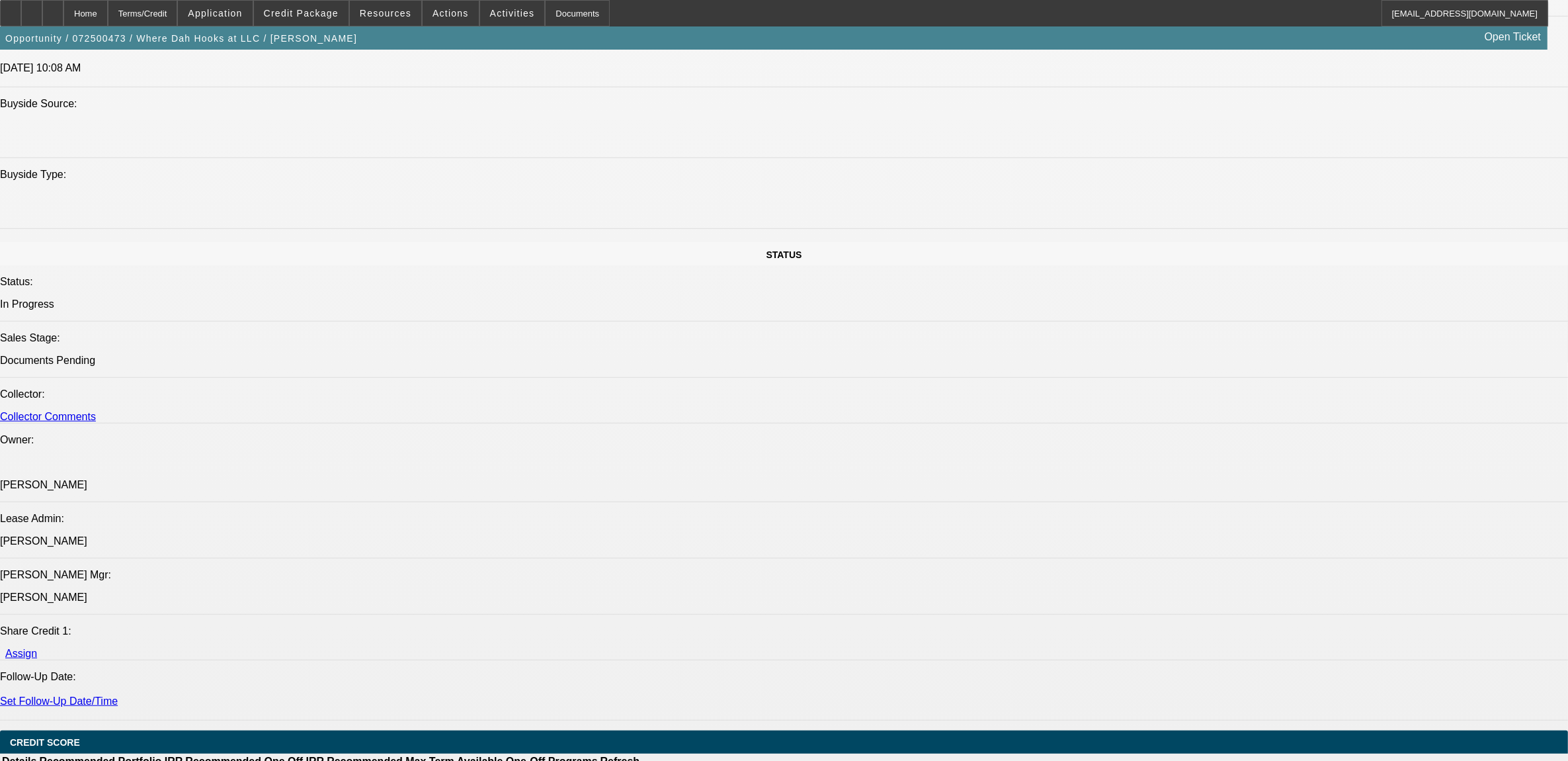
select select "0"
select select "0.1"
select select "0"
select select "0.1"
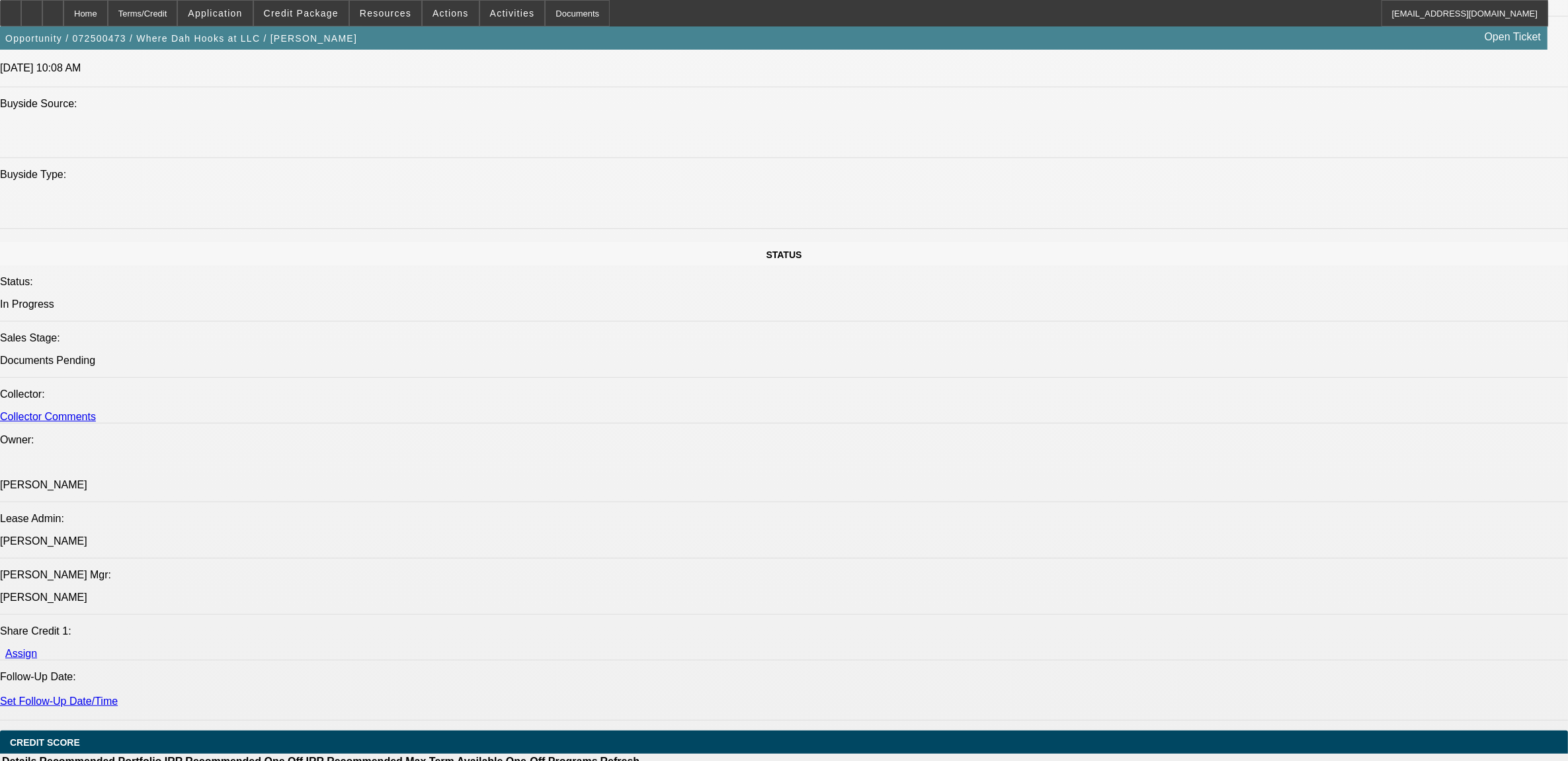
select select "0"
select select "0.1"
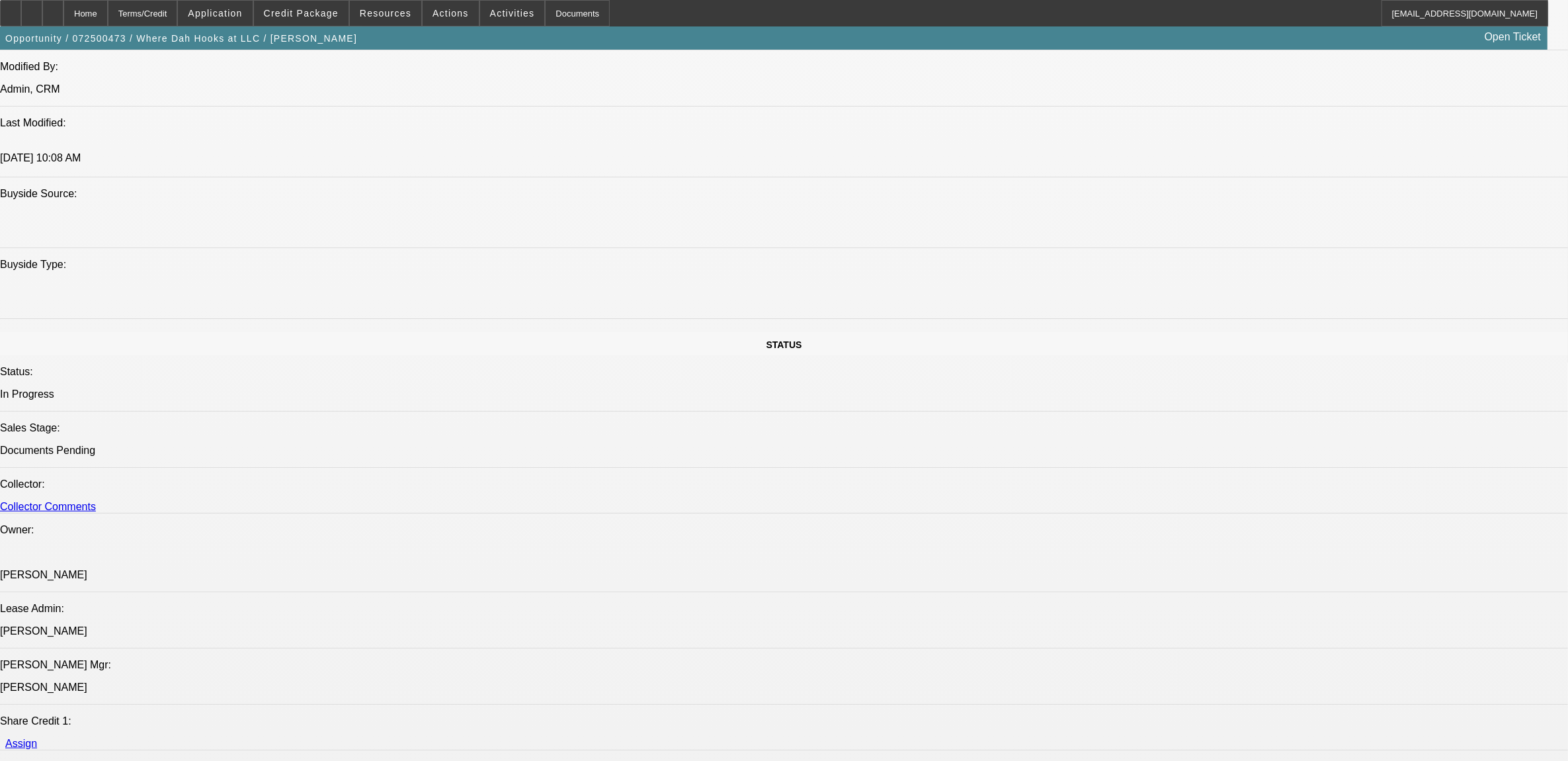
select select "1"
select select "2"
select select "4"
select select "1"
select select "2"
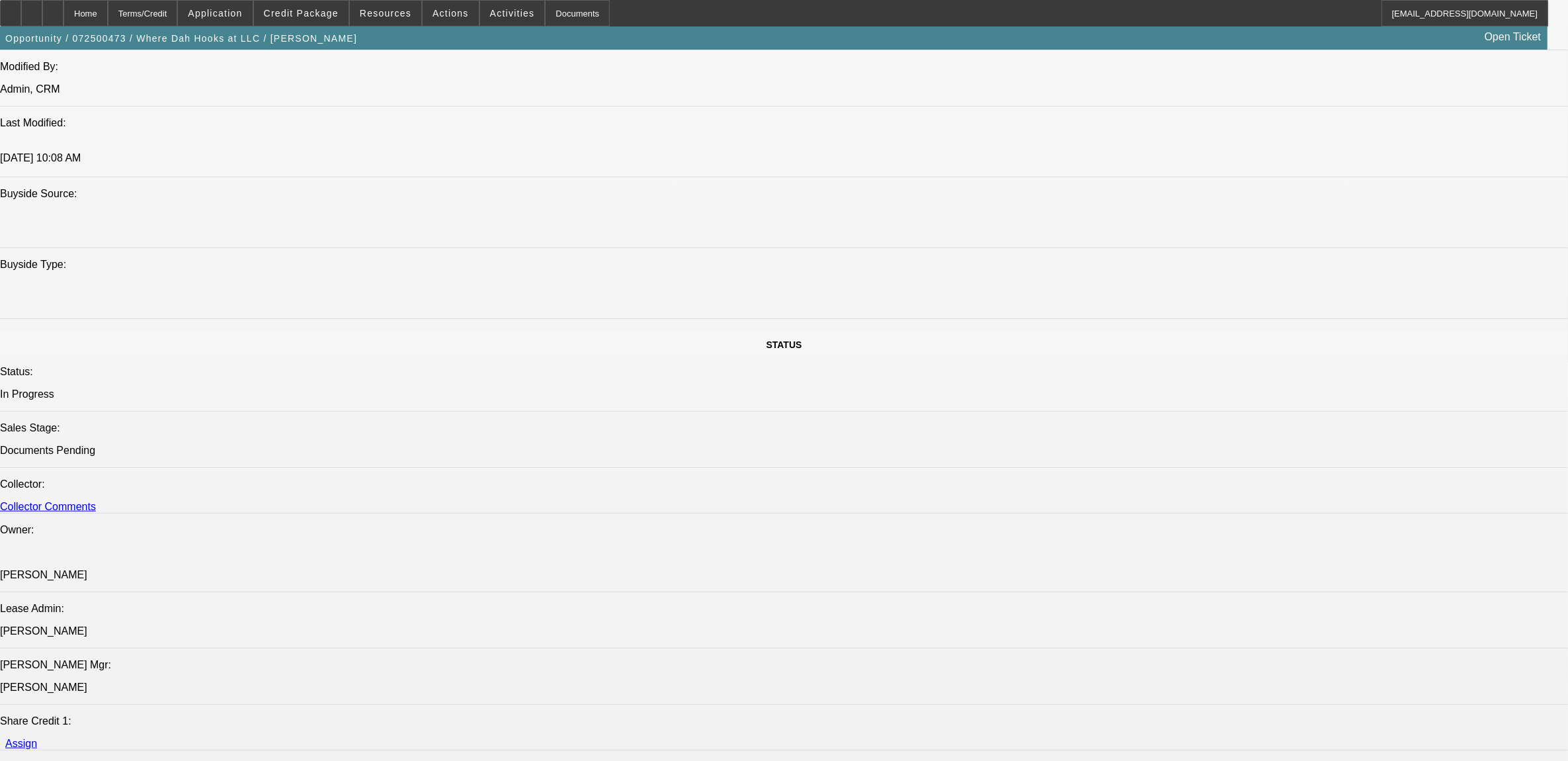
select select "4"
select select "1"
select select "2"
select select "6"
select select "1"
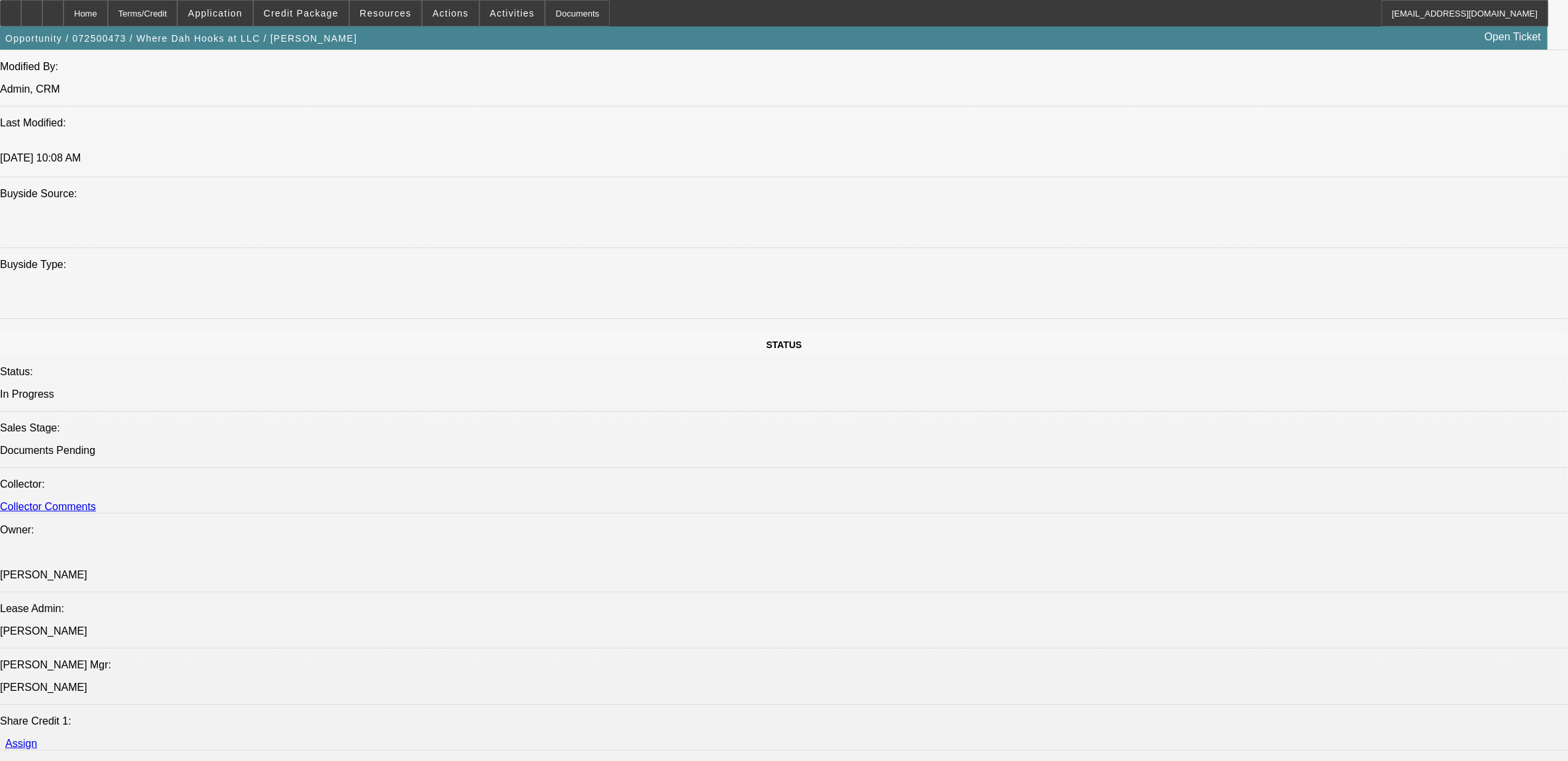
select select "2"
select select "4"
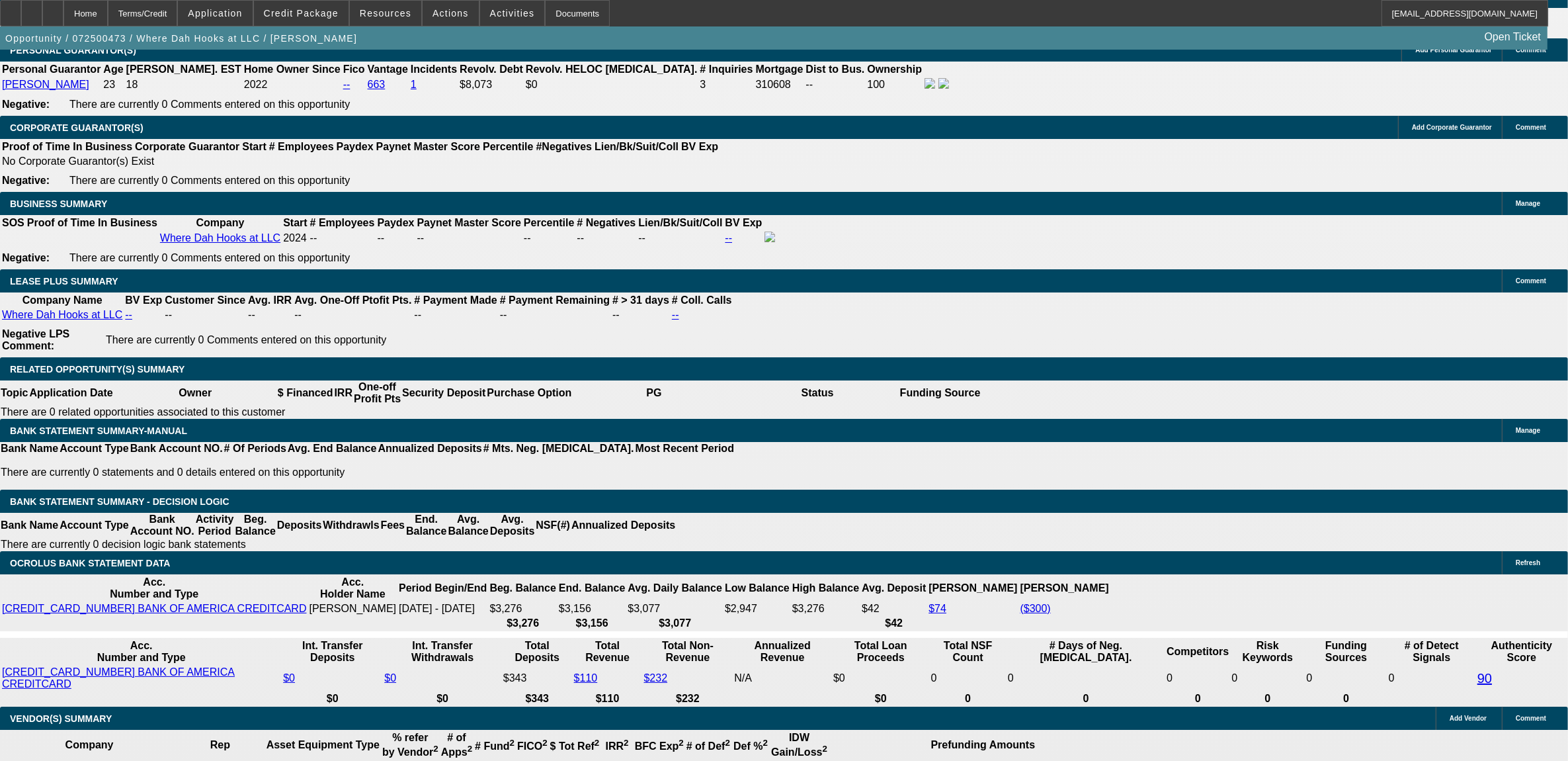
scroll to position [1999, 0]
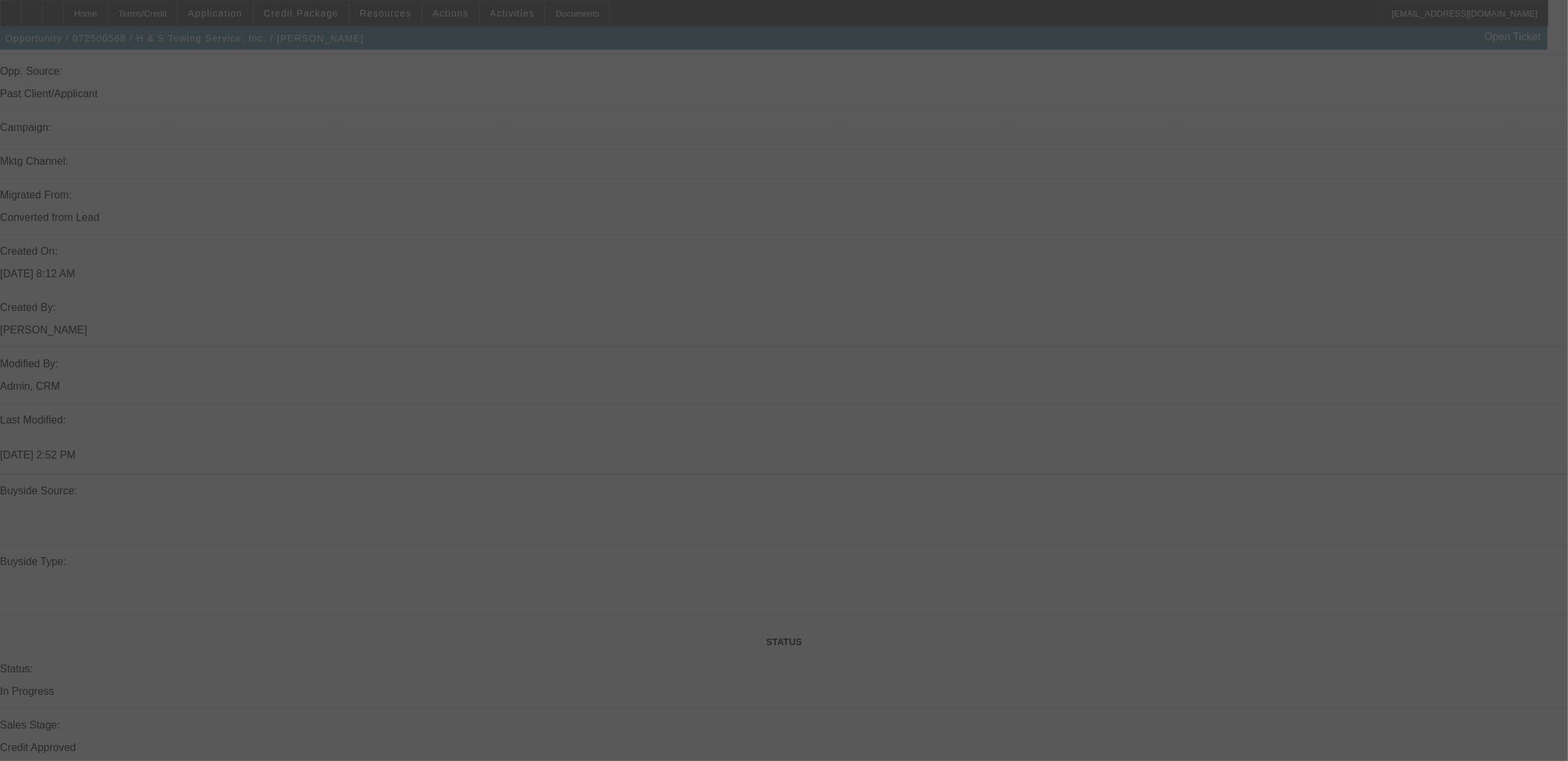
scroll to position [1172, 0]
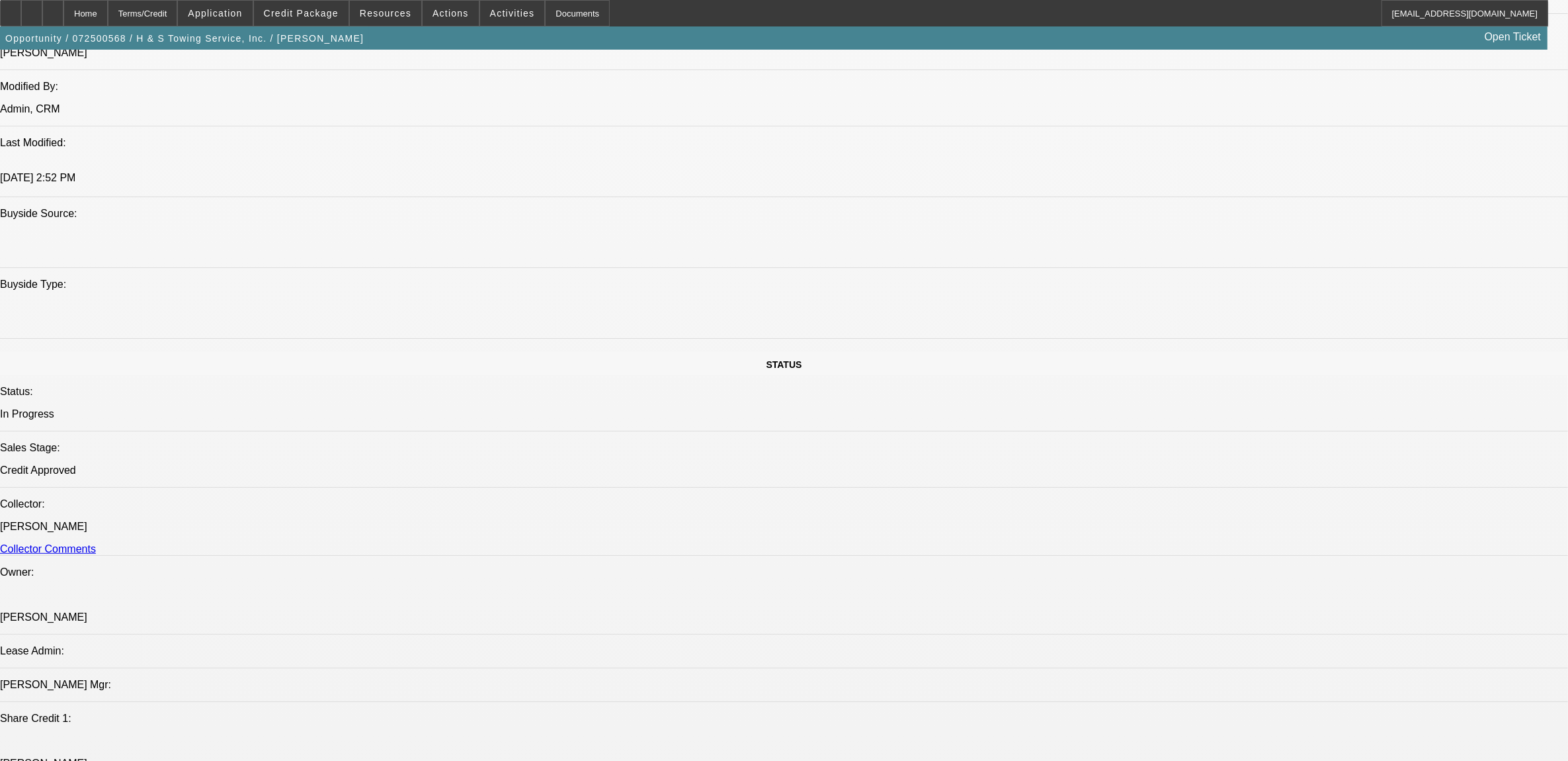
select select "0"
select select "2"
select select "0.1"
select select "0"
select select "2"
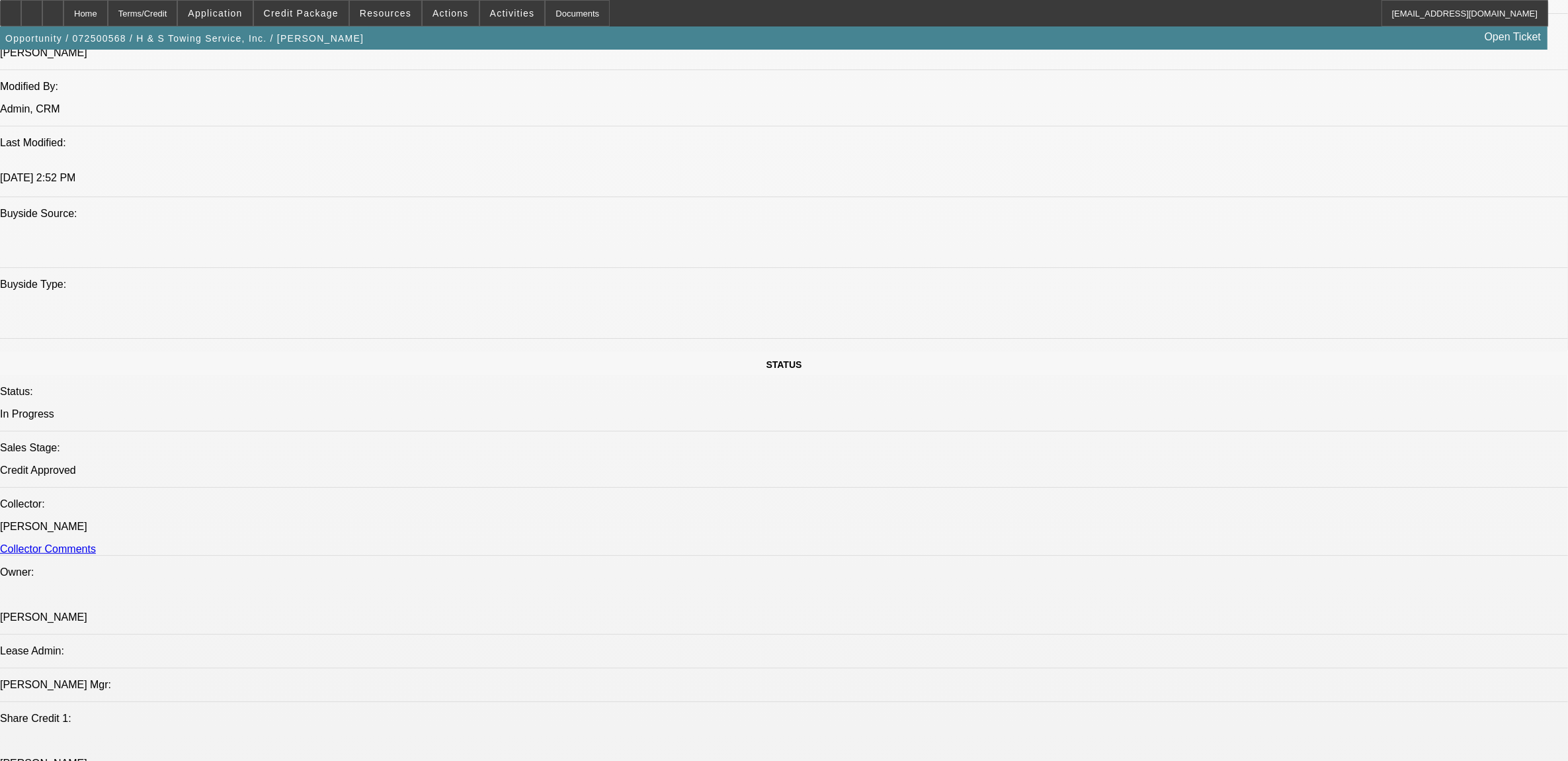
select select "0.1"
select select "0"
select select "2"
select select "0.1"
select select "0"
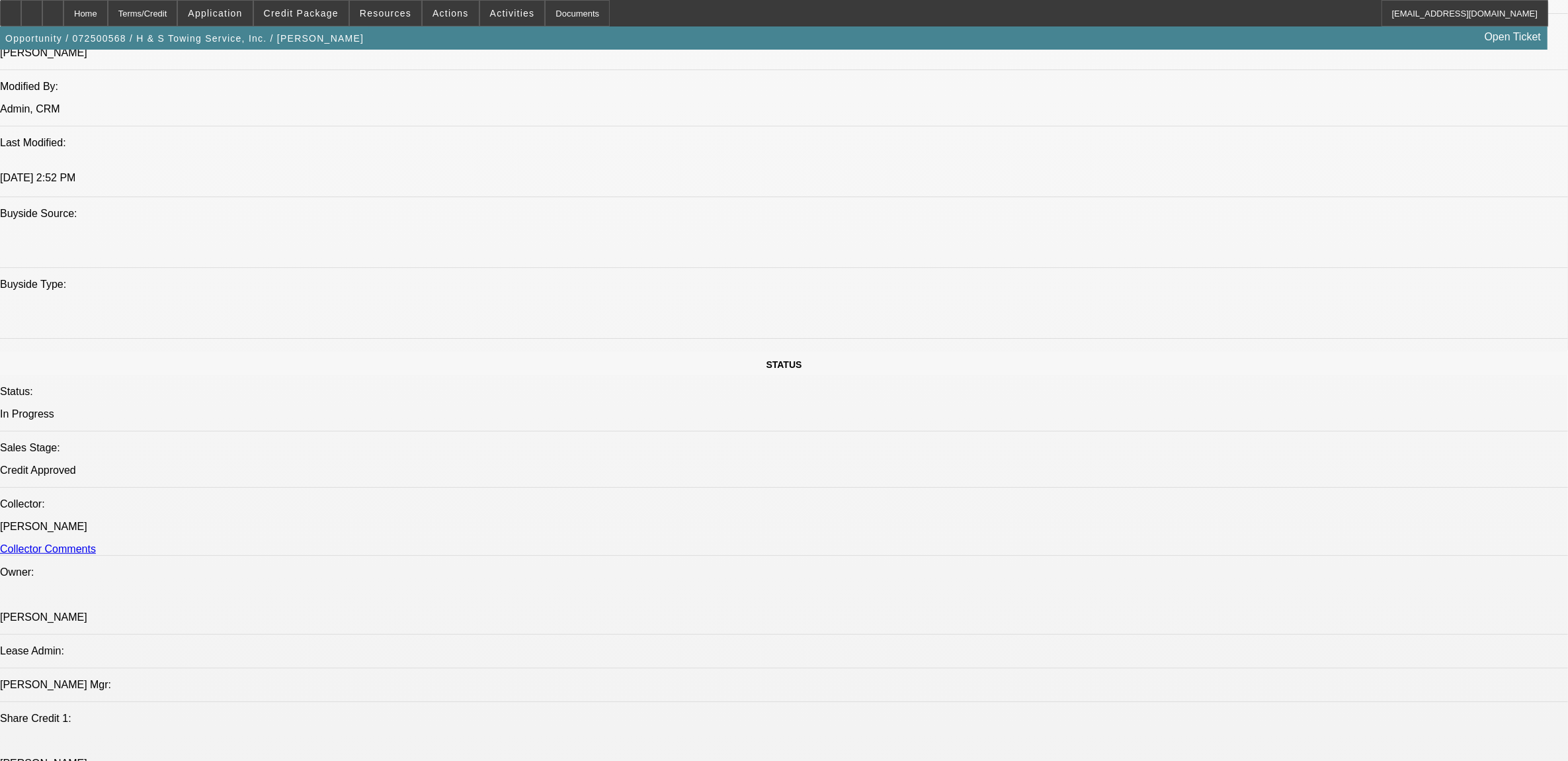
select select "2"
select select "0.1"
select select "1"
select select "2"
select select "4"
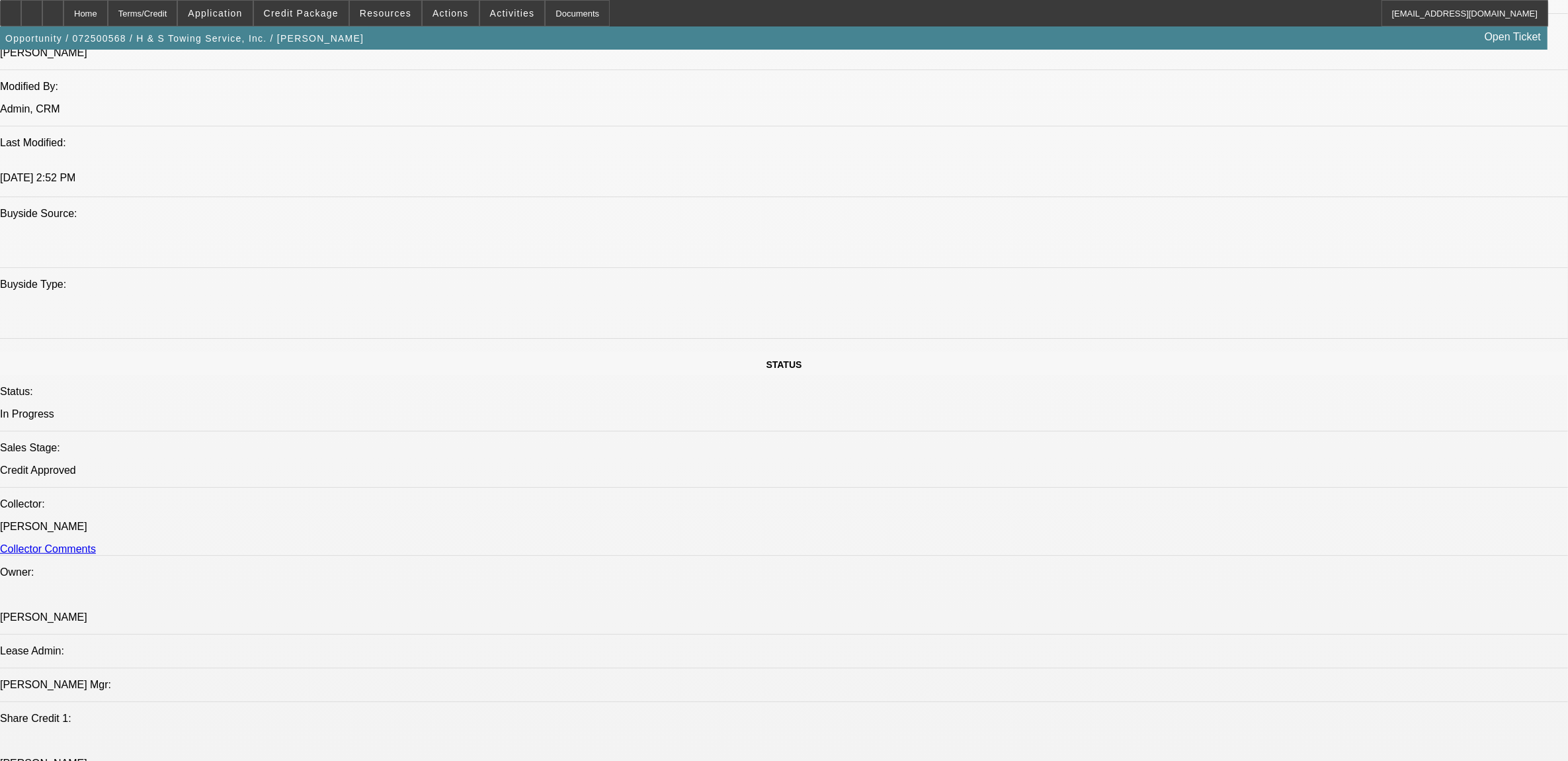
select select "1"
select select "2"
select select "4"
select select "1"
select select "2"
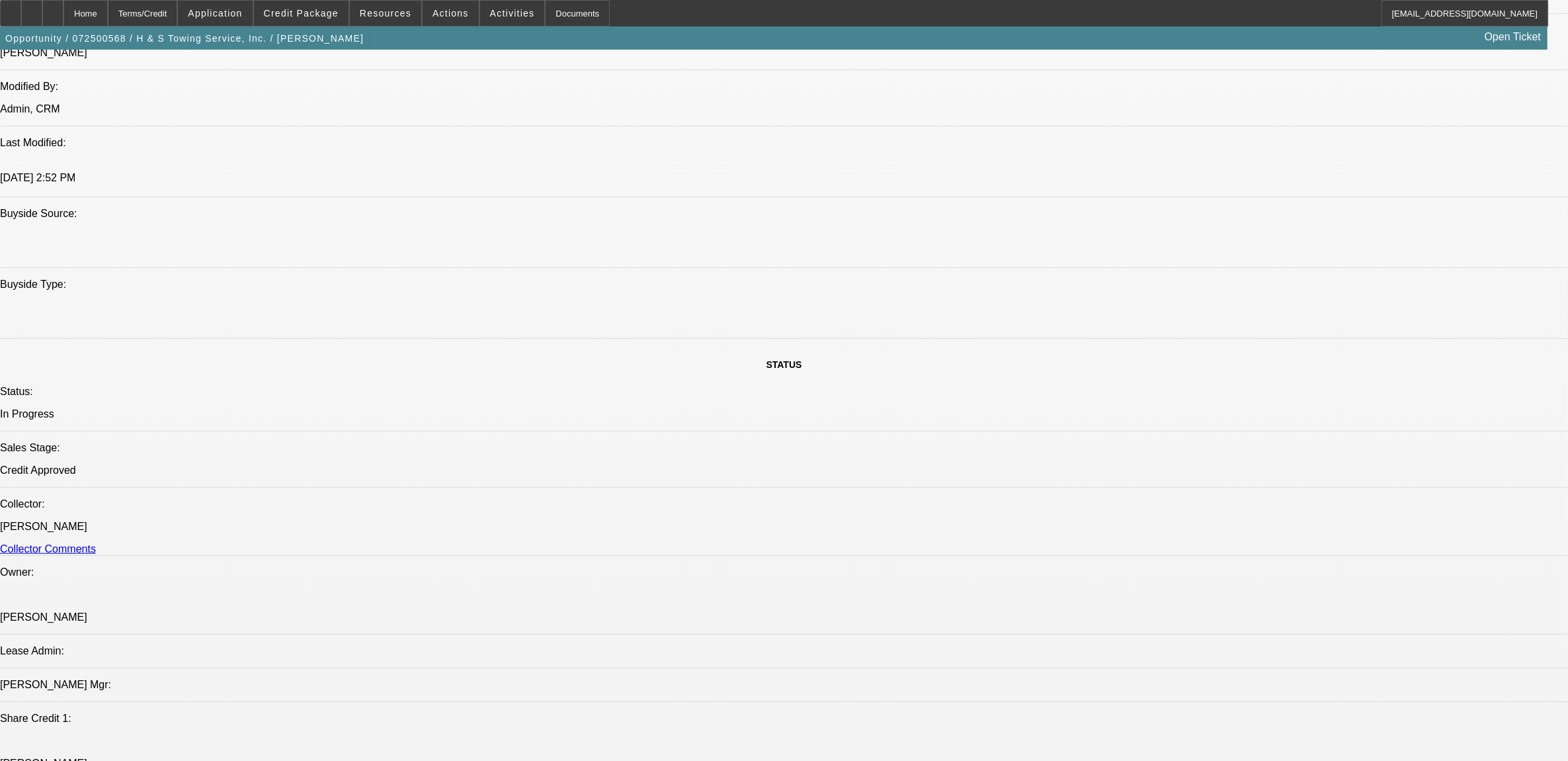
select select "4"
select select "1"
select select "2"
select select "4"
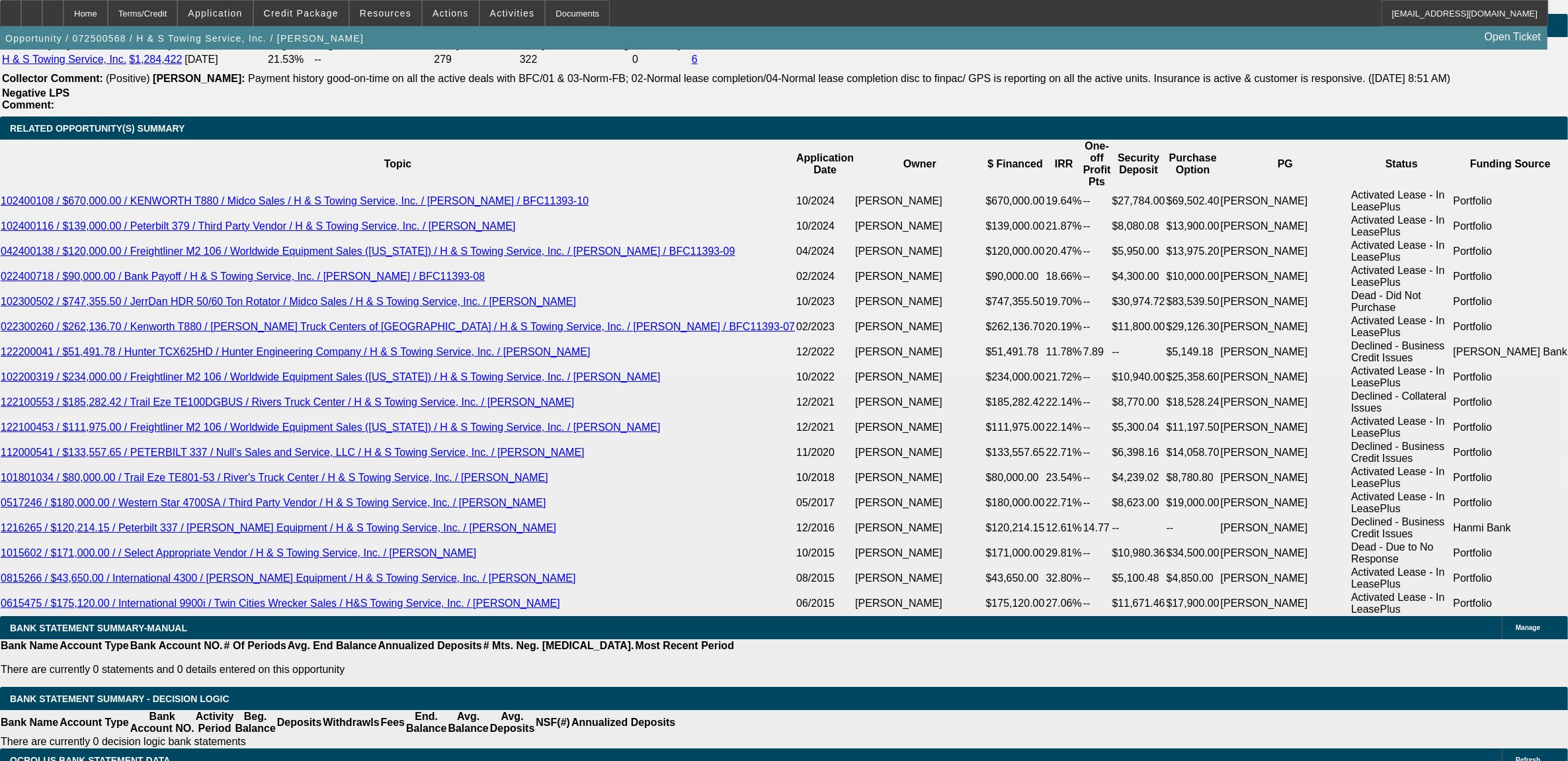
scroll to position [2329, 0]
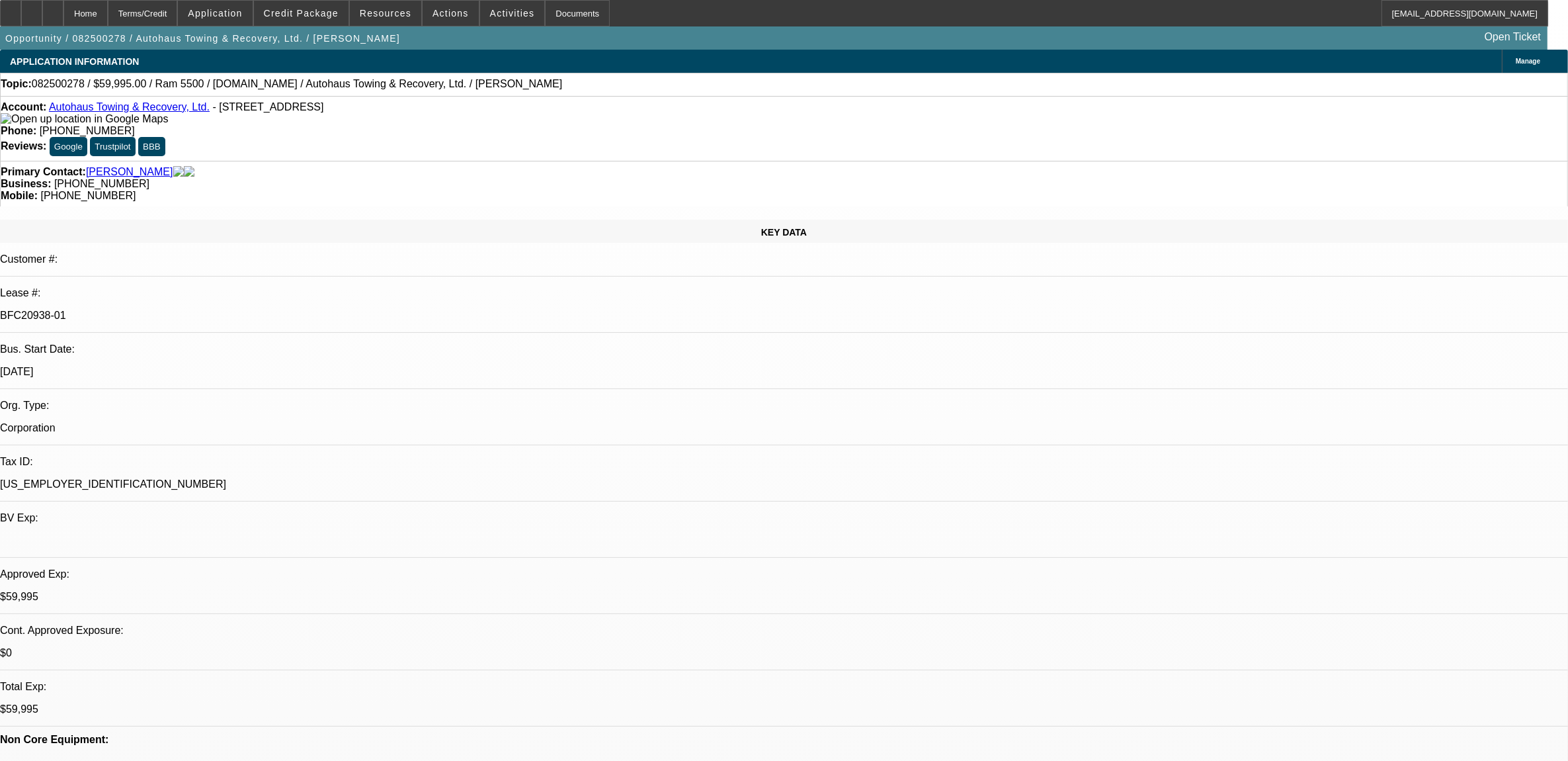
select select "0"
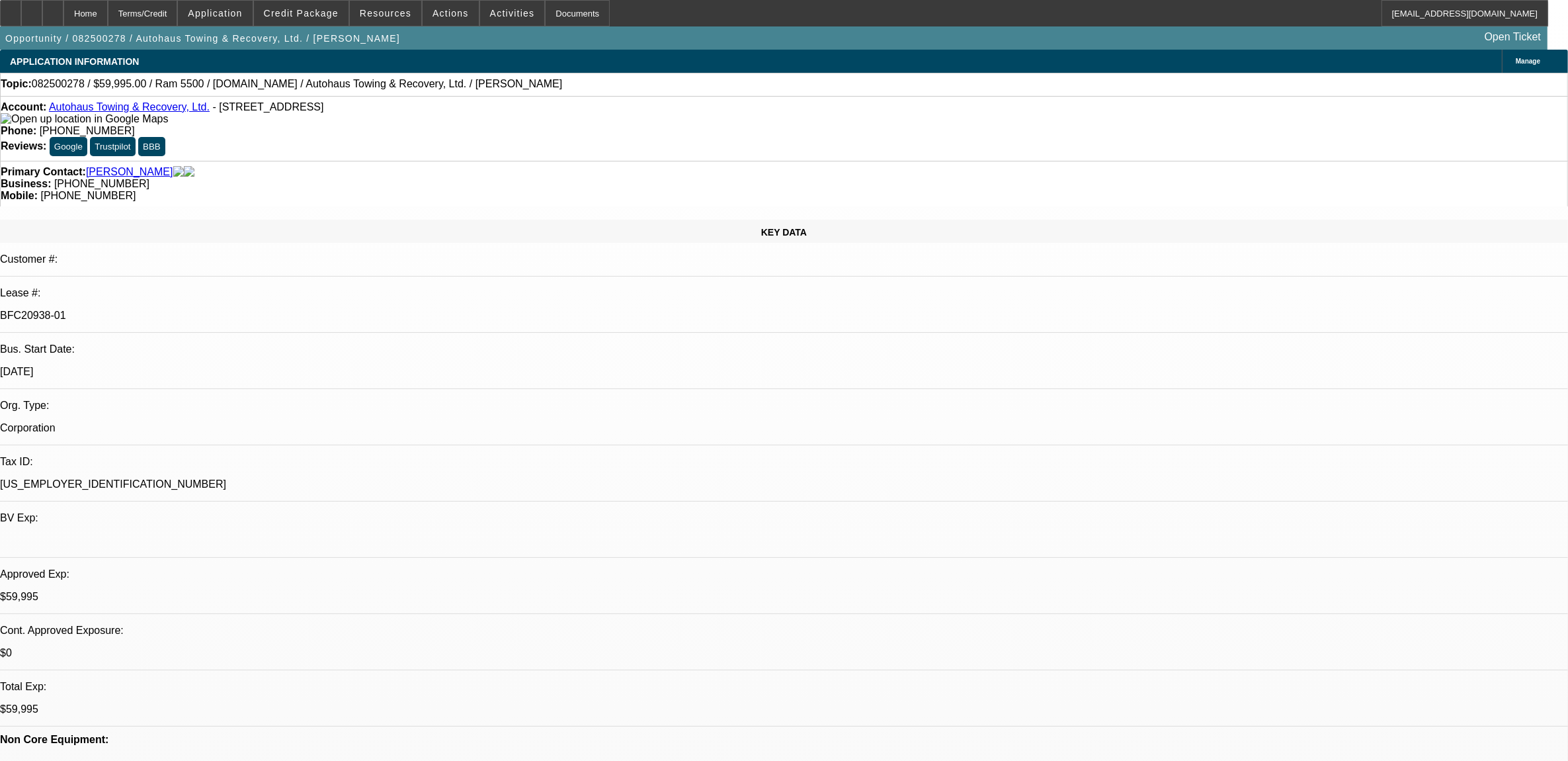
select select "0"
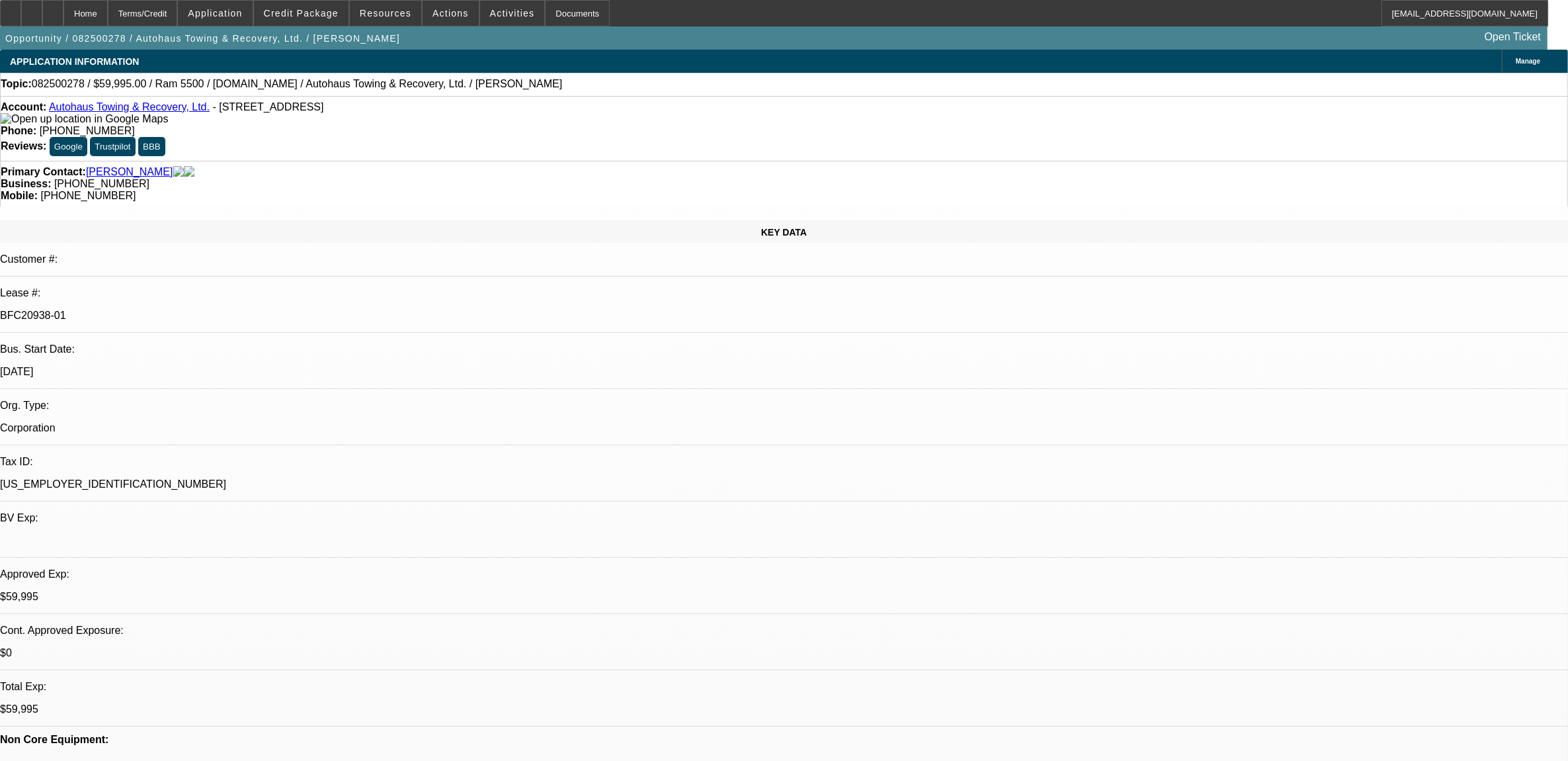
select select "0"
select select "1"
select select "2"
select select "6"
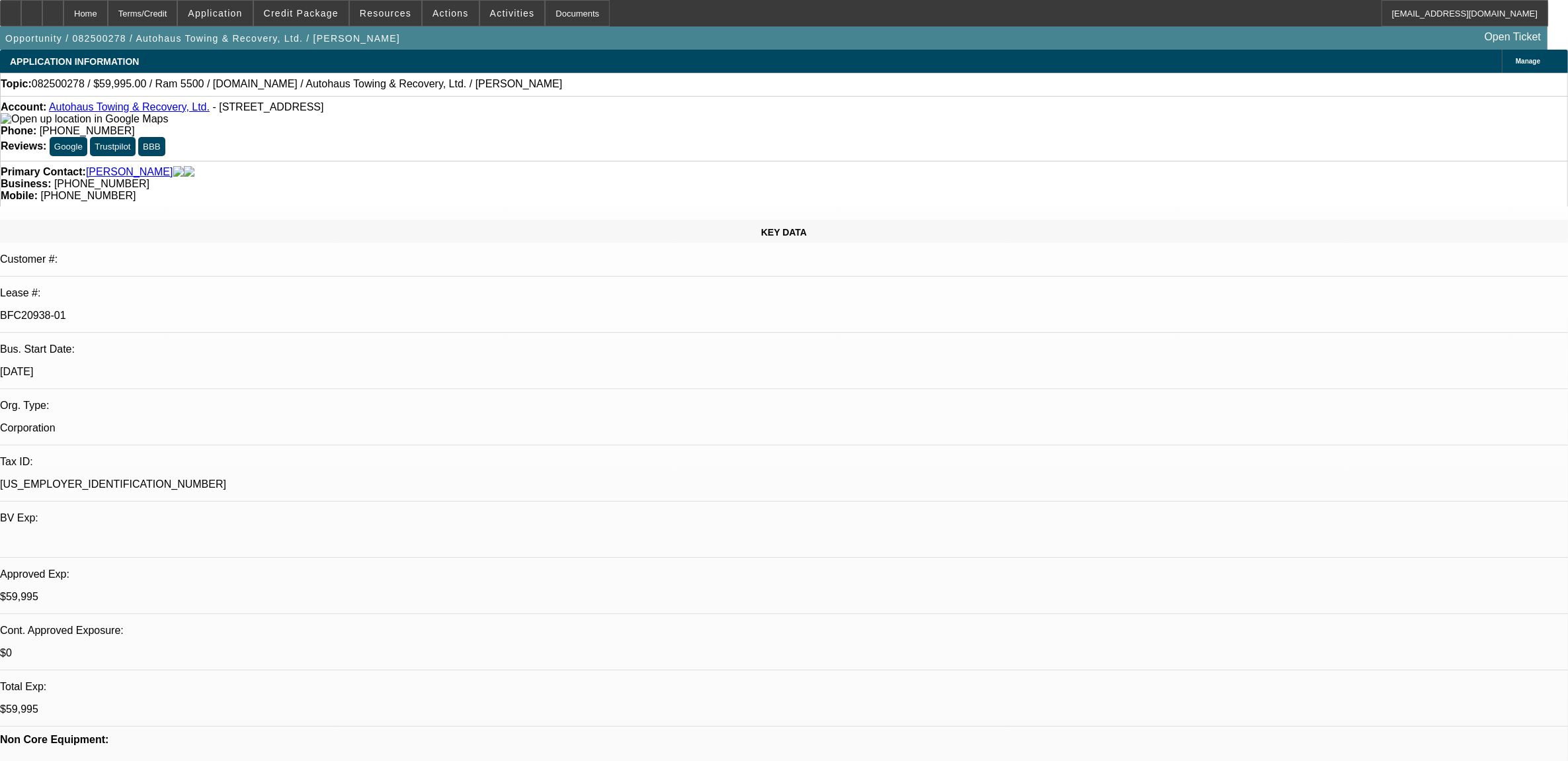
select select "1"
select select "2"
select select "6"
select select "1"
select select "2"
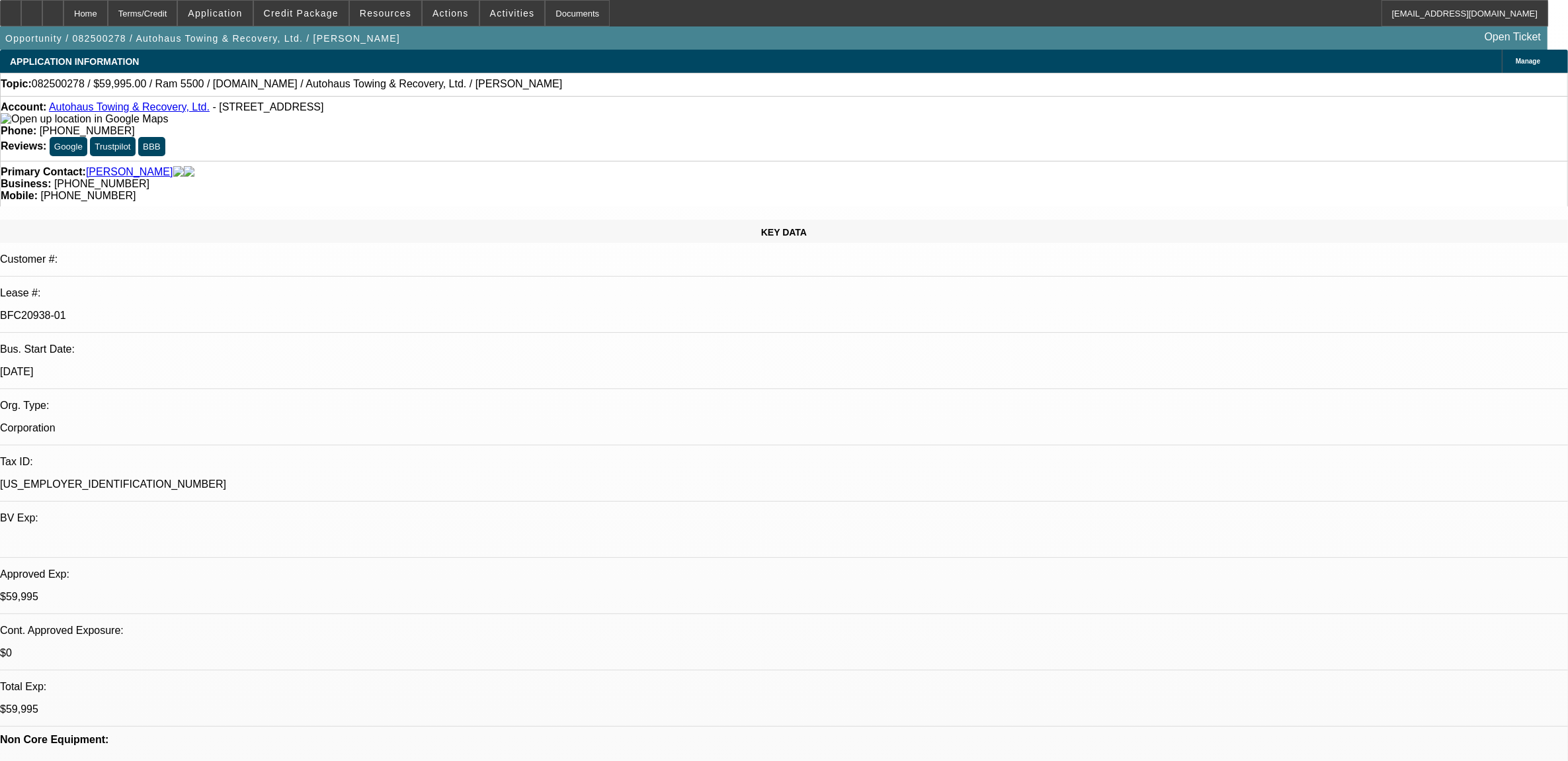
select select "6"
select select "1"
select select "2"
select select "6"
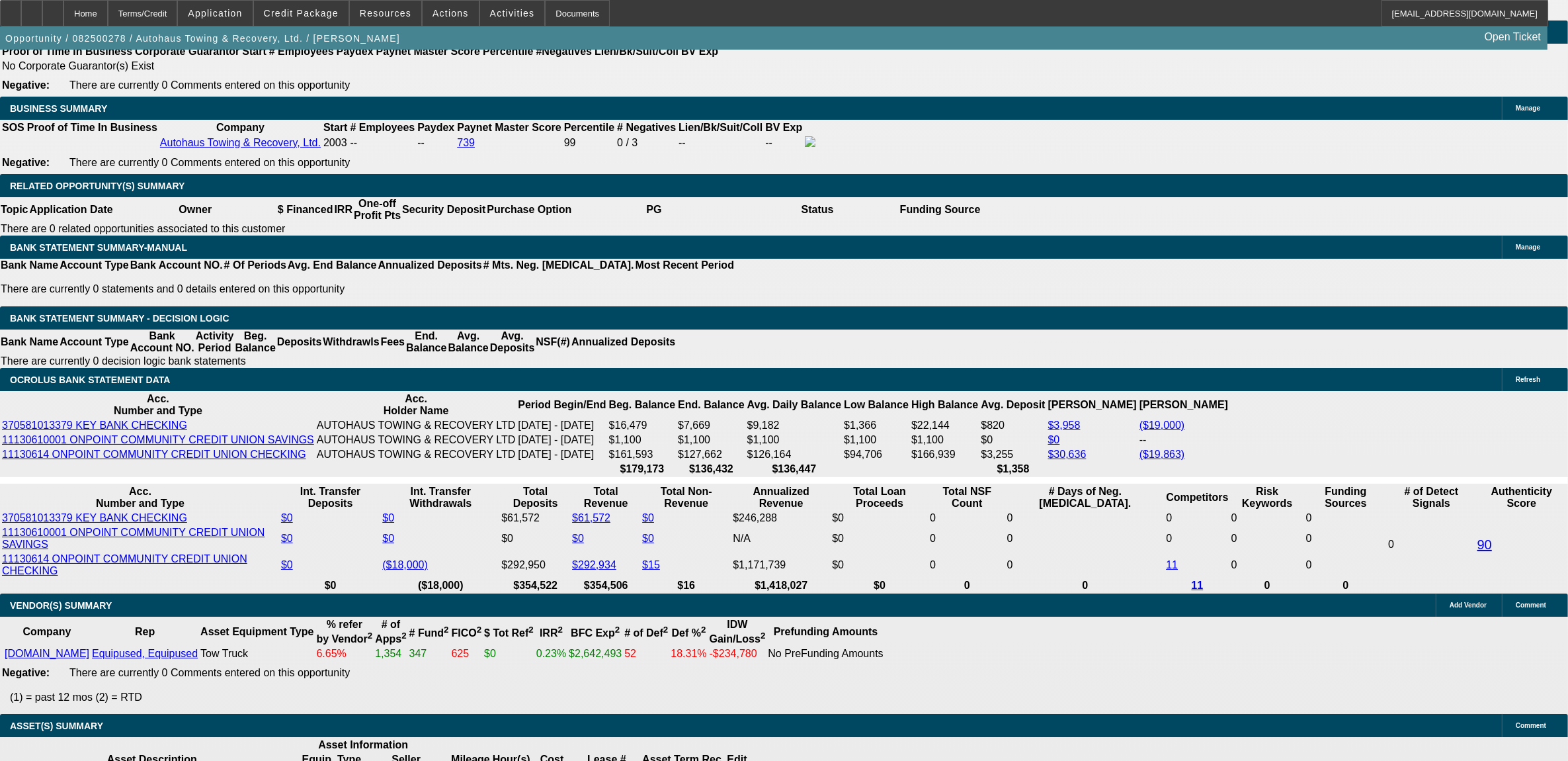
scroll to position [2232, 0]
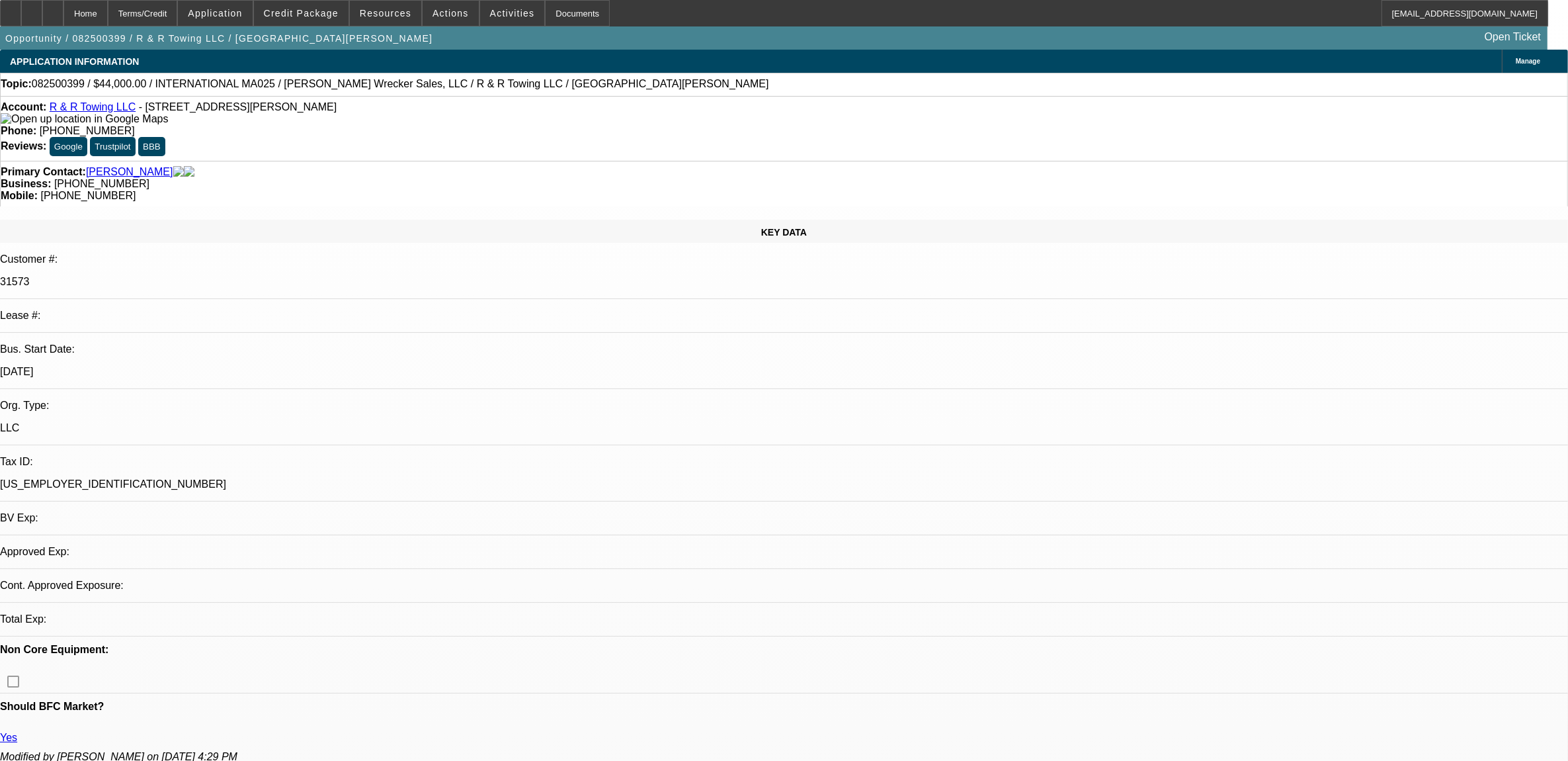
select select "0"
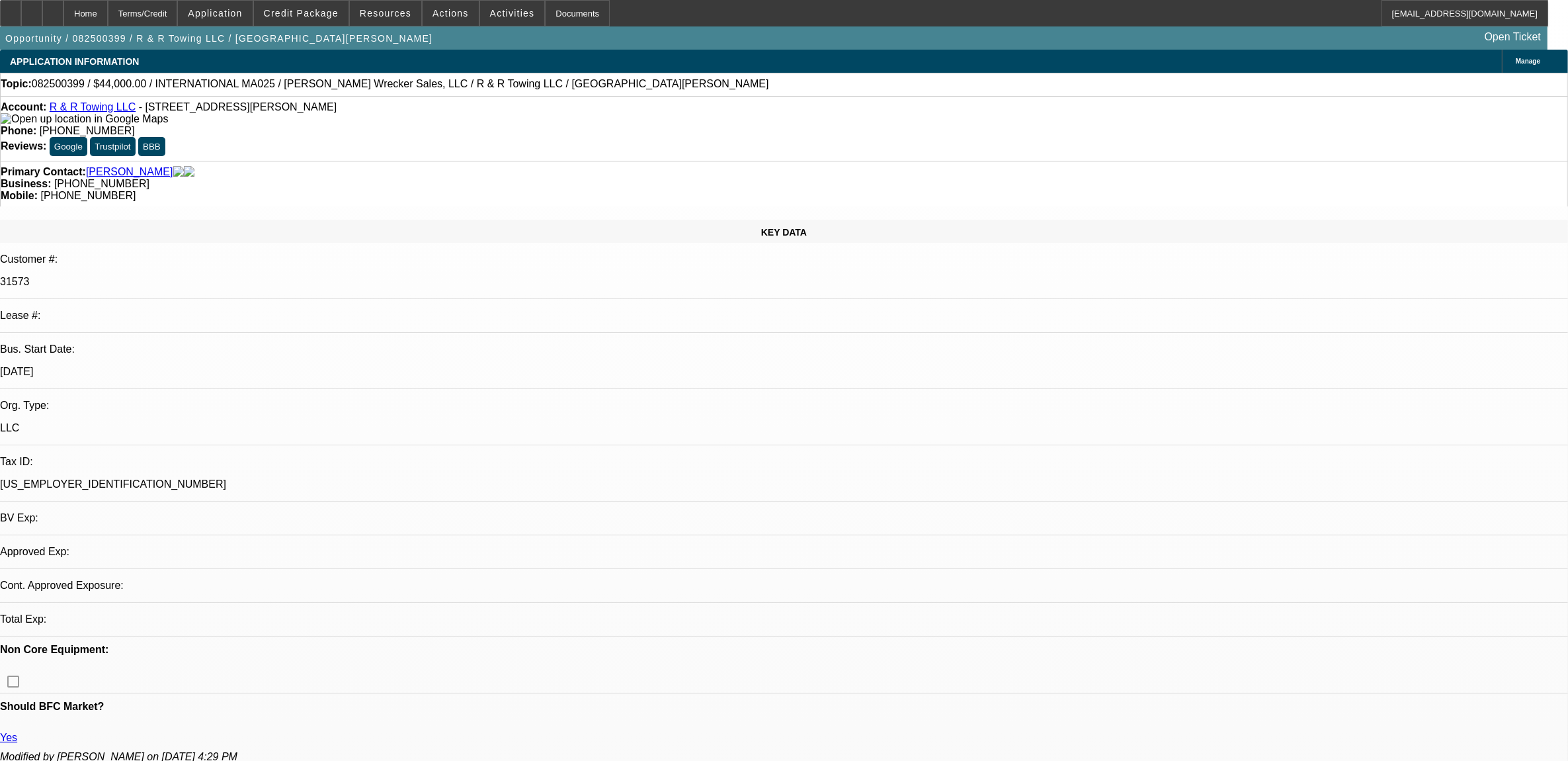
select select "0"
select select "1"
select select "2"
select select "6"
select select "1"
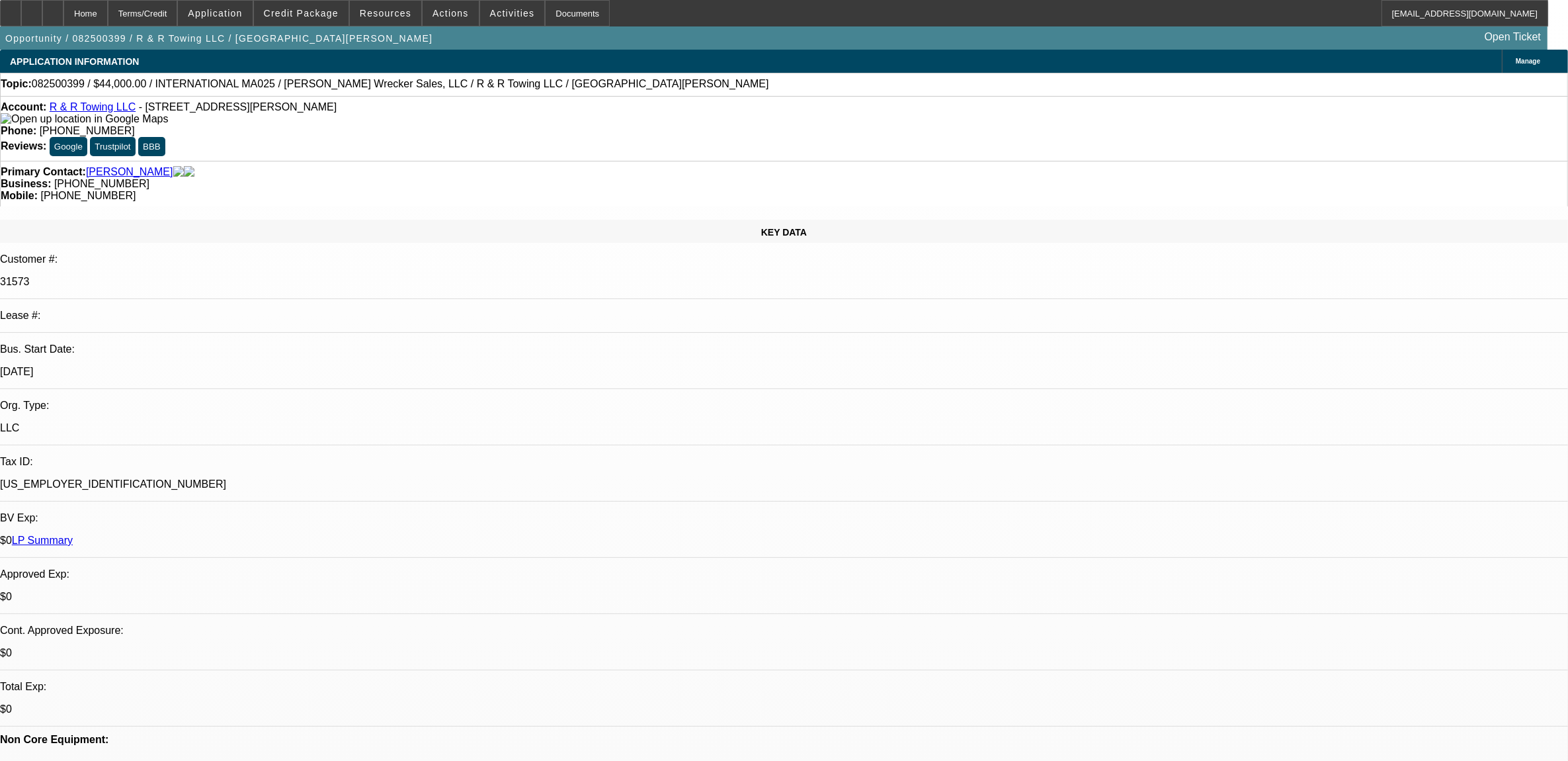
select select "2"
select select "6"
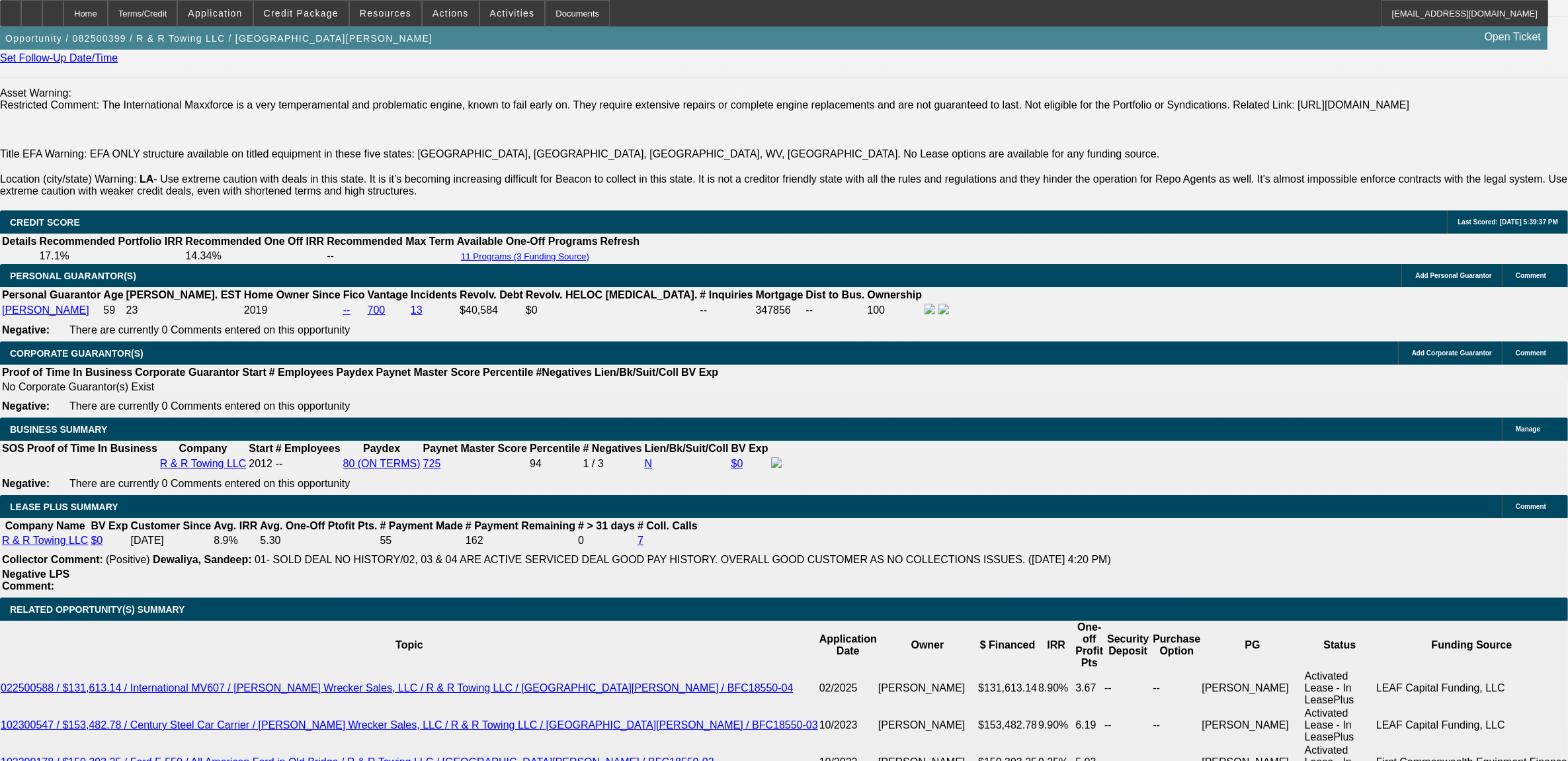
scroll to position [2315, 0]
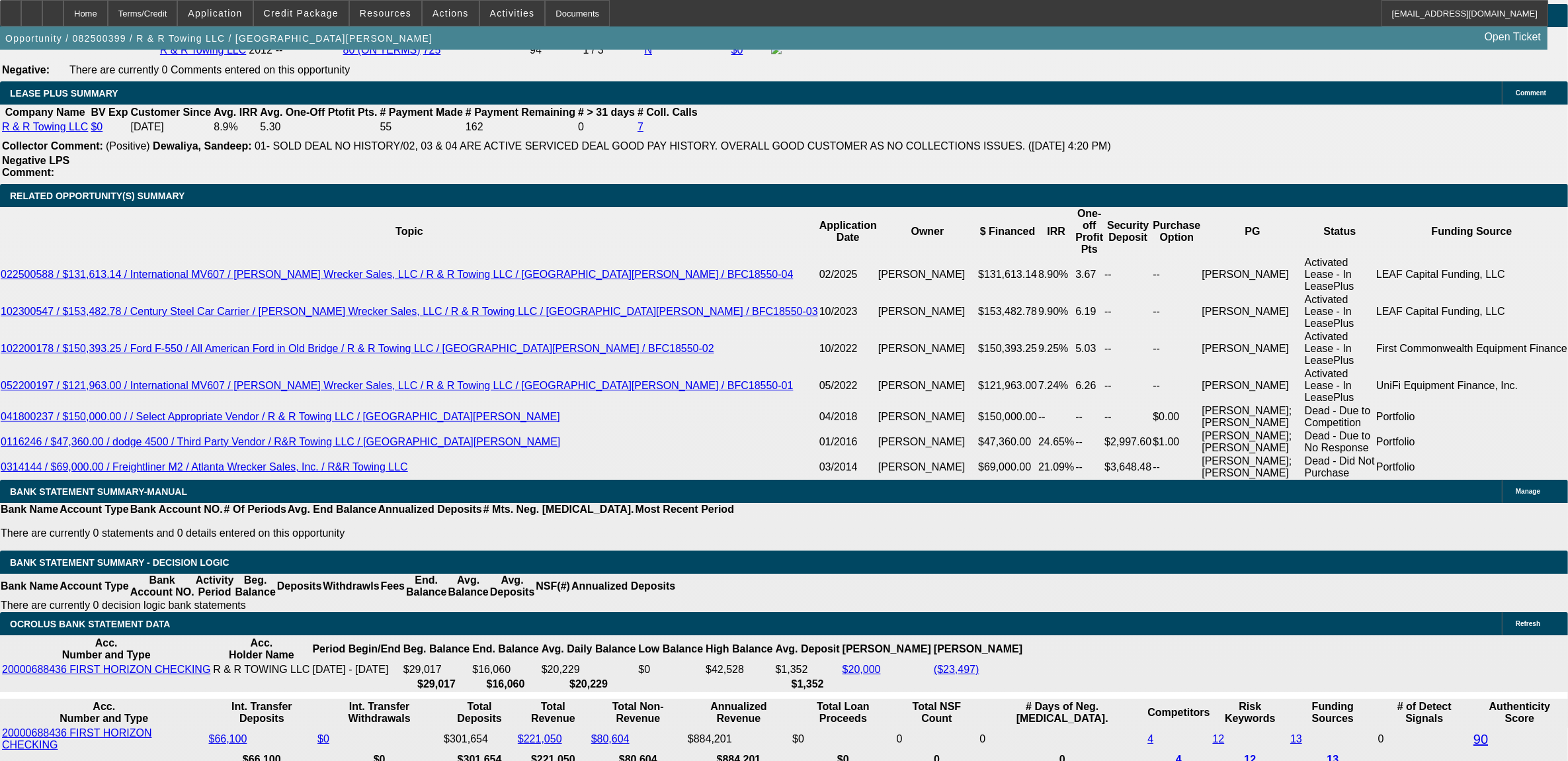
type input "UNKNOWN"
type input "30"
type input "$15,057.04"
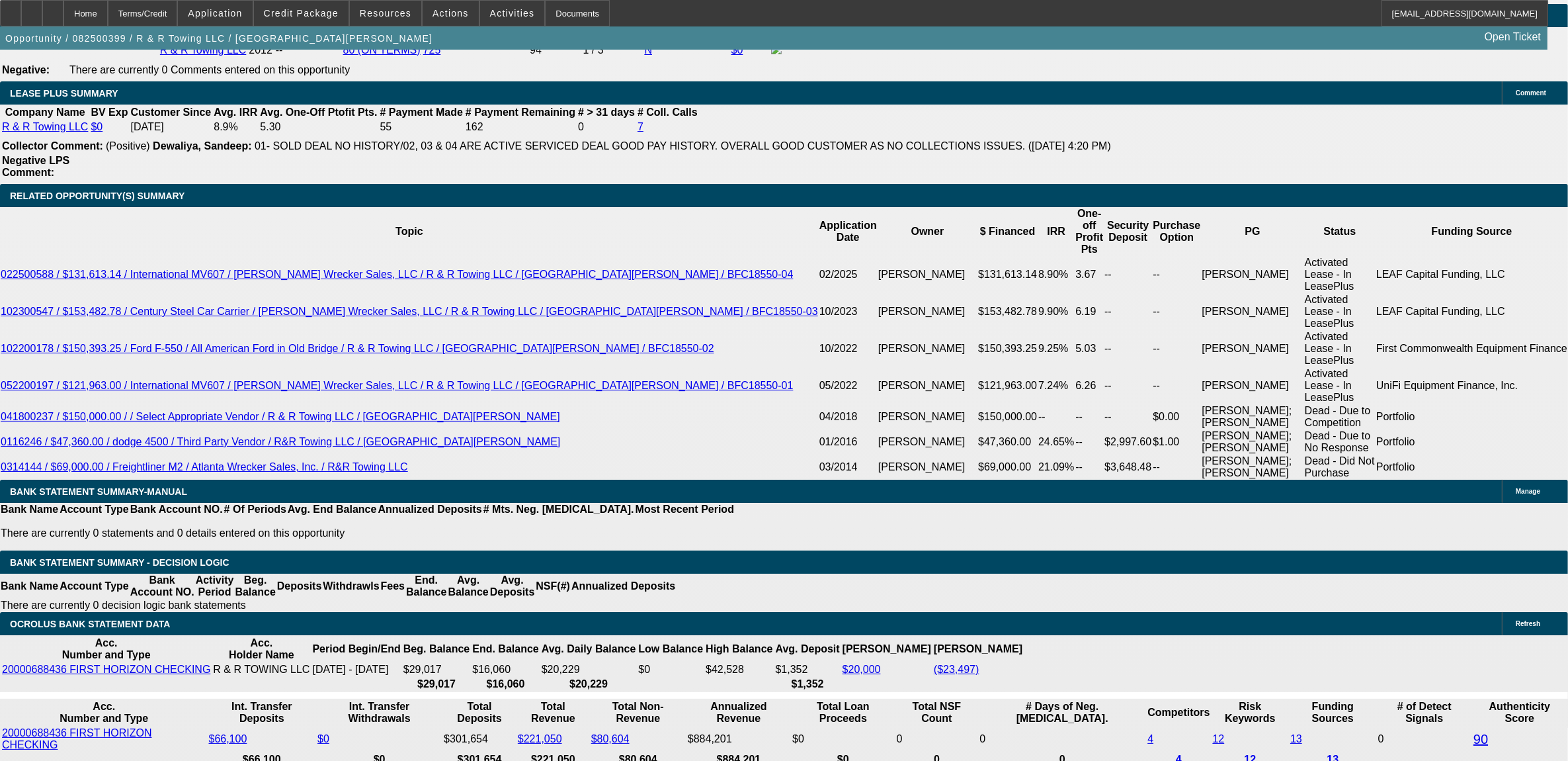
type input "30"
type input "0"
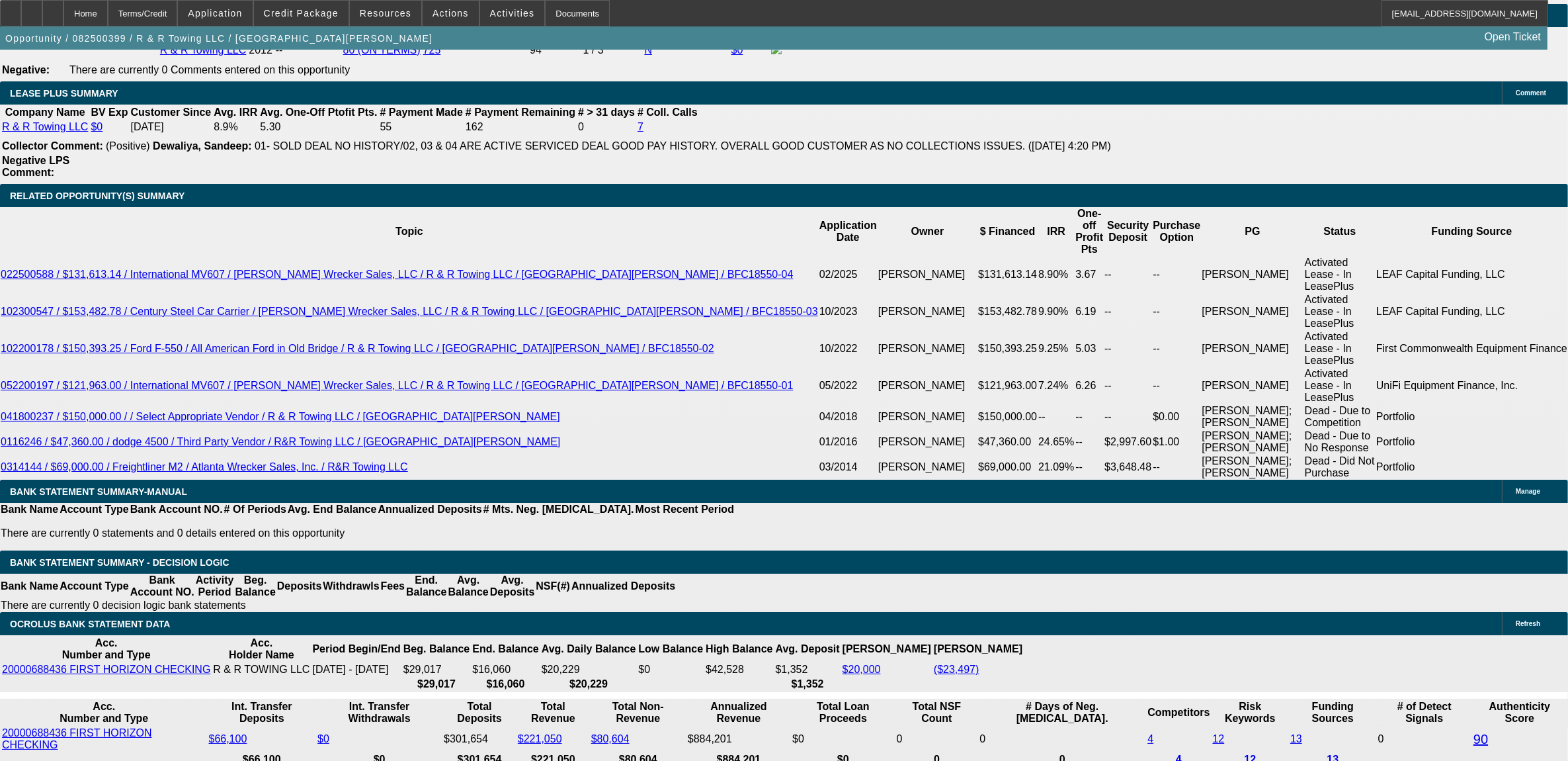
type input "$0.00"
type input "15."
type input "$1,767.86"
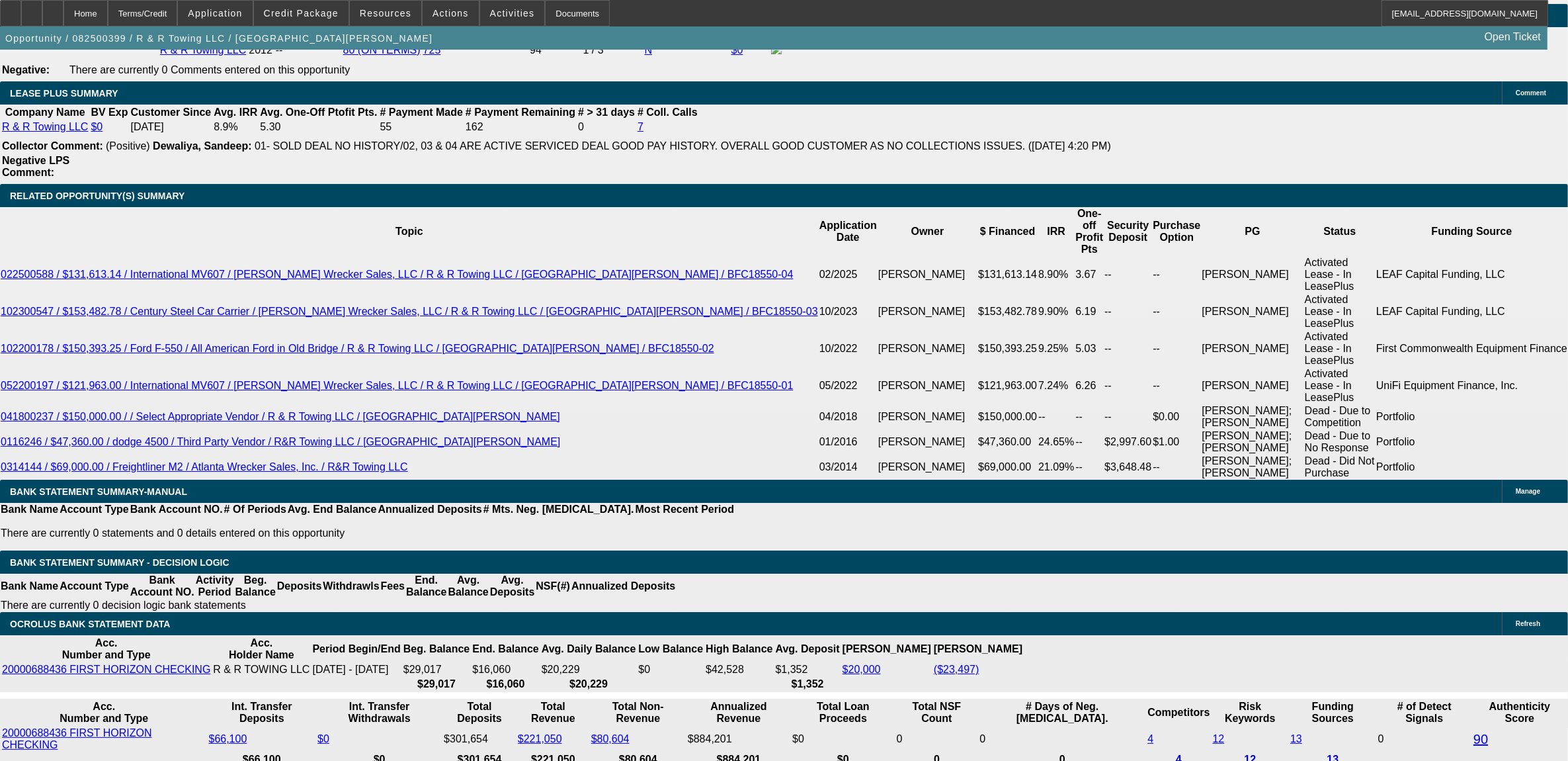
type input "15.9"
type input "$1,787.00"
type input "$0.00"
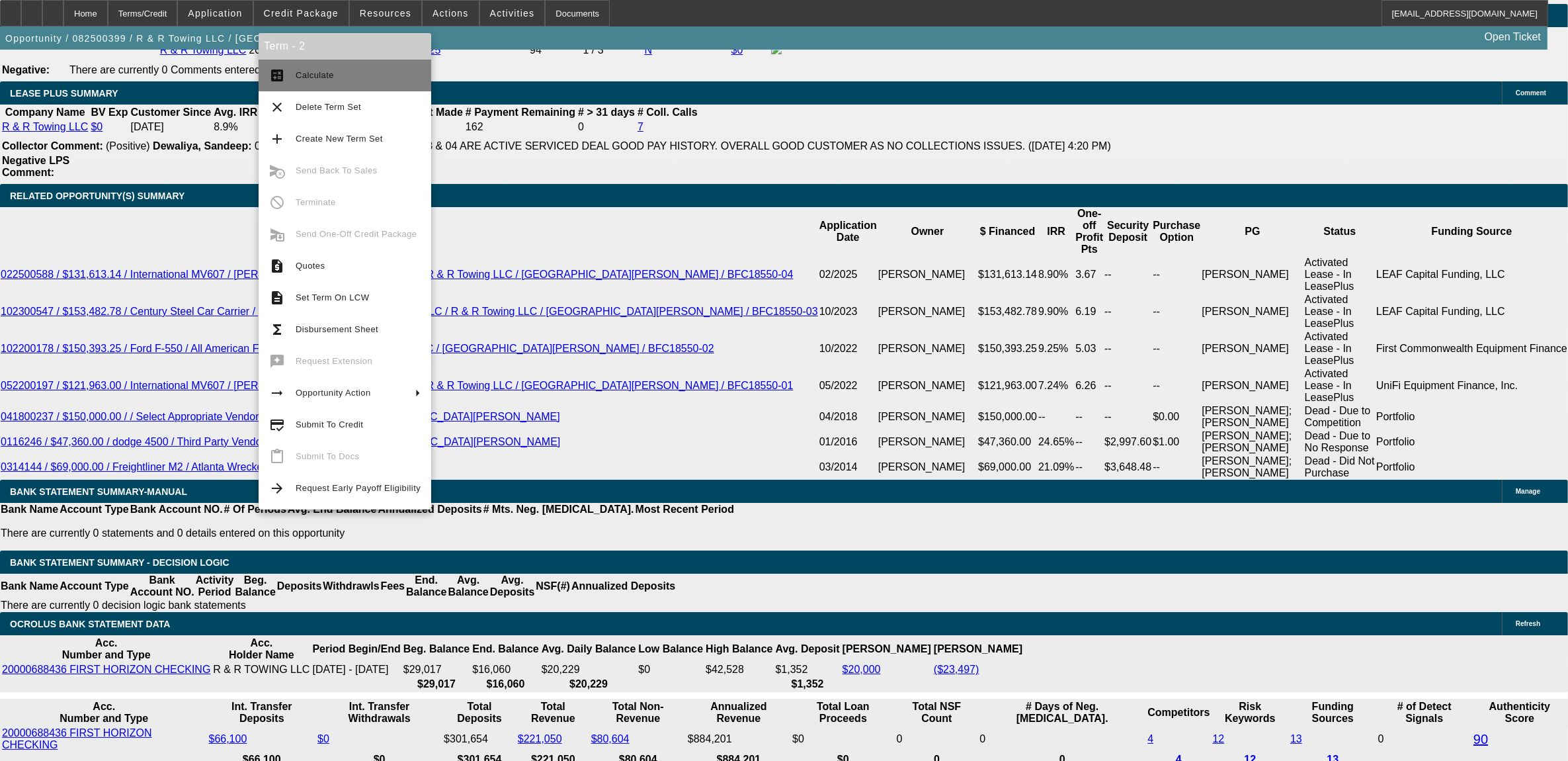
click at [323, 68] on span "Calculate" at bounding box center [358, 75] width 125 height 16
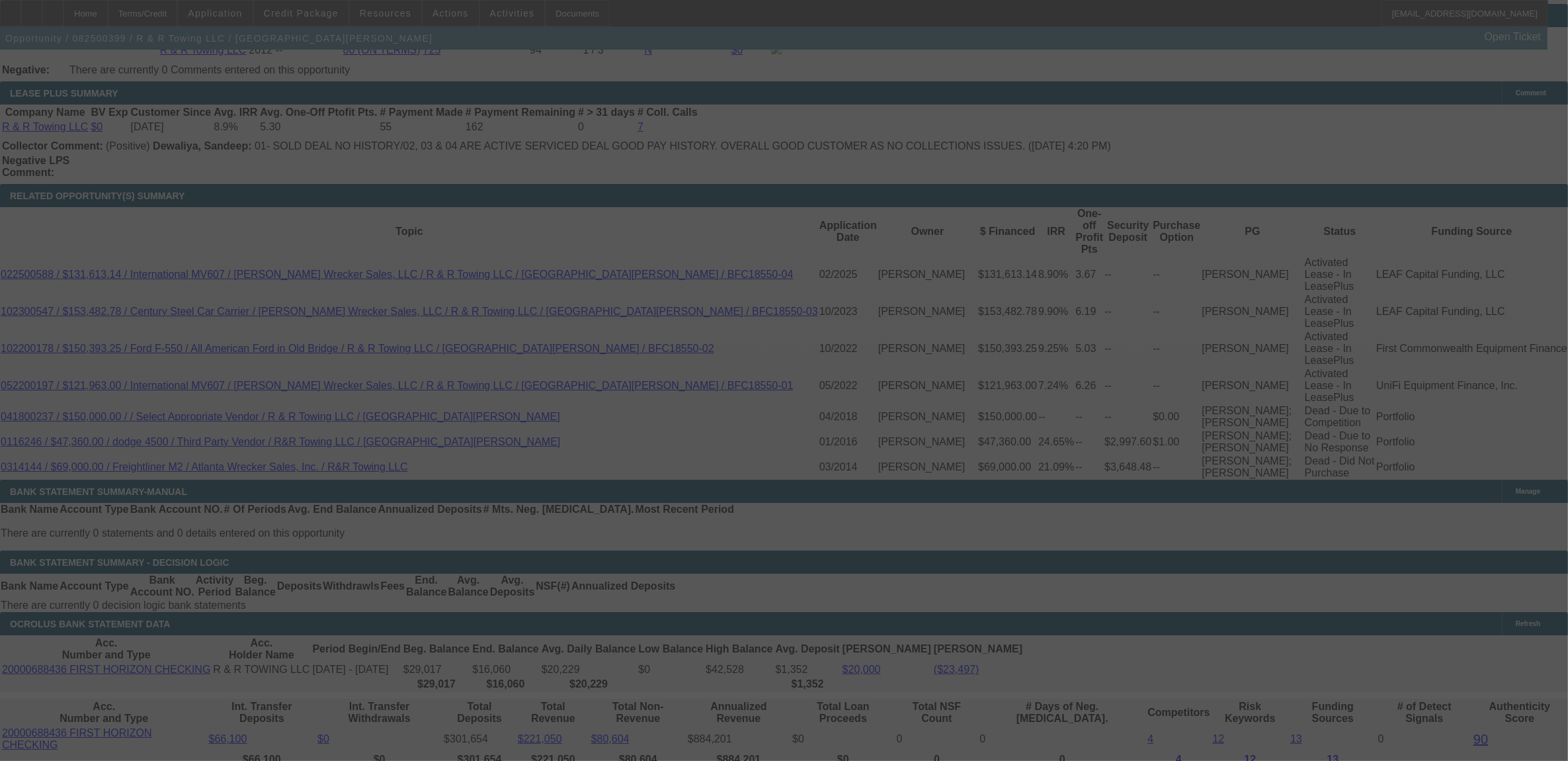
scroll to position [2299, 0]
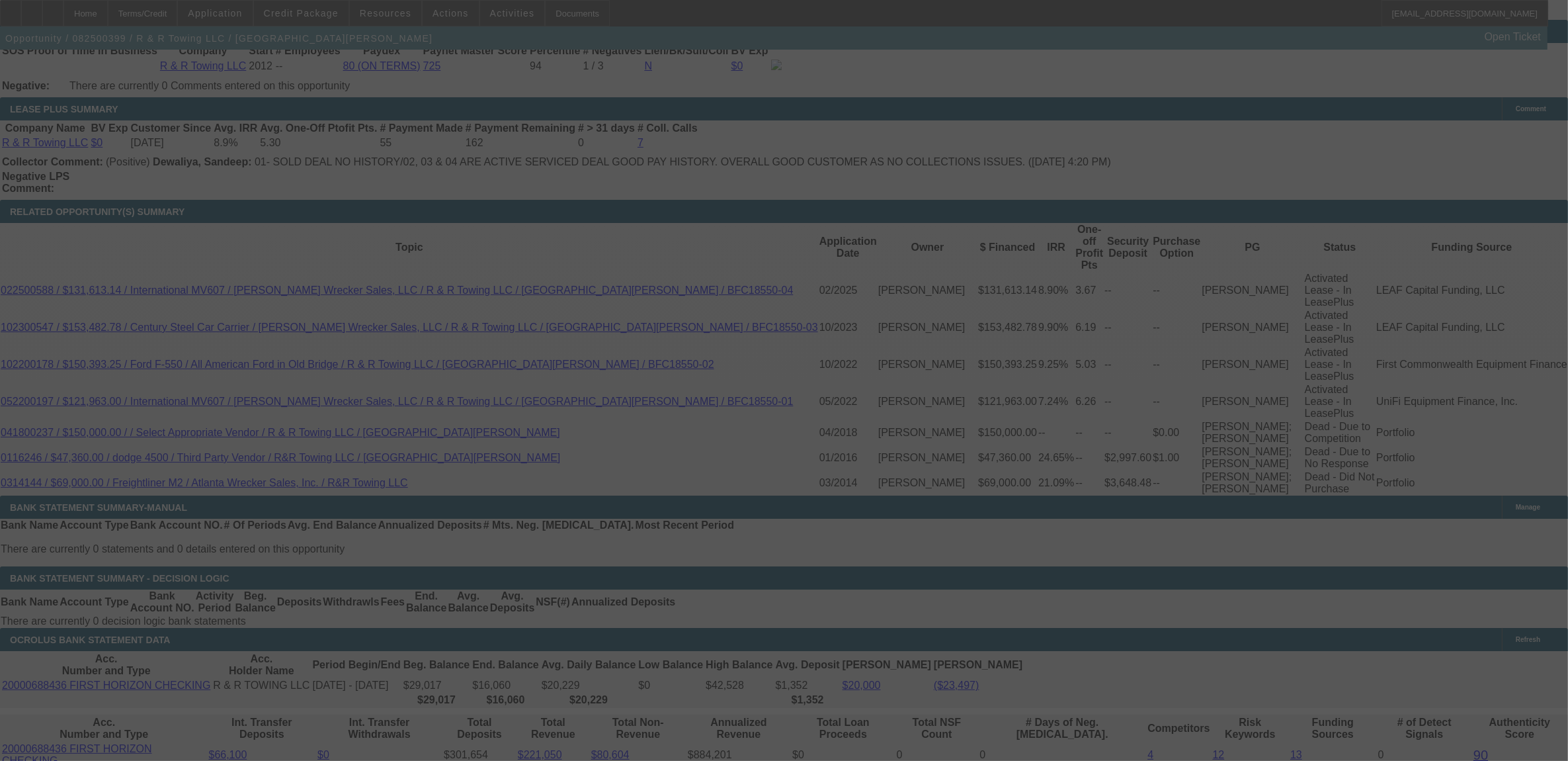
select select "0"
select select "2"
select select "0"
select select "6"
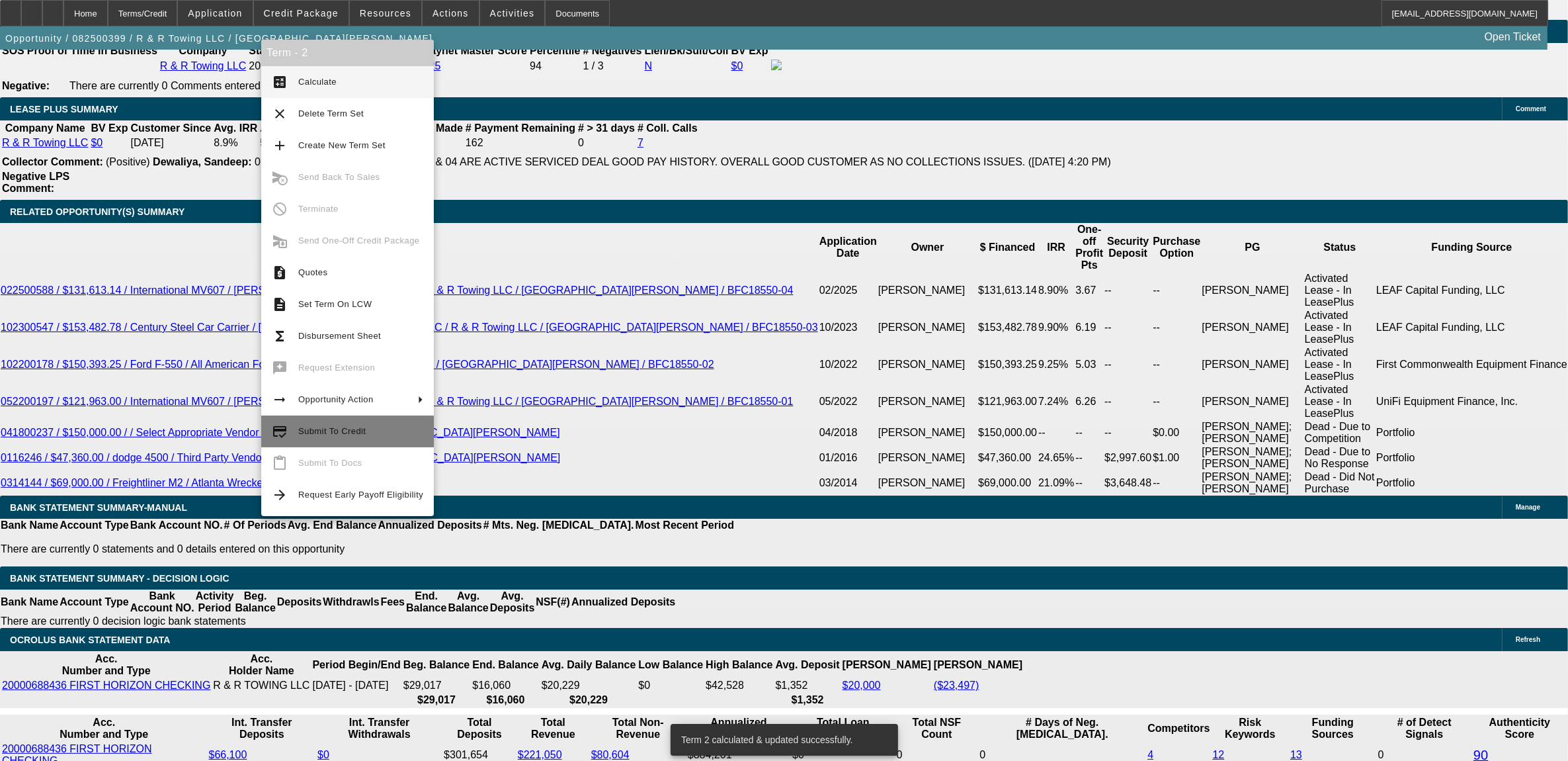
click at [325, 428] on span "Submit To Credit" at bounding box center [332, 430] width 68 height 10
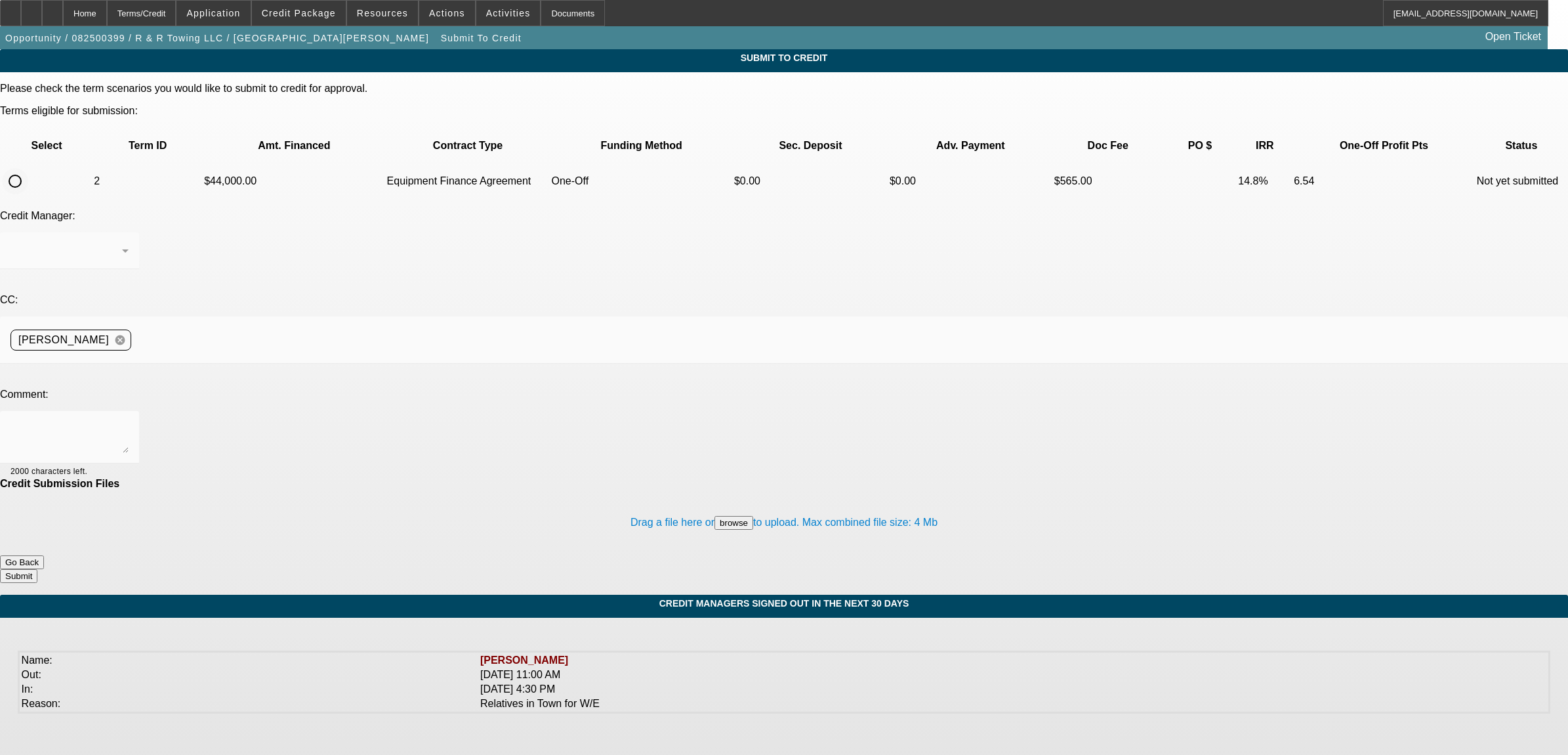
click at [28, 168] on input "radio" at bounding box center [15, 180] width 26 height 26
radio input "true"
click at [129, 421] on textarea at bounding box center [69, 437] width 118 height 32
type textarea "[PERSON_NAME] 30 months. see discussion board. See additional comments. Nick"
click at [38, 569] on button "Submit" at bounding box center [18, 575] width 38 height 14
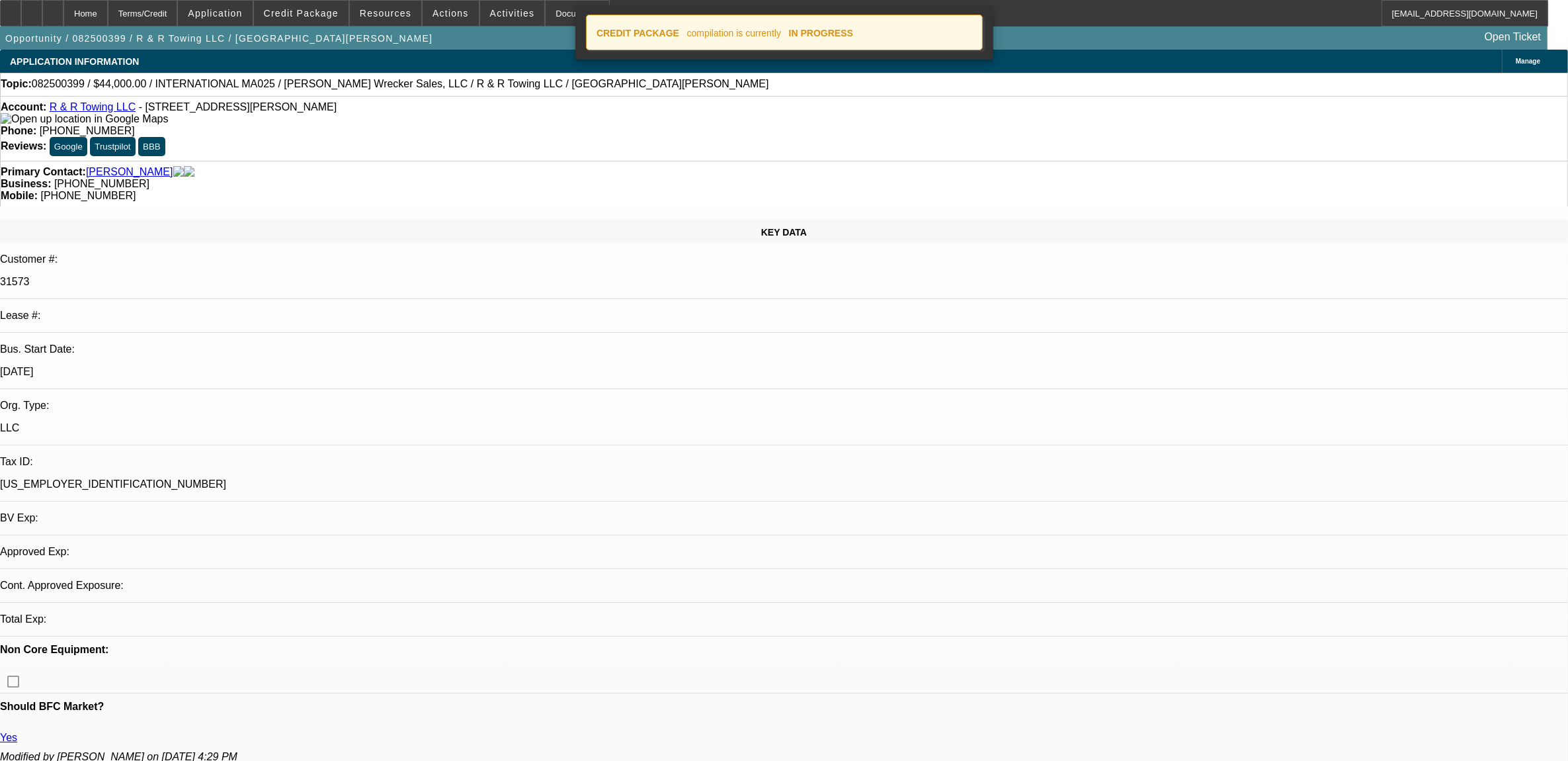
select select "0"
select select "2"
select select "0"
select select "6"
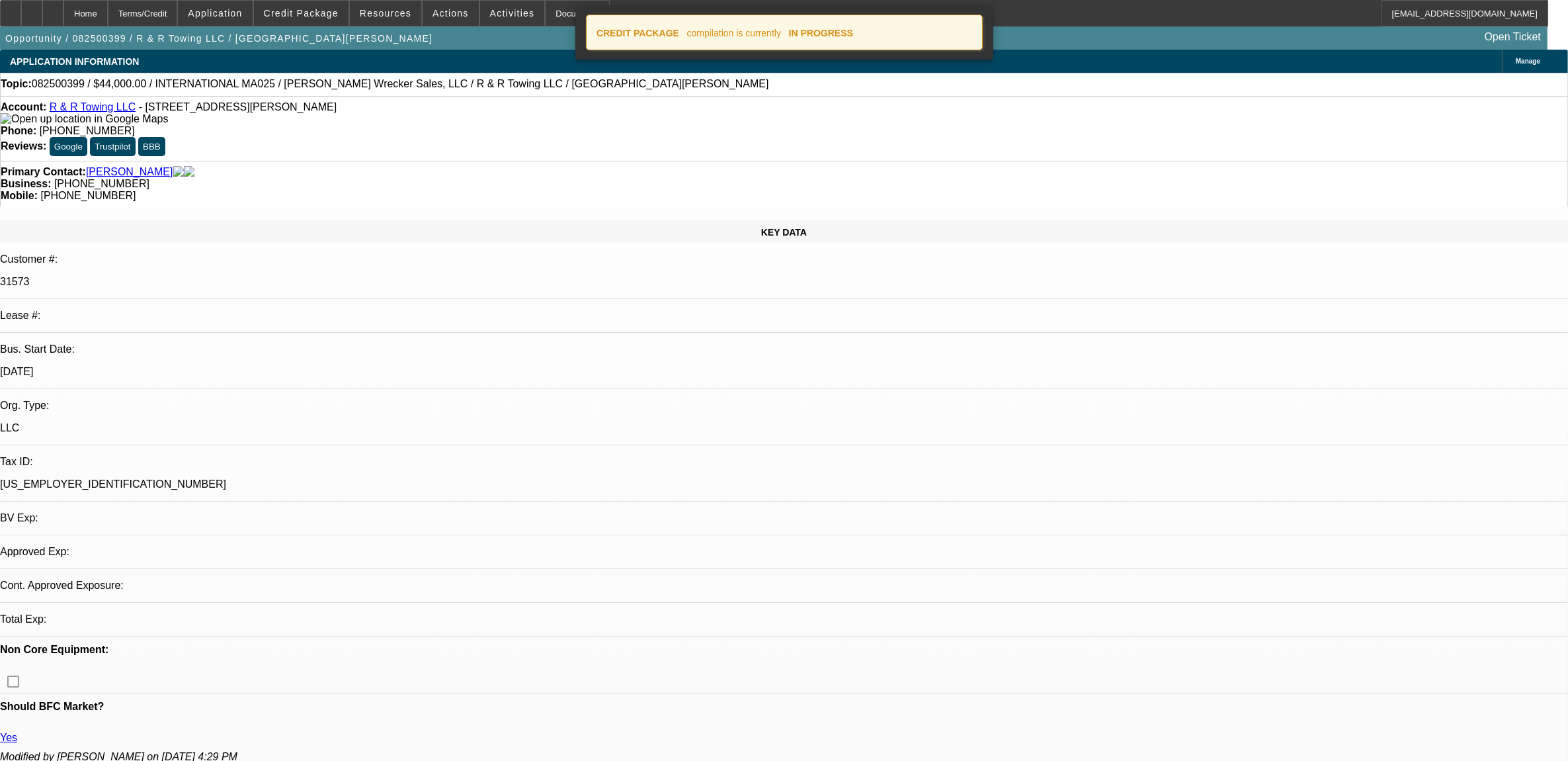
select select "0"
select select "2"
select select "0"
select select "6"
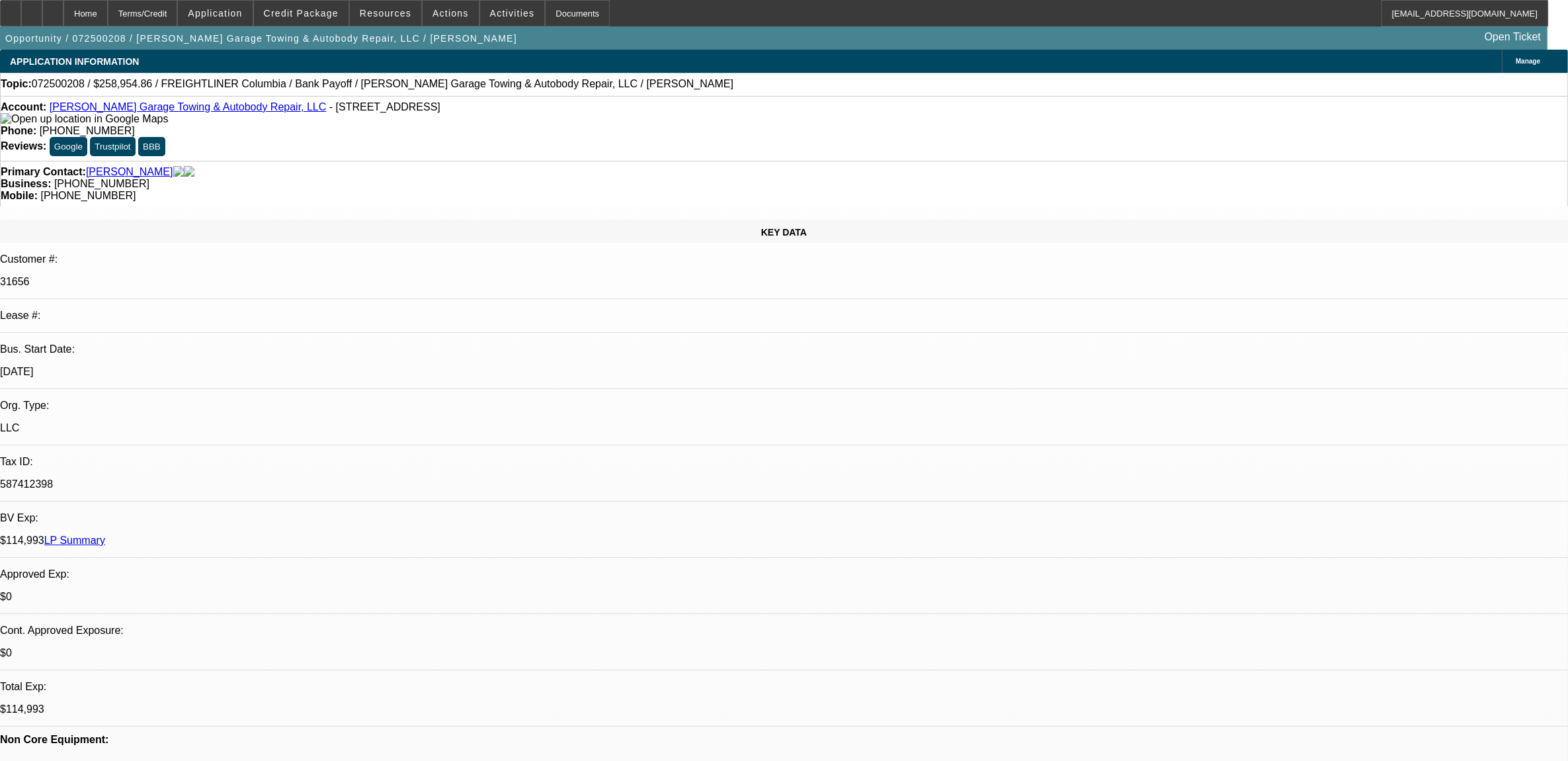
select select "0"
select select "1"
select select "2"
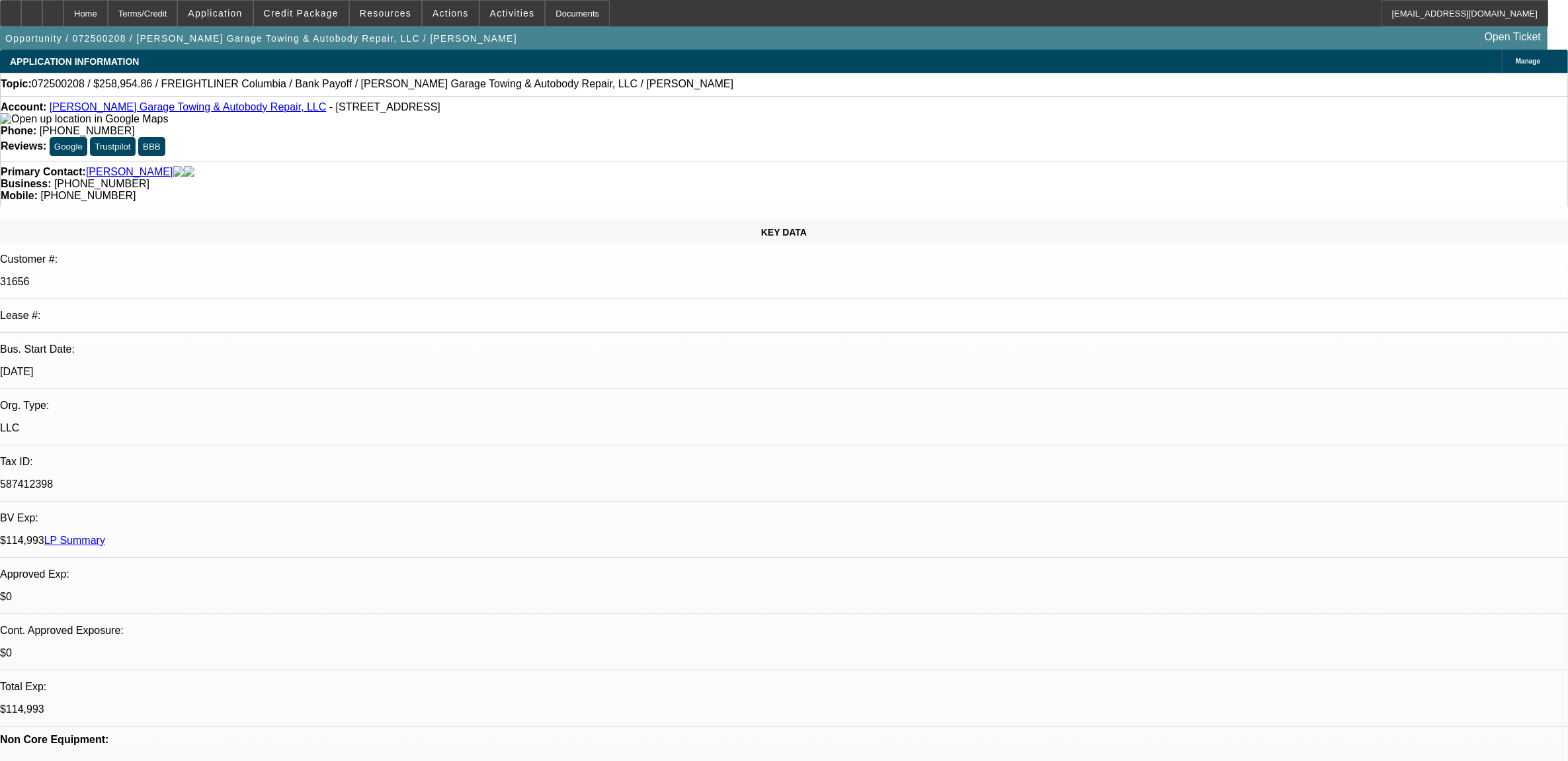
select select "6"
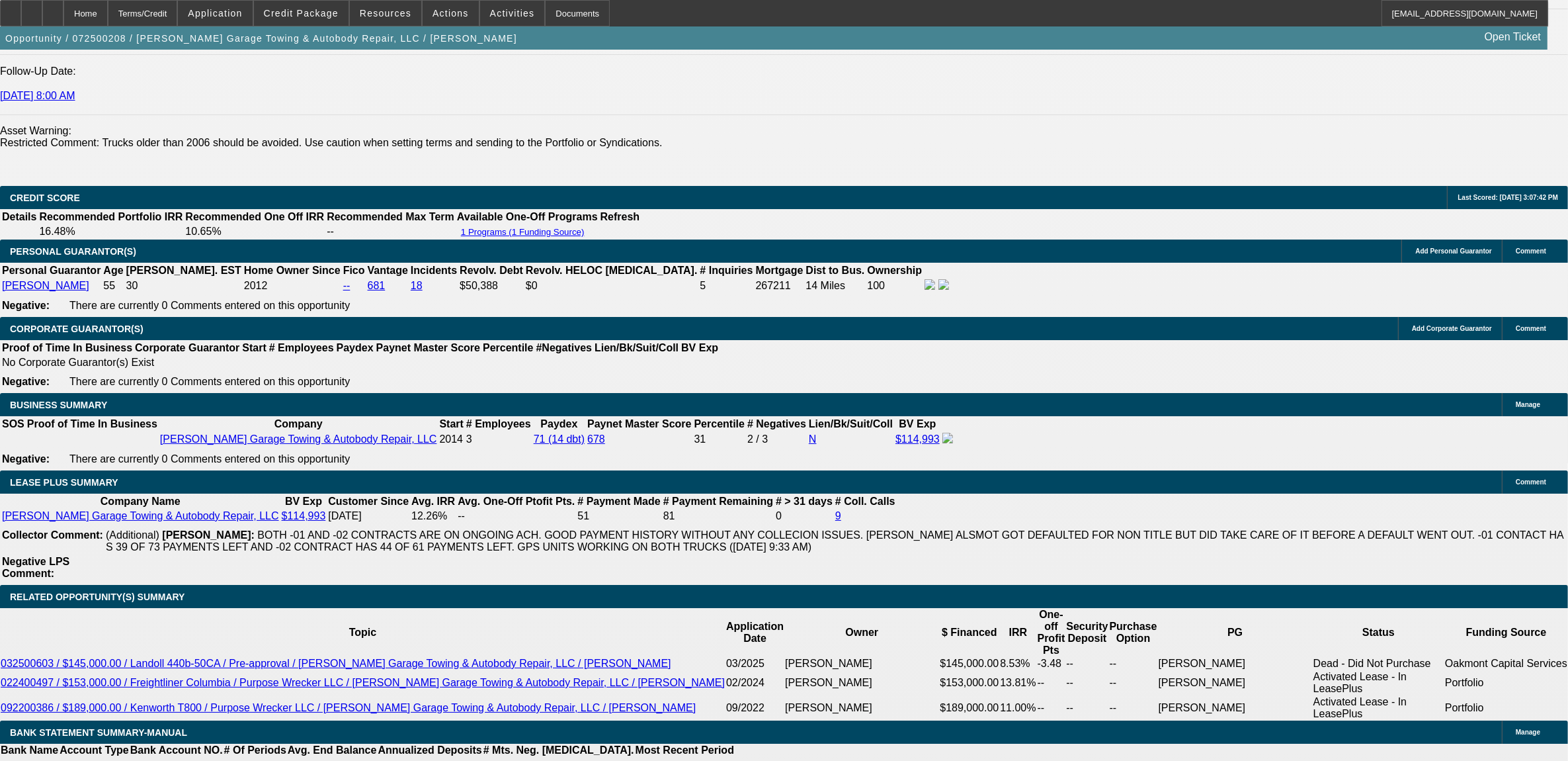
scroll to position [1878, 0]
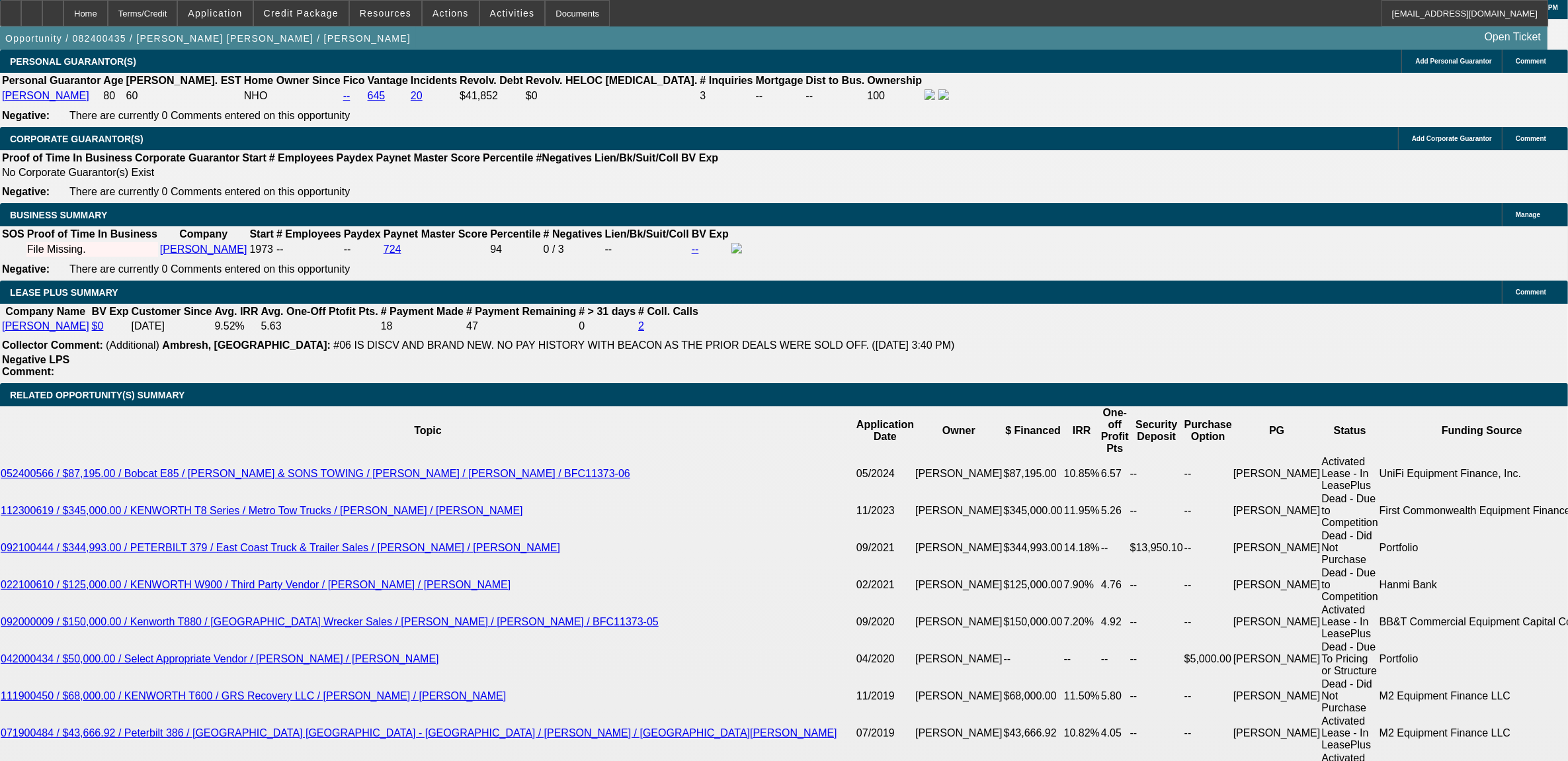
select select "0"
select select "2"
select select "0"
select select "2"
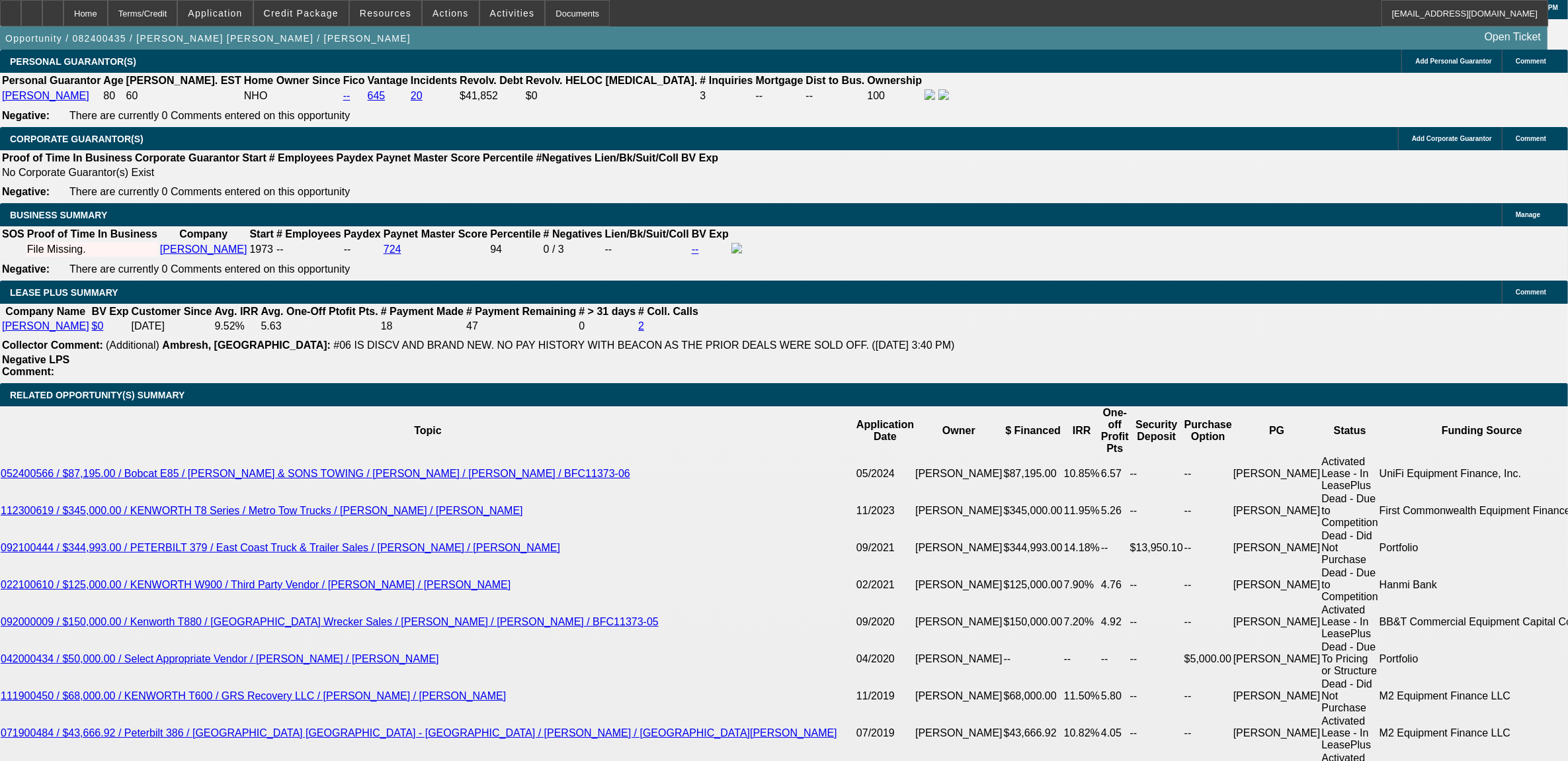
select select "0"
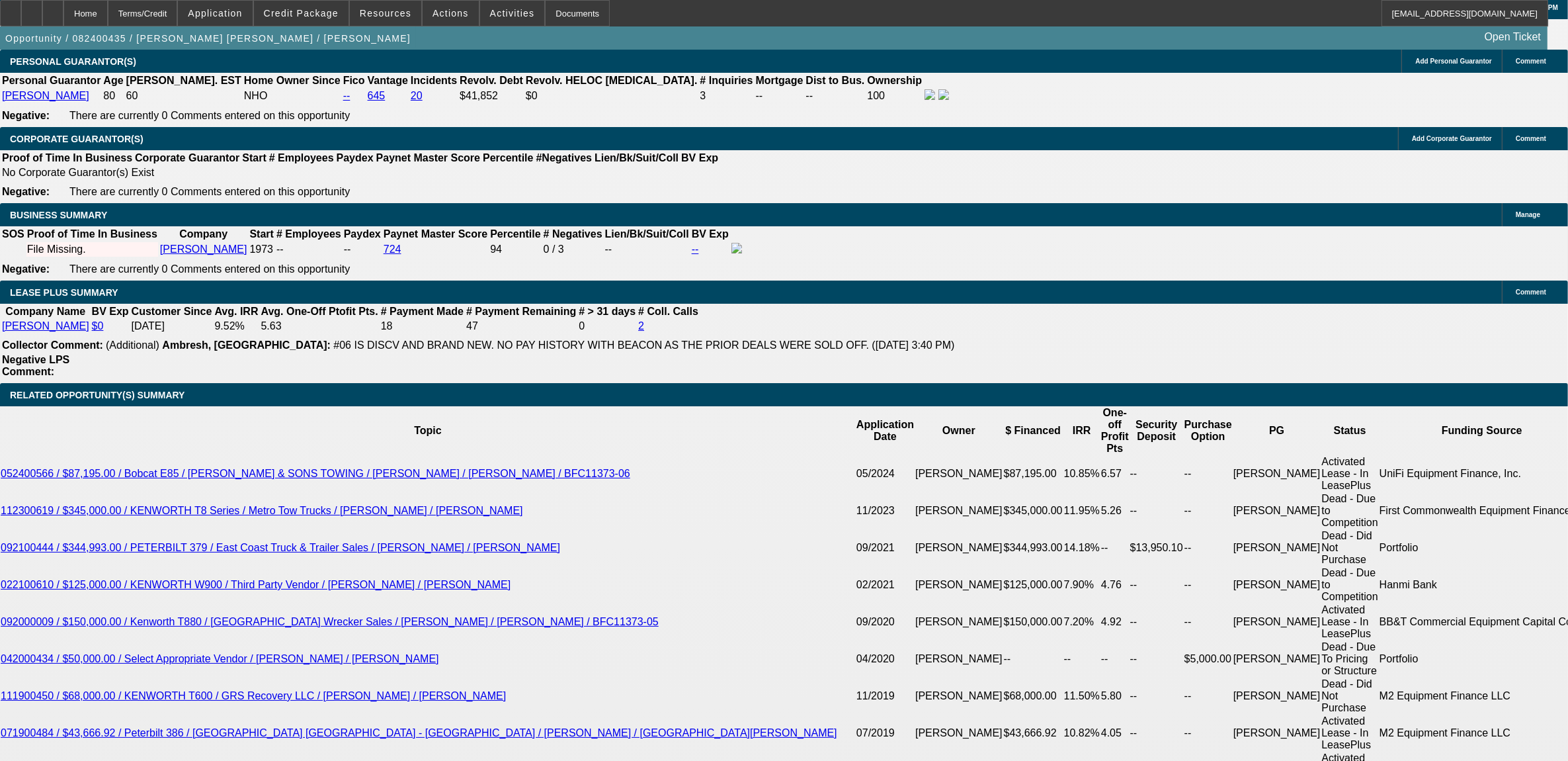
select select "0"
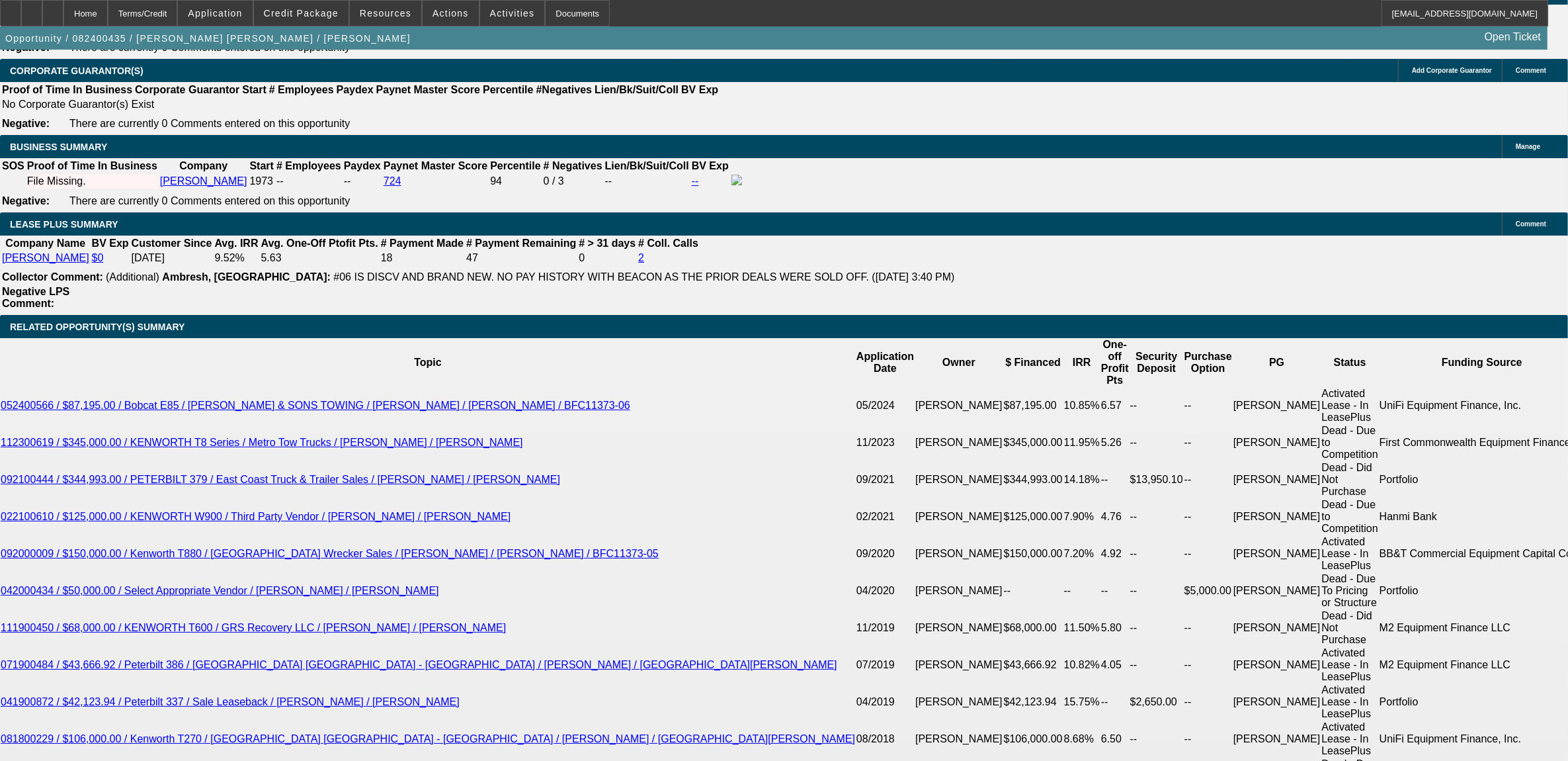
select select "1"
select select "2"
select select "6"
select select "1"
select select "2"
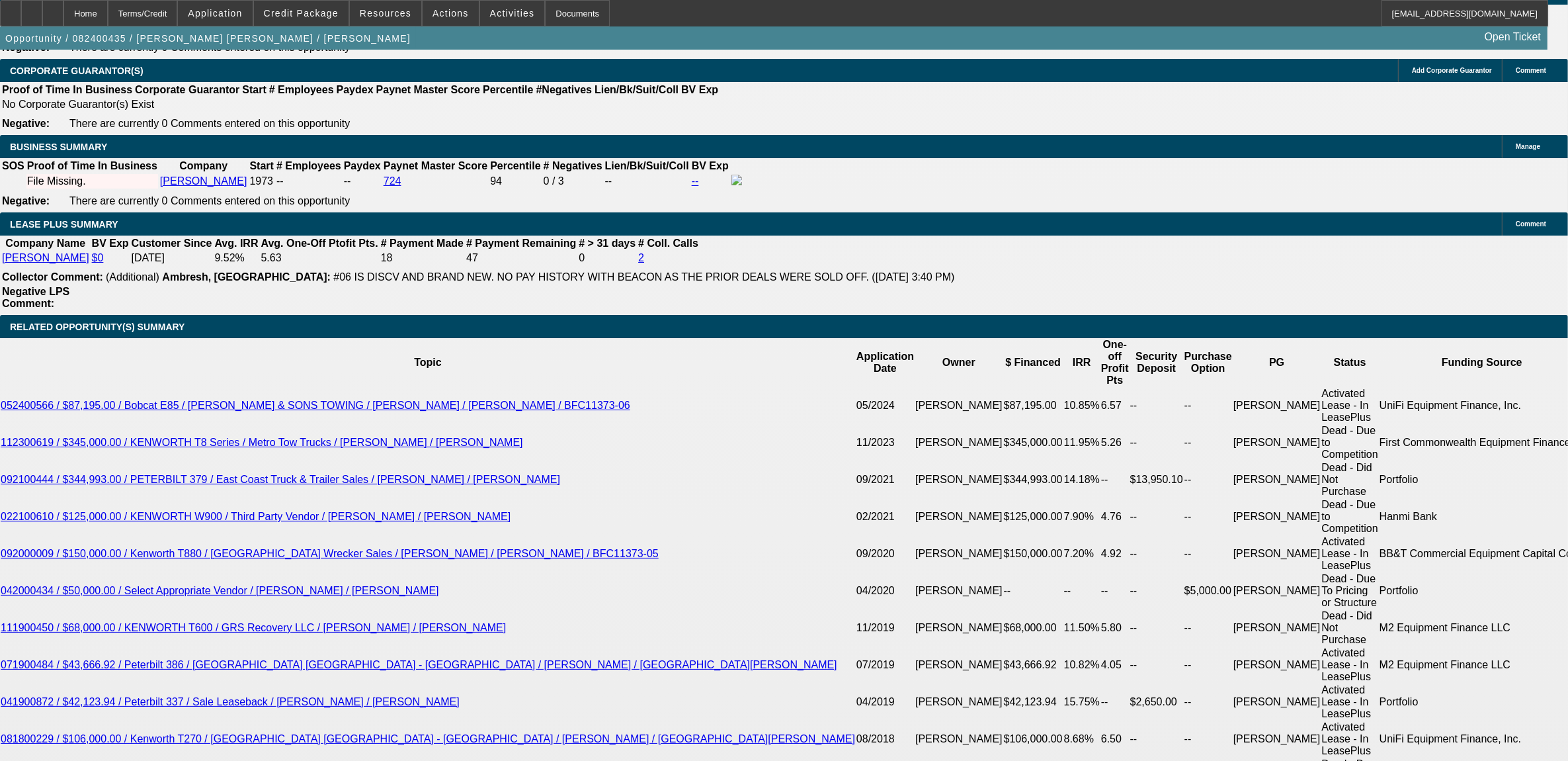
select select "6"
select select "1"
select select "2"
select select "6"
select select "1"
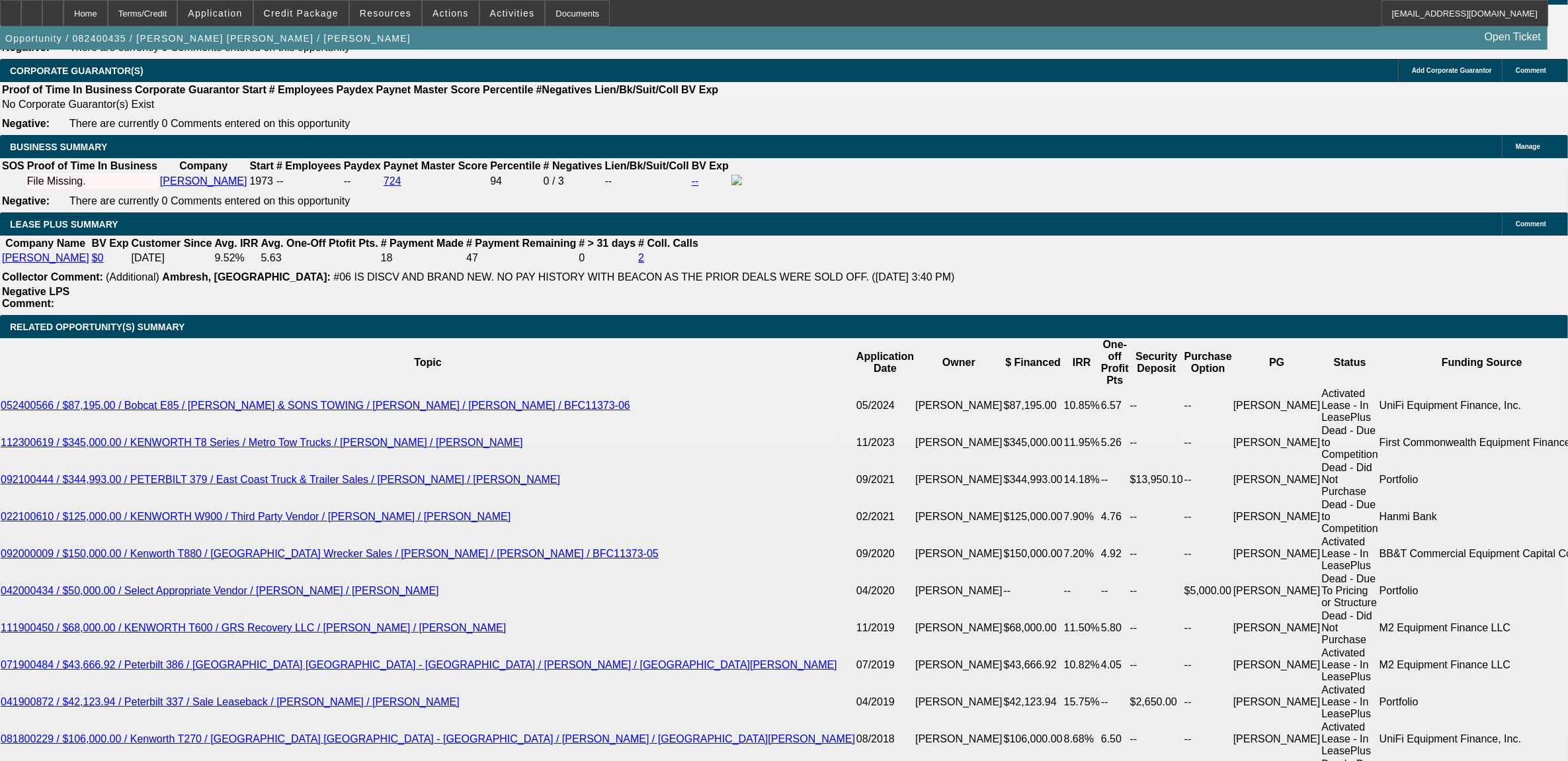
select select "2"
select select "6"
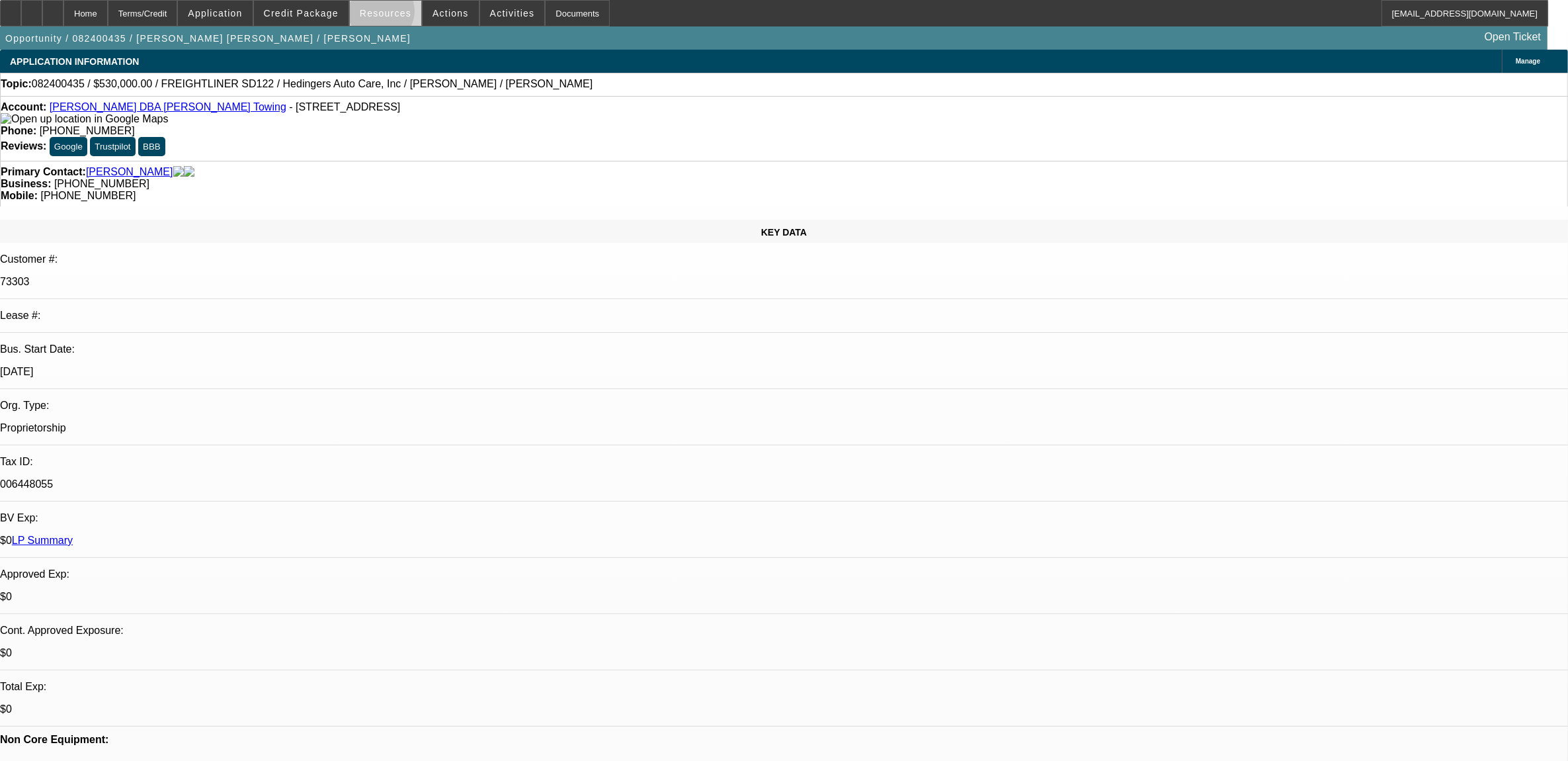
click at [389, 15] on span "Resources" at bounding box center [385, 13] width 51 height 10
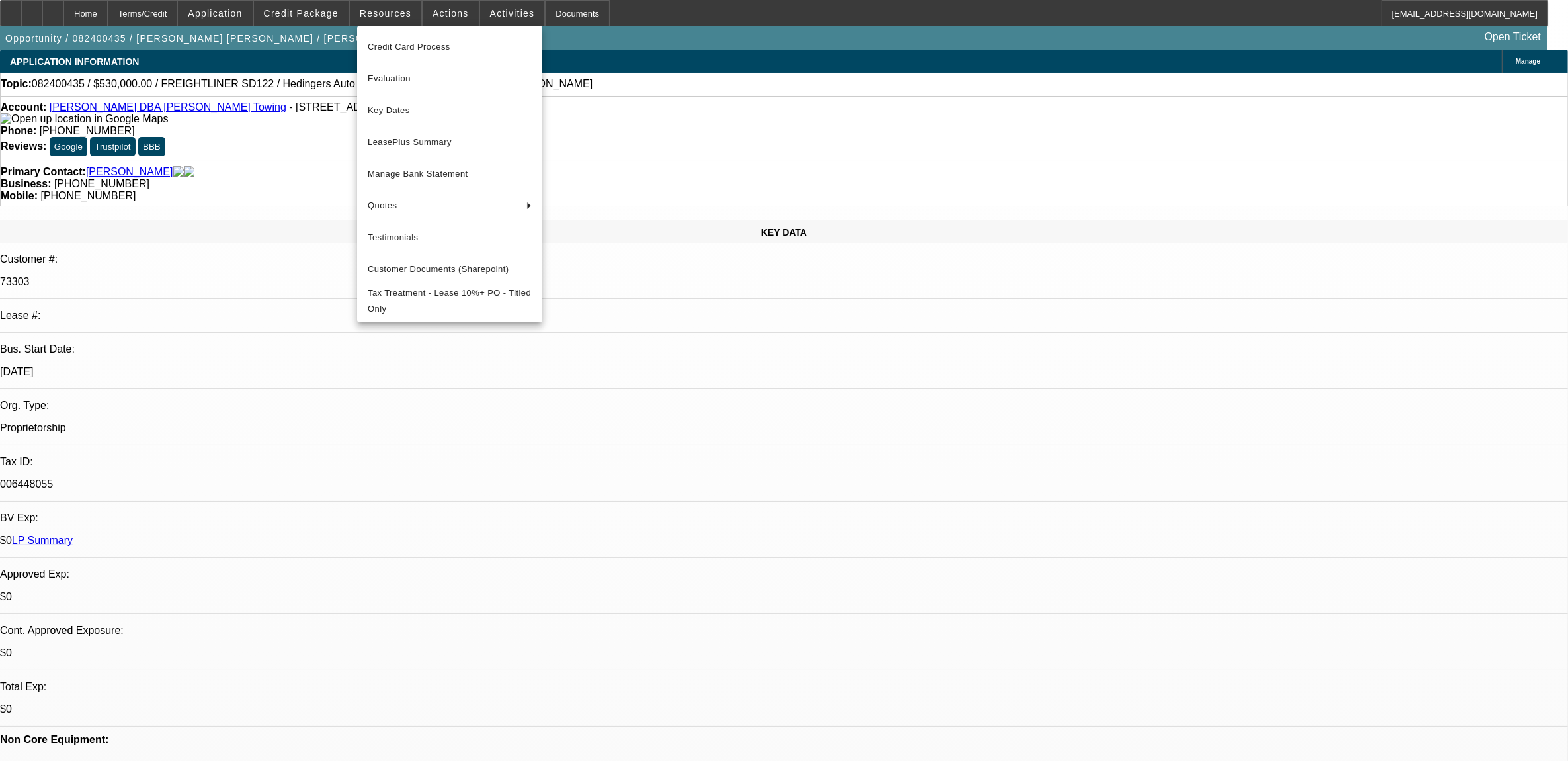
click at [686, 98] on div at bounding box center [784, 380] width 1568 height 761
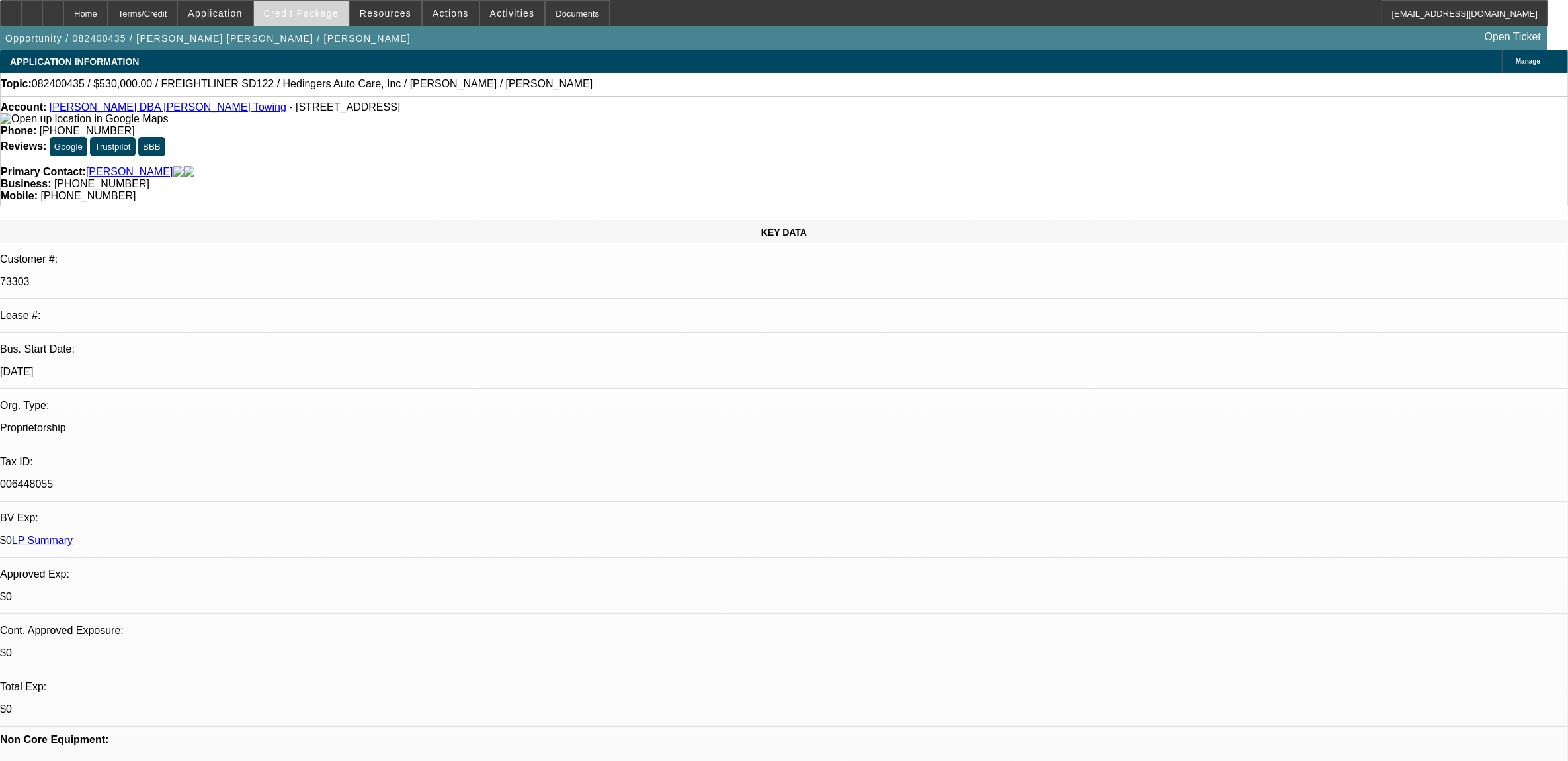
click at [328, 10] on span "Credit Package" at bounding box center [301, 13] width 75 height 10
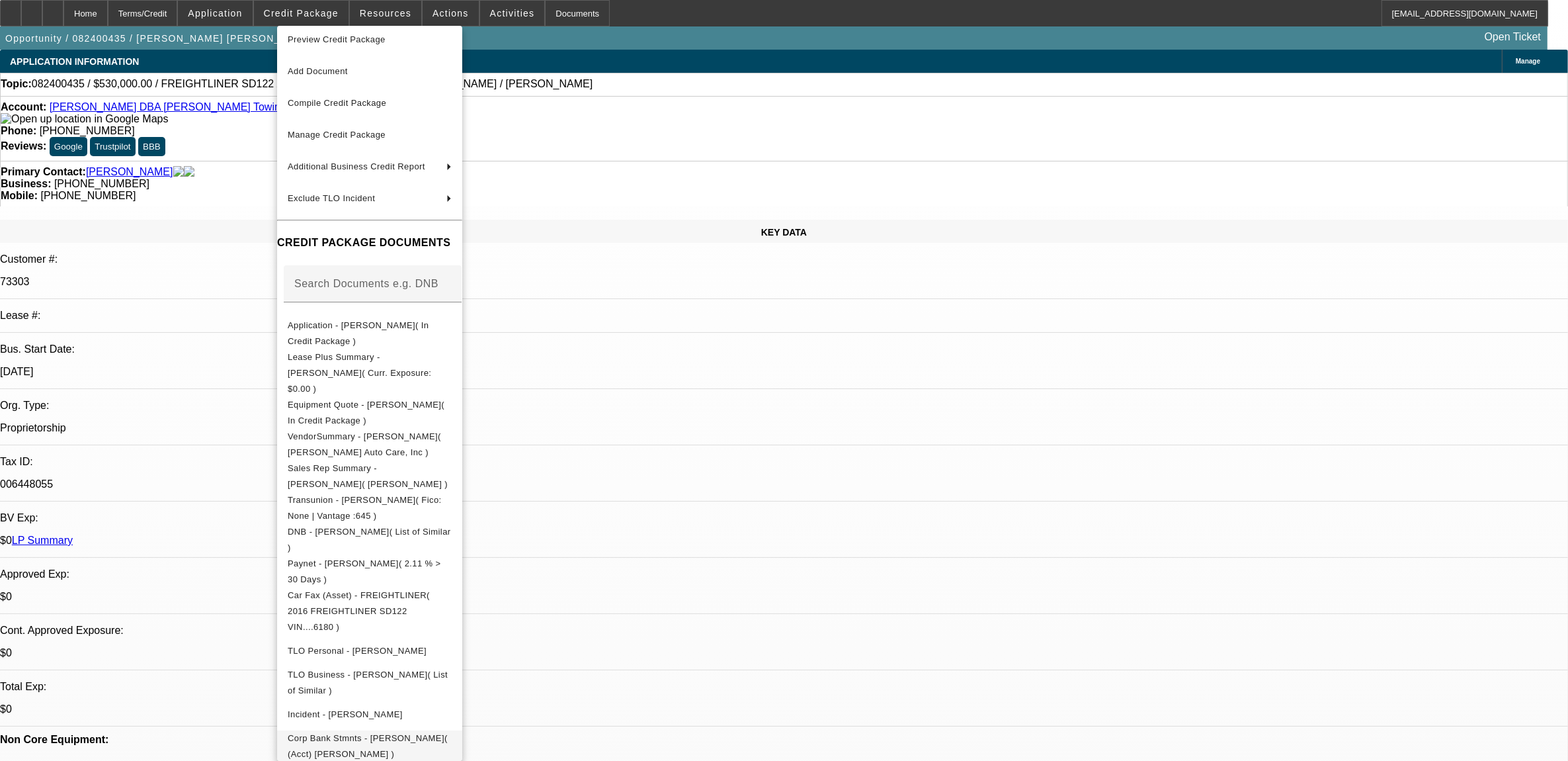
scroll to position [9, 0]
click at [708, 368] on div at bounding box center [784, 380] width 1568 height 761
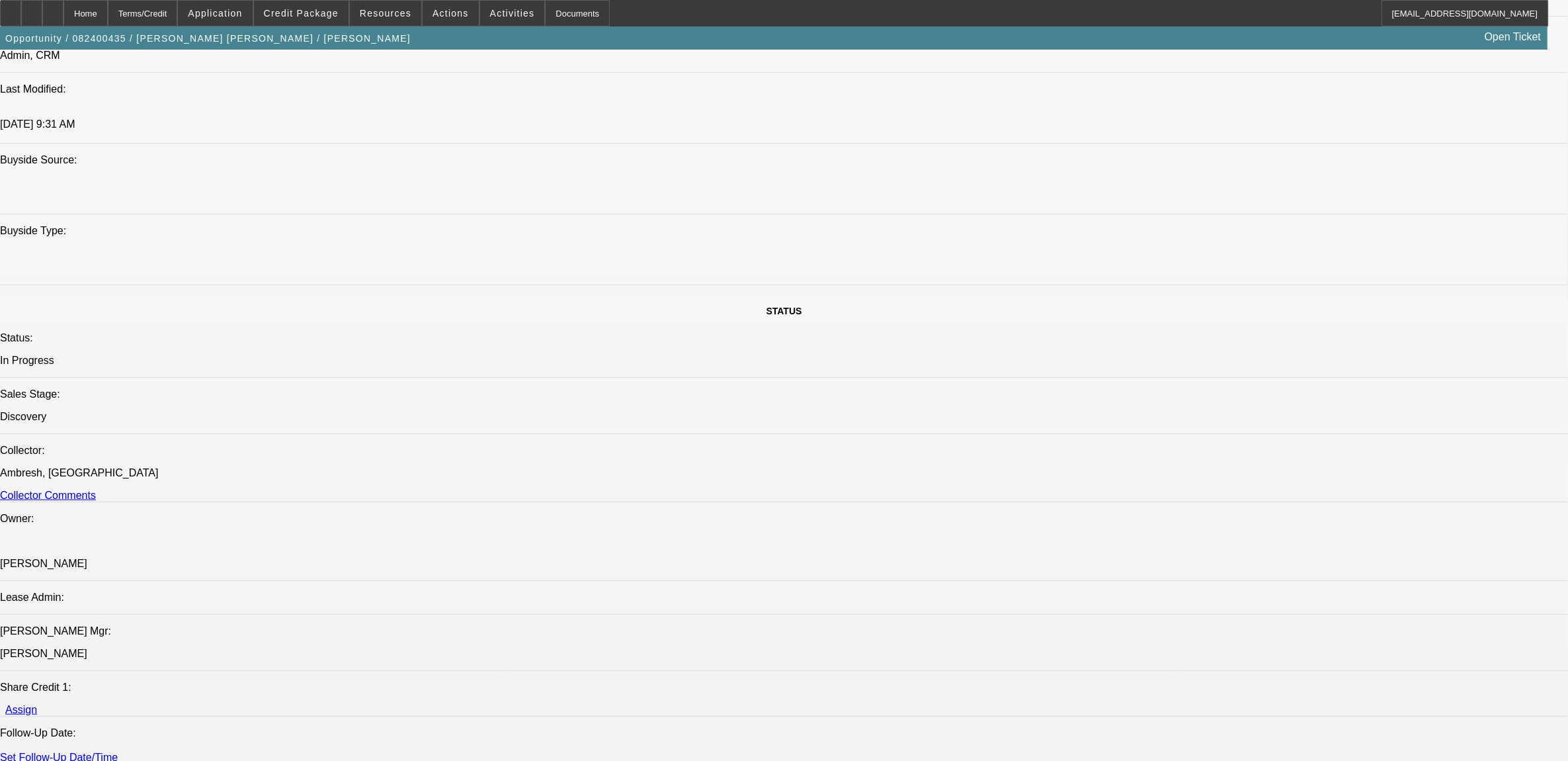
scroll to position [1158, 0]
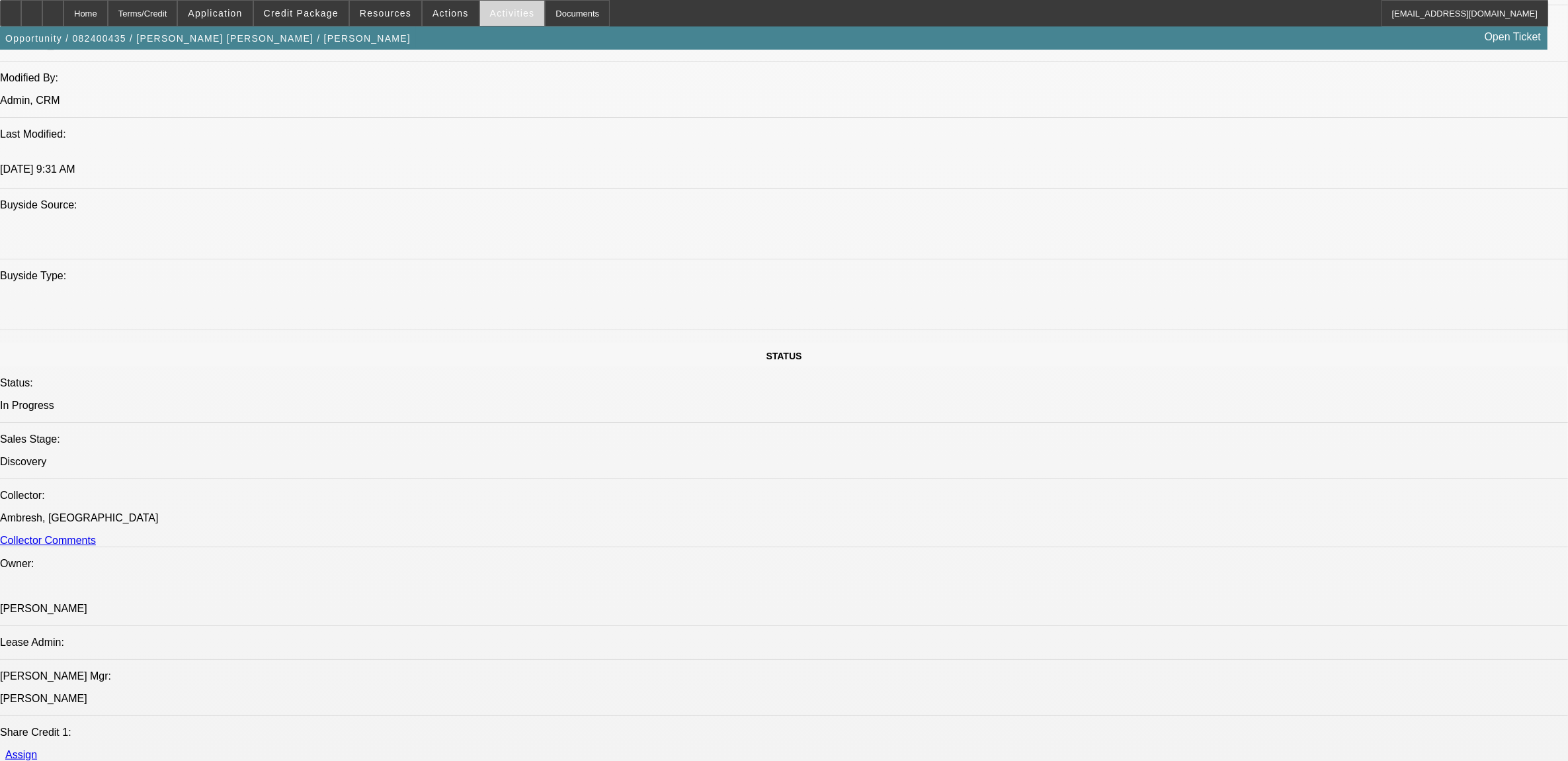
click at [490, 14] on span "Activities" at bounding box center [513, 13] width 45 height 10
click at [526, 214] on button "Request More Information" at bounding box center [548, 206] width 157 height 32
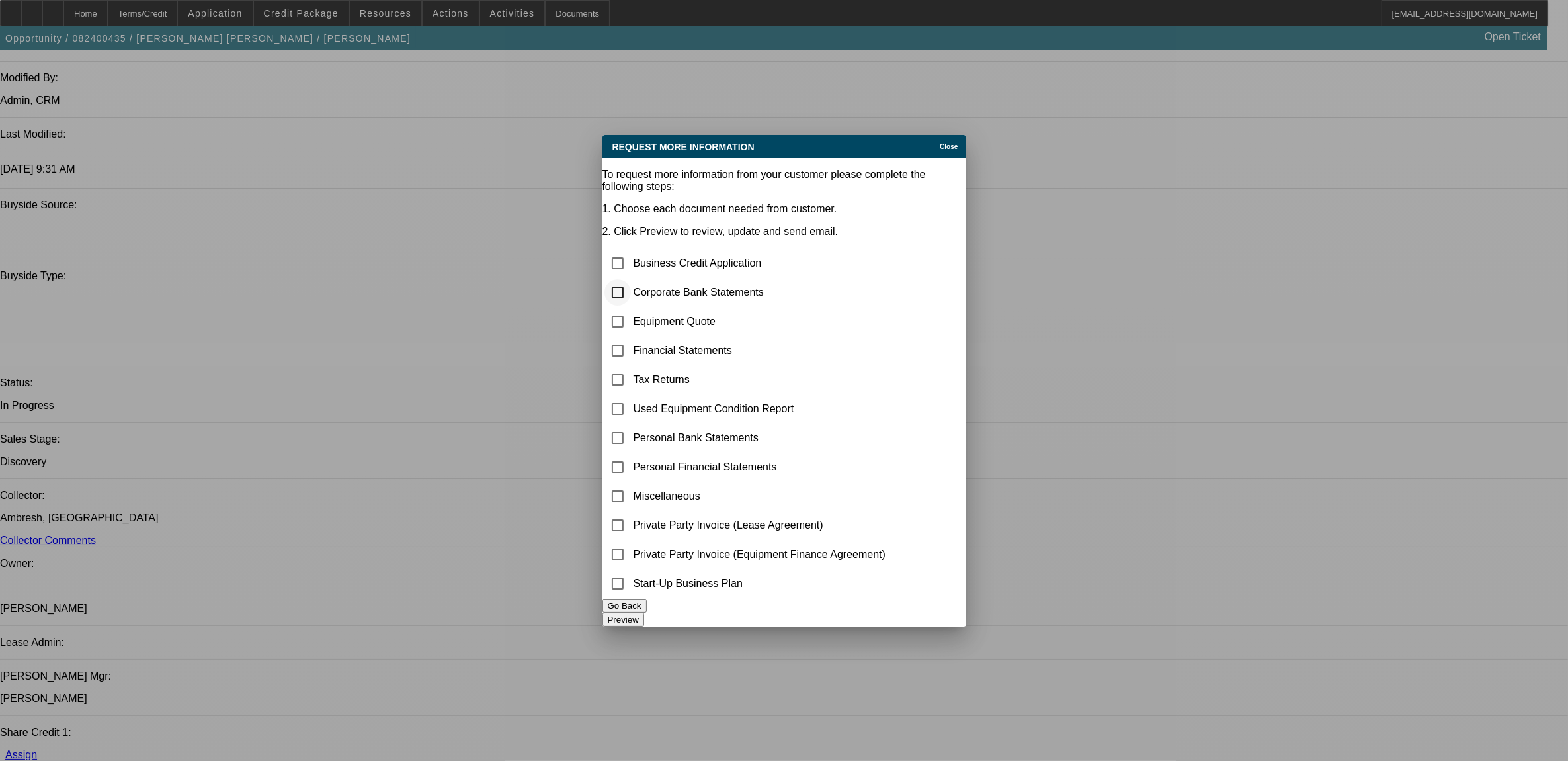
scroll to position [0, 0]
click at [631, 279] on input "checkbox" at bounding box center [617, 291] width 26 height 26
checkbox input "true"
click at [644, 613] on button "Preview" at bounding box center [623, 619] width 42 height 14
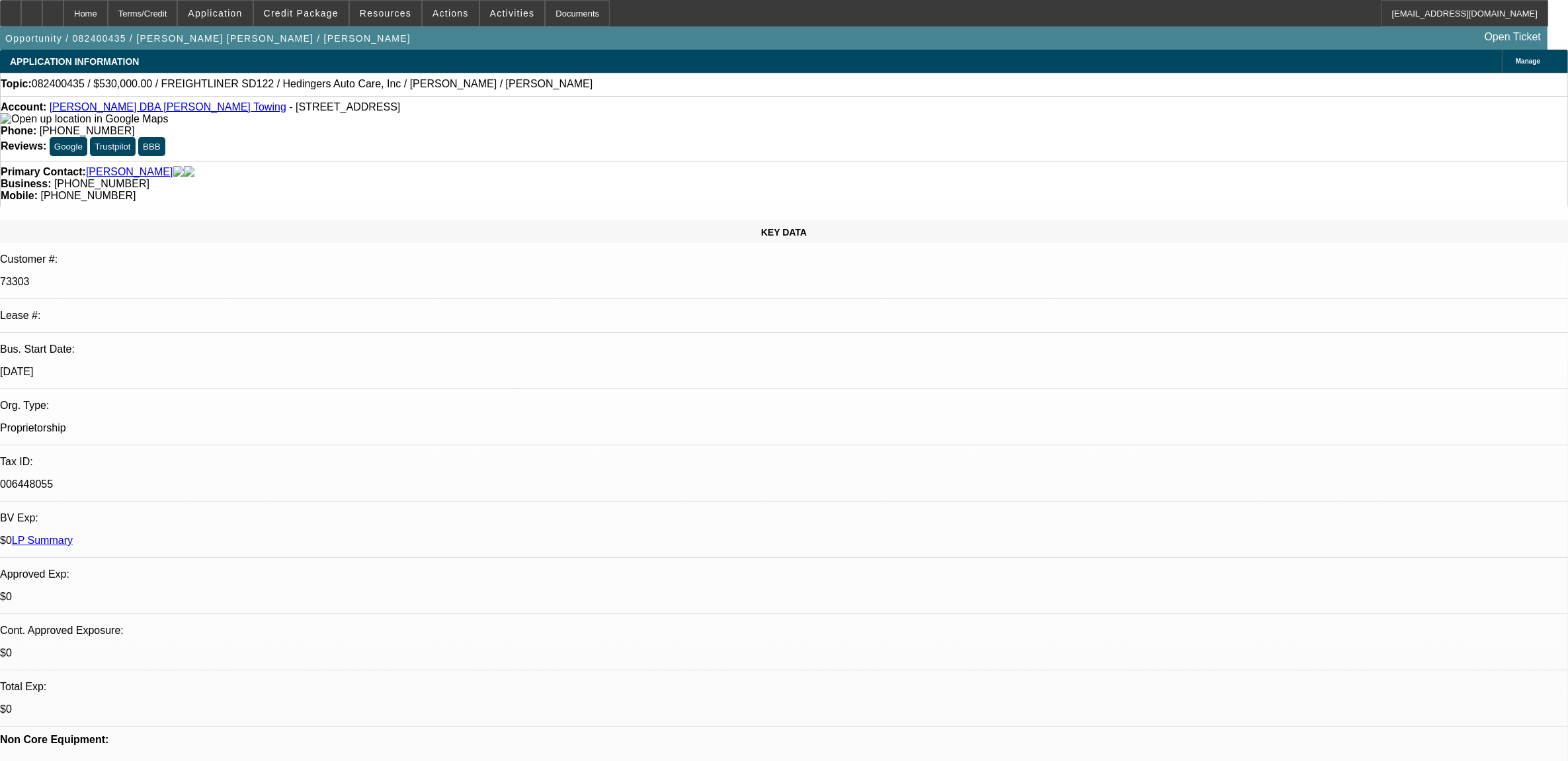
click at [67, 85] on span "082400435 / $530,000.00 / FREIGHTLINER SD122 / Hedingers Auto Care, Inc / Rober…" at bounding box center [312, 84] width 561 height 12
copy span "082400435"
select select "0"
select select "2"
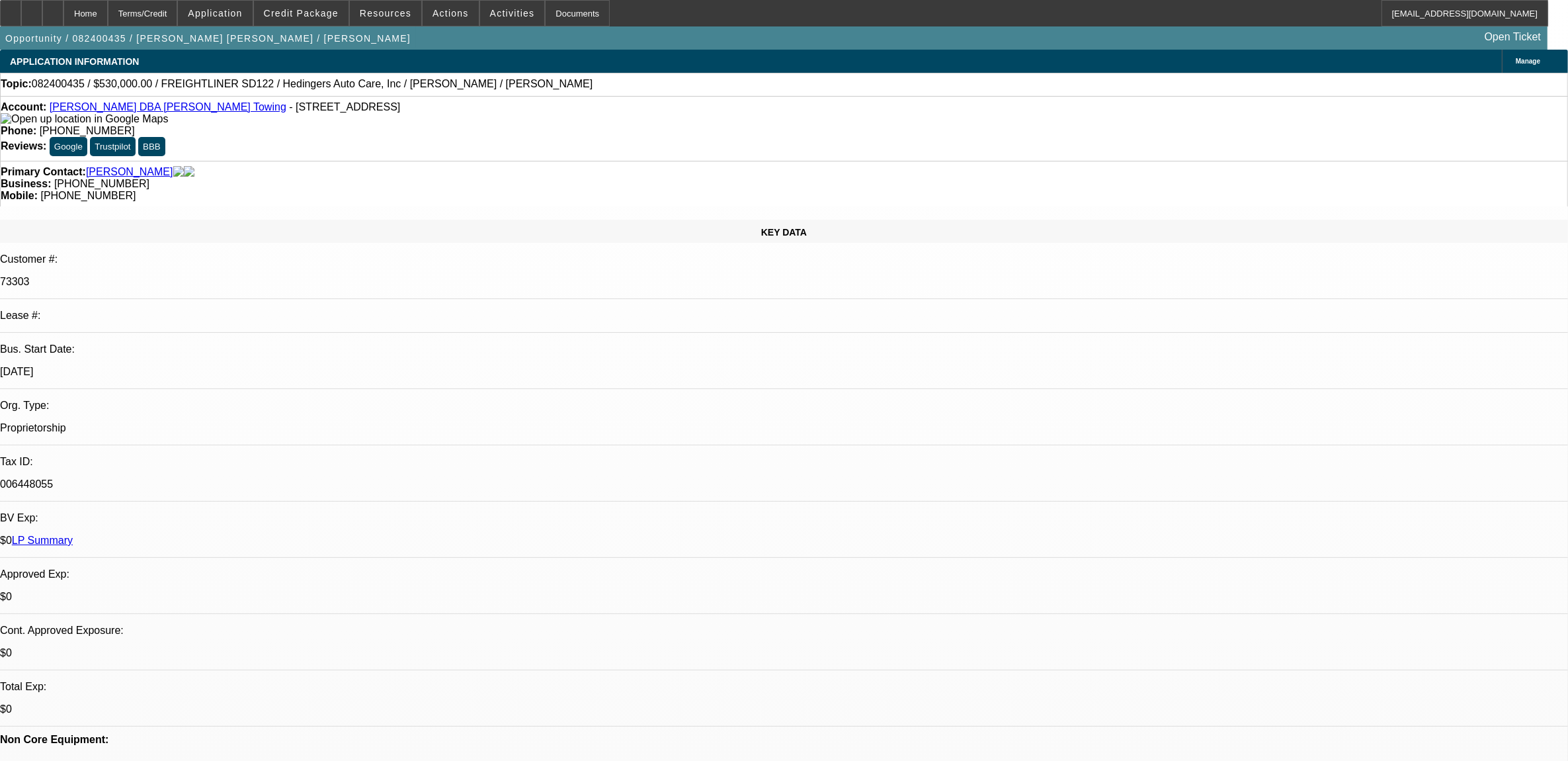
select select "0"
select select "2"
select select "0"
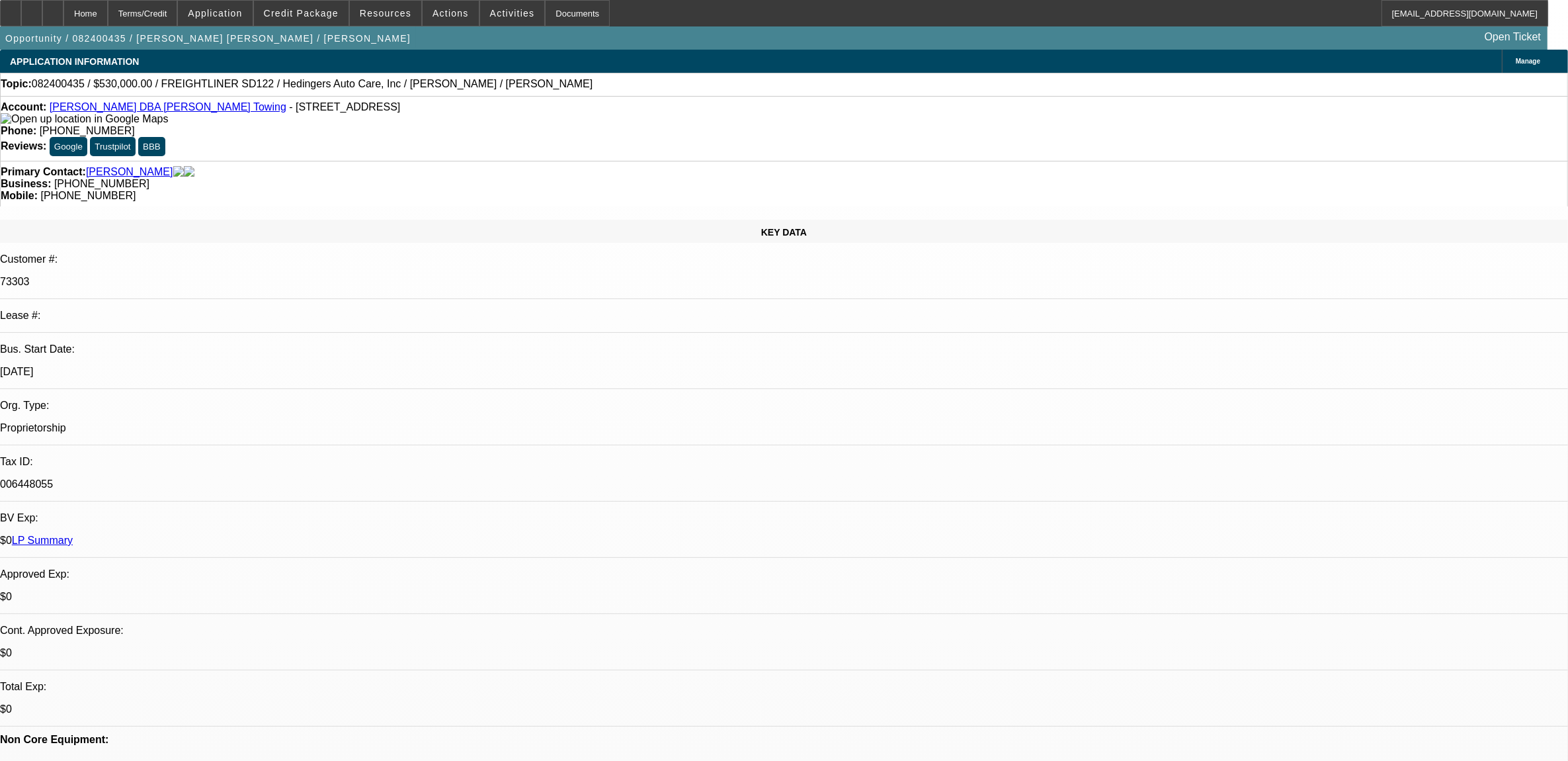
select select "0"
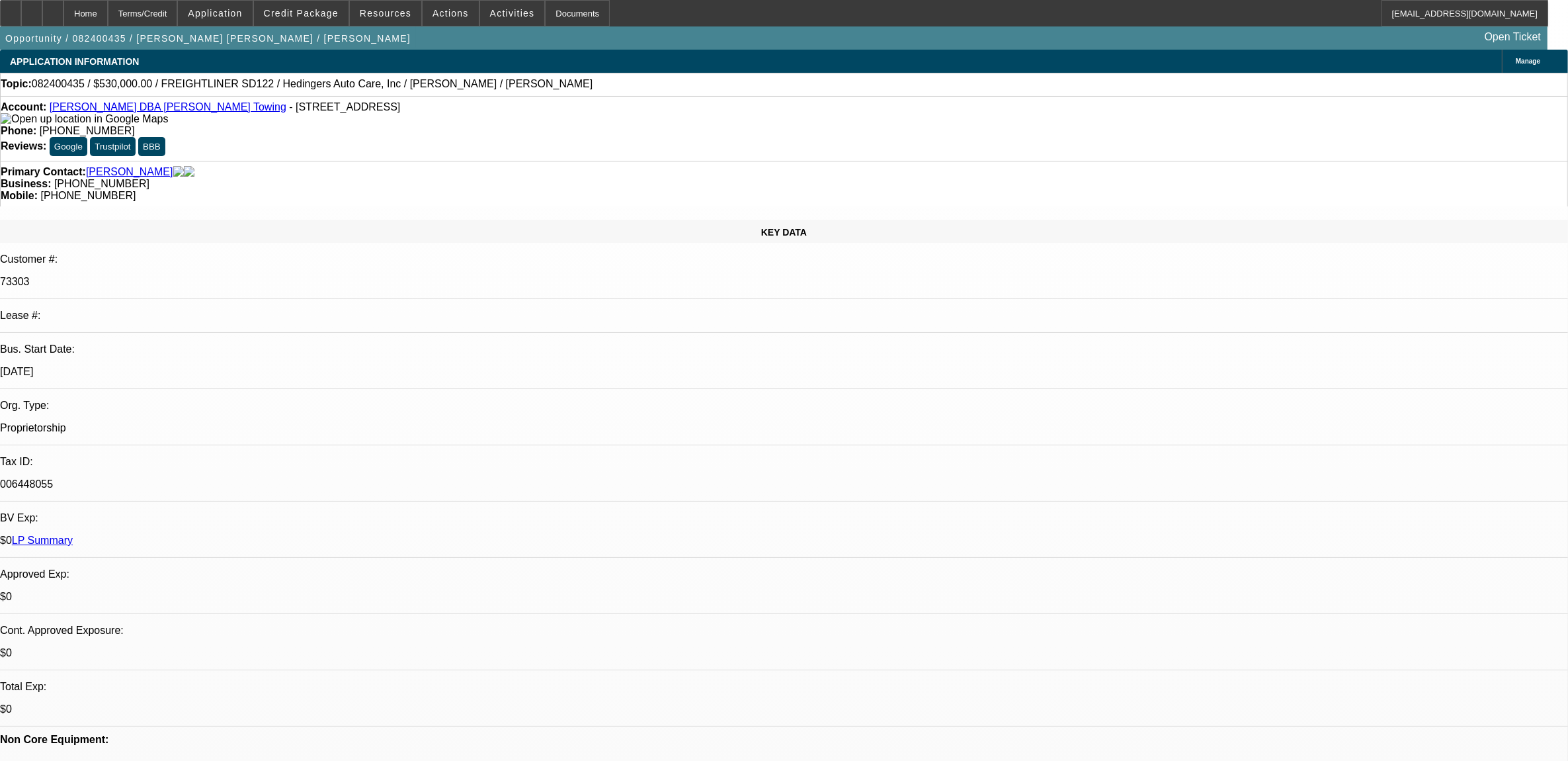
select select "1"
select select "2"
select select "6"
select select "1"
select select "2"
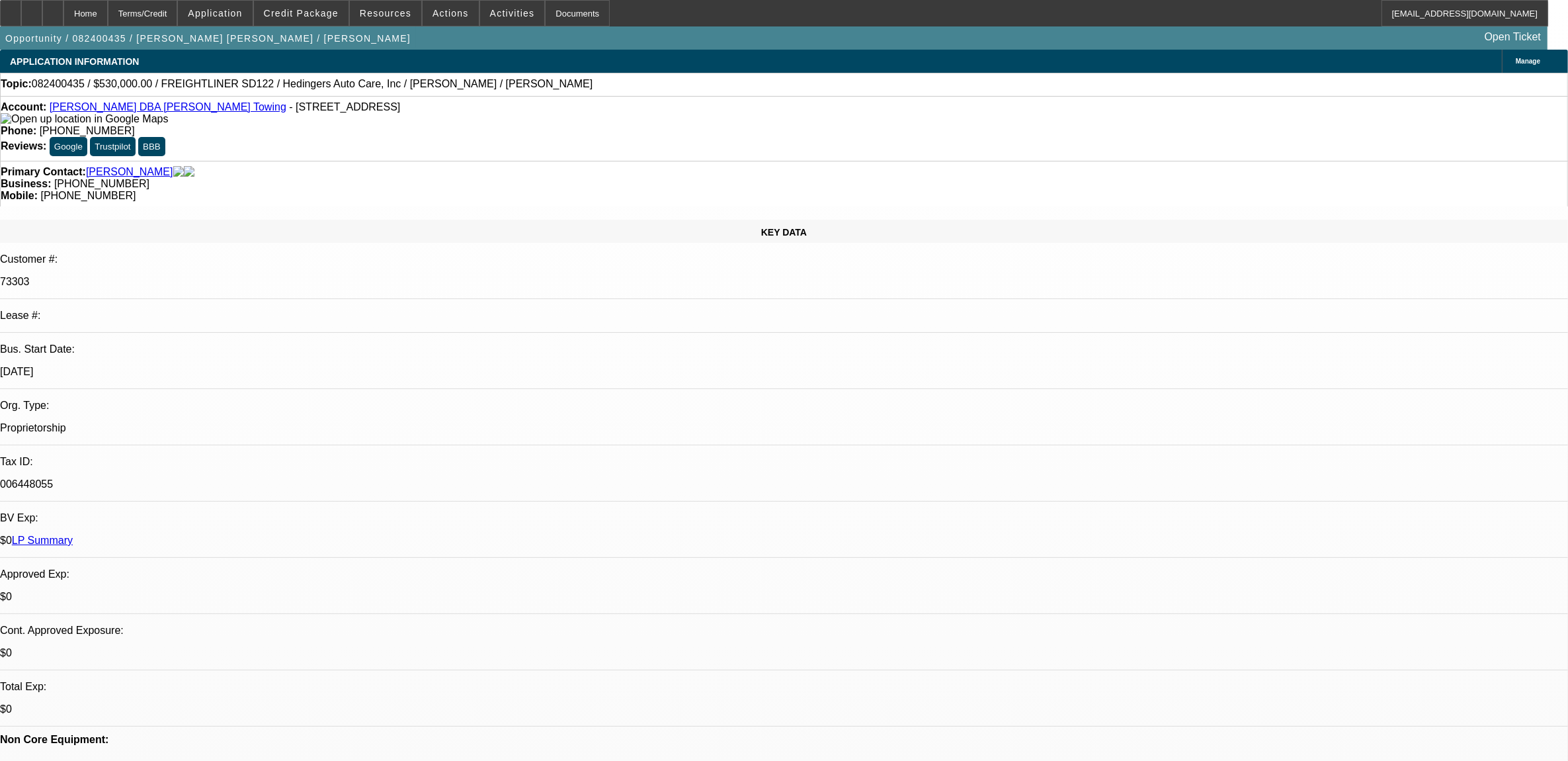
select select "6"
select select "1"
select select "2"
select select "6"
select select "1"
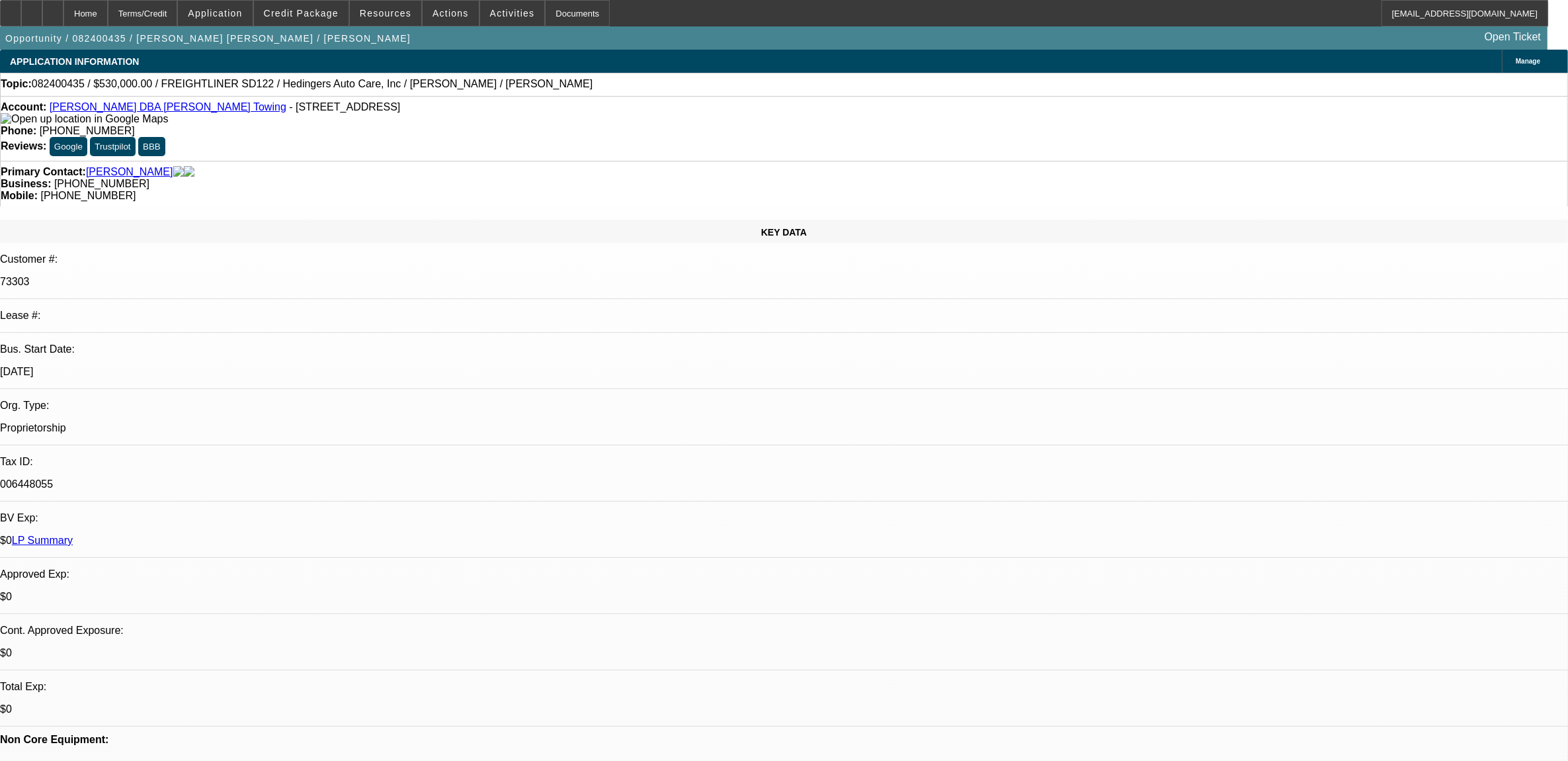
select select "2"
select select "6"
radio input "true"
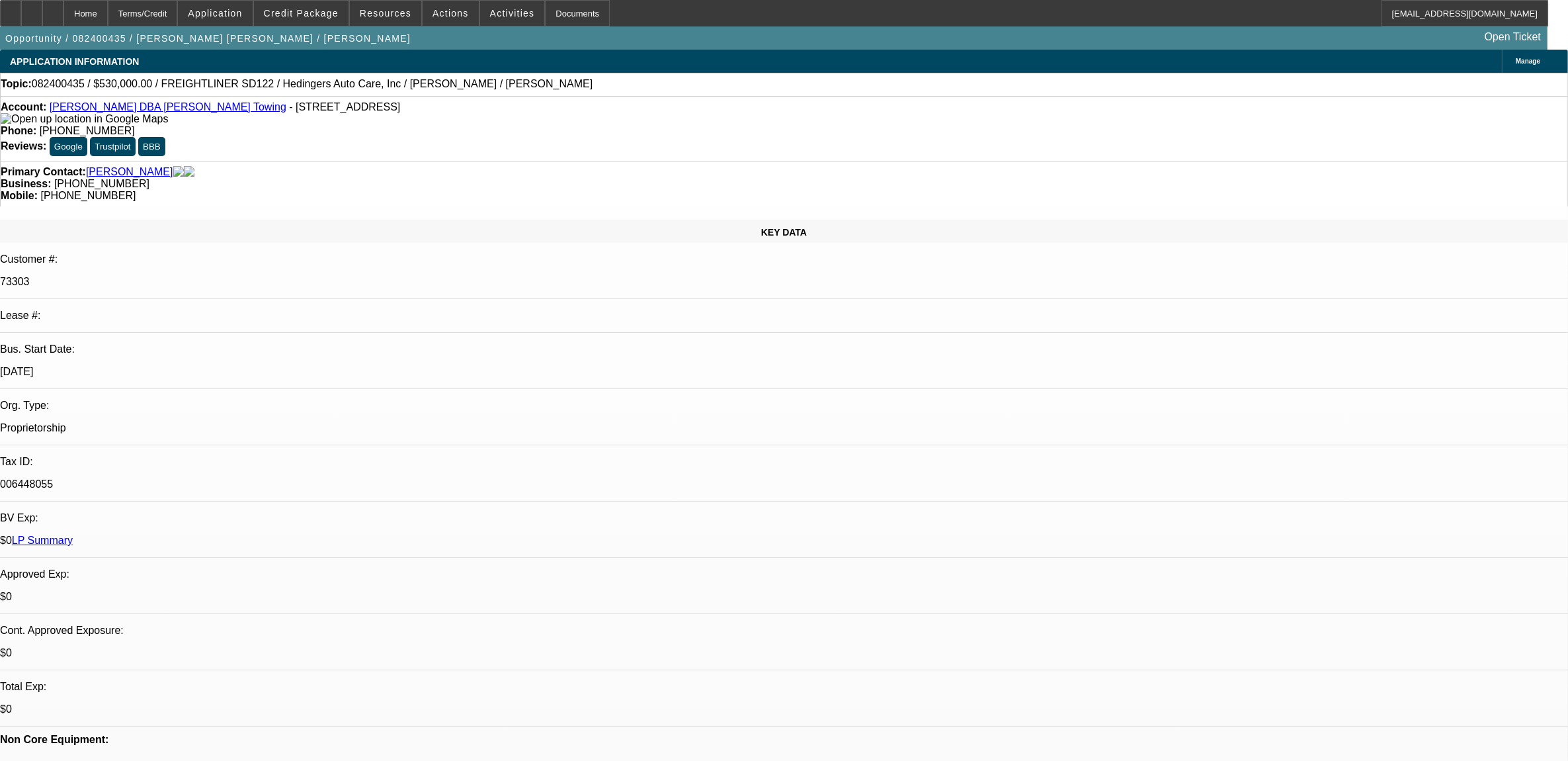
type textarea "payment 7200 on totaled truck. 5 payments with the truck totaled."
radio input "true"
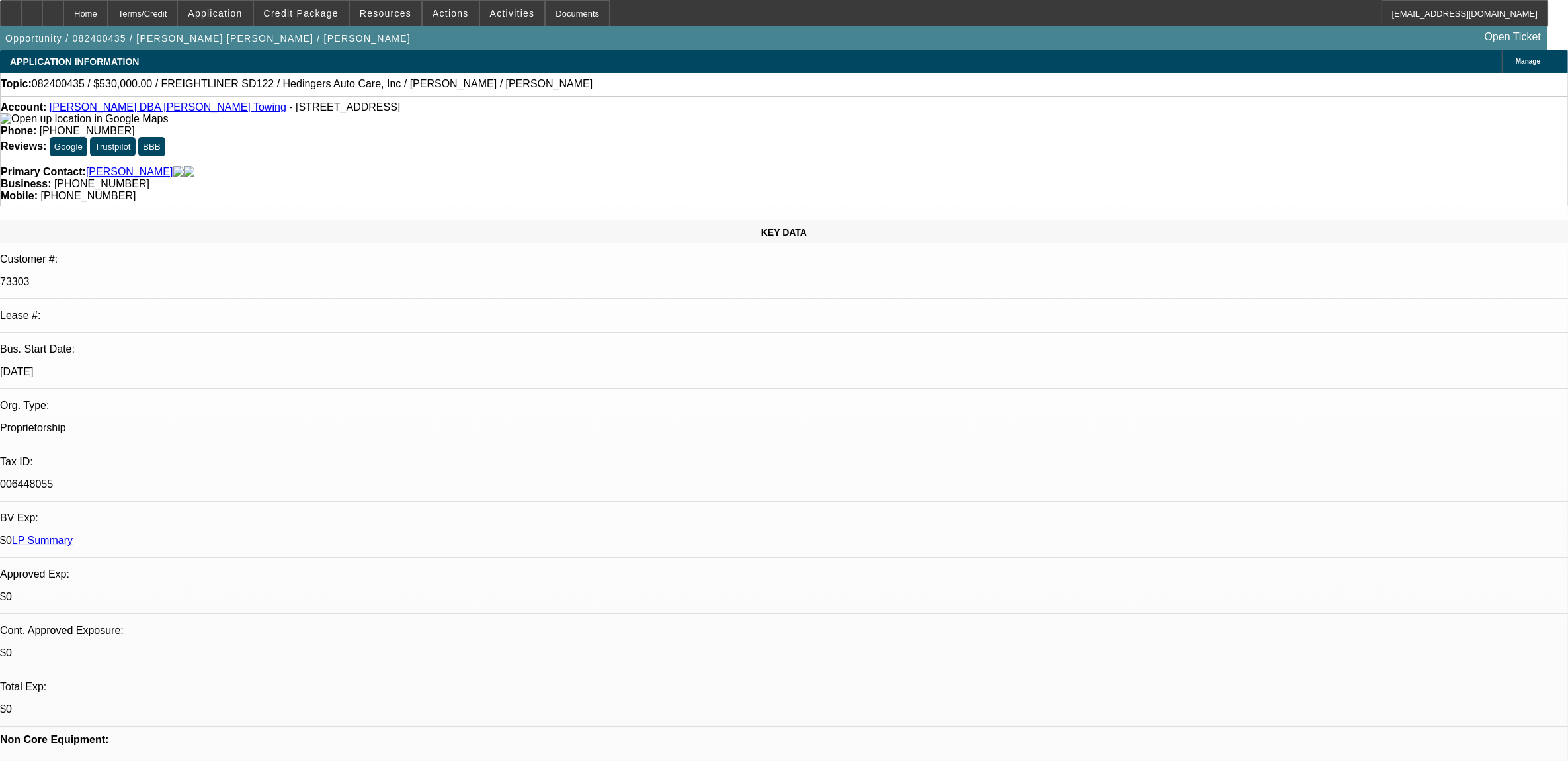
radio input "true"
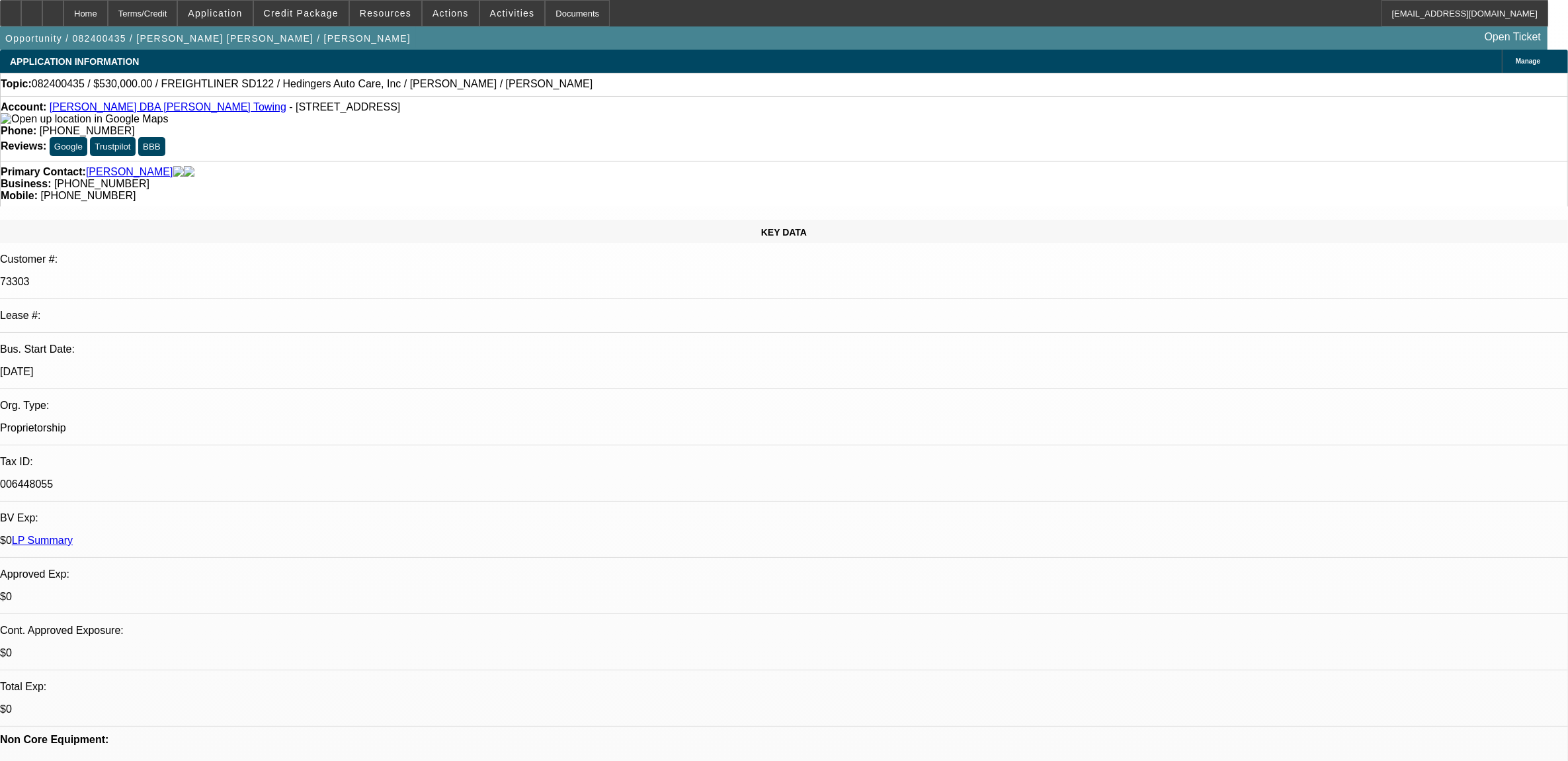
type textarea "775K with 100K down. will have another 50-150K [DATE] from insurance."
radio input "true"
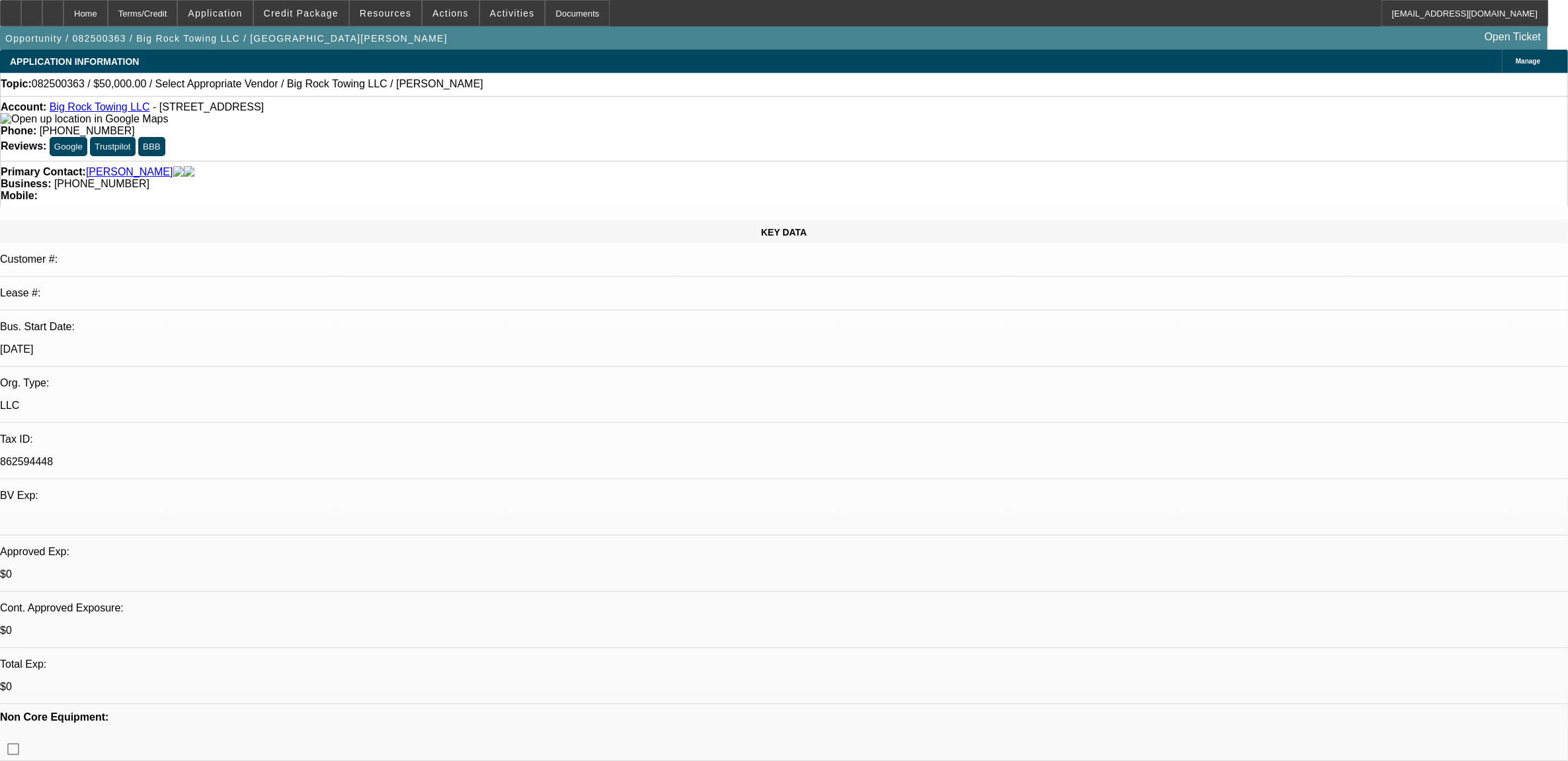
select select "0"
select select "2"
select select "0.1"
select select "4"
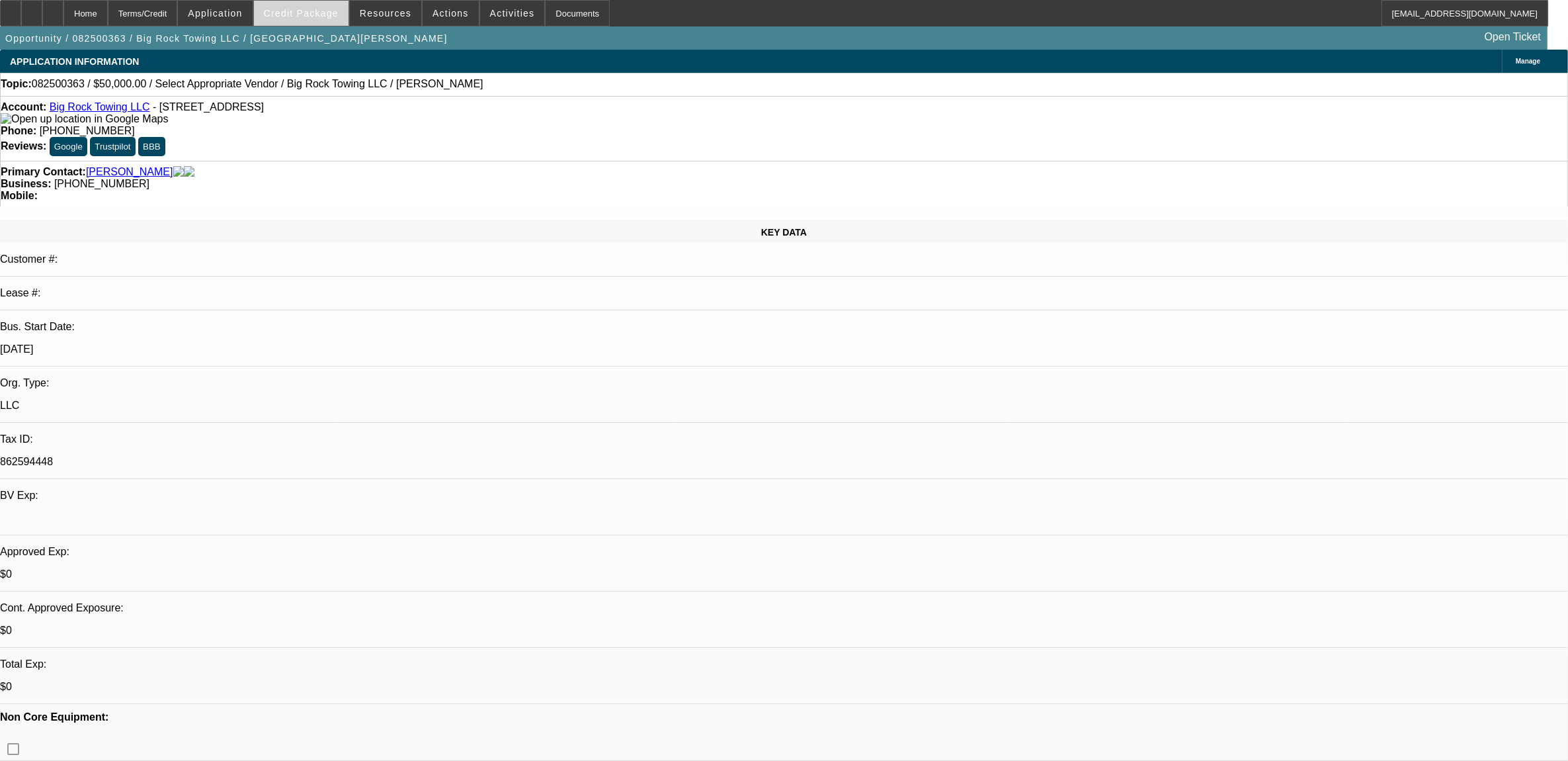
click at [329, 12] on span "Credit Package" at bounding box center [301, 13] width 75 height 10
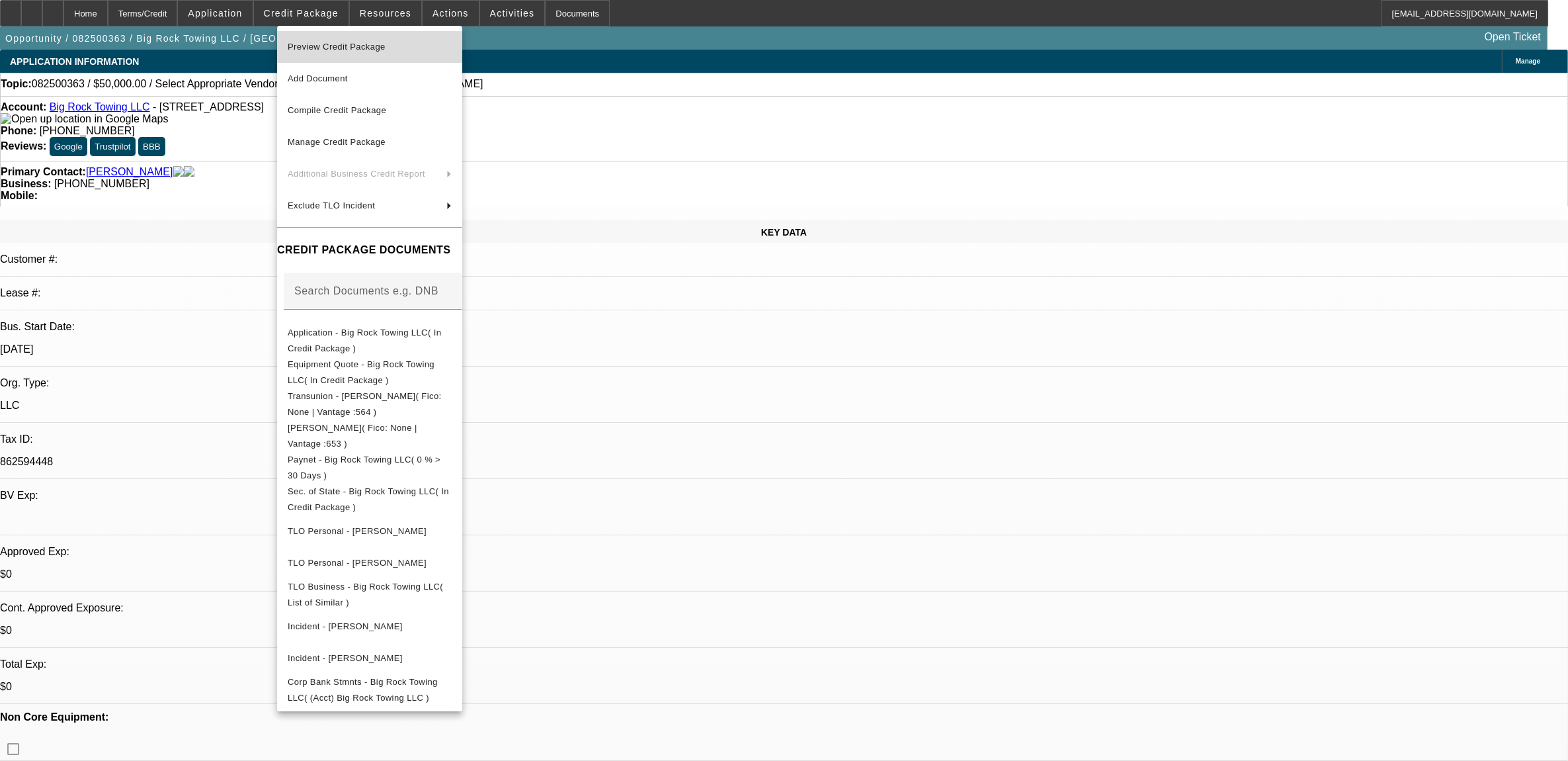
click at [346, 54] on span "Preview Credit Package" at bounding box center [370, 46] width 164 height 16
